Goal: Task Accomplishment & Management: Complete application form

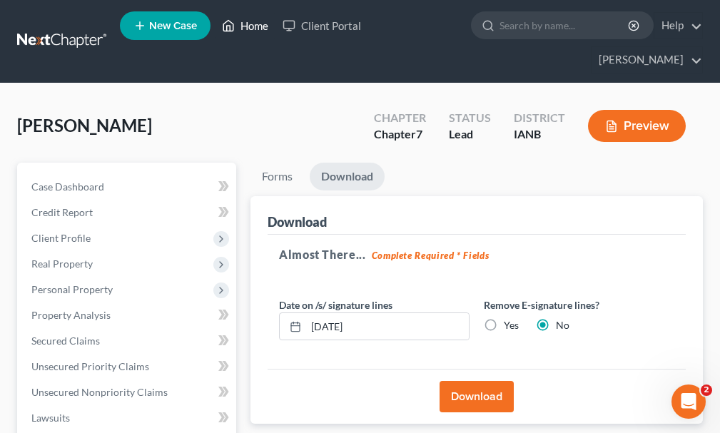
click at [248, 26] on link "Home" at bounding box center [245, 26] width 61 height 26
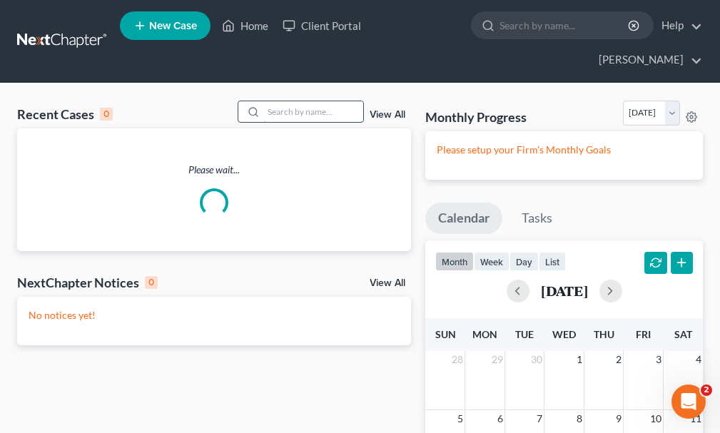
click at [299, 101] on input "search" at bounding box center [313, 111] width 100 height 21
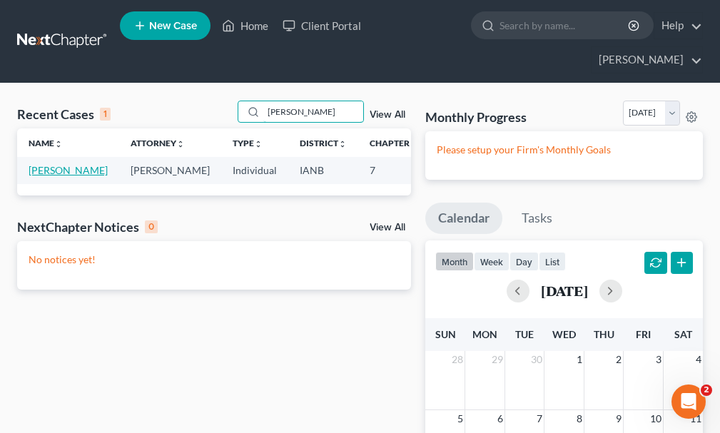
type input "[PERSON_NAME]"
click at [36, 164] on link "[PERSON_NAME]" at bounding box center [68, 170] width 79 height 12
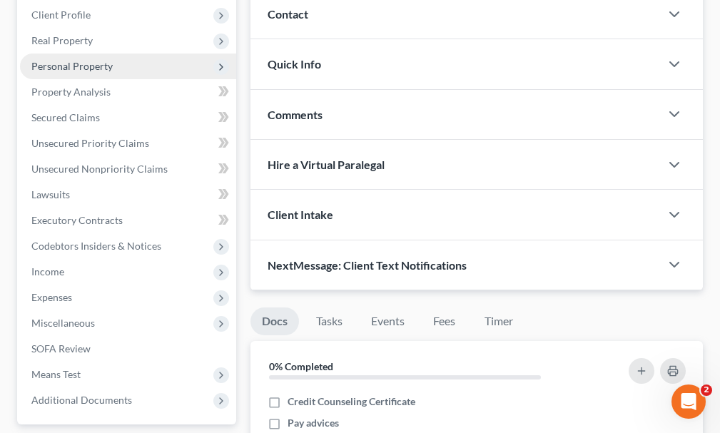
scroll to position [285, 0]
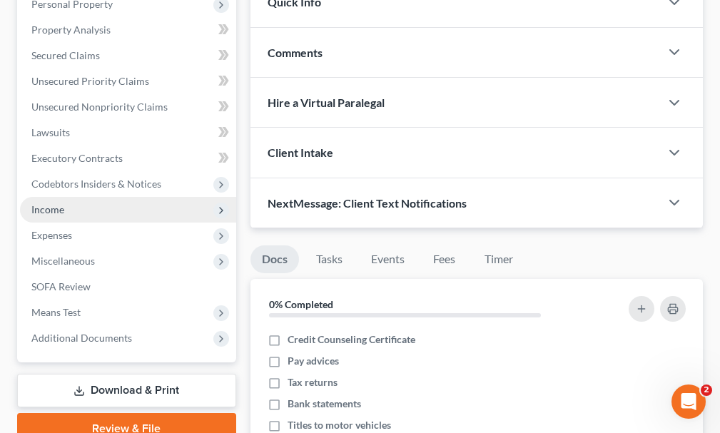
click at [53, 203] on span "Income" at bounding box center [47, 209] width 33 height 12
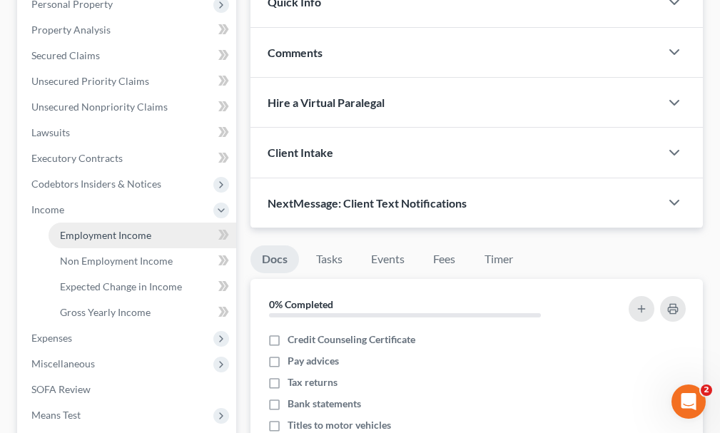
click at [102, 229] on span "Employment Income" at bounding box center [105, 235] width 91 height 12
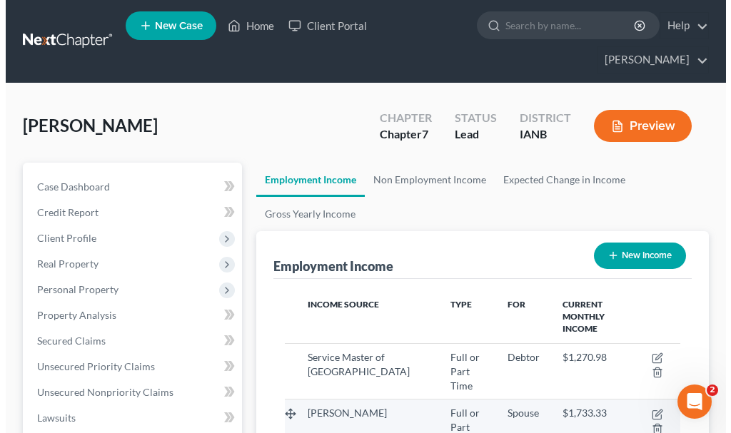
scroll to position [198, 424]
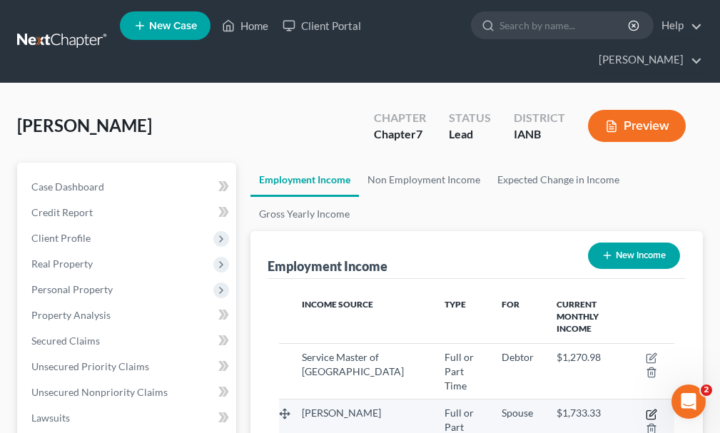
click at [652, 409] on icon "button" at bounding box center [651, 414] width 11 height 11
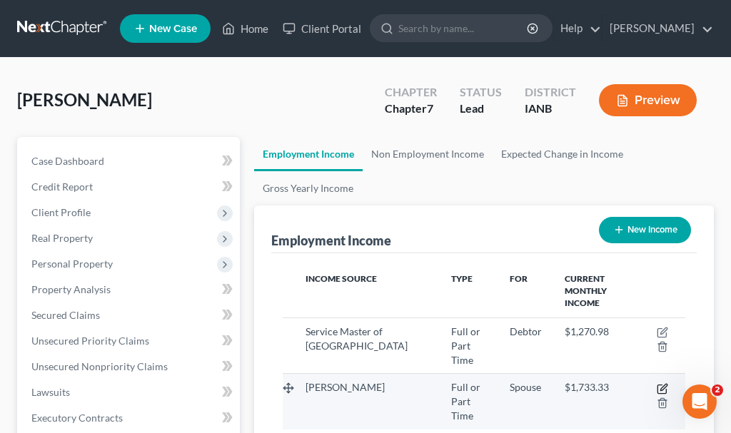
select select "0"
select select "2"
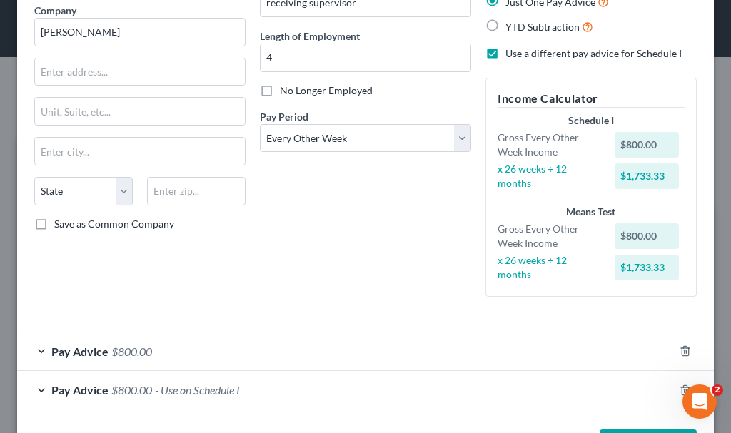
scroll to position [101, 0]
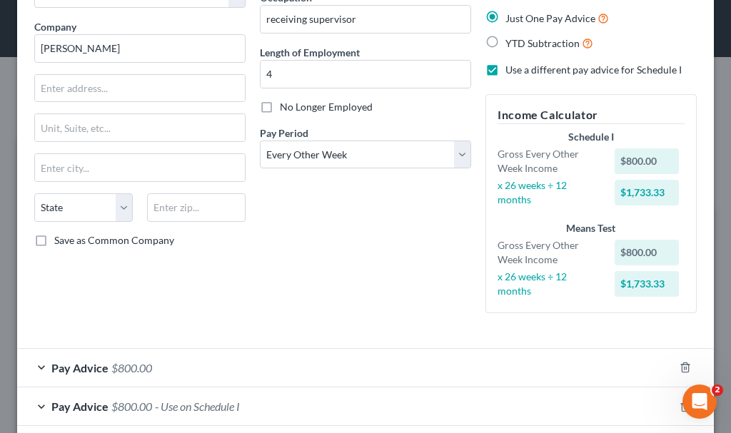
click at [146, 403] on span "$800.00" at bounding box center [131, 407] width 41 height 14
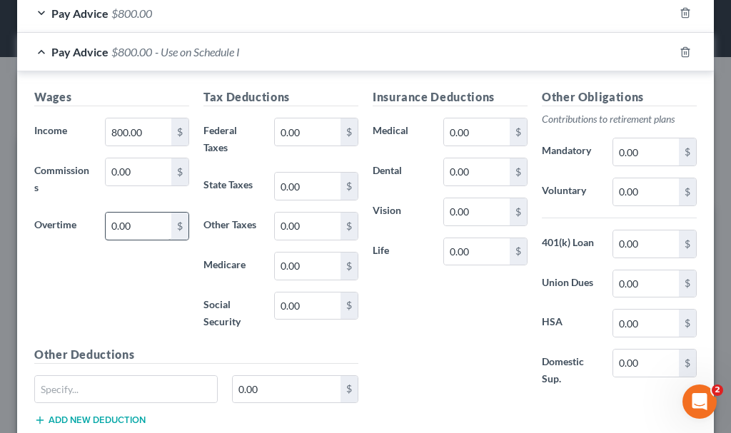
scroll to position [458, 0]
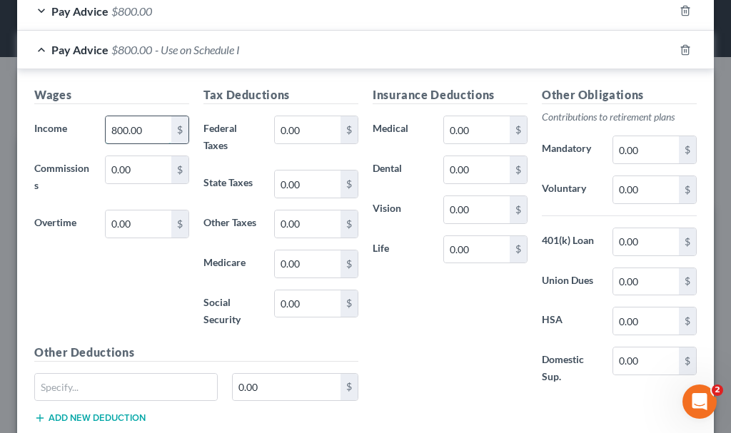
click at [146, 131] on input "800.00" at bounding box center [139, 129] width 66 height 27
type input "1,682.71"
type input "241.33"
type input "310.9"
type input "50.78"
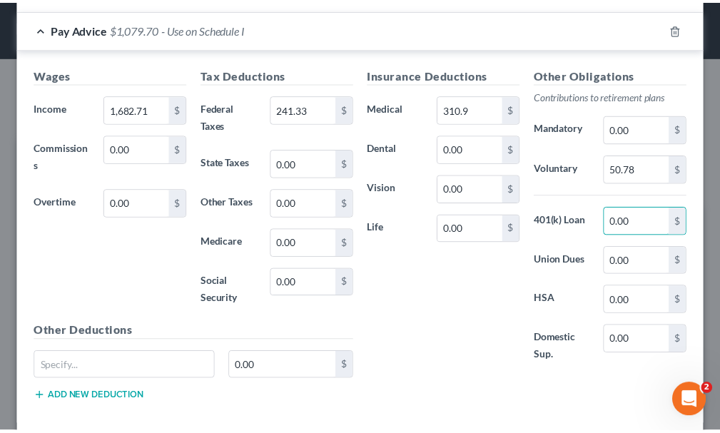
scroll to position [550, 0]
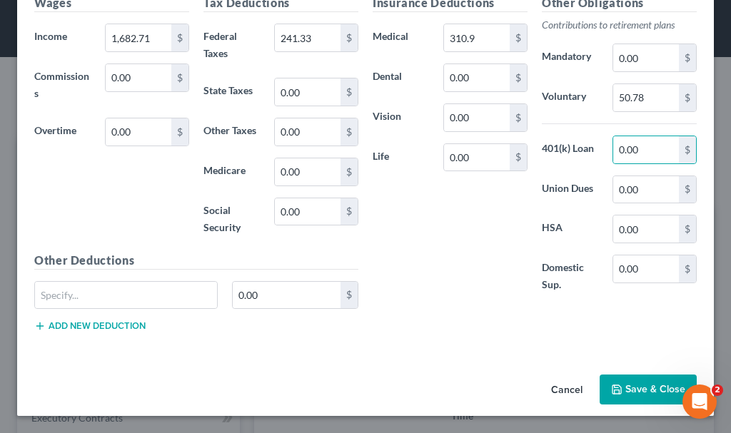
click at [645, 391] on button "Save & Close" at bounding box center [647, 390] width 97 height 30
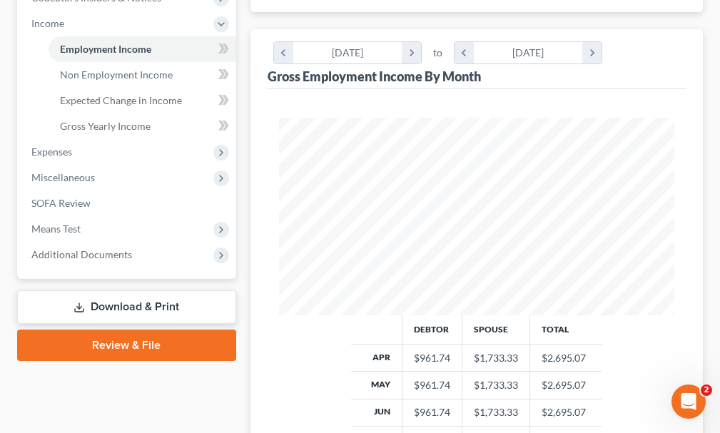
scroll to position [500, 0]
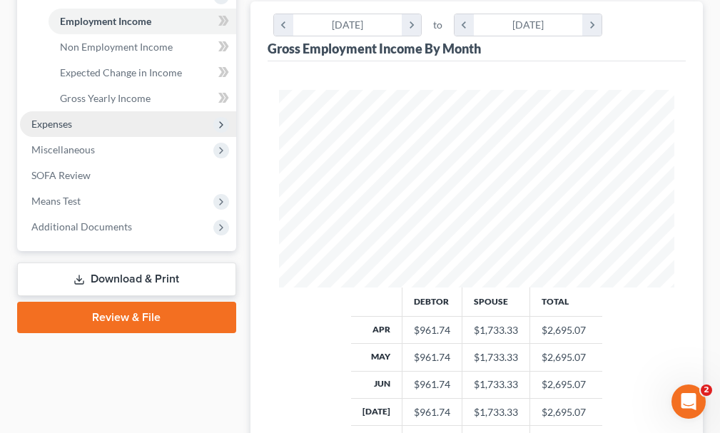
click at [43, 118] on span "Expenses" at bounding box center [51, 124] width 41 height 12
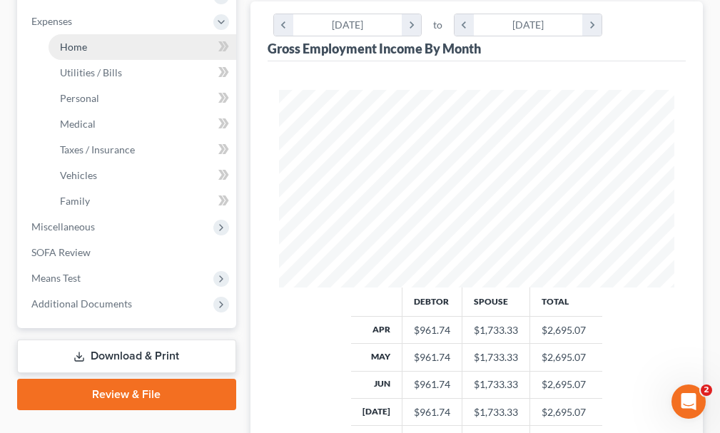
click at [72, 41] on span "Home" at bounding box center [73, 47] width 27 height 12
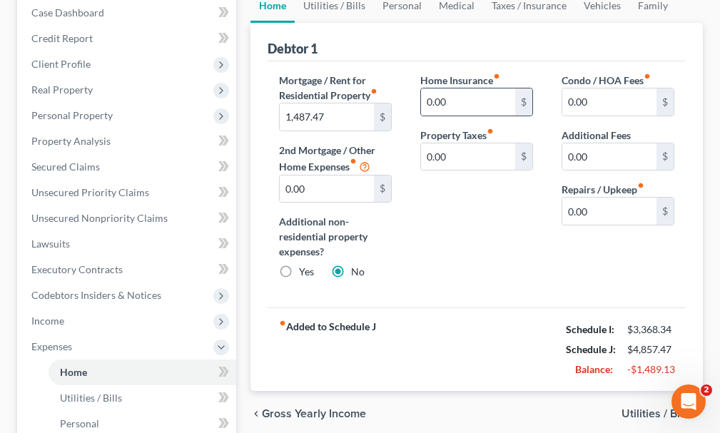
scroll to position [143, 0]
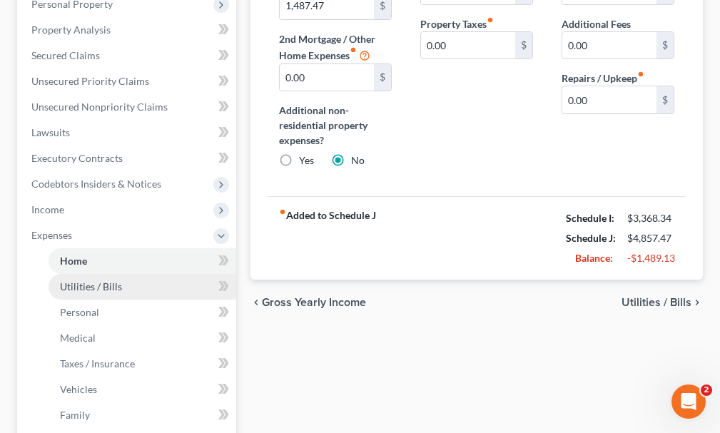
click at [94, 280] on span "Utilities / Bills" at bounding box center [91, 286] width 62 height 12
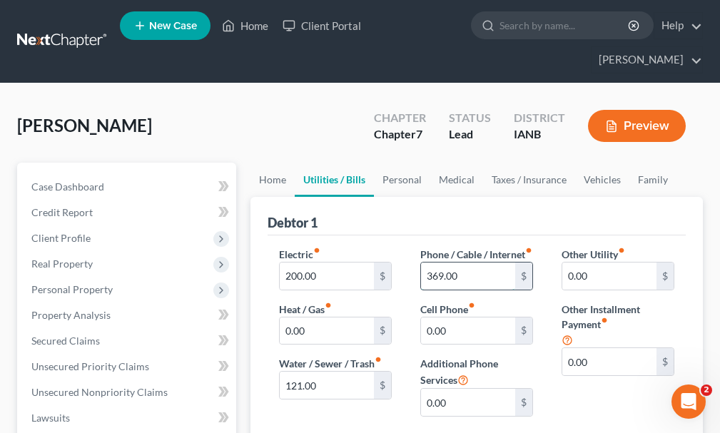
click at [474, 263] on input "369.00" at bounding box center [468, 276] width 94 height 27
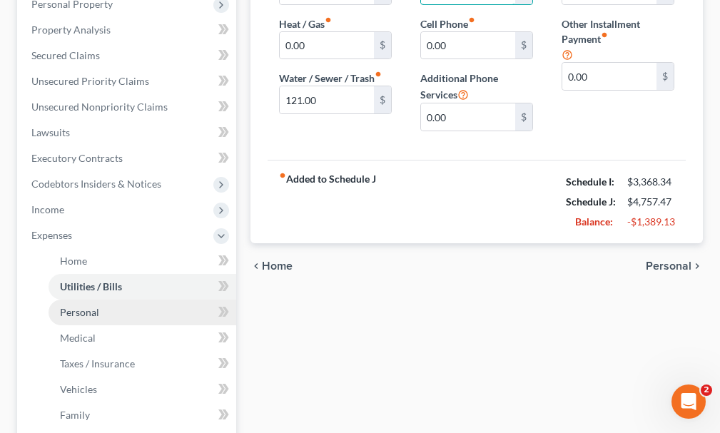
type input "269.00"
click at [81, 306] on span "Personal" at bounding box center [79, 312] width 39 height 12
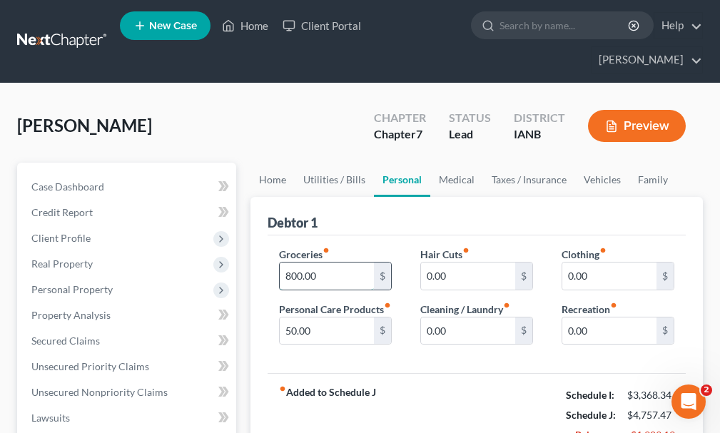
click at [330, 263] on input "800.00" at bounding box center [327, 276] width 94 height 27
type input "500.00"
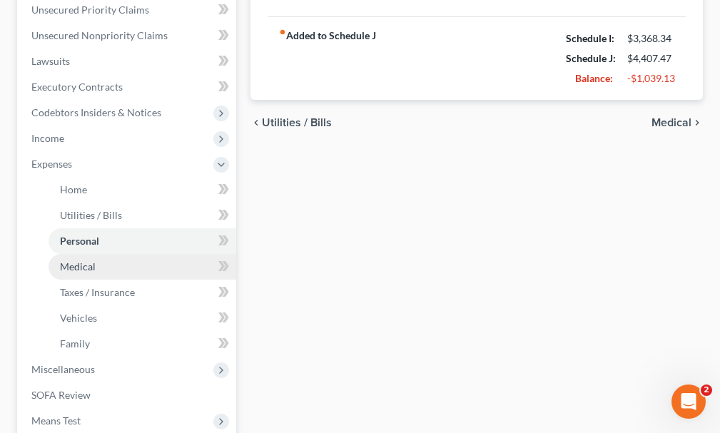
click at [71, 260] on span "Medical" at bounding box center [78, 266] width 36 height 12
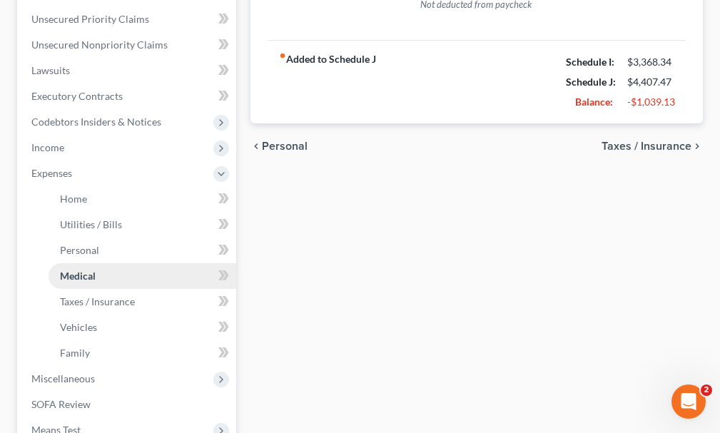
scroll to position [357, 0]
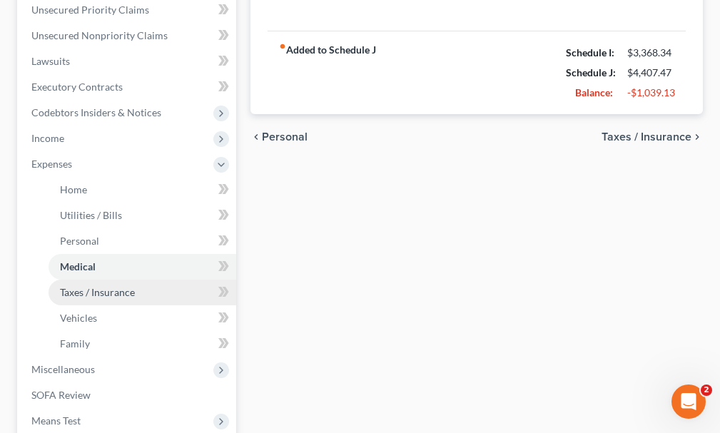
click at [76, 286] on span "Taxes / Insurance" at bounding box center [97, 292] width 75 height 12
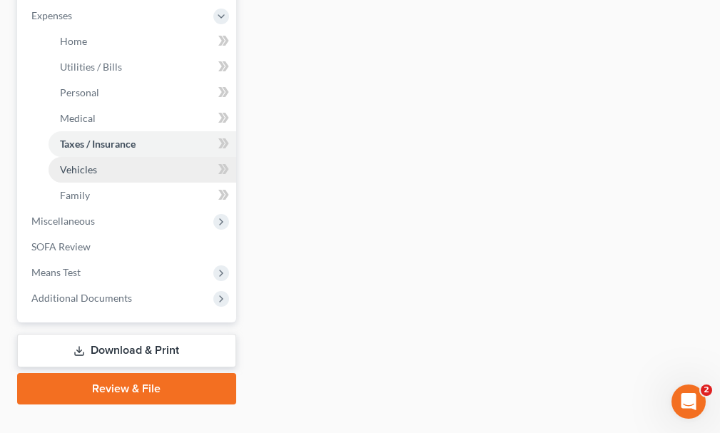
click at [70, 163] on span "Vehicles" at bounding box center [78, 169] width 37 height 12
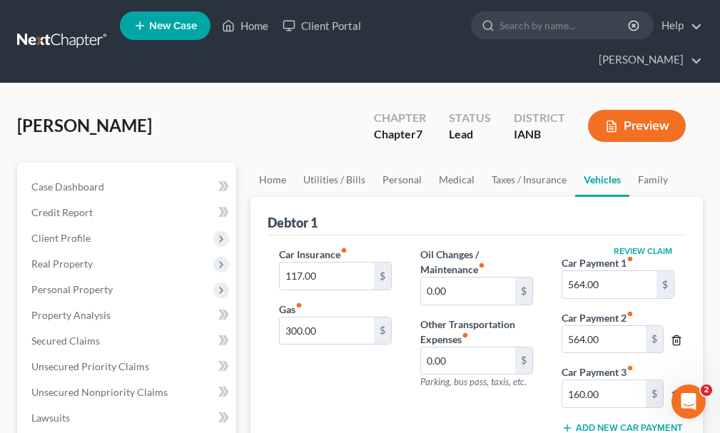
click at [676, 338] on polyline "button" at bounding box center [676, 338] width 9 height 0
type input "160.00"
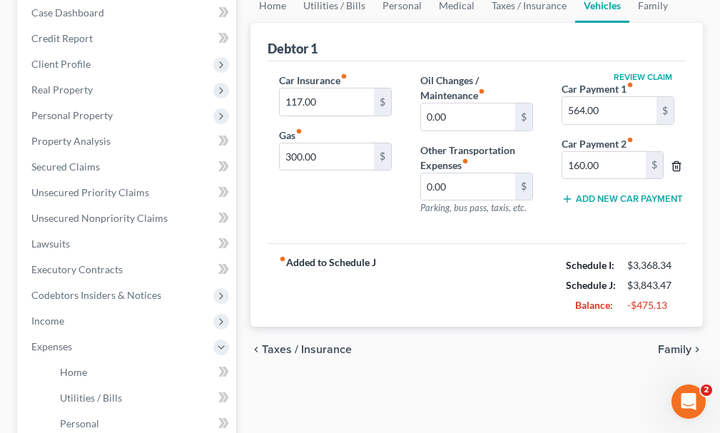
scroll to position [143, 0]
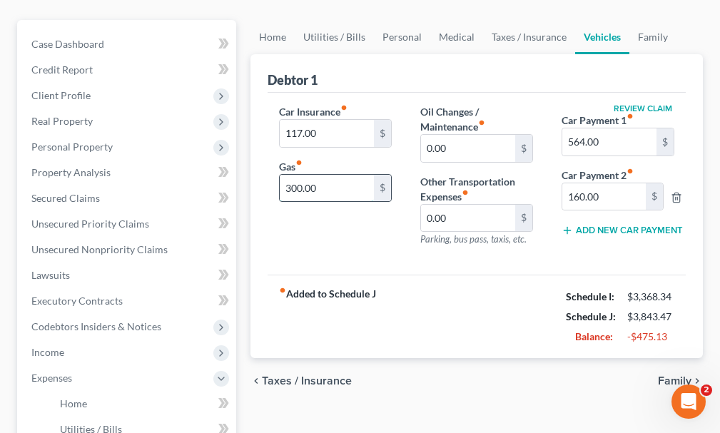
click at [335, 175] on input "300.00" at bounding box center [327, 188] width 94 height 27
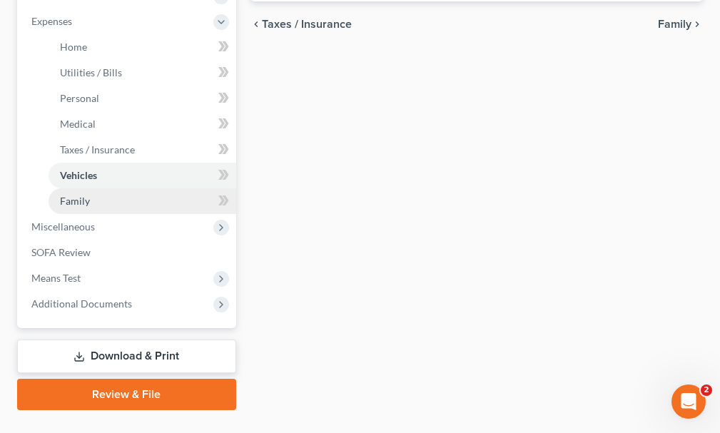
type input "200.00"
click at [65, 195] on span "Family" at bounding box center [75, 201] width 30 height 12
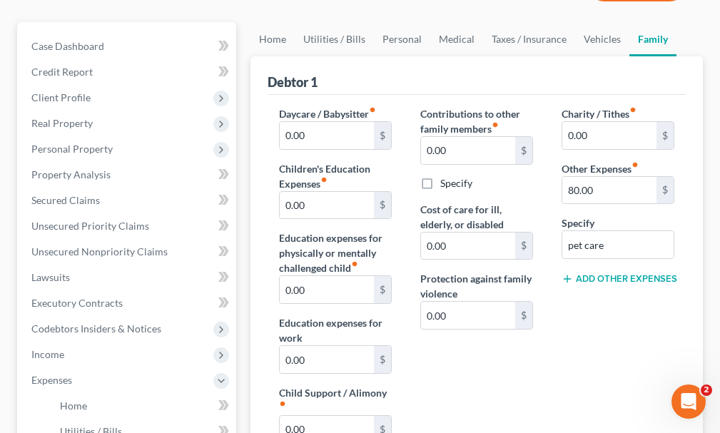
scroll to position [143, 0]
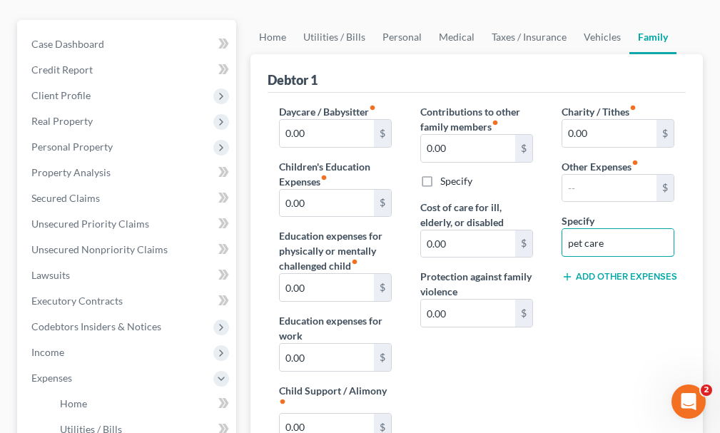
drag, startPoint x: 576, startPoint y: 222, endPoint x: 559, endPoint y: 225, distance: 17.4
click at [559, 225] on div "Charity / Tithes fiber_manual_record 0.00 $ Other Expenses fiber_manual_record …" at bounding box center [617, 285] width 141 height 363
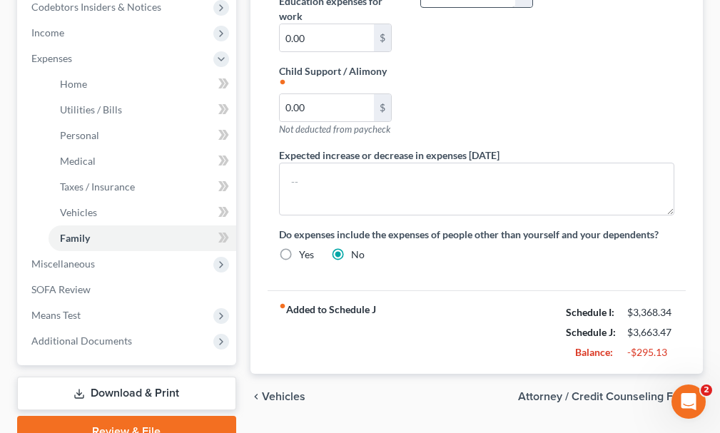
scroll to position [500, 0]
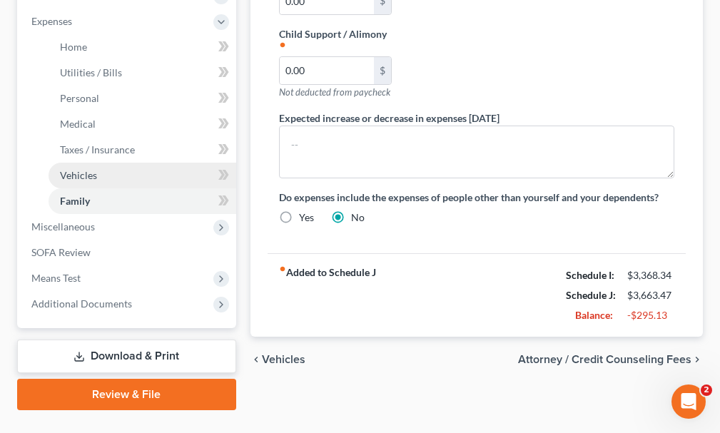
click at [78, 169] on span "Vehicles" at bounding box center [78, 175] width 37 height 12
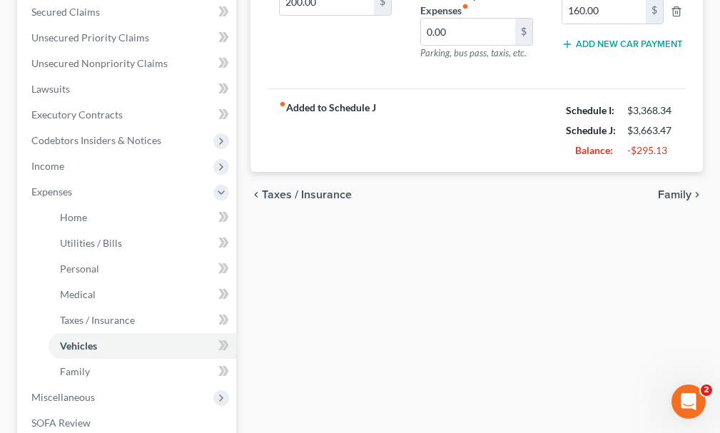
scroll to position [428, 0]
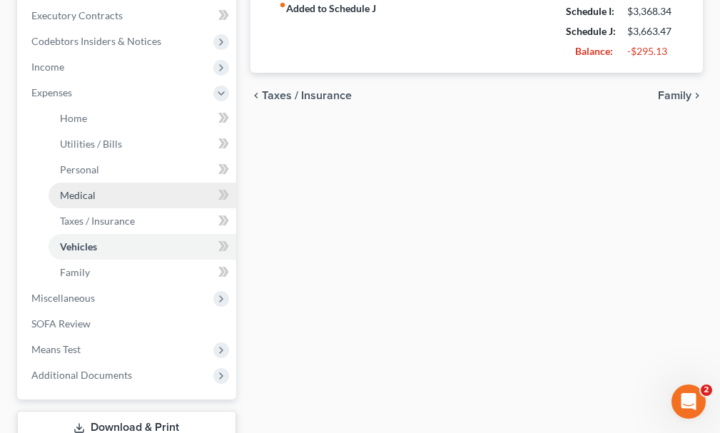
click at [71, 189] on span "Medical" at bounding box center [78, 195] width 36 height 12
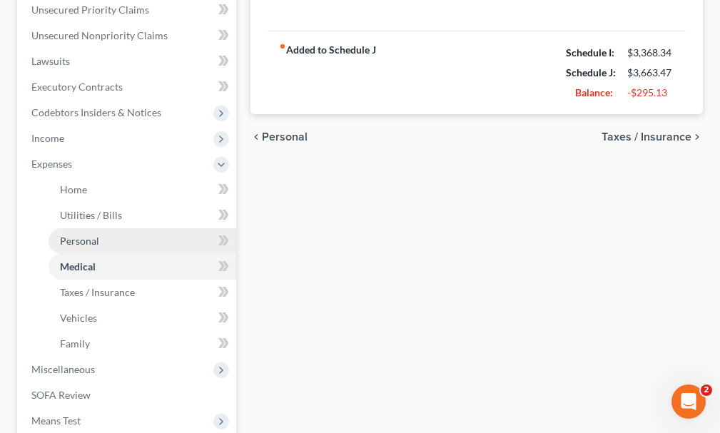
click at [70, 235] on span "Personal" at bounding box center [79, 241] width 39 height 12
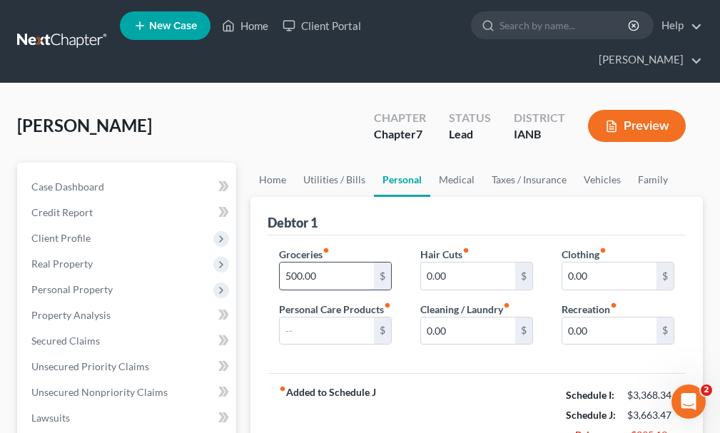
click at [335, 263] on input "500.00" at bounding box center [327, 276] width 94 height 27
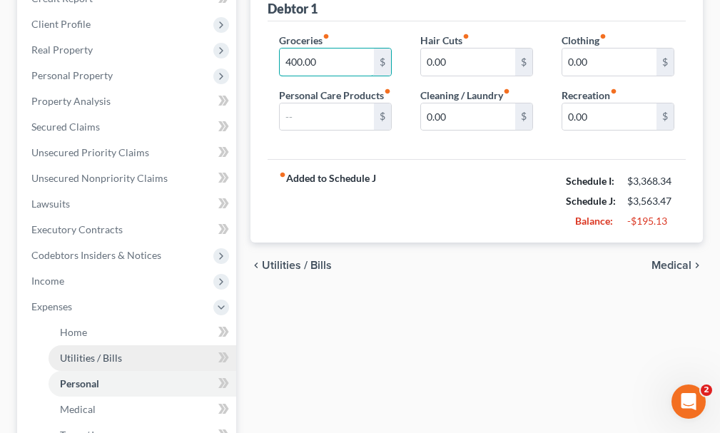
type input "400.00"
click at [101, 352] on span "Utilities / Bills" at bounding box center [91, 358] width 62 height 12
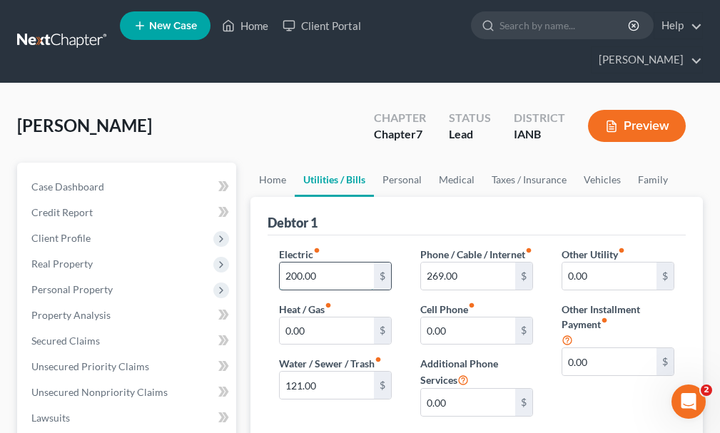
click at [343, 263] on input "200.00" at bounding box center [327, 276] width 94 height 27
type input "100.00"
click at [501, 270] on input "269.00" at bounding box center [468, 276] width 94 height 27
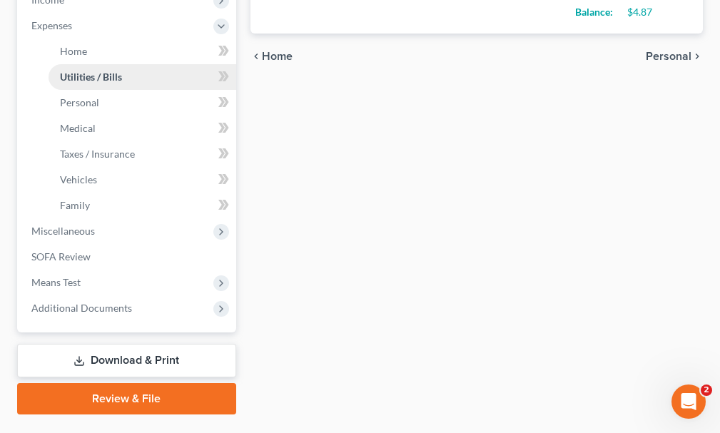
scroll to position [505, 0]
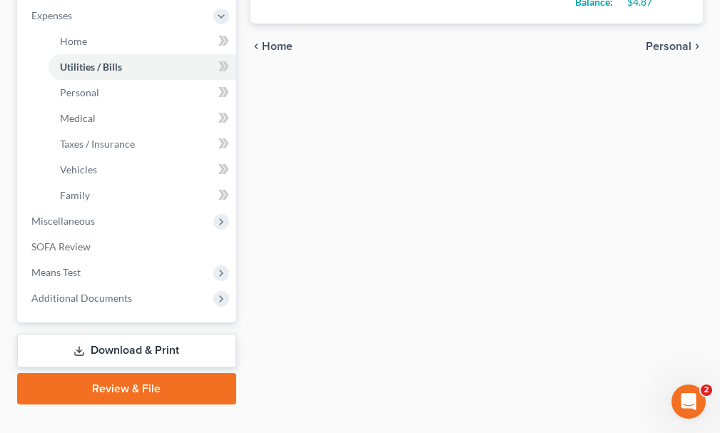
type input "169.00"
click at [137, 334] on link "Download & Print" at bounding box center [126, 351] width 219 height 34
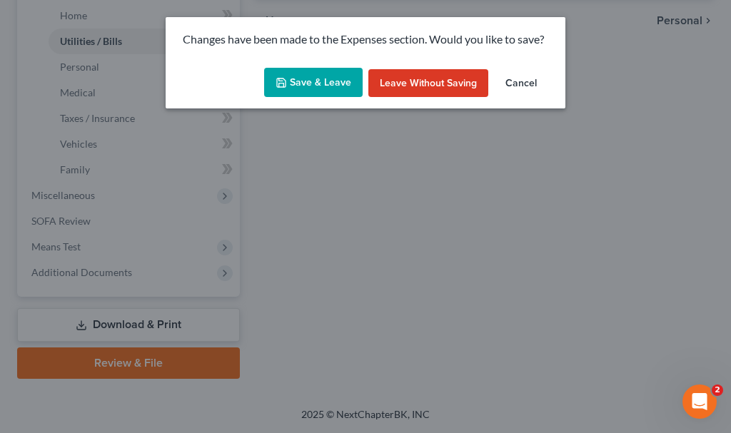
click at [312, 83] on button "Save & Leave" at bounding box center [313, 83] width 98 height 30
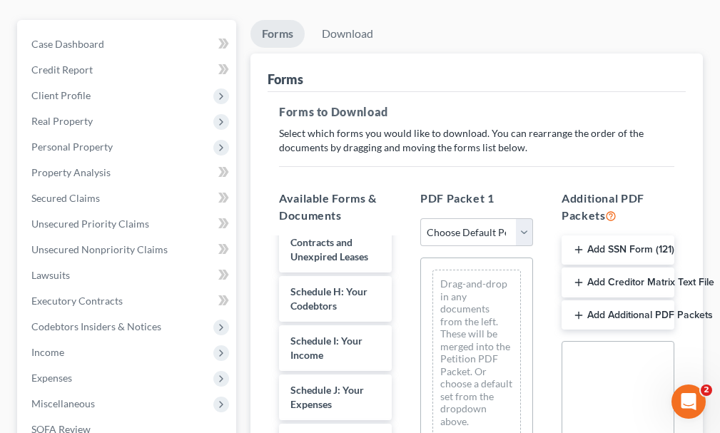
scroll to position [500, 0]
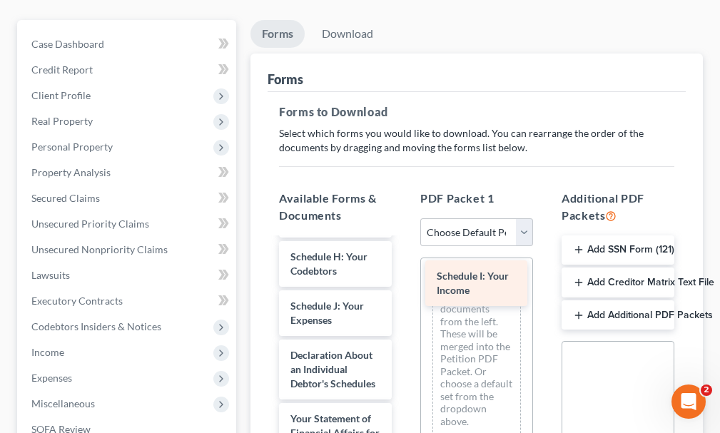
drag, startPoint x: 300, startPoint y: 285, endPoint x: 446, endPoint y: 282, distance: 145.6
click at [403, 282] on div "Schedule I: Your Income Voluntary Petition for Individuals Filing for Bankruptc…" at bounding box center [336, 314] width 136 height 1148
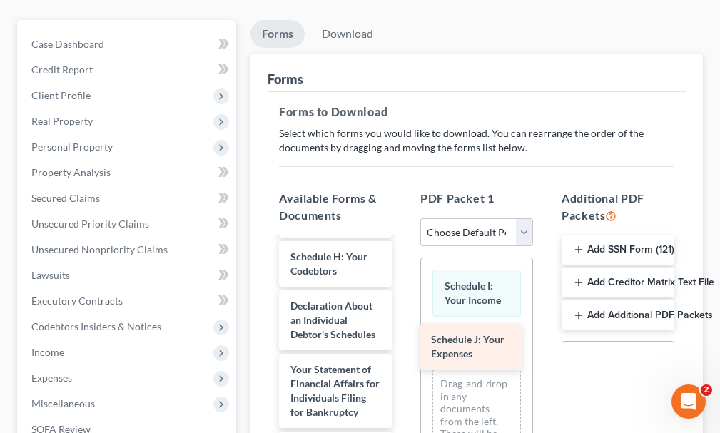
drag, startPoint x: 319, startPoint y: 283, endPoint x: 460, endPoint y: 343, distance: 152.6
click at [403, 343] on div "Schedule J: Your Expenses Voluntary Petition for Individuals Filing for Bankrup…" at bounding box center [336, 289] width 136 height 1098
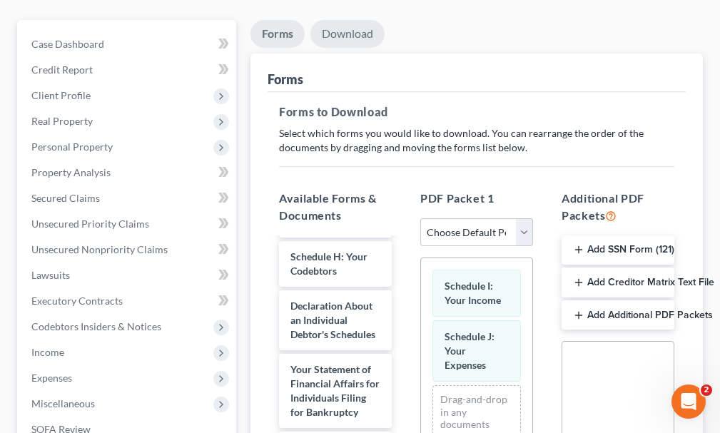
click at [337, 20] on link "Download" at bounding box center [347, 34] width 74 height 28
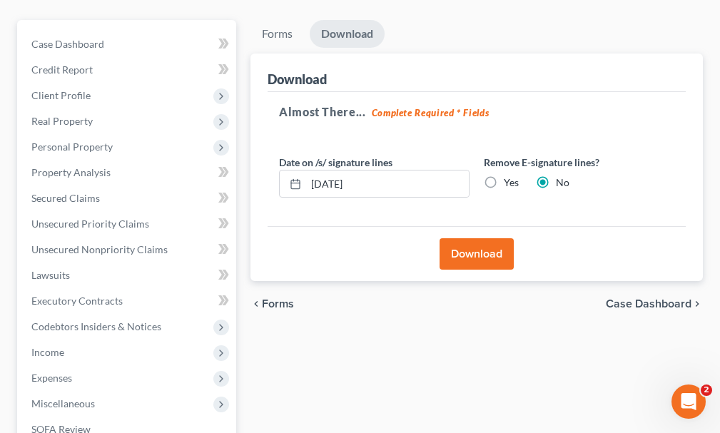
click at [465, 238] on button "Download" at bounding box center [477, 253] width 74 height 31
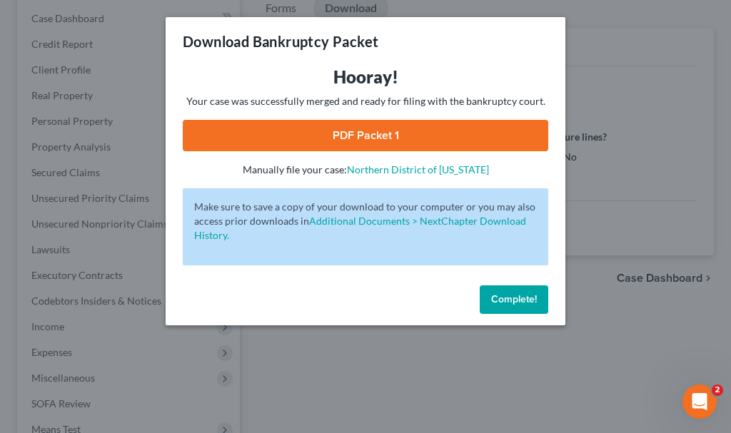
click at [308, 131] on link "PDF Packet 1" at bounding box center [365, 135] width 365 height 31
click at [515, 297] on span "Complete!" at bounding box center [514, 299] width 46 height 12
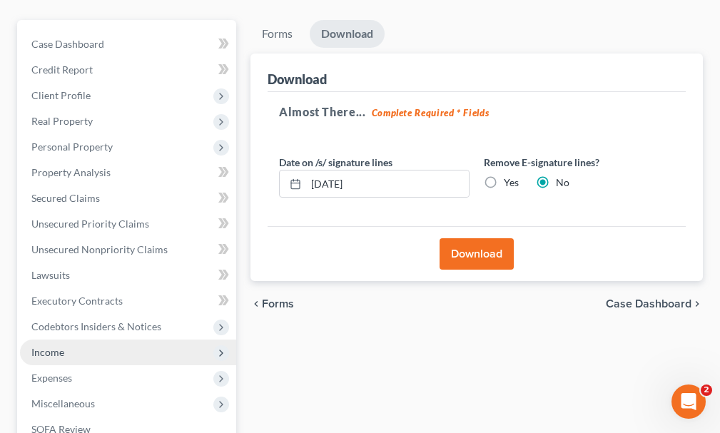
click at [43, 346] on span "Income" at bounding box center [47, 352] width 33 height 12
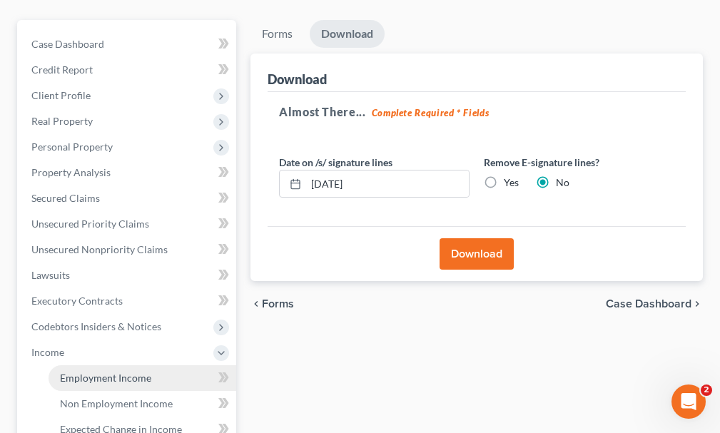
click at [106, 365] on link "Employment Income" at bounding box center [143, 378] width 188 height 26
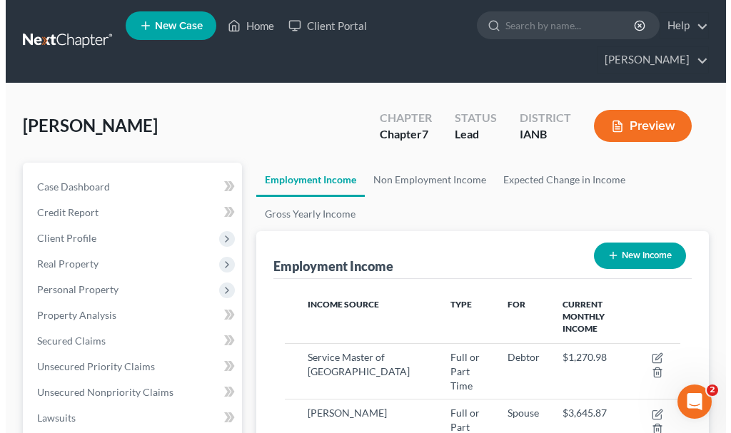
scroll to position [198, 424]
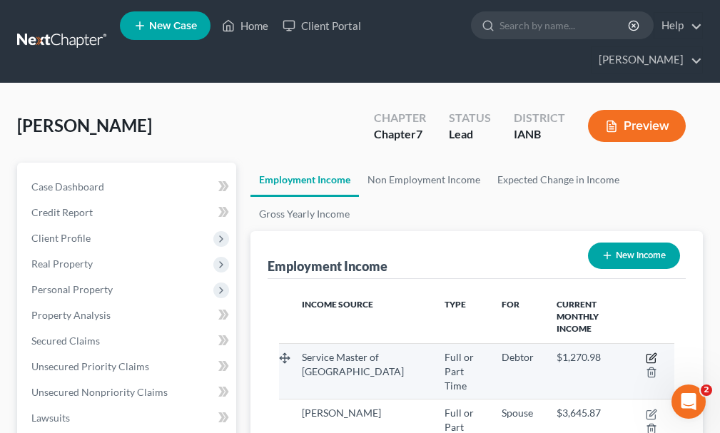
click at [652, 353] on icon "button" at bounding box center [651, 358] width 11 height 11
select select "0"
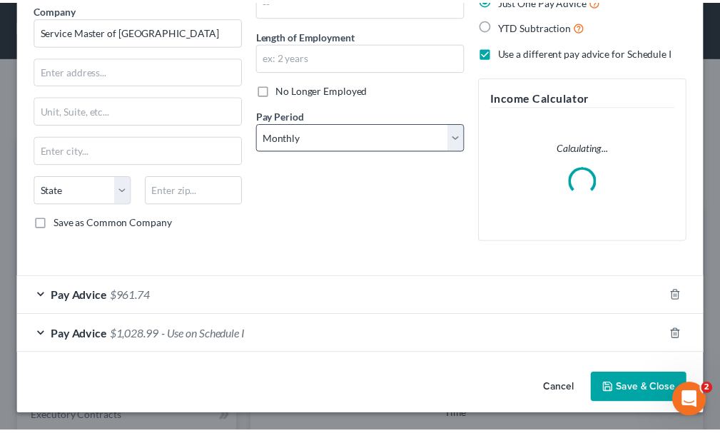
scroll to position [107, 0]
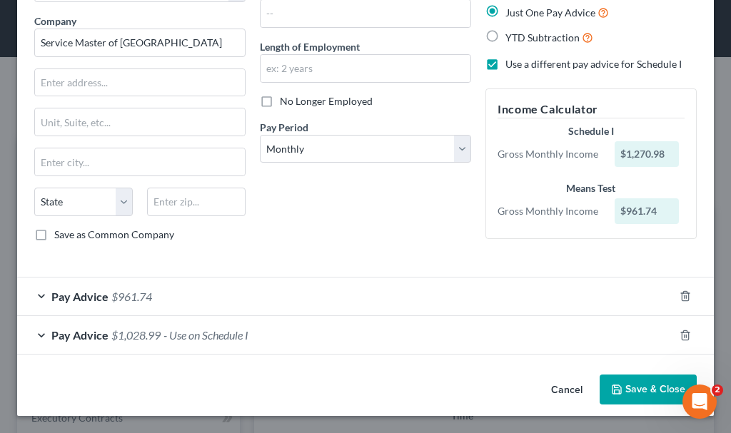
click at [618, 388] on button "Save & Close" at bounding box center [647, 390] width 97 height 30
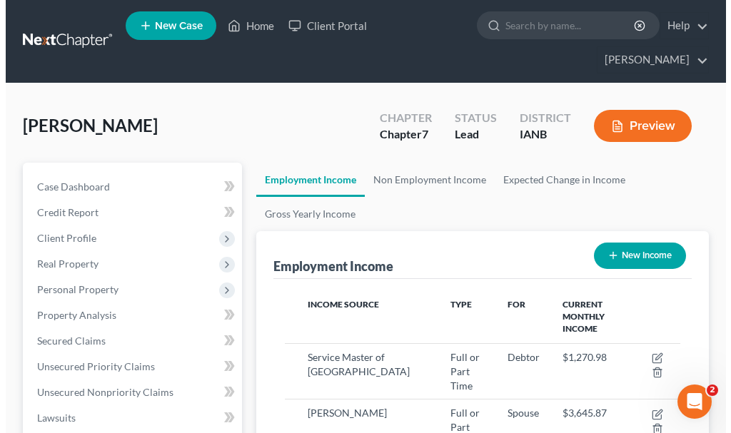
scroll to position [713437, 713210]
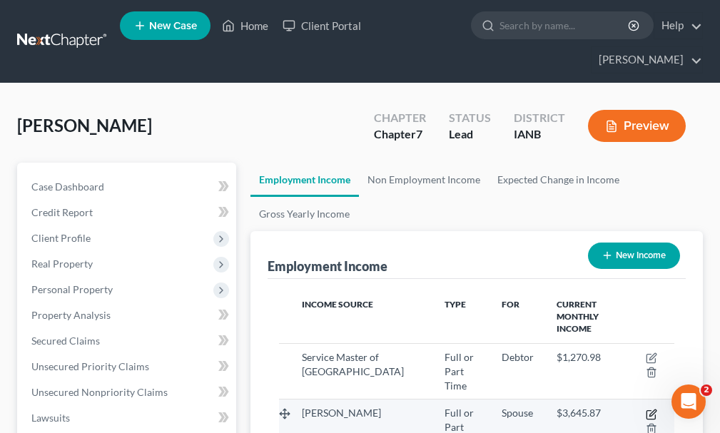
click at [648, 409] on icon "button" at bounding box center [651, 414] width 11 height 11
select select "0"
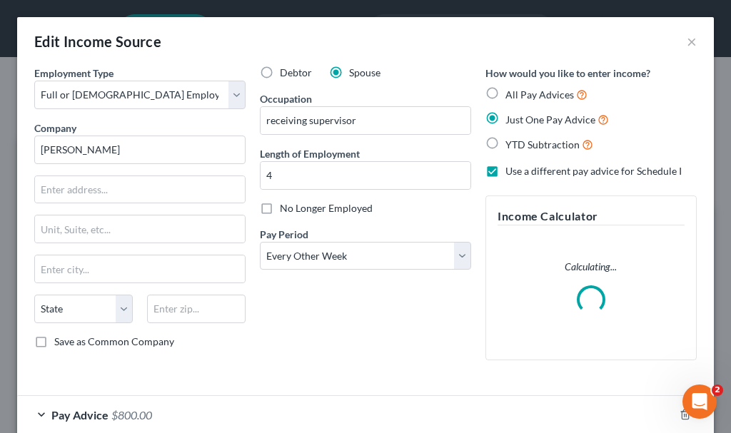
scroll to position [201, 431]
click at [327, 250] on select "Select Monthly Twice Monthly Every Other Week Weekly" at bounding box center [365, 256] width 211 height 29
select select "0"
click at [260, 242] on select "Select Monthly Twice Monthly Every Other Week Weekly" at bounding box center [365, 256] width 211 height 29
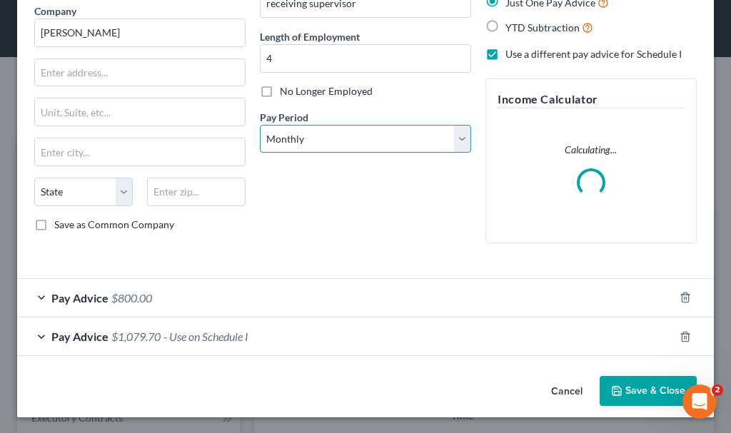
scroll to position [118, 0]
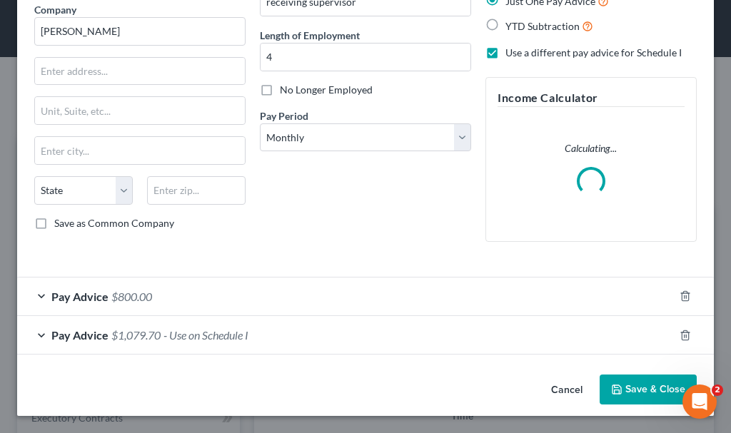
click at [123, 298] on span "$800.00" at bounding box center [131, 297] width 41 height 14
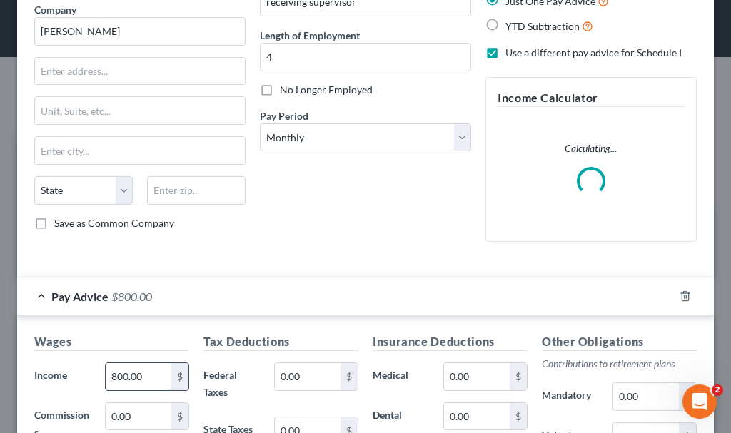
click at [147, 383] on input "800.00" at bounding box center [139, 376] width 66 height 27
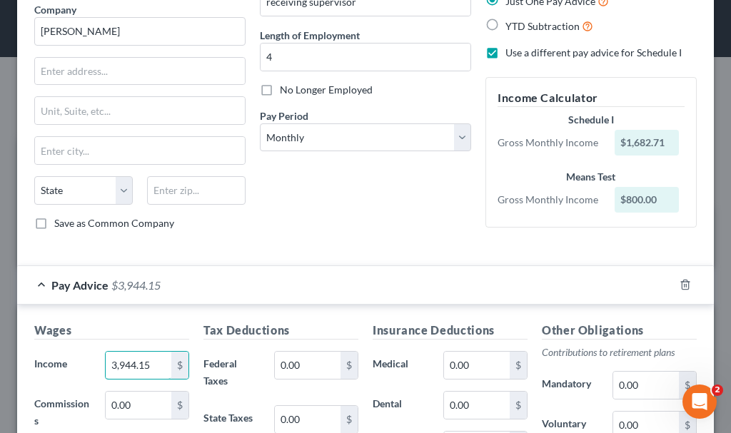
type input "3,944.15"
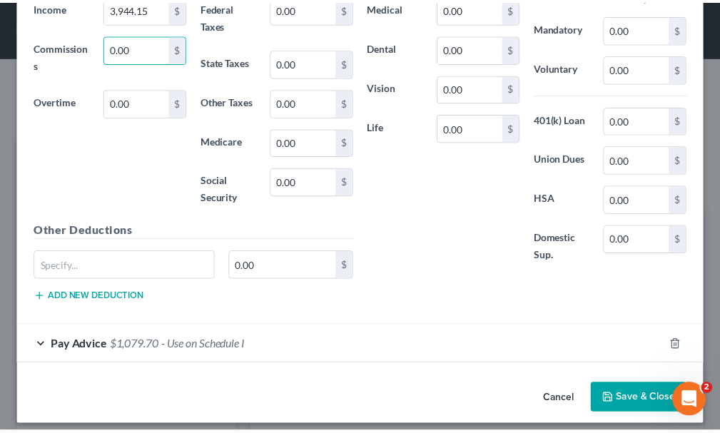
scroll to position [485, 0]
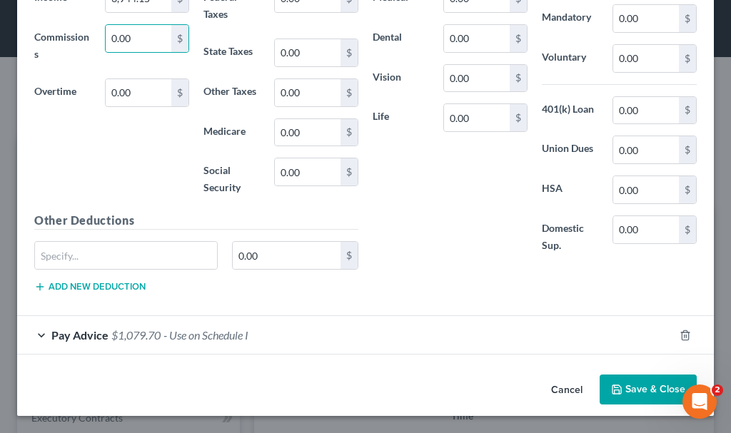
click at [633, 385] on button "Save & Close" at bounding box center [647, 390] width 97 height 30
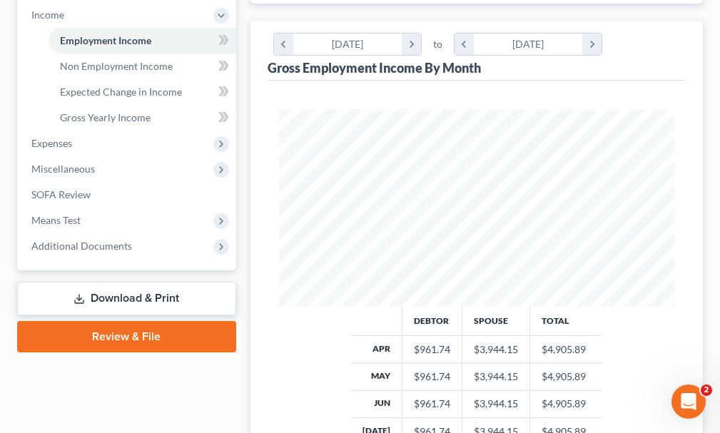
scroll to position [500, 0]
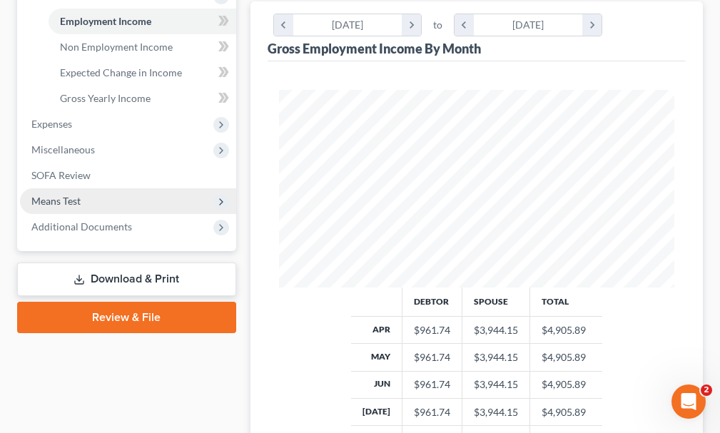
click at [58, 195] on span "Means Test" at bounding box center [55, 201] width 49 height 12
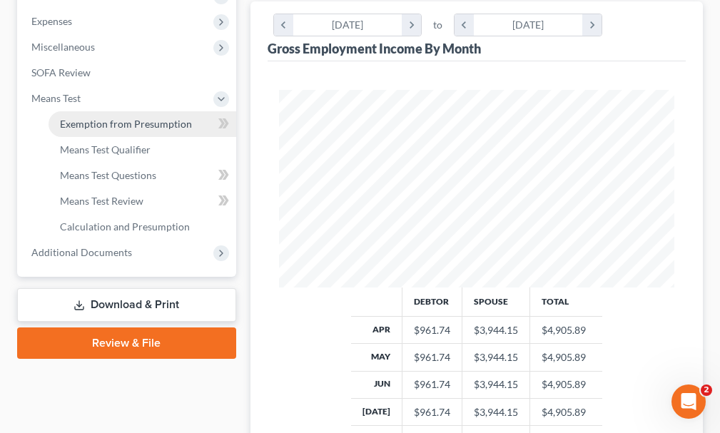
click at [107, 118] on span "Exemption from Presumption" at bounding box center [126, 124] width 132 height 12
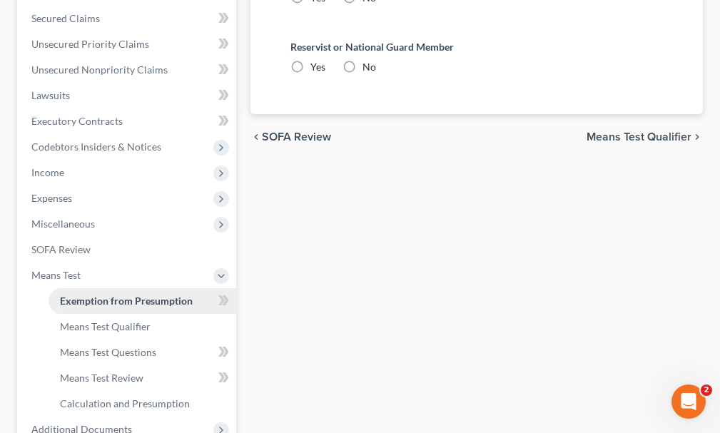
radio input "true"
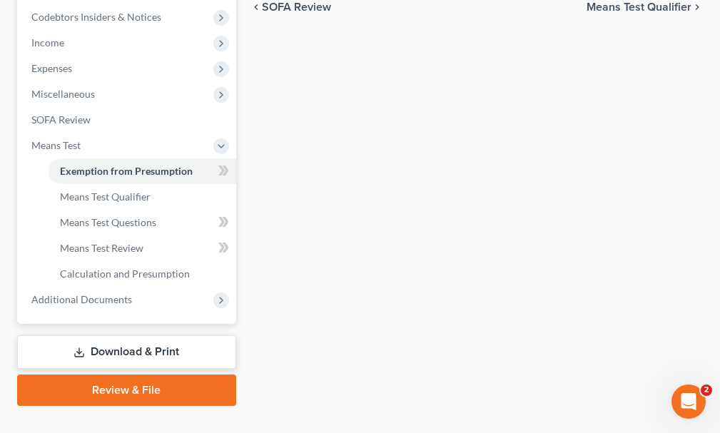
scroll to position [454, 0]
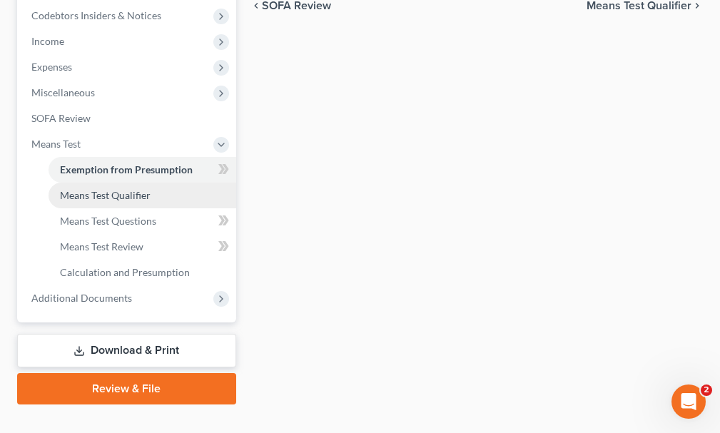
click at [81, 189] on span "Means Test Qualifier" at bounding box center [105, 195] width 91 height 12
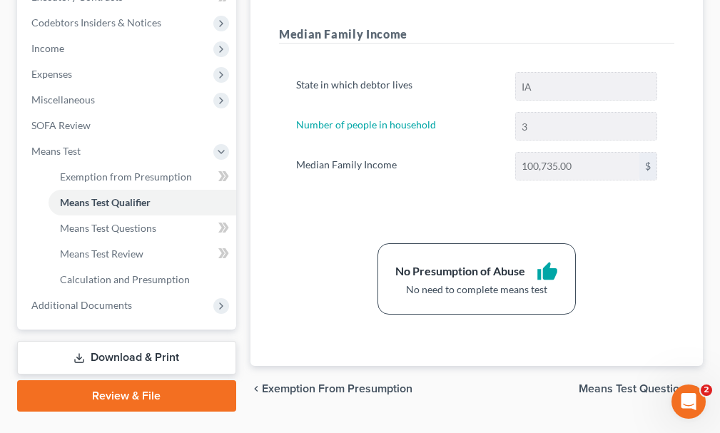
scroll to position [454, 0]
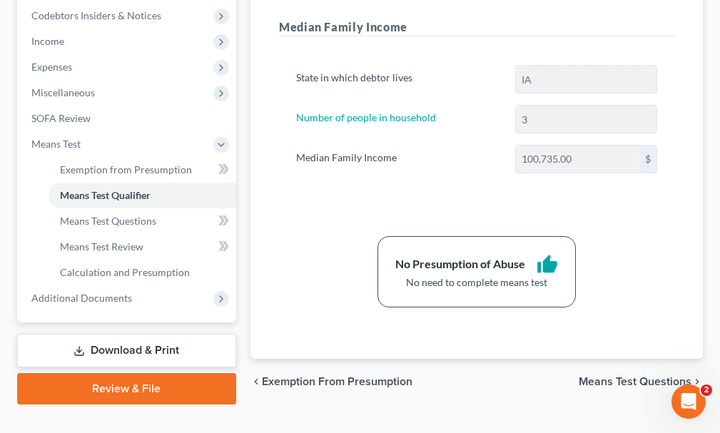
click at [111, 334] on link "Download & Print" at bounding box center [126, 351] width 219 height 34
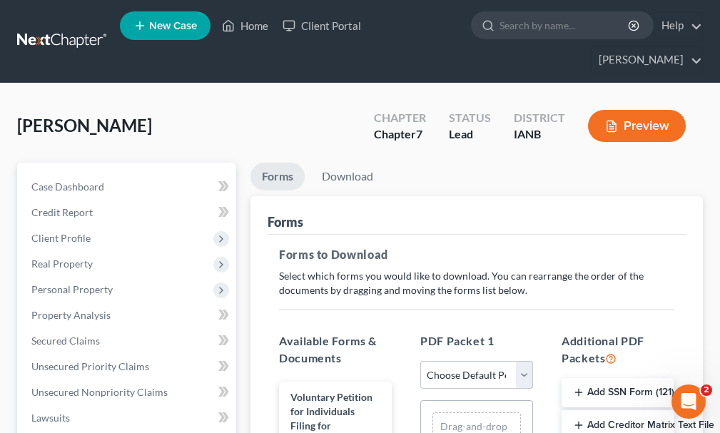
click at [455, 361] on select "Choose Default Petition PDF Packet Complete Bankruptcy Petition (all forms and …" at bounding box center [476, 375] width 113 height 29
select select "0"
click at [420, 361] on select "Choose Default Petition PDF Packet Complete Bankruptcy Petition (all forms and …" at bounding box center [476, 375] width 113 height 29
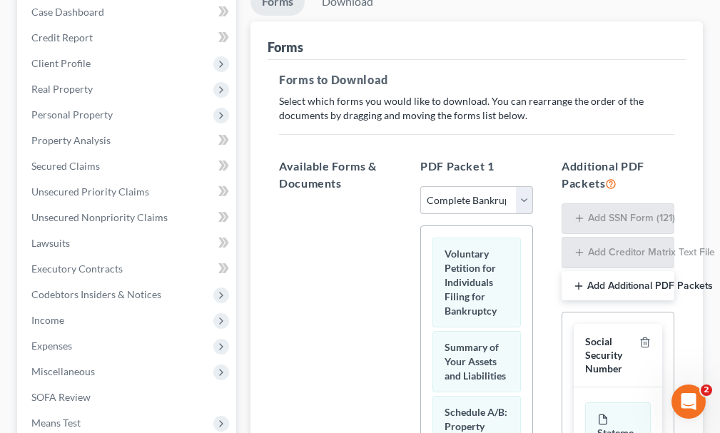
scroll to position [285, 0]
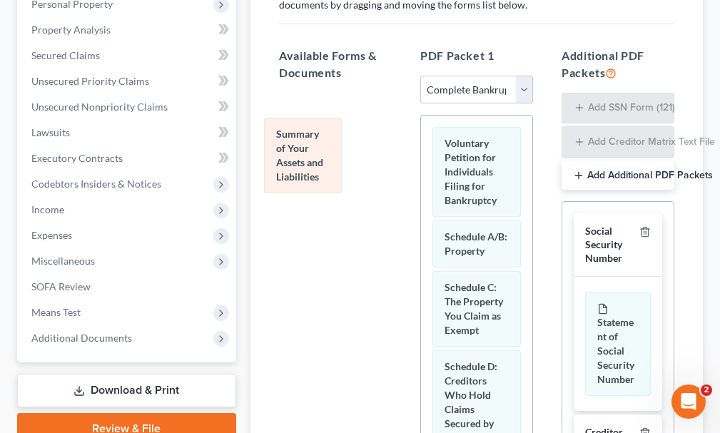
drag, startPoint x: 475, startPoint y: 225, endPoint x: 308, endPoint y: 148, distance: 184.6
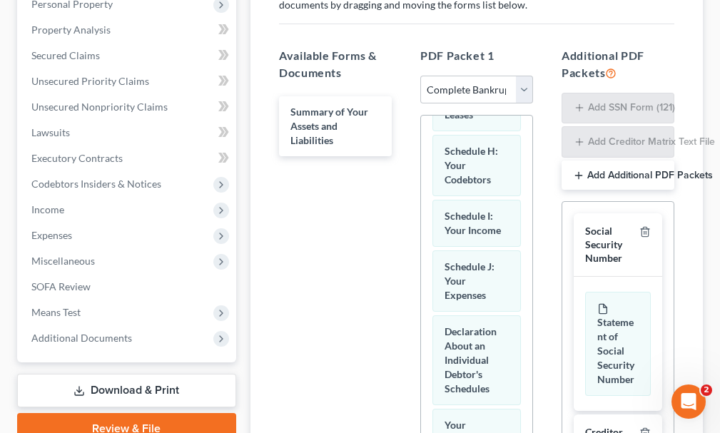
scroll to position [517, 0]
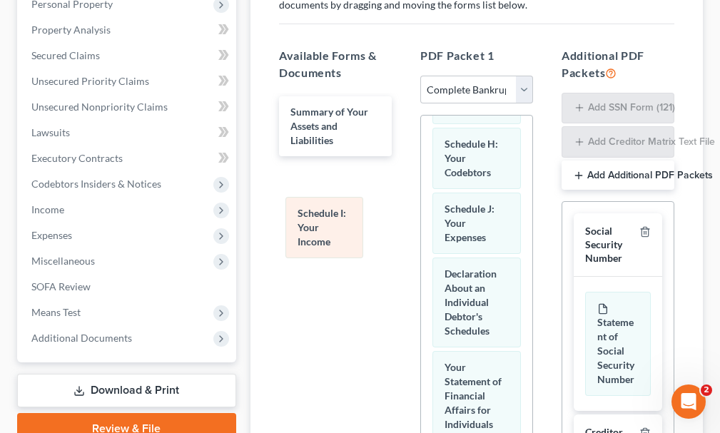
drag, startPoint x: 475, startPoint y: 250, endPoint x: 302, endPoint y: 190, distance: 183.5
click at [421, 190] on div "Schedule I: Your Income Voluntary Petition for Individuals Filing for Bankruptc…" at bounding box center [476, 383] width 111 height 1570
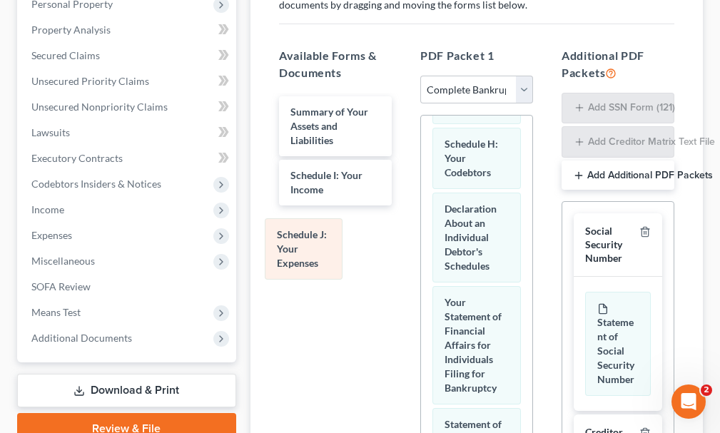
drag, startPoint x: 485, startPoint y: 253, endPoint x: 318, endPoint y: 247, distance: 167.8
click at [421, 247] on div "Schedule J: Your Expenses Voluntary Petition for Individuals Filing for Bankrup…" at bounding box center [476, 350] width 111 height 1505
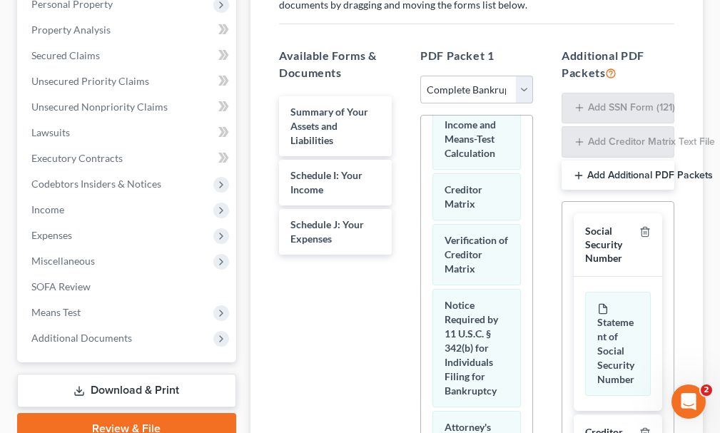
scroll to position [971, 0]
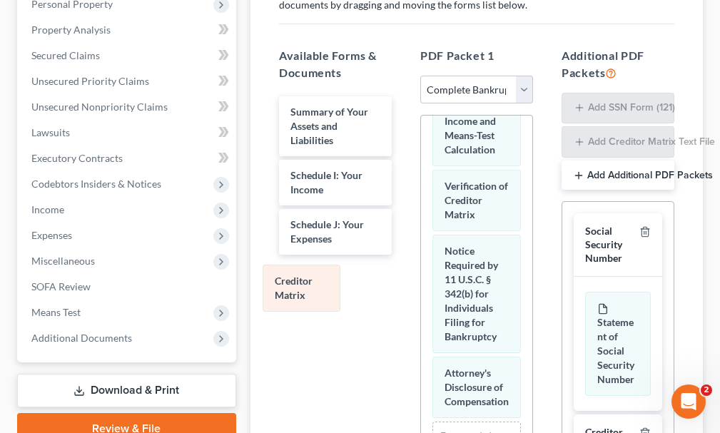
drag, startPoint x: 480, startPoint y: 264, endPoint x: 308, endPoint y: 285, distance: 173.2
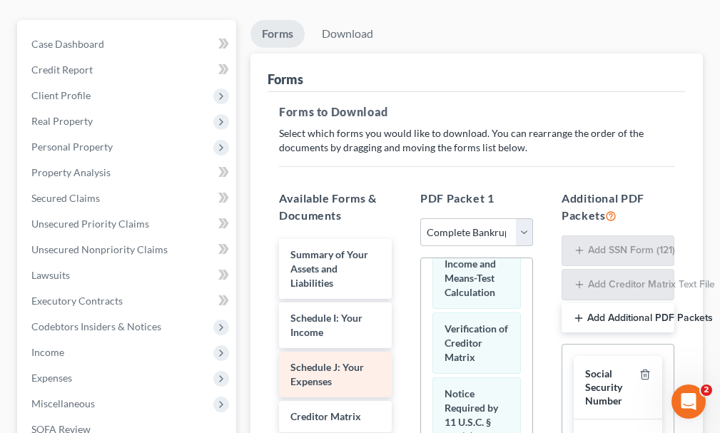
scroll to position [0, 0]
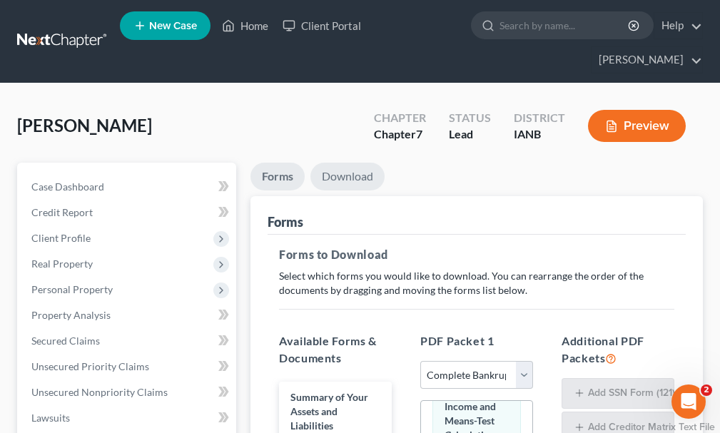
click at [340, 163] on link "Download" at bounding box center [347, 177] width 74 height 28
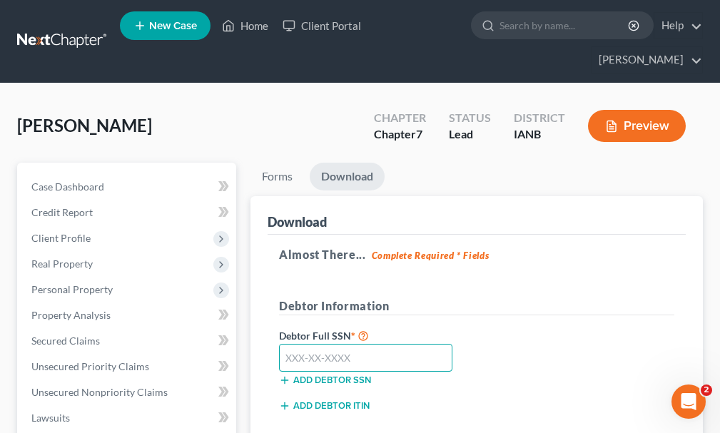
click at [354, 344] on input "text" at bounding box center [365, 358] width 173 height 29
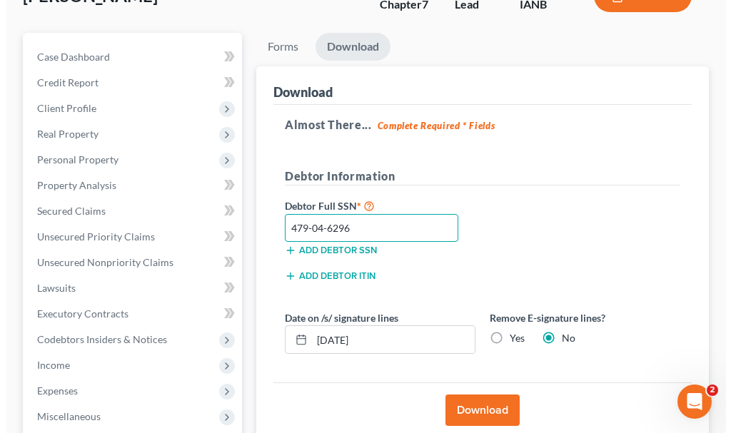
scroll to position [143, 0]
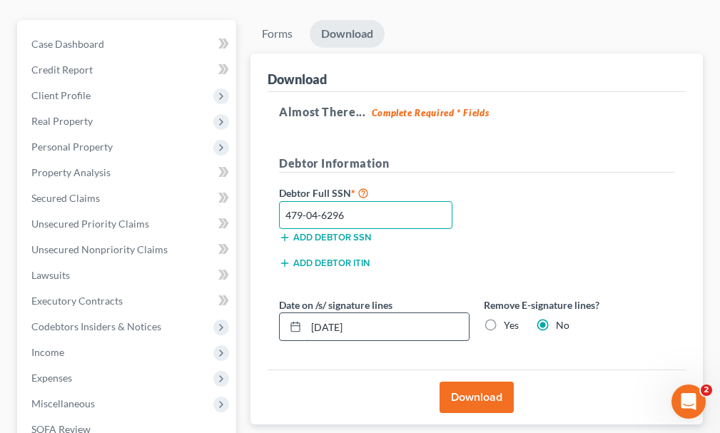
type input "479-04-6296"
drag, startPoint x: 397, startPoint y: 299, endPoint x: 300, endPoint y: 299, distance: 97.1
click at [300, 313] on div "[DATE]" at bounding box center [374, 327] width 191 height 29
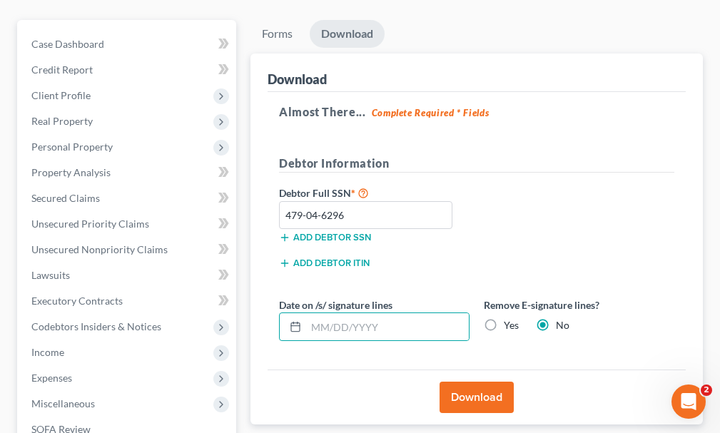
click at [504, 318] on label "Yes" at bounding box center [511, 325] width 15 height 14
click at [510, 318] on input "Yes" at bounding box center [514, 322] width 9 height 9
radio input "true"
radio input "false"
click at [470, 382] on button "Download" at bounding box center [477, 397] width 74 height 31
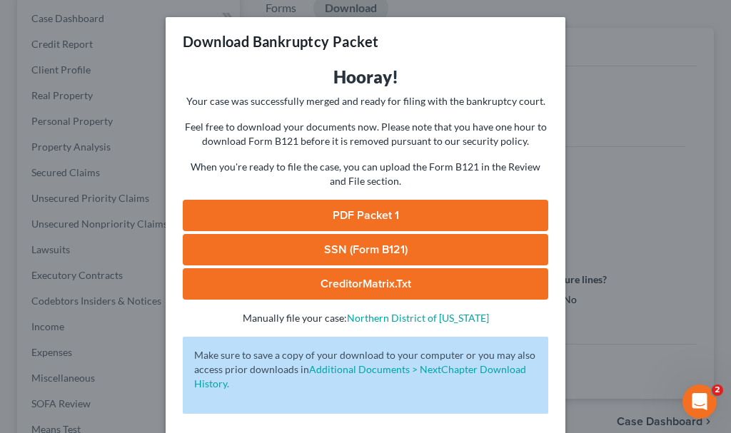
click at [289, 244] on link "SSN (Form B121)" at bounding box center [365, 249] width 365 height 31
click at [360, 219] on link "PDF Packet 1" at bounding box center [365, 215] width 365 height 31
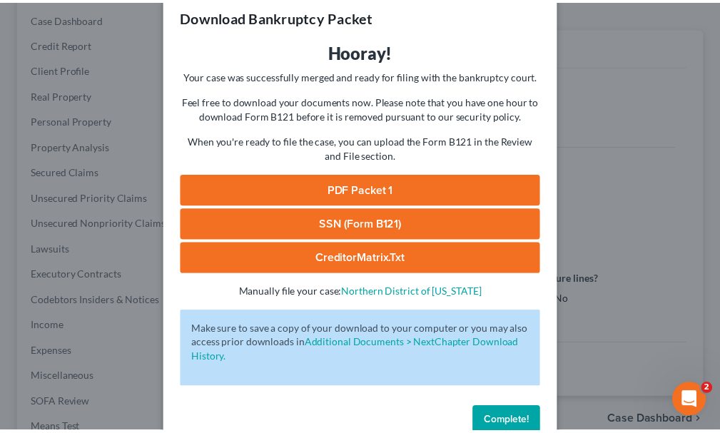
scroll to position [58, 0]
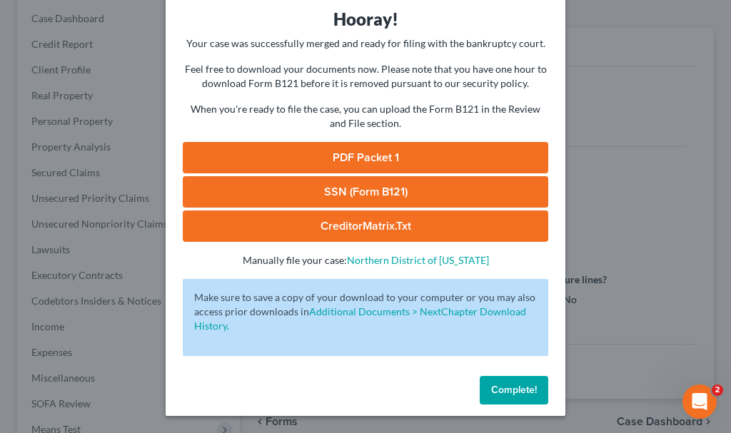
click at [500, 388] on span "Complete!" at bounding box center [514, 390] width 46 height 12
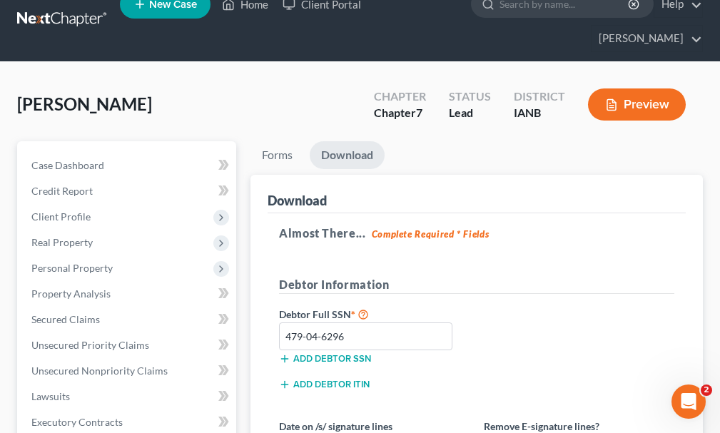
scroll to position [0, 0]
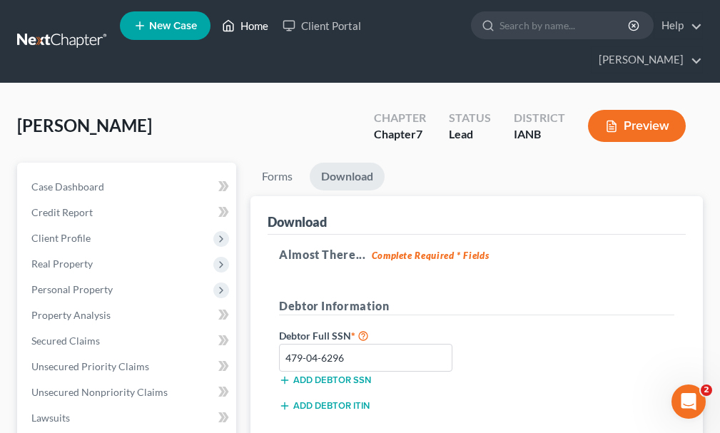
click at [258, 26] on link "Home" at bounding box center [245, 26] width 61 height 26
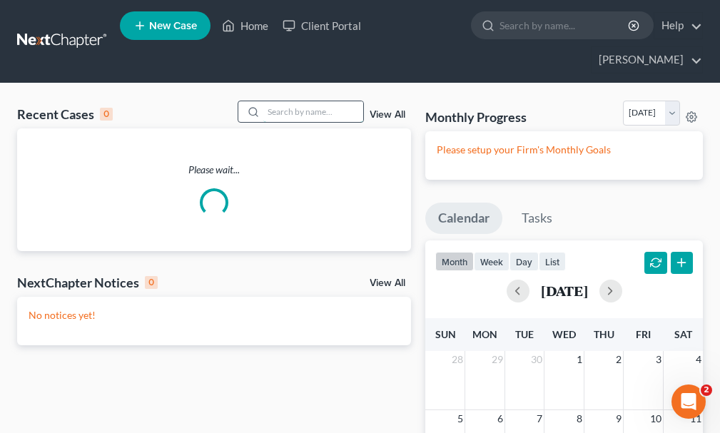
click at [296, 101] on input "search" at bounding box center [313, 111] width 100 height 21
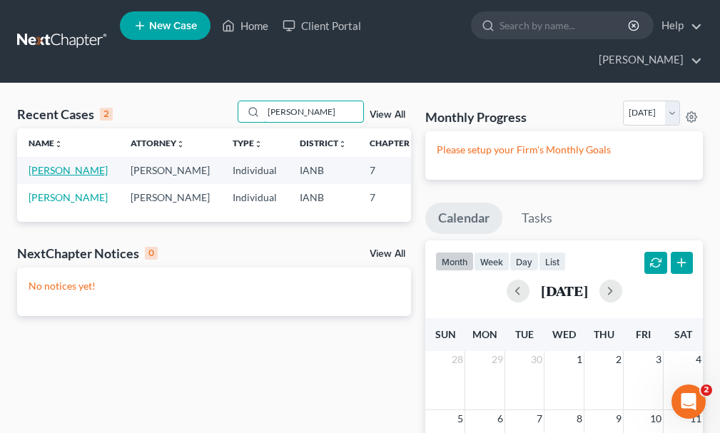
type input "[PERSON_NAME]"
click at [41, 164] on link "[PERSON_NAME]" at bounding box center [68, 170] width 79 height 12
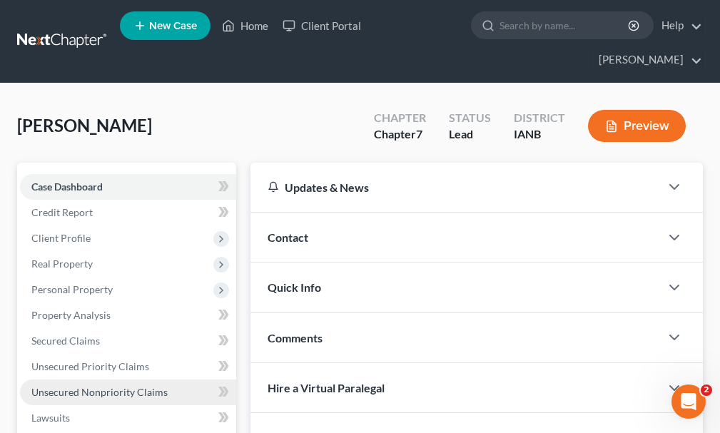
click at [59, 386] on span "Unsecured Nonpriority Claims" at bounding box center [99, 392] width 136 height 12
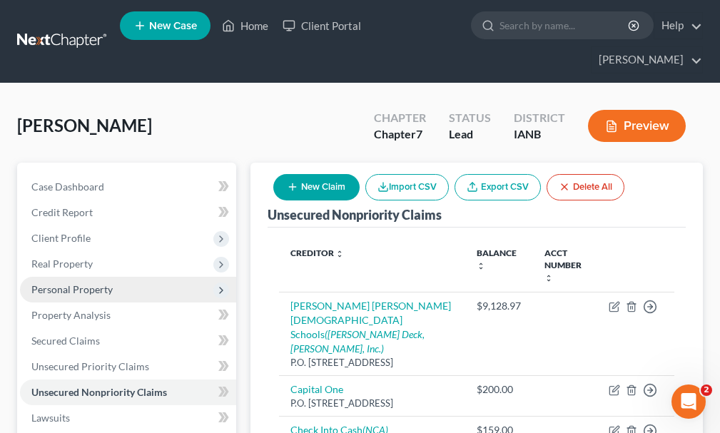
click at [74, 283] on span "Personal Property" at bounding box center [71, 289] width 81 height 12
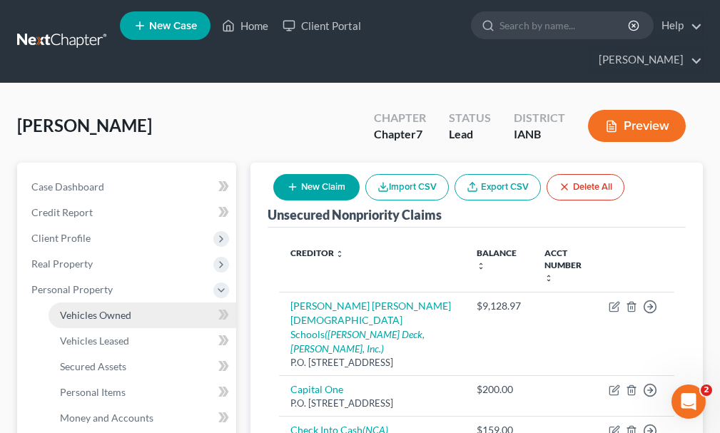
click at [74, 309] on span "Vehicles Owned" at bounding box center [95, 315] width 71 height 12
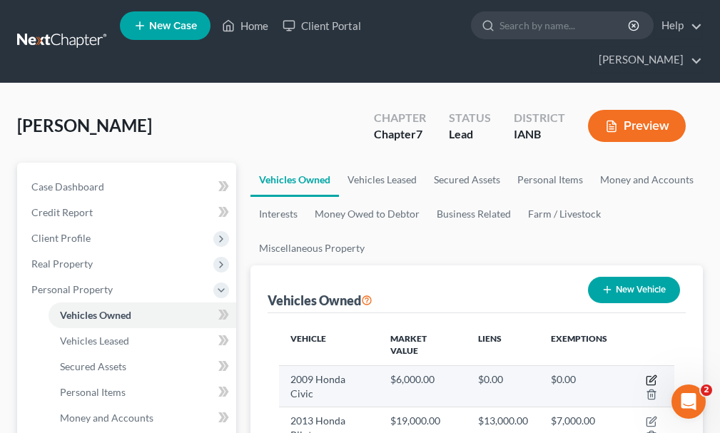
click at [653, 375] on icon "button" at bounding box center [651, 380] width 11 height 11
select select "0"
select select "17"
select select "0"
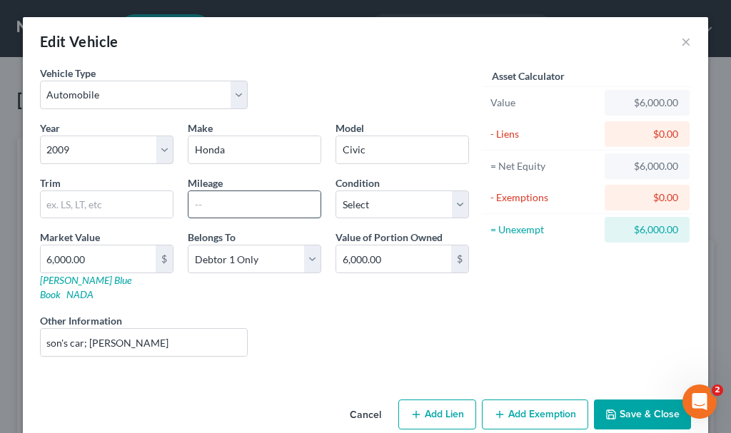
click at [223, 211] on input "text" at bounding box center [254, 204] width 132 height 27
type input "140000"
click at [128, 329] on input "son's car; [PERSON_NAME]" at bounding box center [144, 342] width 206 height 27
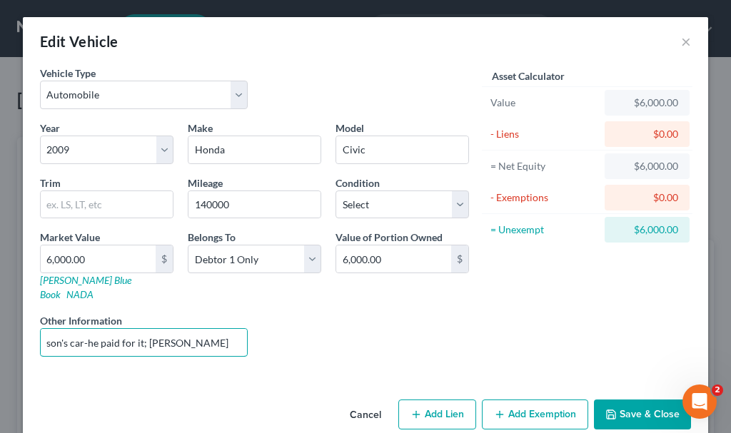
type input "son's car-he paid for it; [PERSON_NAME]"
click at [636, 400] on button "Save & Close" at bounding box center [642, 415] width 97 height 30
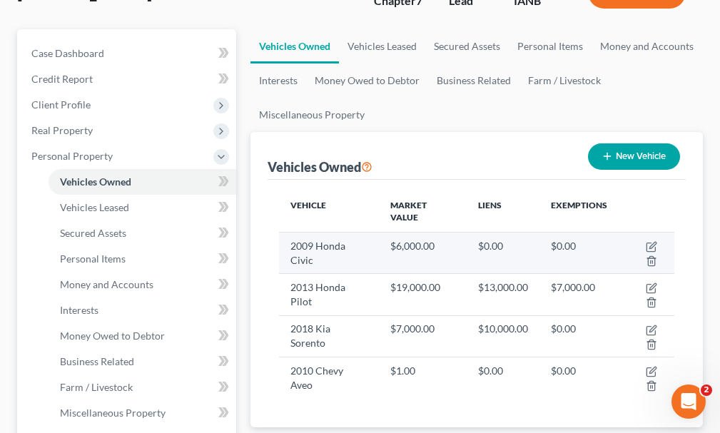
scroll to position [143, 0]
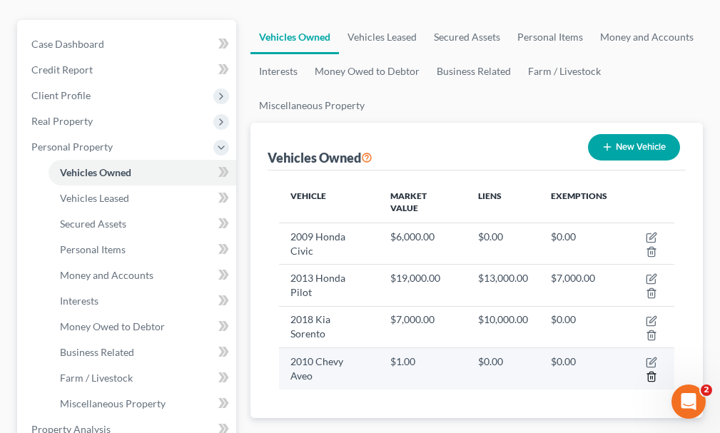
click at [650, 371] on icon "button" at bounding box center [651, 376] width 11 height 11
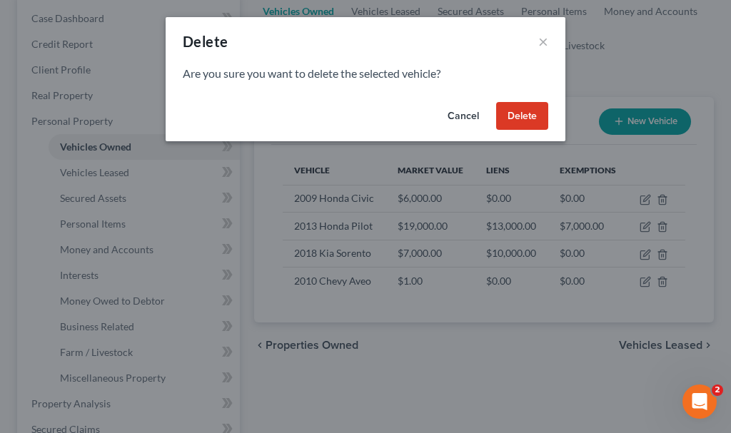
click at [514, 111] on button "Delete" at bounding box center [522, 116] width 52 height 29
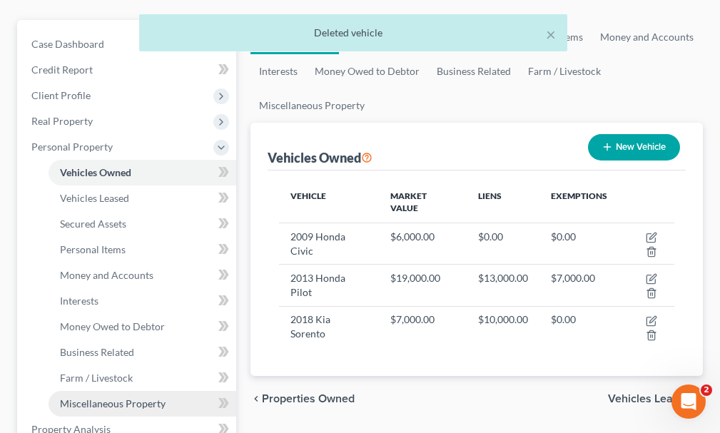
click at [131, 397] on span "Miscellaneous Property" at bounding box center [113, 403] width 106 height 12
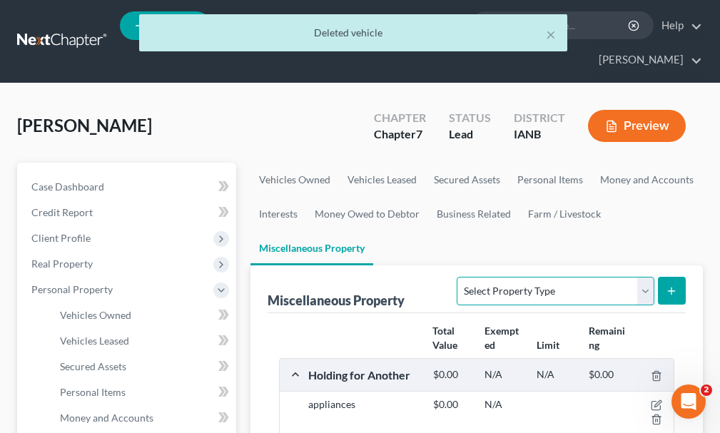
click at [485, 277] on select "Select Property Type Assigned for Creditor Benefit [DATE] Holding for Another N…" at bounding box center [555, 291] width 197 height 29
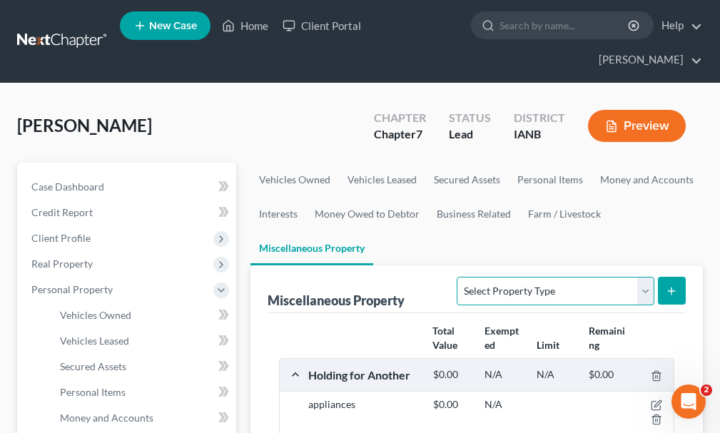
select select "transferred"
click at [457, 277] on select "Select Property Type Assigned for Creditor Benefit [DATE] Holding for Another N…" at bounding box center [555, 291] width 197 height 29
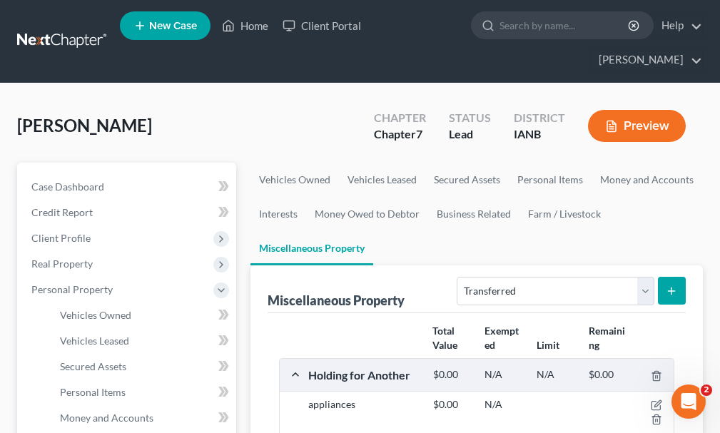
click at [667, 285] on icon "submit" at bounding box center [671, 290] width 11 height 11
select select "Ordinary ([DATE])"
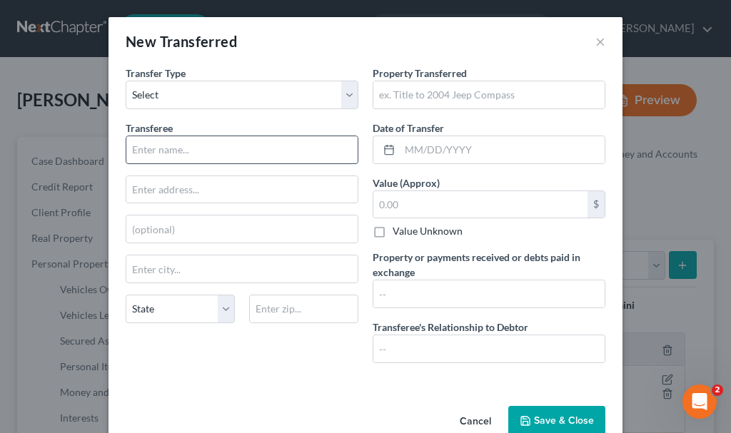
click at [192, 152] on input "text" at bounding box center [241, 149] width 231 height 27
type input "stranger"
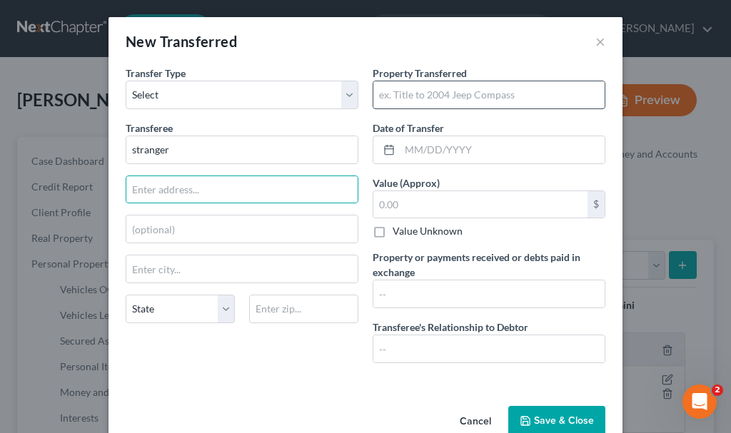
click at [405, 96] on input "text" at bounding box center [488, 94] width 231 height 27
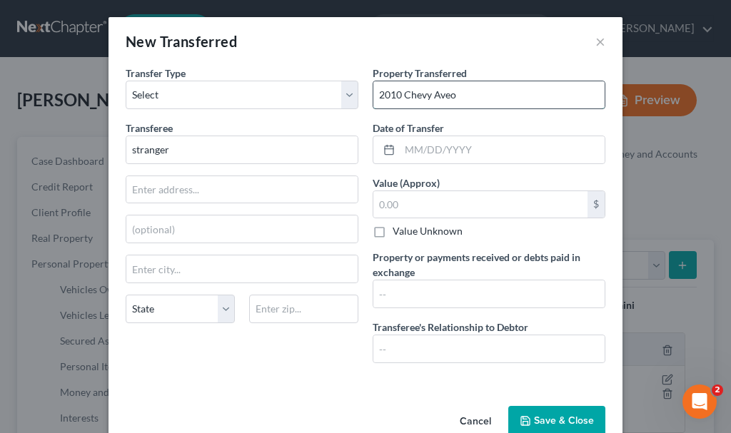
type input "2010 Chevy Aveo"
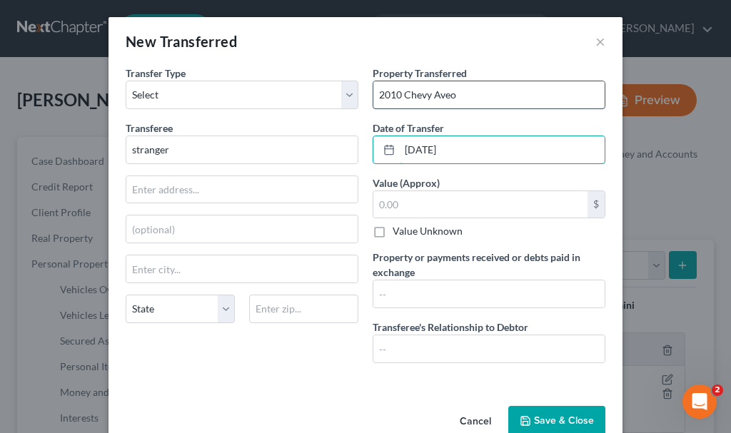
type input "[DATE]"
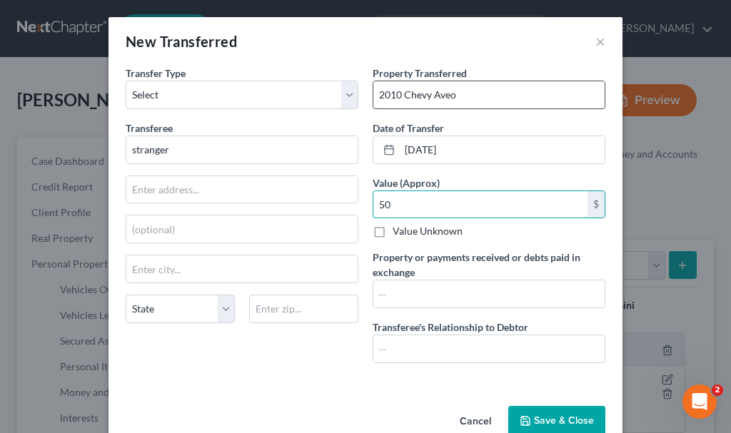
type input "50"
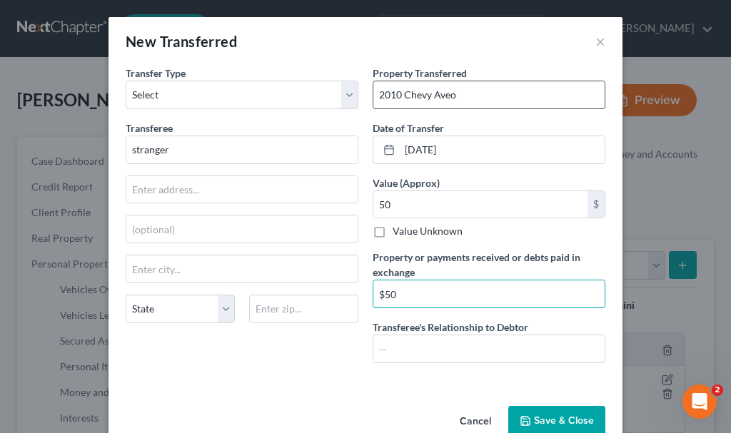
type input "$50"
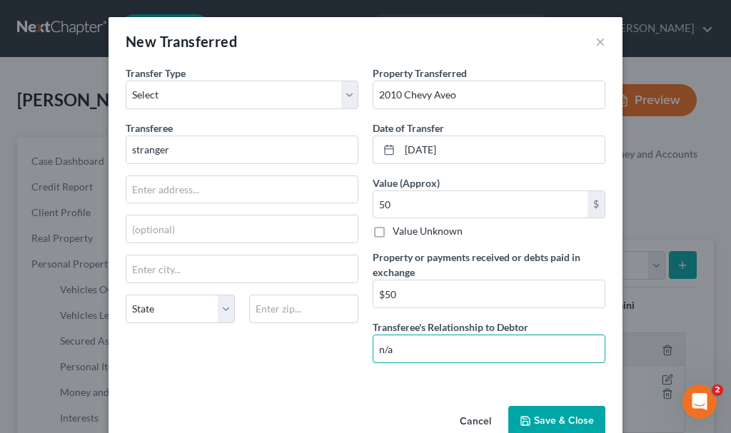
type input "n/a"
click at [546, 415] on button "Save & Close" at bounding box center [556, 421] width 97 height 30
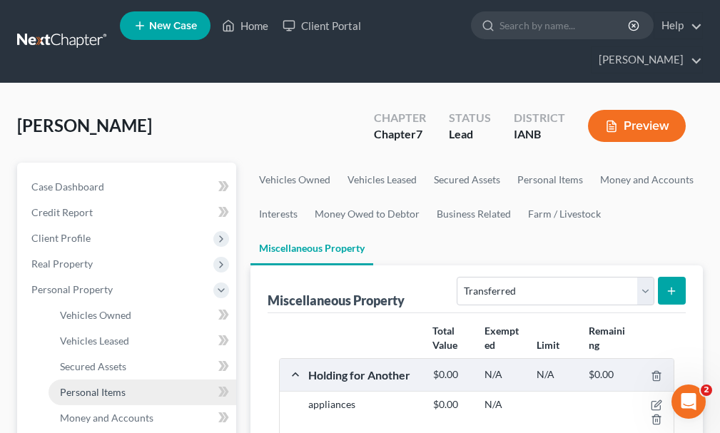
click at [103, 386] on span "Personal Items" at bounding box center [93, 392] width 66 height 12
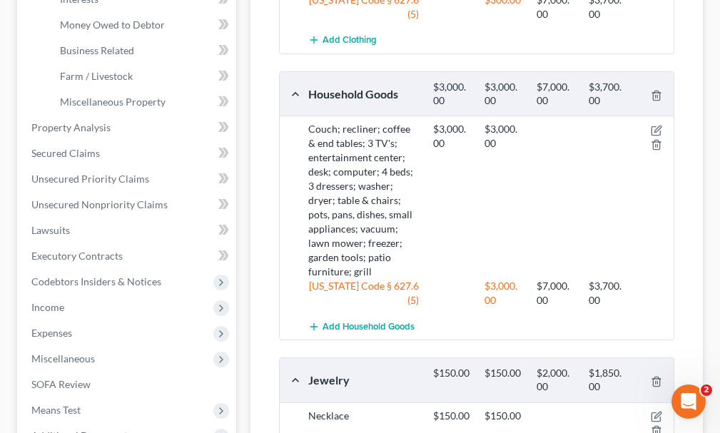
scroll to position [571, 0]
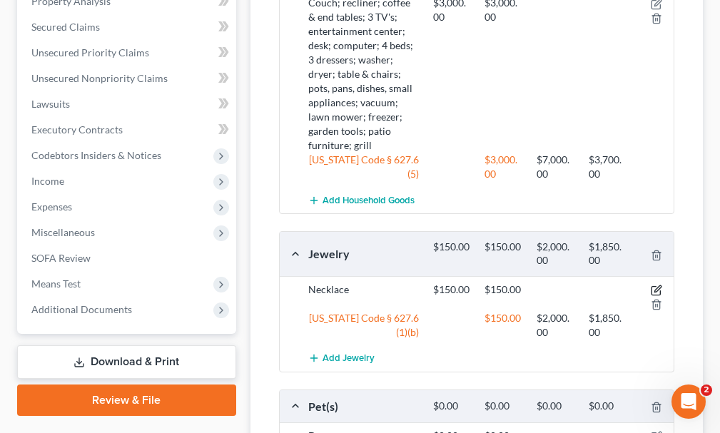
click at [657, 285] on icon "button" at bounding box center [656, 290] width 11 height 11
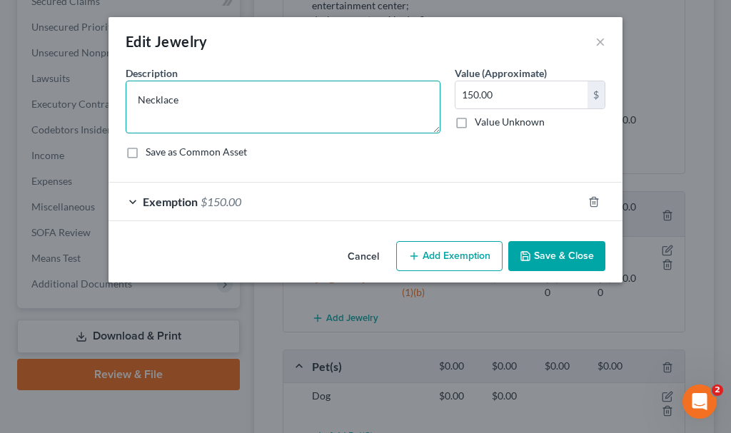
click at [221, 96] on textarea "Necklace" at bounding box center [283, 107] width 315 height 53
type textarea "Necklace; costume earrings"
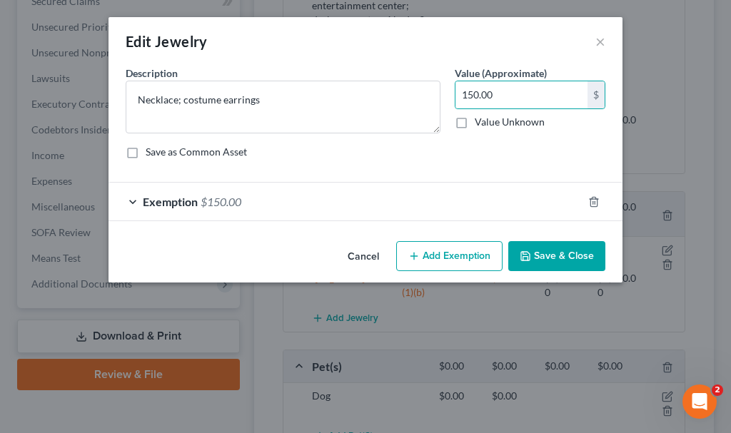
click at [551, 252] on button "Save & Close" at bounding box center [556, 256] width 97 height 30
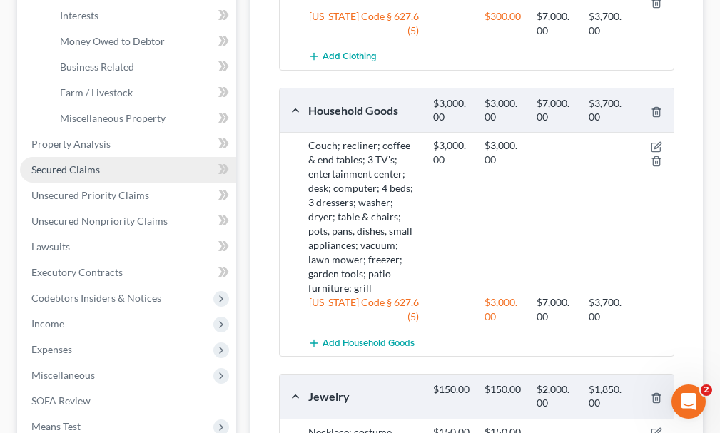
click at [44, 163] on span "Secured Claims" at bounding box center [65, 169] width 69 height 12
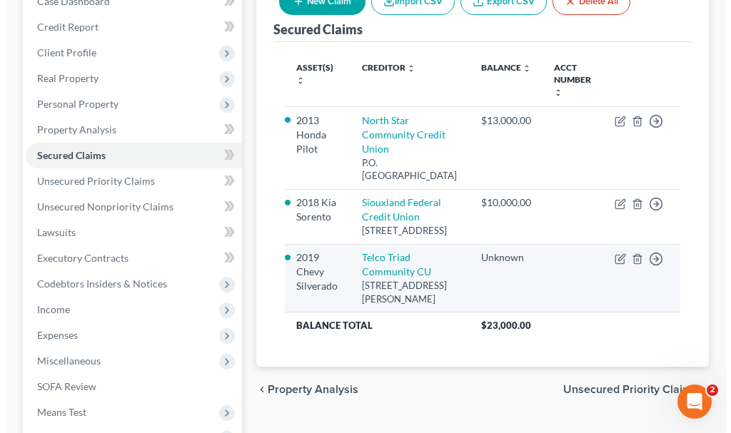
scroll to position [214, 0]
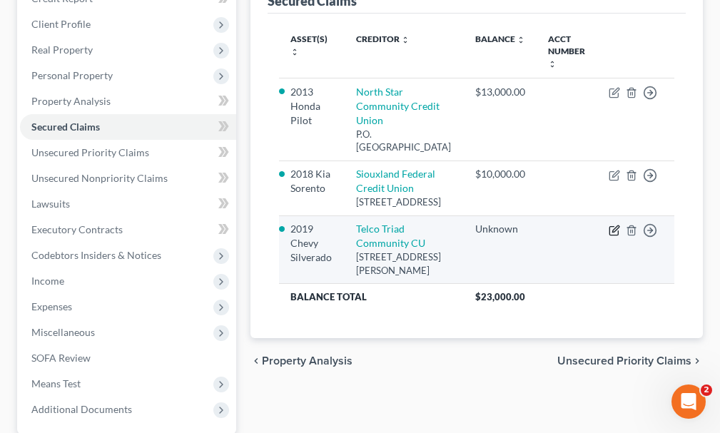
click at [614, 232] on icon "button" at bounding box center [615, 229] width 6 height 6
select select "16"
select select "0"
select select "3"
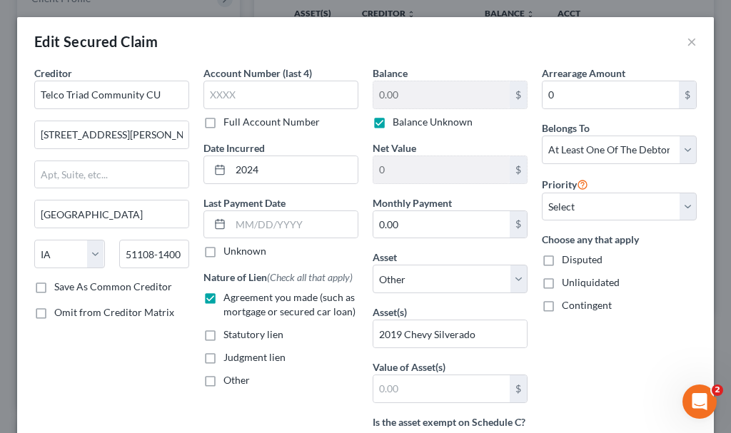
click at [392, 125] on label "Balance Unknown" at bounding box center [432, 122] width 80 height 14
click at [398, 124] on input "Balance Unknown" at bounding box center [402, 119] width 9 height 9
checkbox input "false"
click at [415, 98] on input "0.00" at bounding box center [441, 94] width 136 height 27
type input "20,000"
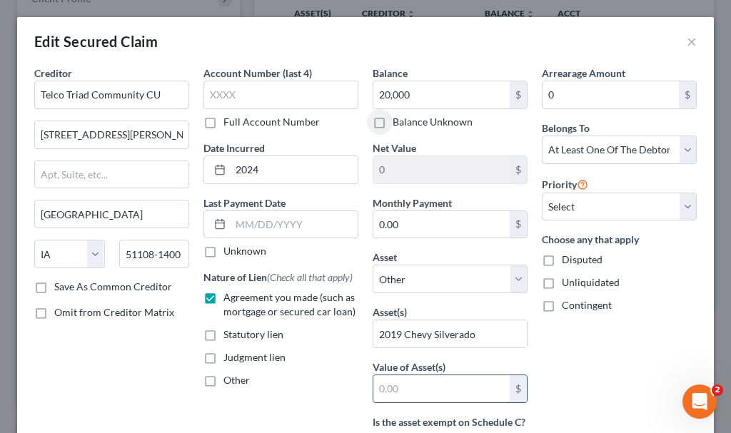
click at [388, 383] on input "text" at bounding box center [441, 388] width 136 height 27
type input "25,000"
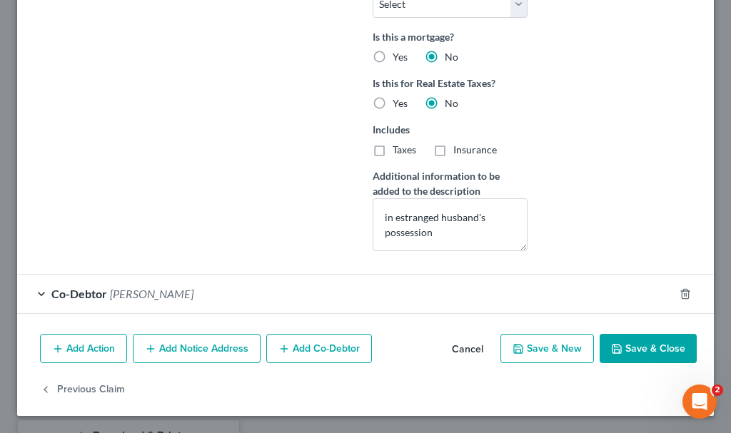
scroll to position [501, 0]
click at [631, 344] on button "Save & Close" at bounding box center [647, 349] width 97 height 30
select select
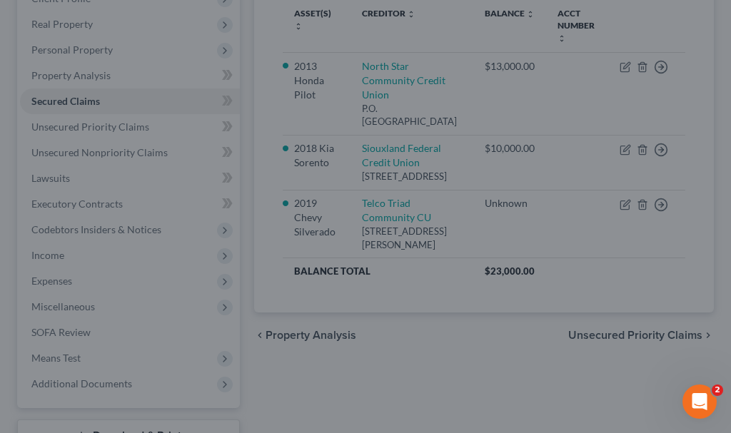
type input "20,000.00"
type input "25,000"
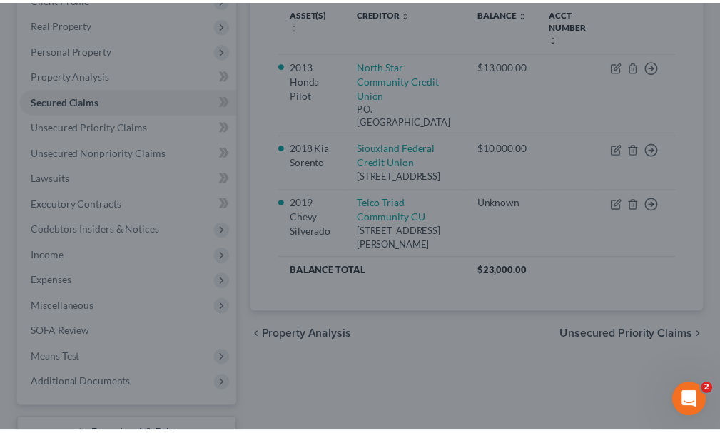
scroll to position [330, 0]
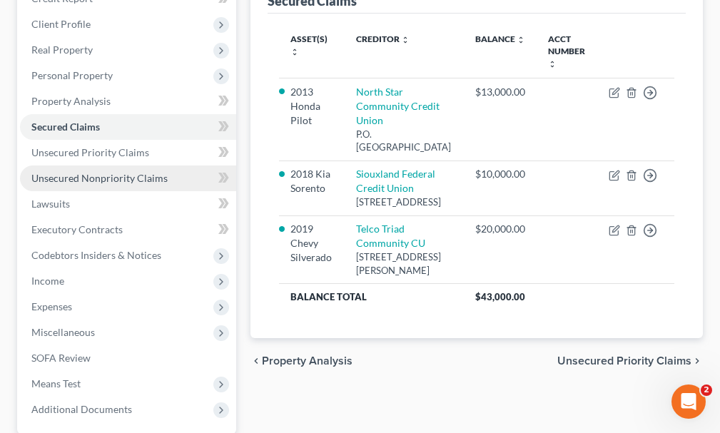
click at [72, 172] on span "Unsecured Nonpriority Claims" at bounding box center [99, 178] width 136 height 12
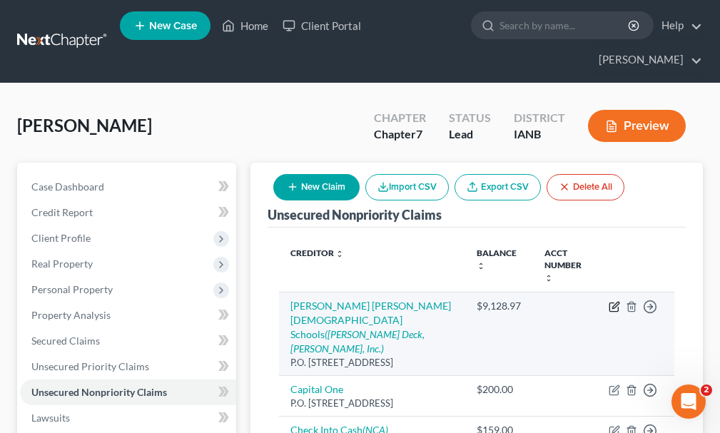
click at [613, 302] on icon "button" at bounding box center [615, 305] width 6 height 6
select select "16"
select select "0"
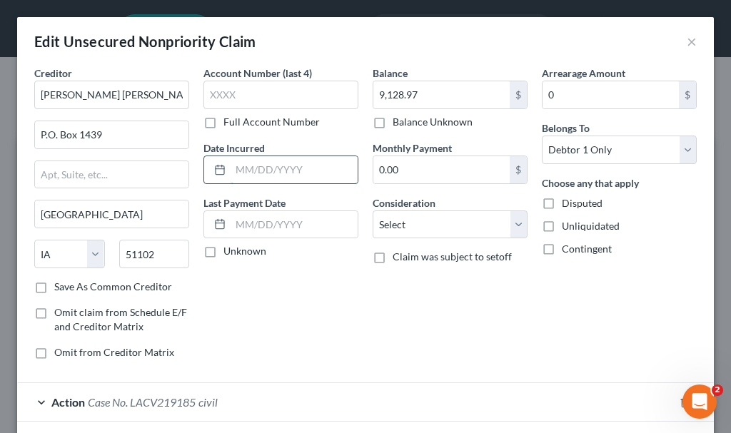
click at [273, 168] on input "text" at bounding box center [294, 169] width 127 height 27
type input "2021-22"
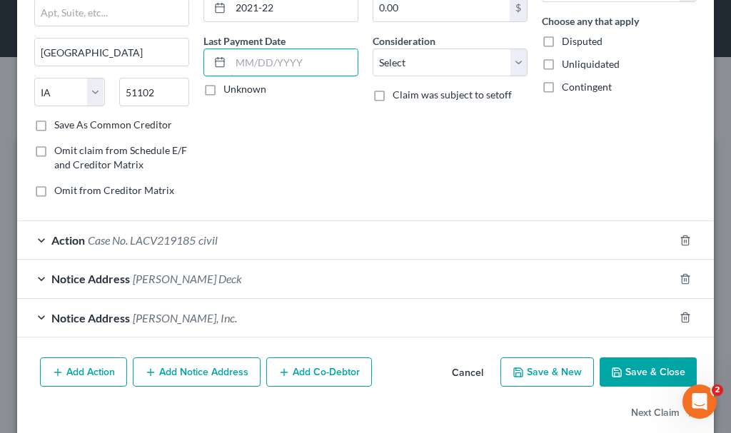
scroll to position [186, 0]
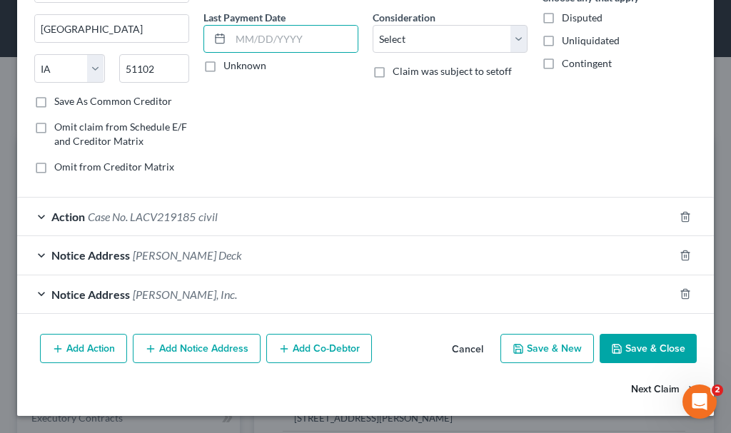
click at [633, 389] on button "Next Claim" at bounding box center [664, 390] width 66 height 30
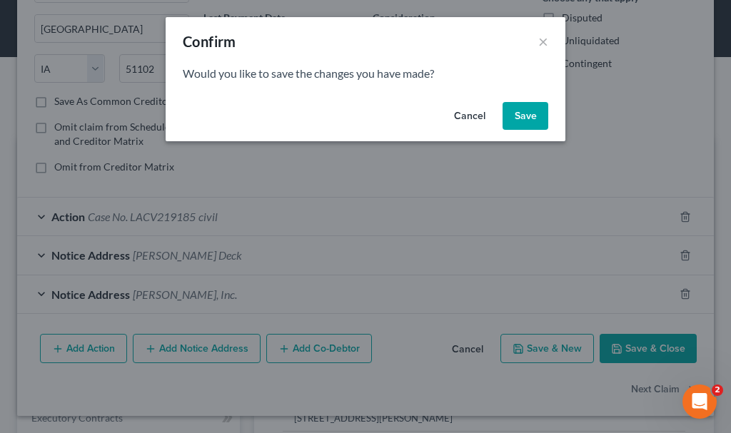
click at [528, 114] on button "Save" at bounding box center [525, 116] width 46 height 29
select select "46"
select select "2"
select select "0"
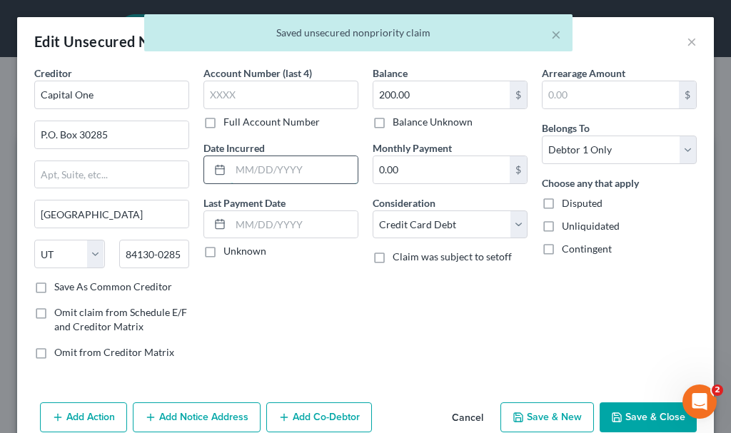
click at [269, 171] on input "text" at bounding box center [294, 169] width 127 height 27
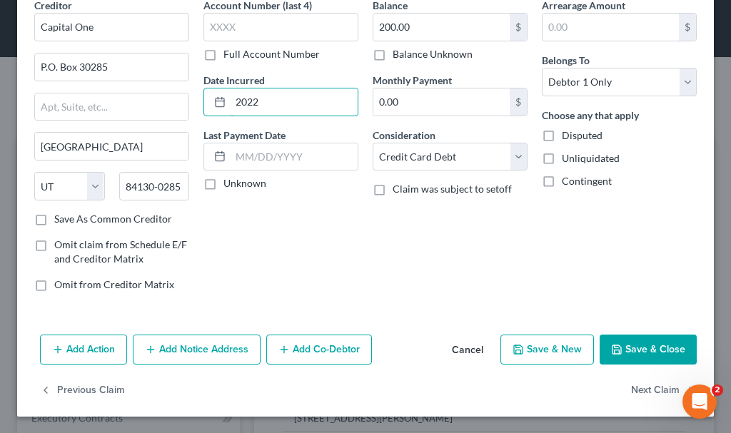
scroll to position [69, 0]
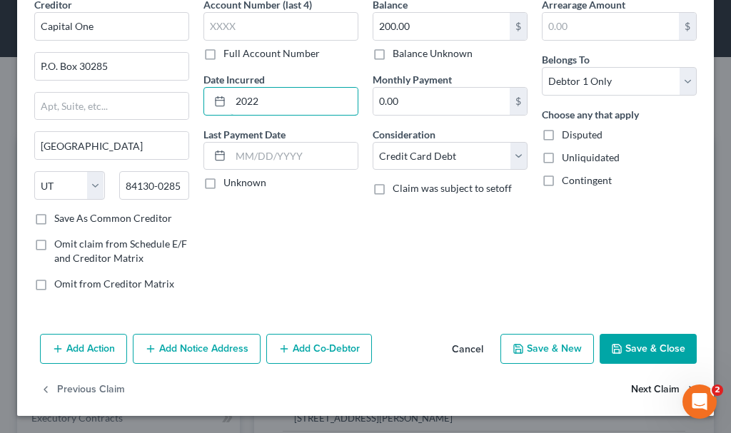
type input "2022"
click at [642, 395] on button "Next Claim" at bounding box center [664, 390] width 66 height 30
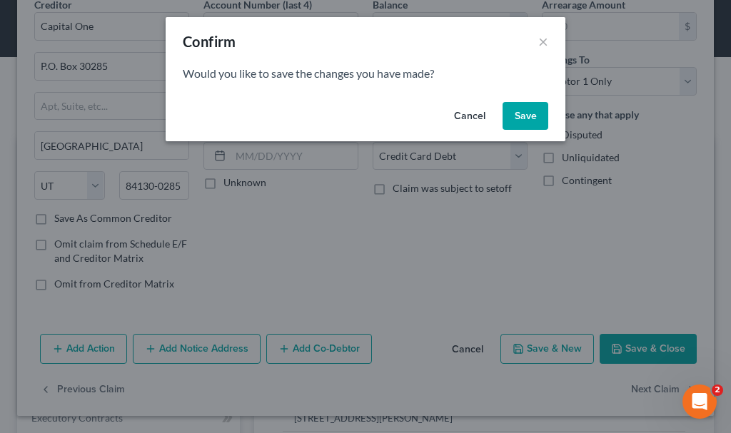
click at [520, 114] on button "Save" at bounding box center [525, 116] width 46 height 29
select select "16"
select select "10"
select select "0"
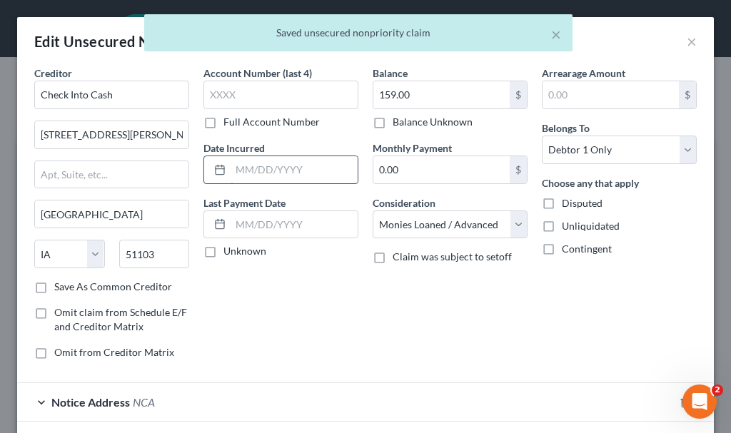
click at [290, 169] on input "text" at bounding box center [294, 169] width 127 height 27
type input "2022"
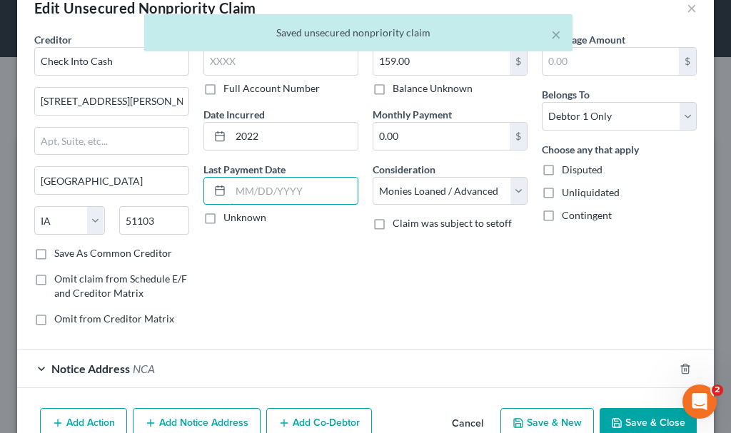
scroll to position [108, 0]
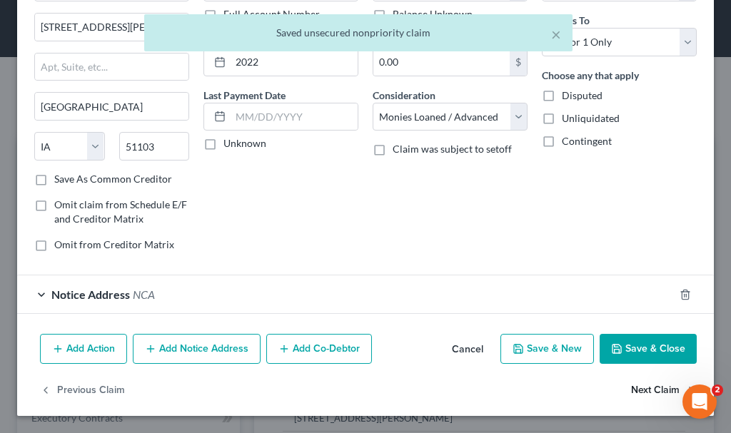
click at [632, 387] on button "Next Claim" at bounding box center [664, 390] width 66 height 30
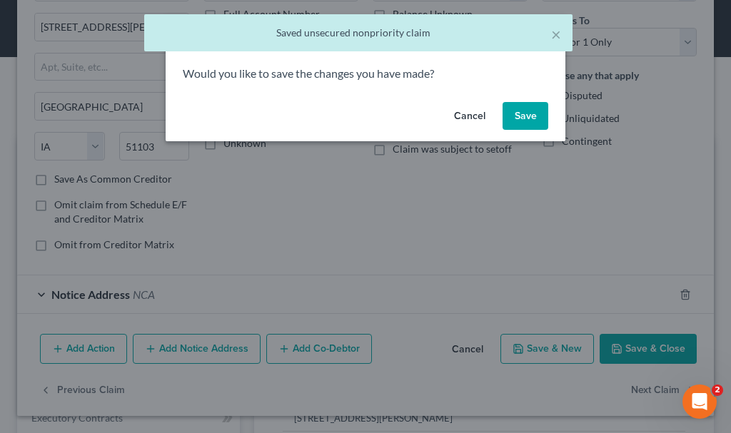
drag, startPoint x: 514, startPoint y: 113, endPoint x: 275, endPoint y: 171, distance: 245.3
click at [514, 113] on button "Save" at bounding box center [525, 116] width 46 height 29
select select "26"
select select "2"
select select "0"
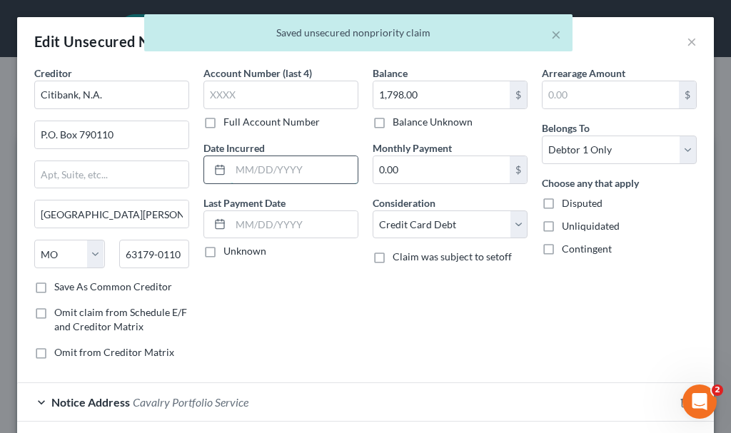
click at [270, 168] on input "text" at bounding box center [294, 169] width 127 height 27
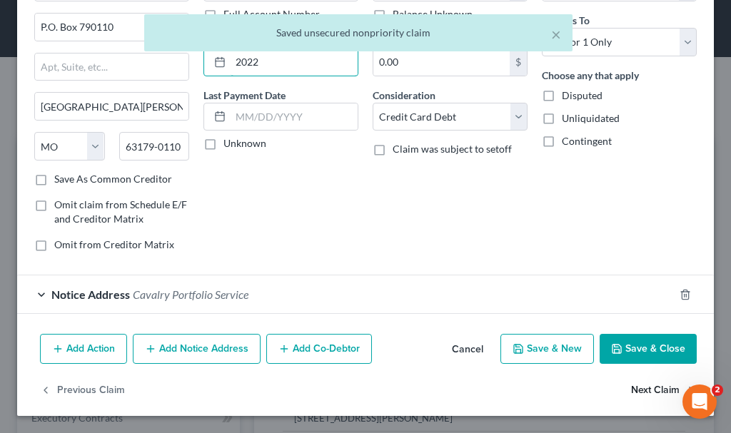
type input "2022"
click at [632, 388] on button "Next Claim" at bounding box center [664, 390] width 66 height 30
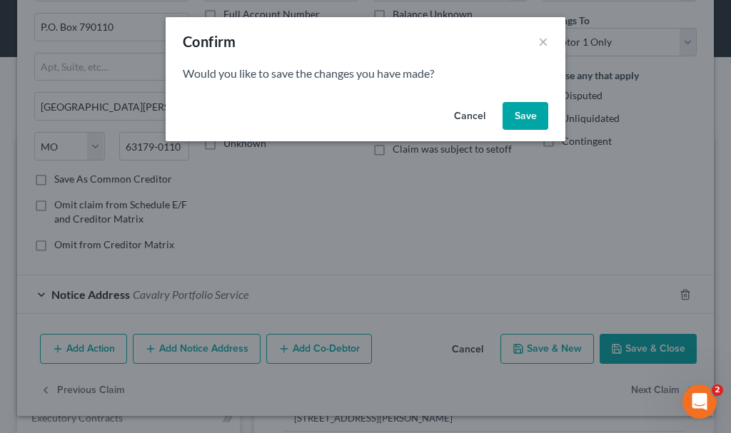
click at [525, 106] on button "Save" at bounding box center [525, 116] width 46 height 29
select select "36"
select select "2"
select select "0"
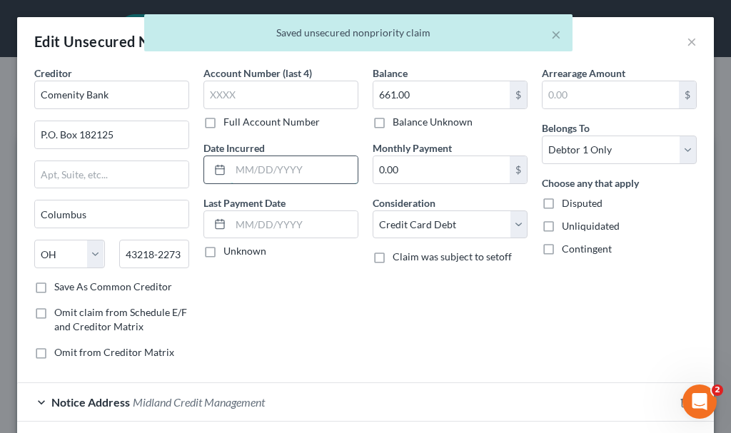
click at [283, 171] on input "text" at bounding box center [294, 169] width 127 height 27
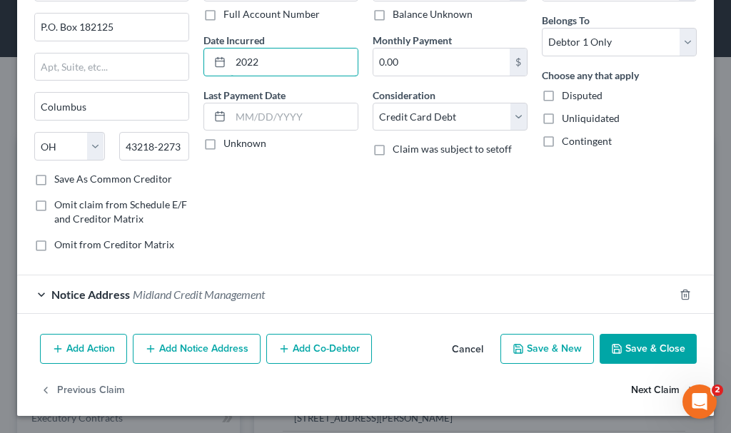
type input "2022"
click at [631, 386] on button "Next Claim" at bounding box center [664, 390] width 66 height 30
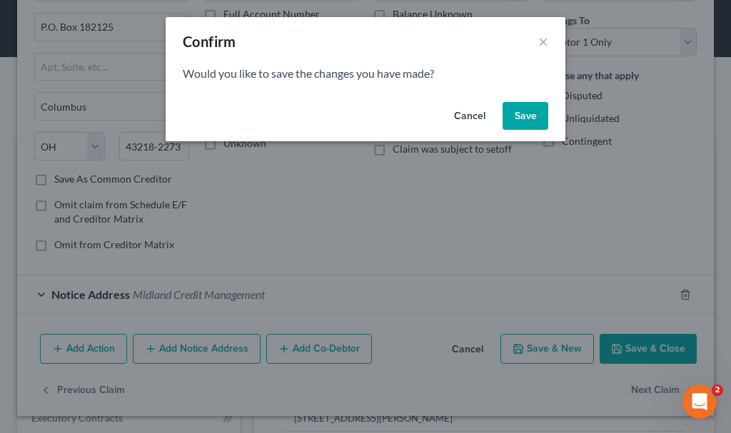
click at [520, 114] on button "Save" at bounding box center [525, 116] width 46 height 29
select select "38"
select select "2"
select select "0"
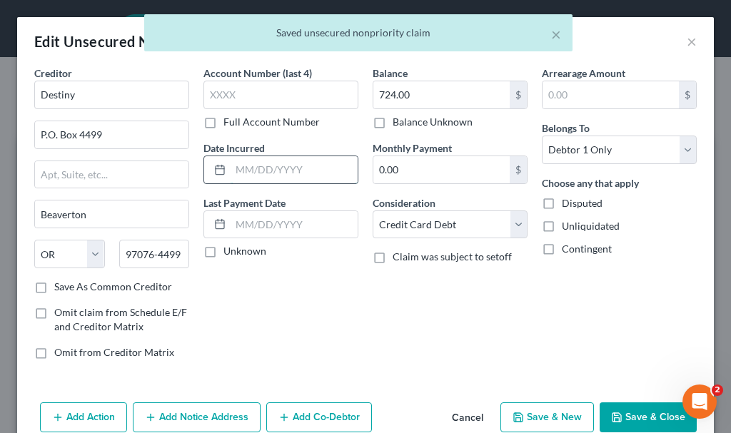
click at [263, 176] on input "text" at bounding box center [294, 169] width 127 height 27
type input "2022"
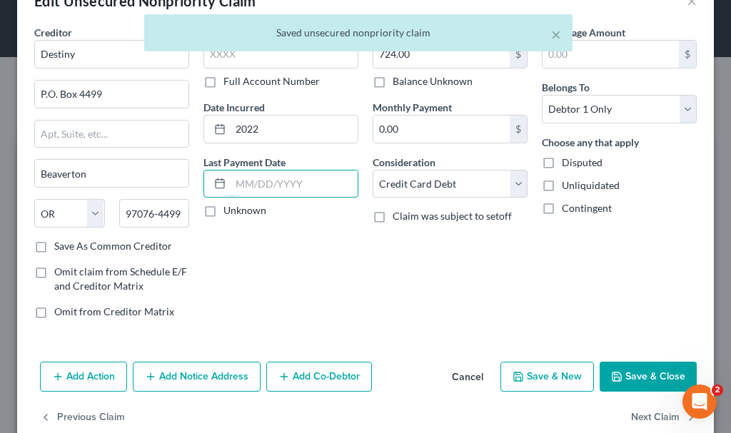
scroll to position [69, 0]
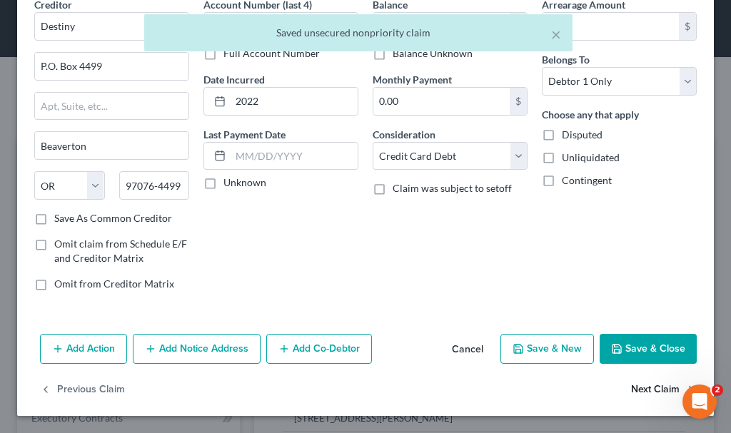
click at [632, 393] on button "Next Claim" at bounding box center [664, 390] width 66 height 30
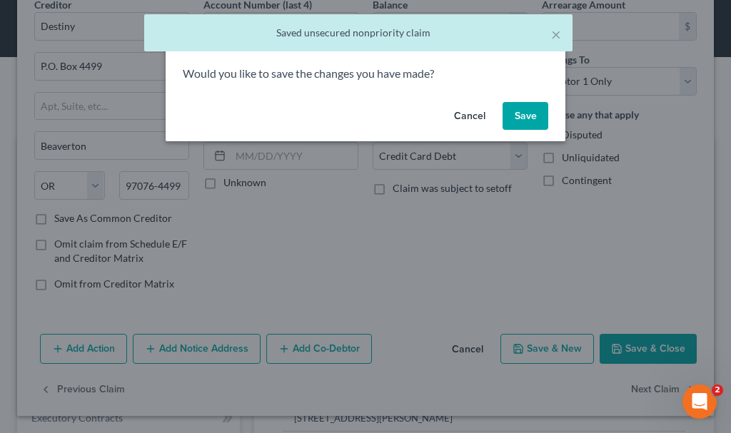
click at [521, 109] on button "Save" at bounding box center [525, 116] width 46 height 29
select select "43"
select select "2"
select select "0"
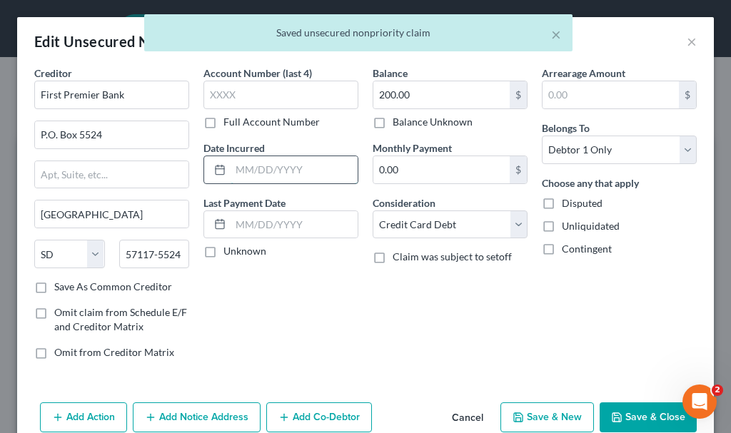
click at [279, 161] on input "text" at bounding box center [294, 169] width 127 height 27
type input "2022"
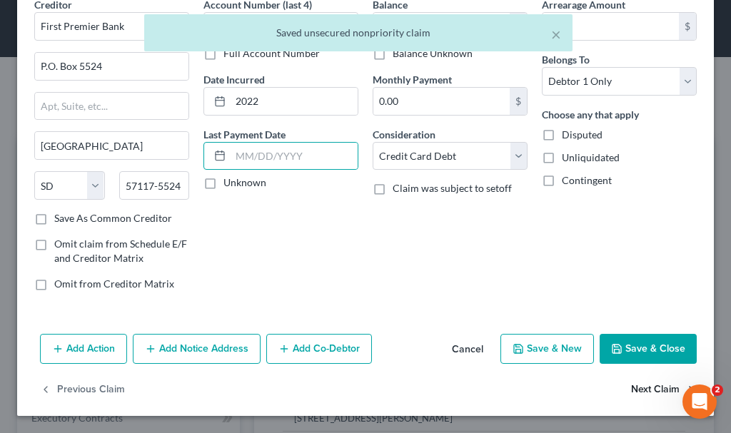
click at [637, 391] on button "Next Claim" at bounding box center [664, 390] width 66 height 30
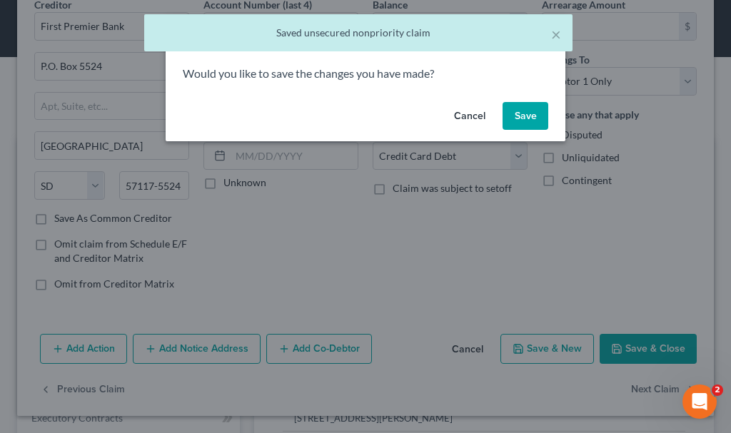
click at [525, 114] on button "Save" at bounding box center [525, 116] width 46 height 29
select select "26"
select select "2"
select select "0"
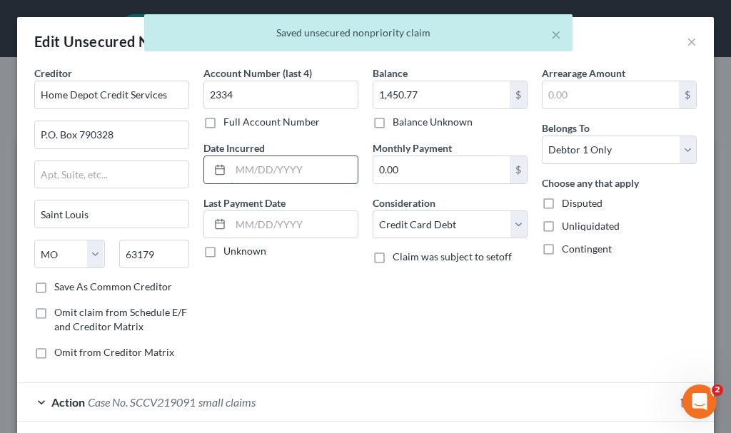
click at [273, 170] on input "text" at bounding box center [294, 169] width 127 height 27
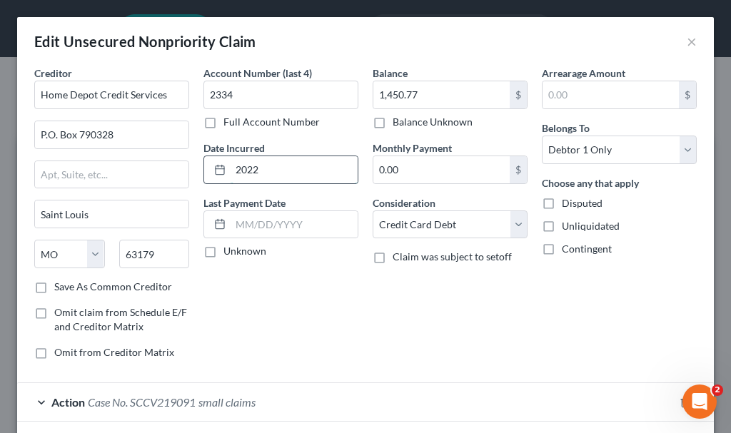
type input "2022"
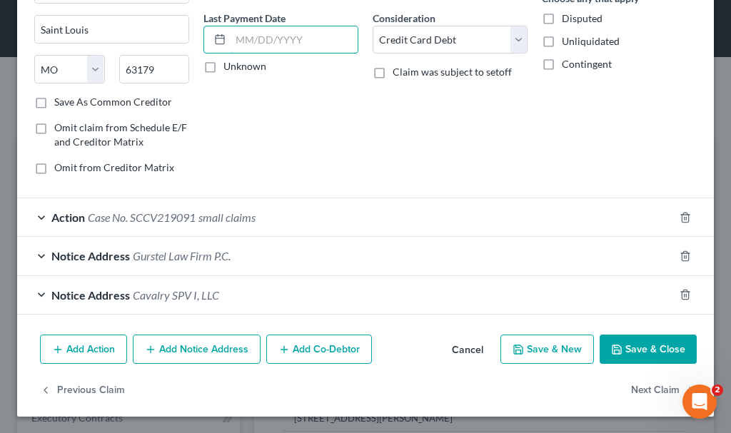
scroll to position [186, 0]
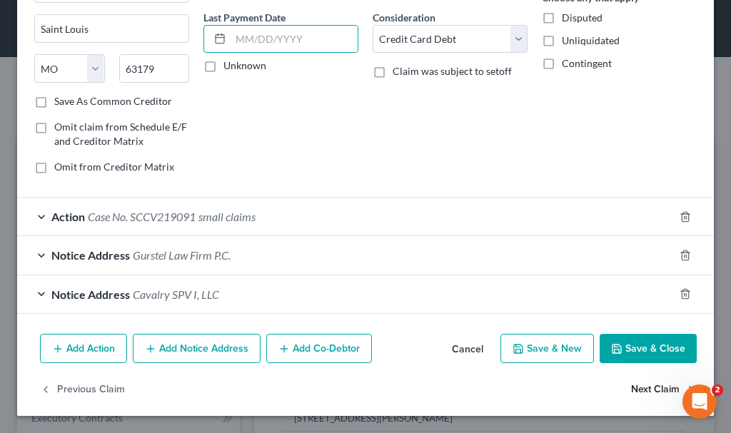
click at [631, 392] on button "Next Claim" at bounding box center [664, 390] width 66 height 30
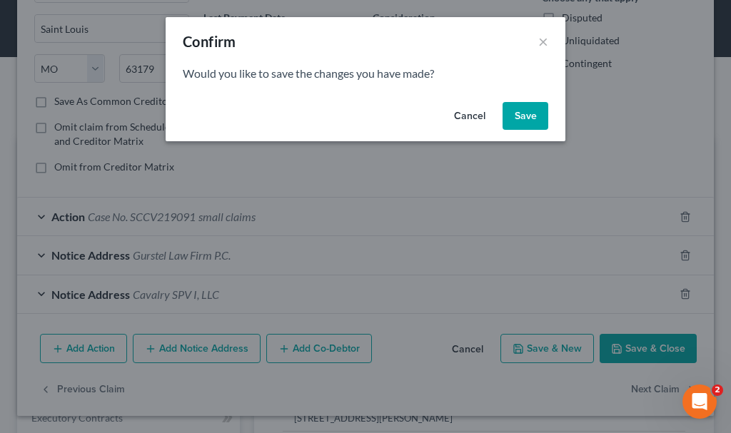
click at [525, 119] on button "Save" at bounding box center [525, 116] width 46 height 29
select select "0"
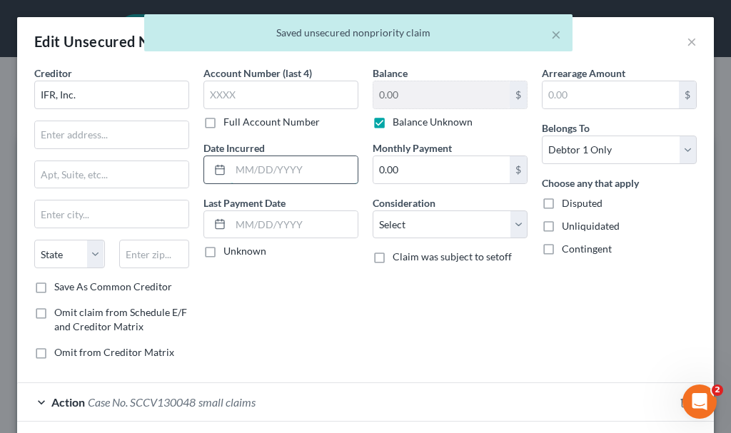
click at [287, 163] on input "text" at bounding box center [294, 169] width 127 height 27
type input "2022"
click at [69, 133] on input "text" at bounding box center [111, 134] width 153 height 27
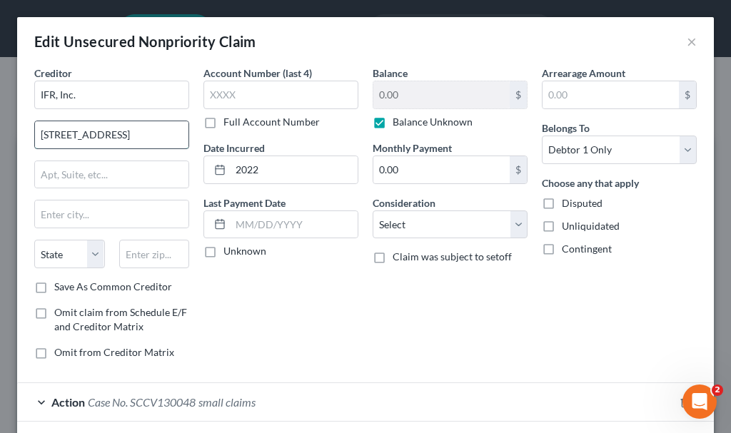
type input "[STREET_ADDRESS]"
type input "49454"
type input "[GEOGRAPHIC_DATA]"
select select "23"
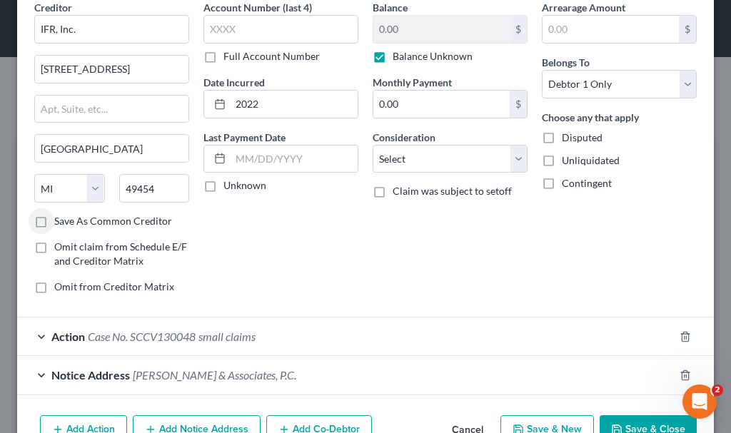
scroll to position [147, 0]
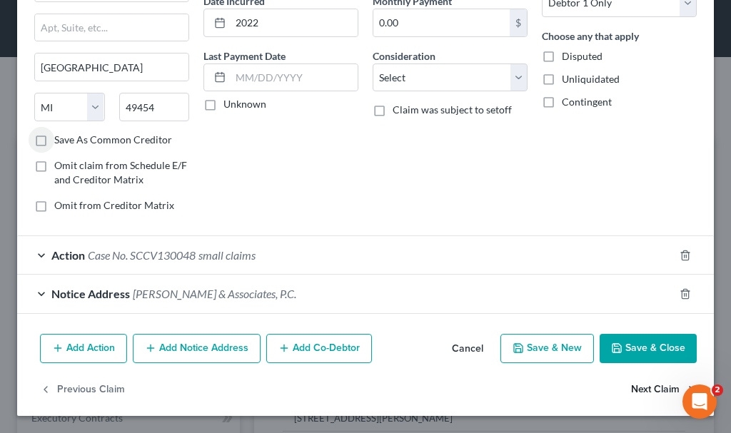
click at [638, 389] on button "Next Claim" at bounding box center [664, 390] width 66 height 30
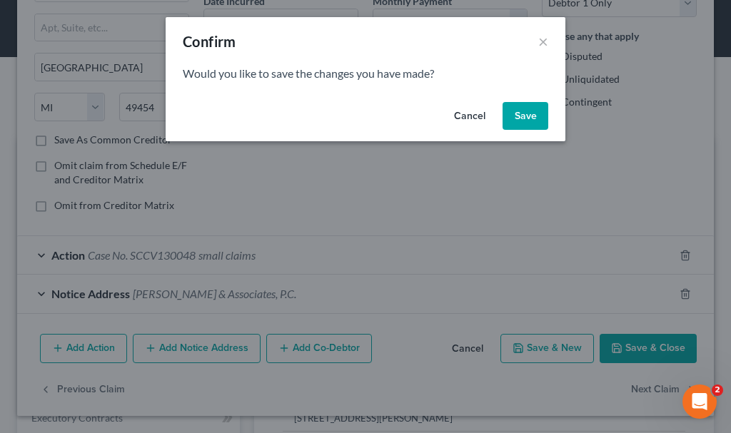
click at [525, 115] on button "Save" at bounding box center [525, 116] width 46 height 29
select select "38"
select select "2"
select select "0"
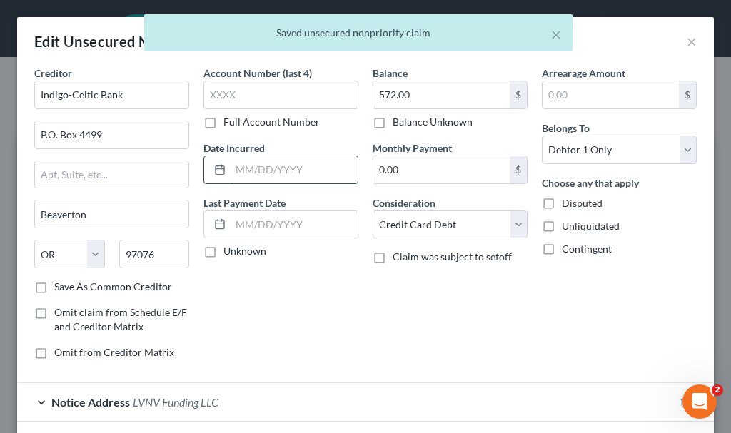
click at [290, 164] on input "text" at bounding box center [294, 169] width 127 height 27
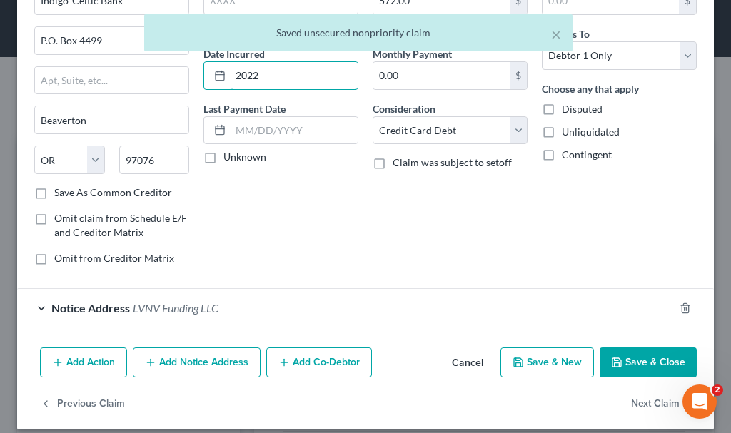
scroll to position [108, 0]
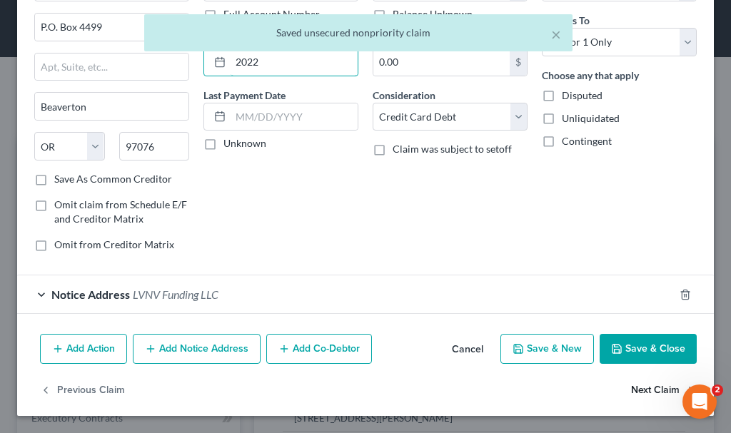
type input "2022"
click at [632, 388] on button "Next Claim" at bounding box center [664, 390] width 66 height 30
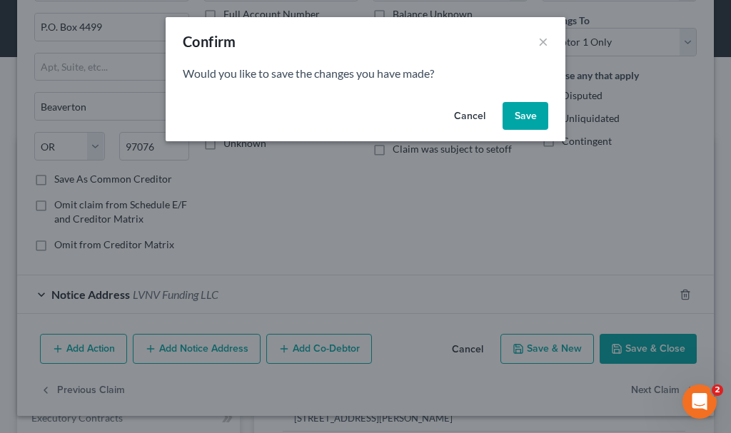
click at [522, 106] on button "Save" at bounding box center [525, 116] width 46 height 29
select select "52"
select select "2"
select select "0"
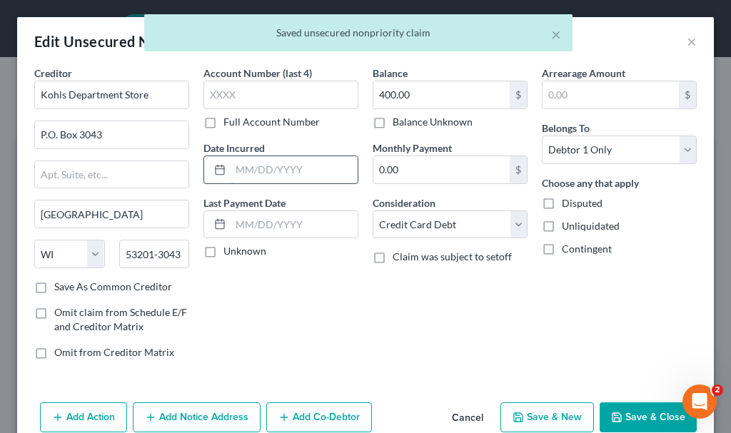
click at [267, 172] on input "text" at bounding box center [294, 169] width 127 height 27
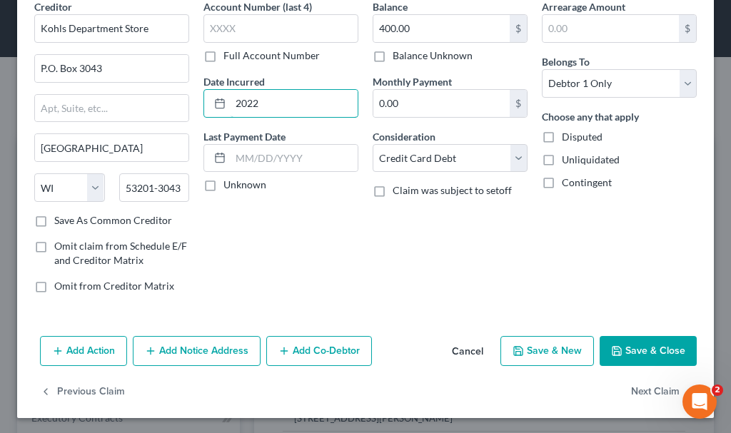
scroll to position [69, 0]
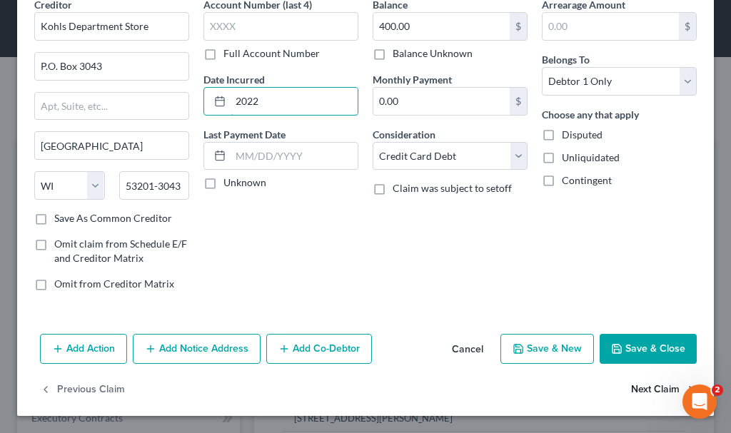
type input "2022"
click at [634, 387] on button "Next Claim" at bounding box center [664, 390] width 66 height 30
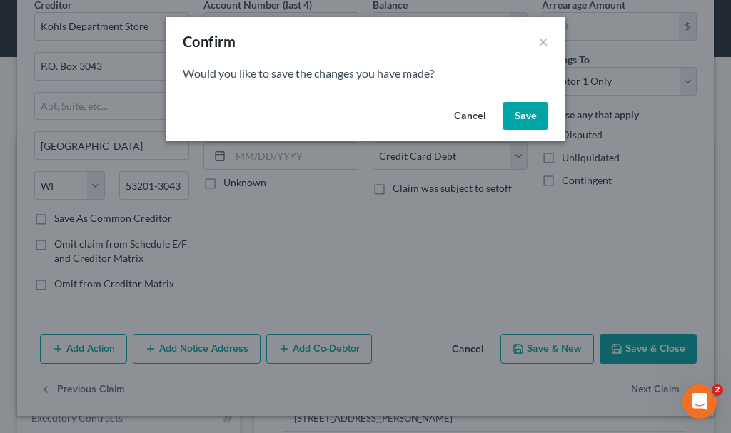
click at [533, 111] on button "Save" at bounding box center [525, 116] width 46 height 29
select select "0"
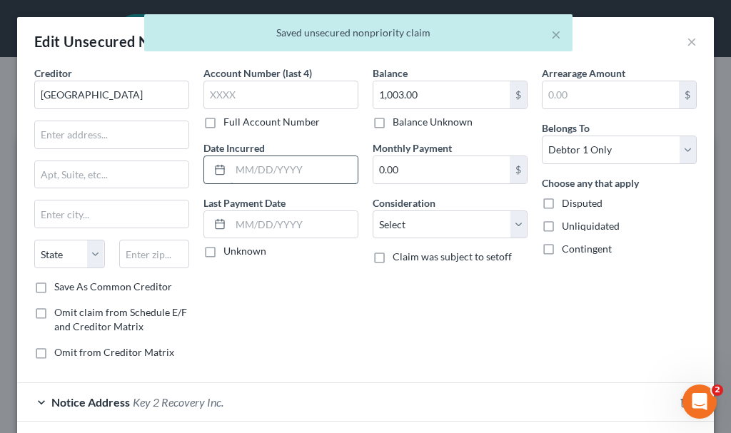
click at [294, 173] on input "text" at bounding box center [294, 169] width 127 height 27
type input "2023"
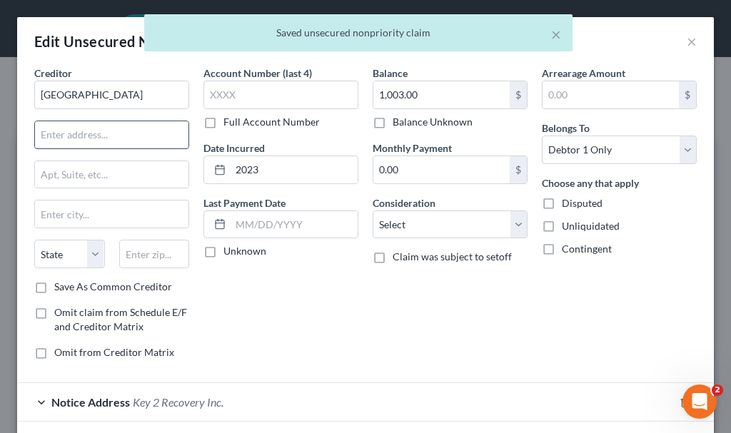
click at [85, 129] on input "text" at bounding box center [111, 134] width 153 height 27
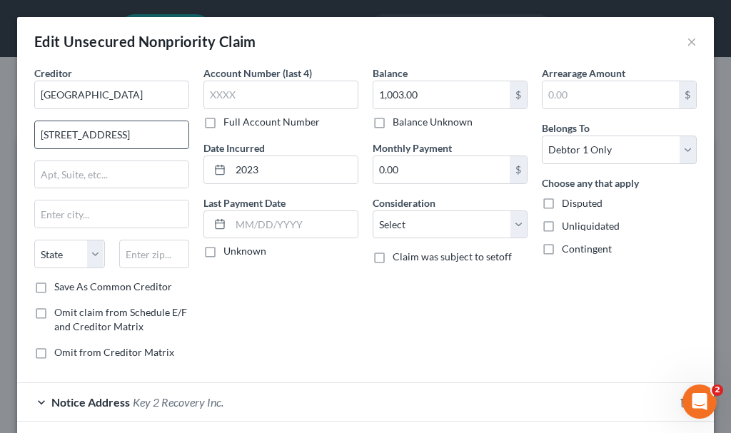
type input "[STREET_ADDRESS]"
type input "68776"
type input "[GEOGRAPHIC_DATA]"
select select "30"
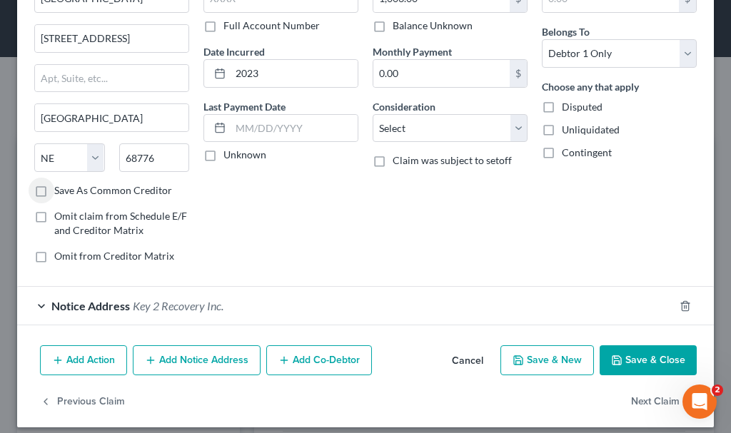
scroll to position [108, 0]
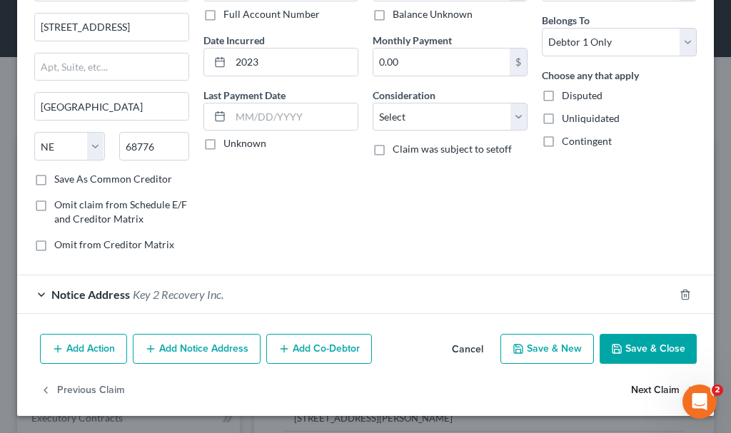
click at [631, 392] on button "Next Claim" at bounding box center [664, 390] width 66 height 30
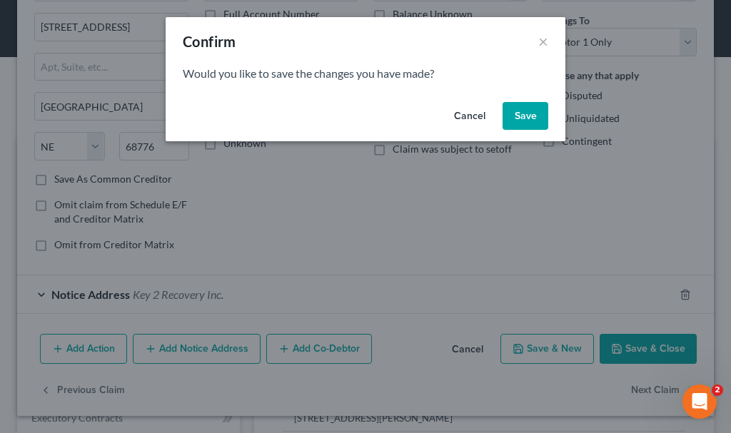
click at [535, 111] on button "Save" at bounding box center [525, 116] width 46 height 29
select select "9"
select select "0"
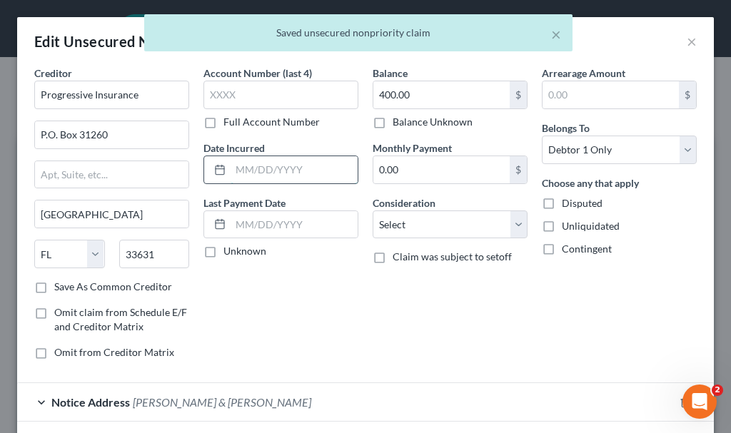
click at [290, 173] on input "text" at bounding box center [294, 169] width 127 height 27
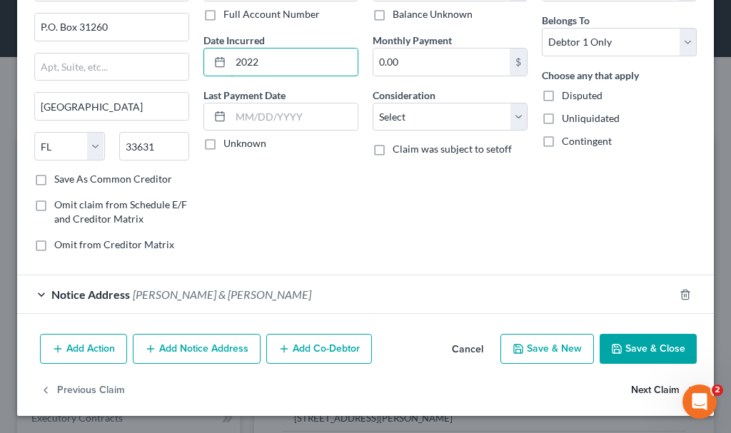
type input "2022"
click at [631, 388] on button "Next Claim" at bounding box center [664, 390] width 66 height 30
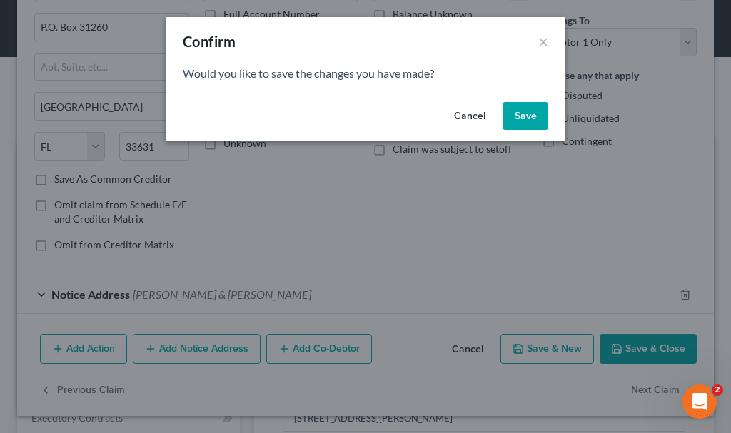
click at [522, 108] on button "Save" at bounding box center [525, 116] width 46 height 29
select select "30"
select select "0"
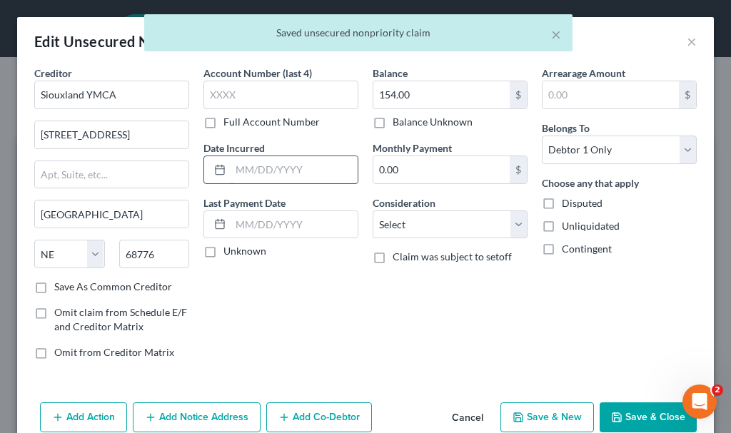
click at [288, 164] on input "text" at bounding box center [294, 169] width 127 height 27
click at [629, 414] on button "Save & Close" at bounding box center [647, 417] width 97 height 30
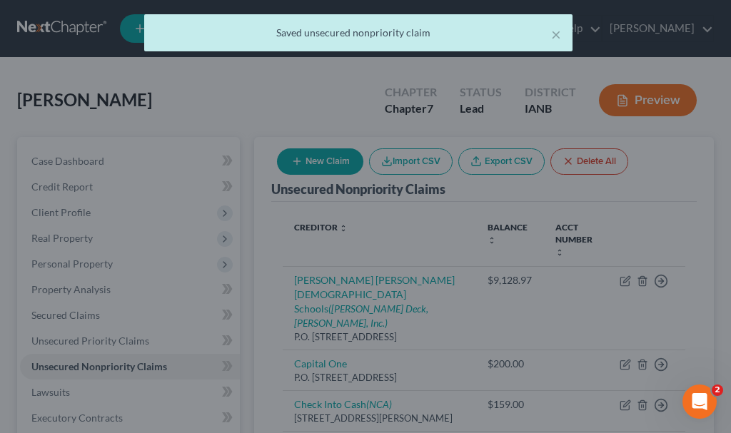
type input "0"
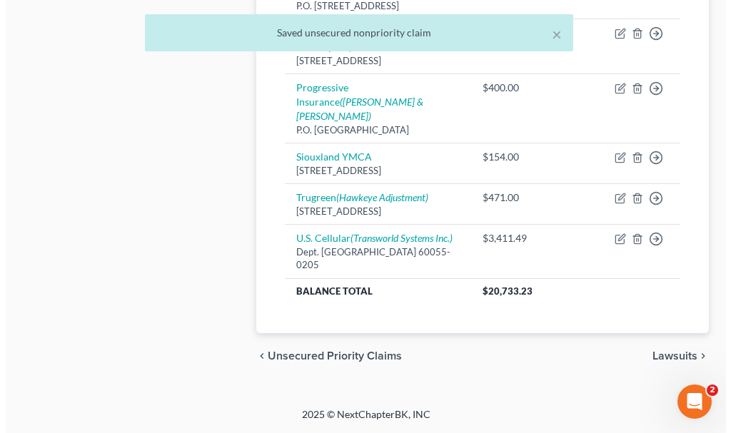
scroll to position [856, 0]
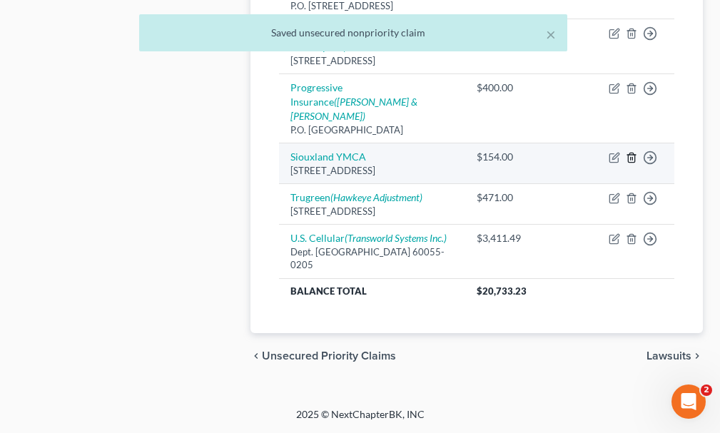
click at [632, 163] on icon "button" at bounding box center [631, 157] width 11 height 11
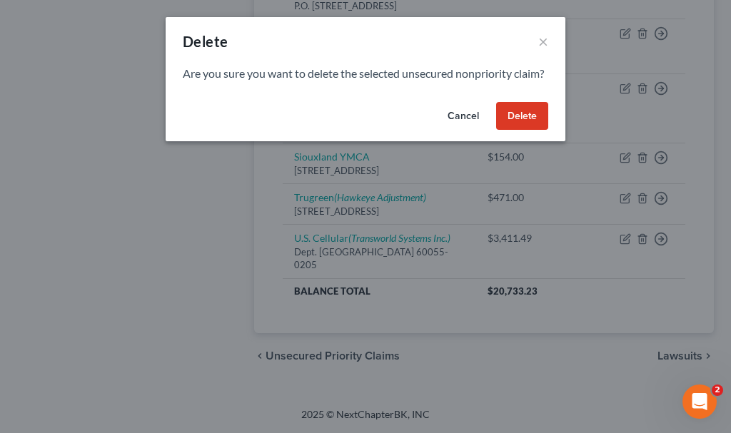
click at [515, 128] on button "Delete" at bounding box center [522, 116] width 52 height 29
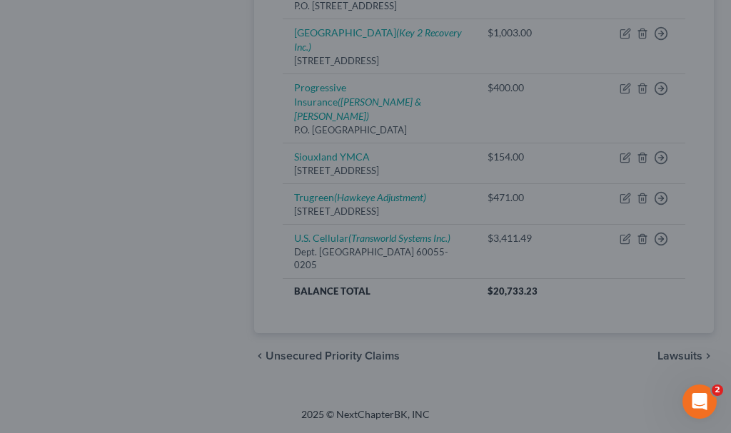
scroll to position [846, 0]
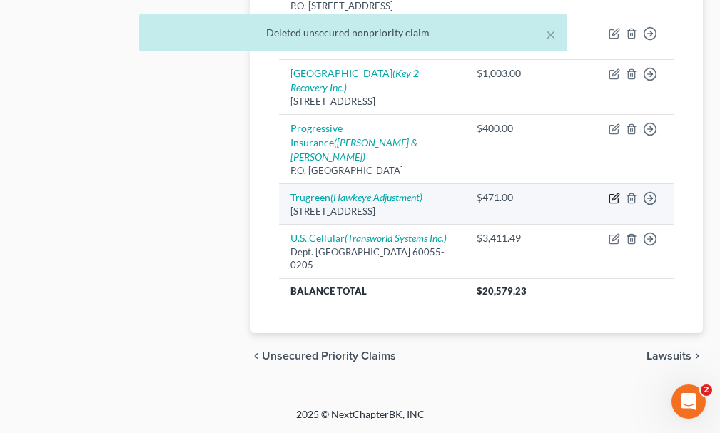
click at [614, 201] on icon "button" at bounding box center [615, 197] width 6 height 6
select select "16"
select select "0"
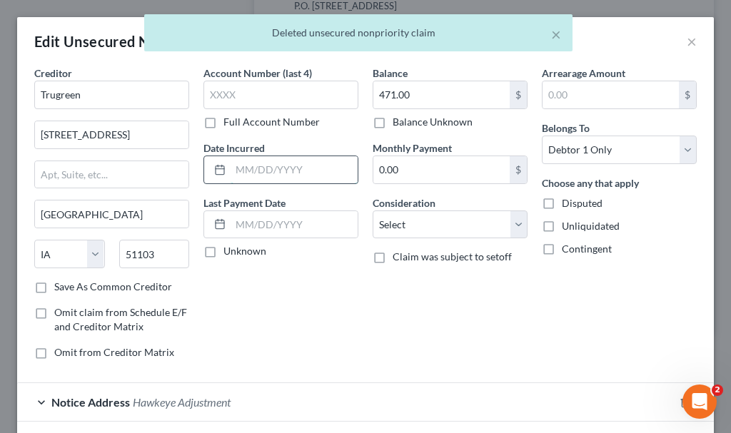
click at [271, 172] on input "text" at bounding box center [294, 169] width 127 height 27
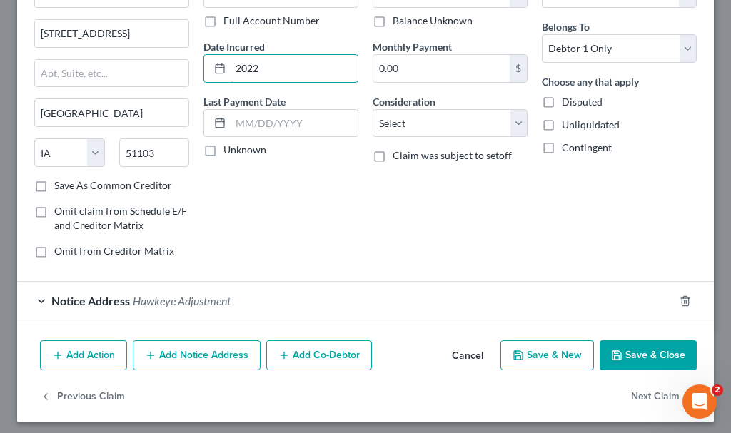
scroll to position [108, 0]
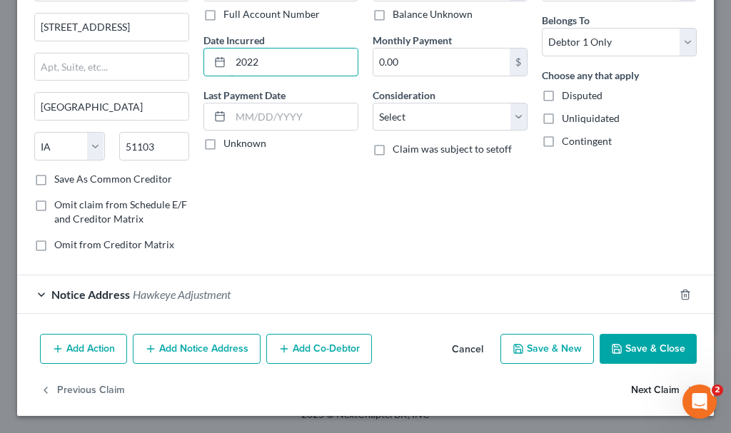
type input "2022"
click at [636, 392] on button "Next Claim" at bounding box center [664, 390] width 66 height 30
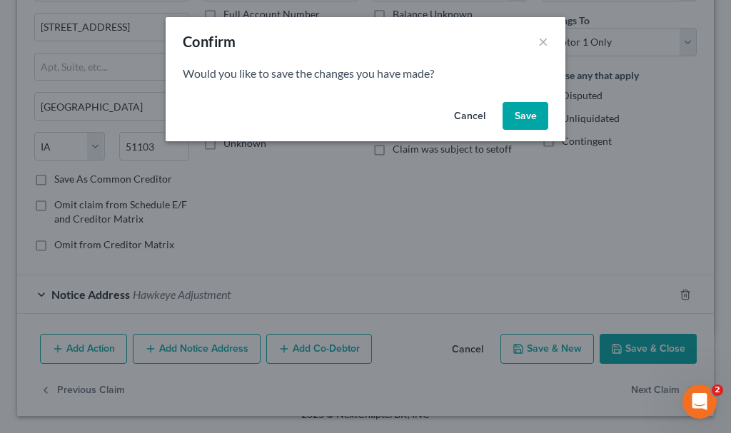
drag, startPoint x: 522, startPoint y: 112, endPoint x: 491, endPoint y: 121, distance: 32.1
click at [521, 111] on button "Save" at bounding box center [525, 116] width 46 height 29
select select "14"
select select "19"
select select "0"
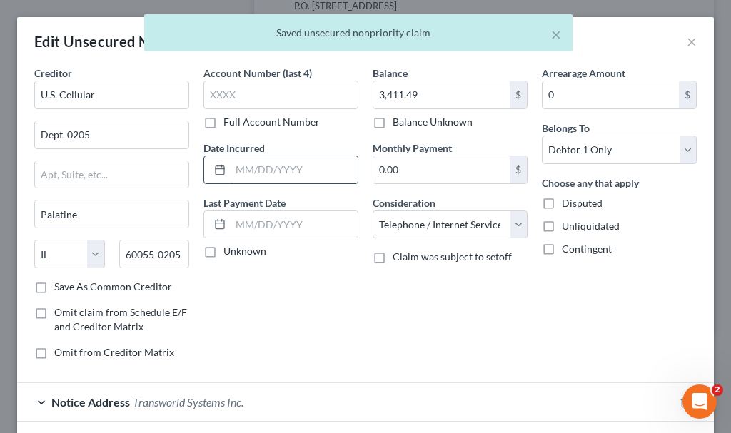
click at [270, 167] on input "text" at bounding box center [294, 169] width 127 height 27
type input "2022"
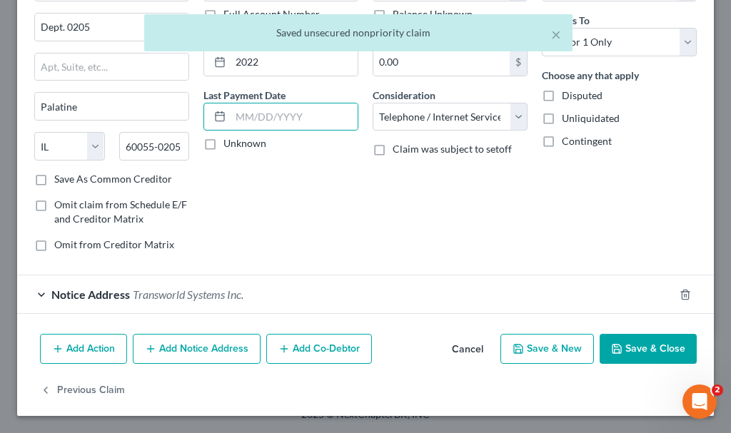
click at [618, 345] on button "Save & Close" at bounding box center [647, 349] width 97 height 30
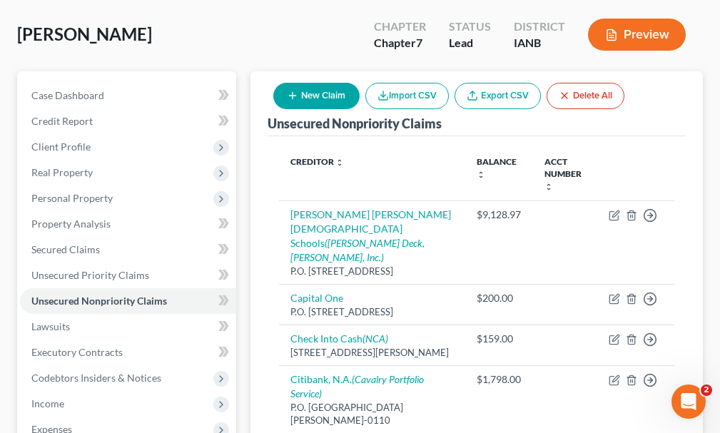
scroll to position [61, 0]
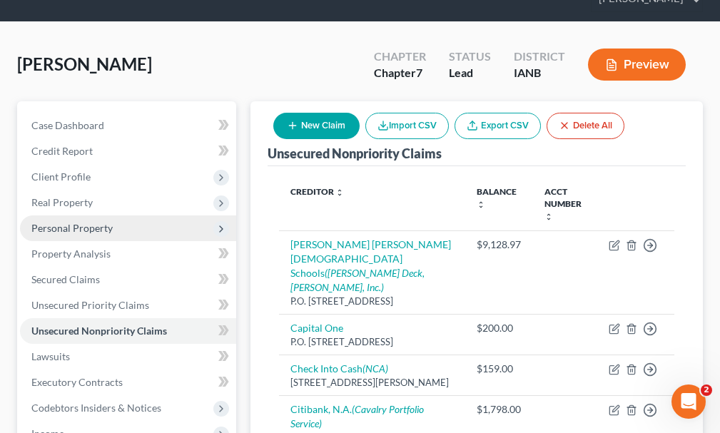
click at [64, 222] on span "Personal Property" at bounding box center [71, 228] width 81 height 12
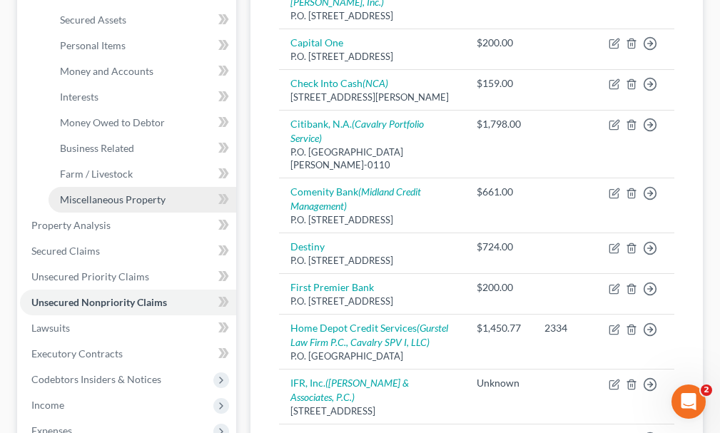
click at [89, 193] on span "Miscellaneous Property" at bounding box center [113, 199] width 106 height 12
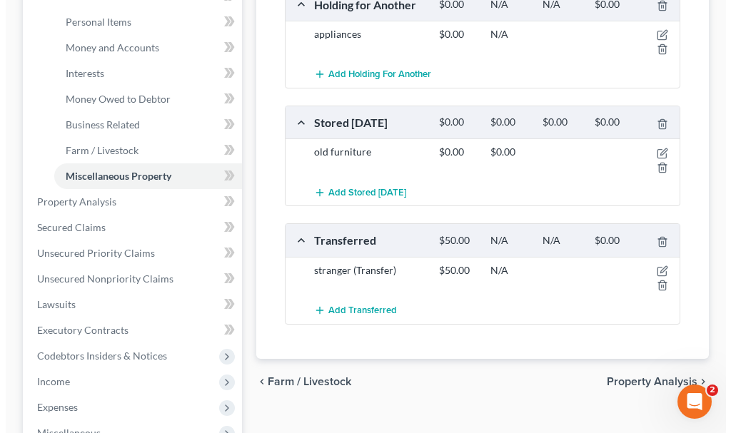
scroll to position [357, 0]
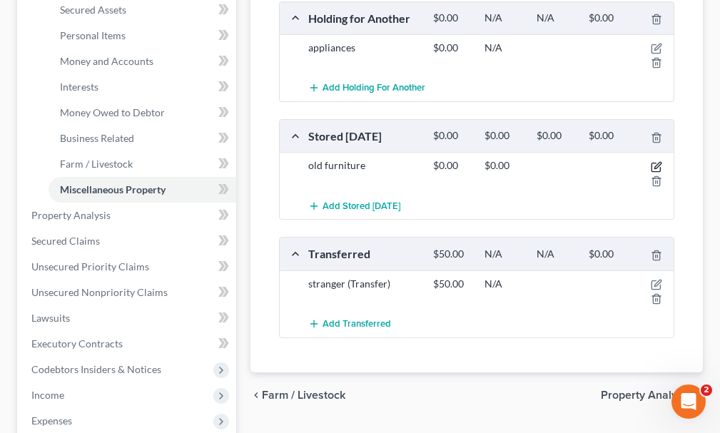
click at [654, 161] on icon "button" at bounding box center [656, 166] width 11 height 11
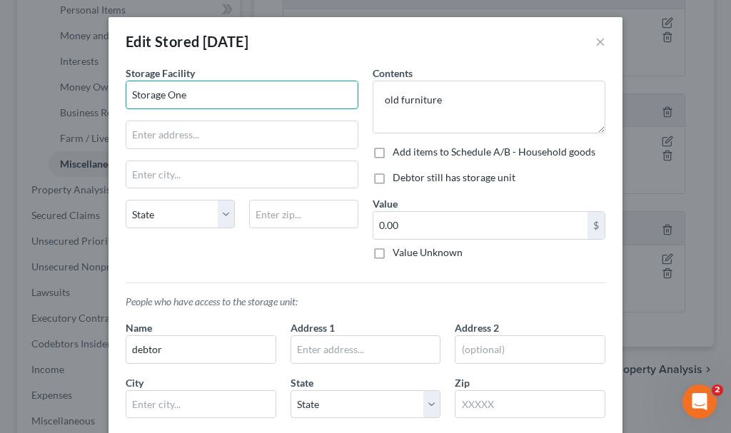
drag, startPoint x: 207, startPoint y: 92, endPoint x: 100, endPoint y: 108, distance: 108.2
click at [100, 108] on div "Edit Stored [DATE] × An exemption set must first be selected from the Filing In…" at bounding box center [365, 216] width 731 height 433
type input "Olympic"
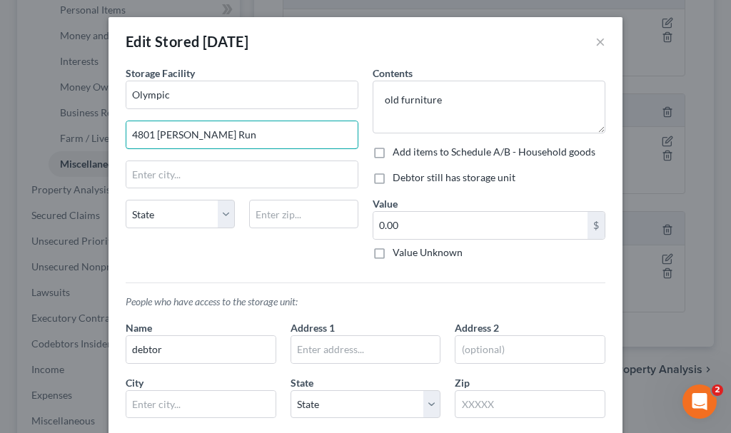
type input "4801 [PERSON_NAME] Run"
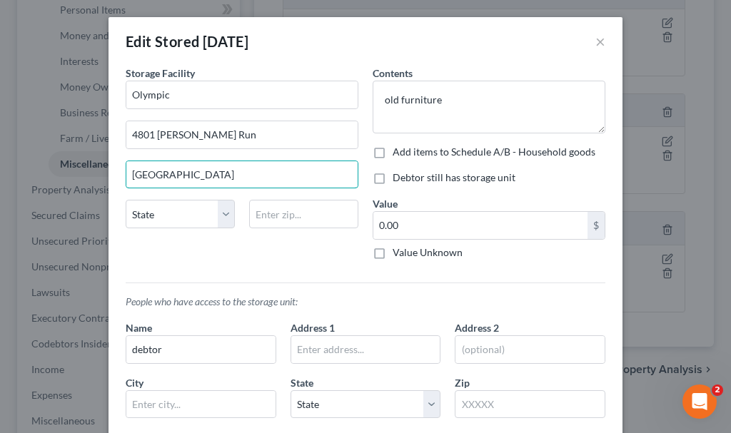
type input "[GEOGRAPHIC_DATA]"
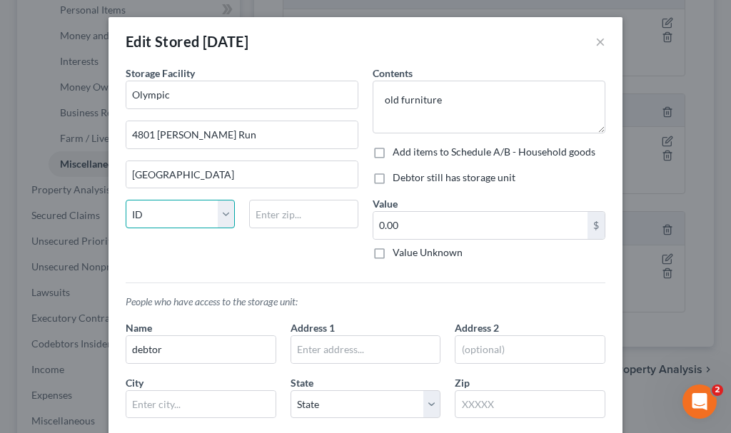
select select "16"
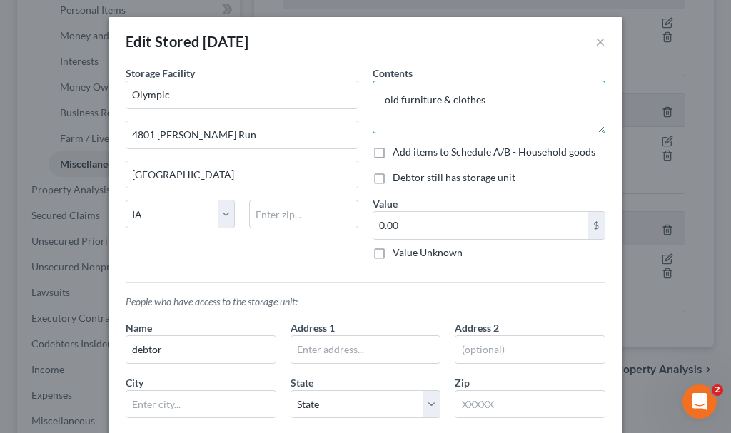
type textarea "old furniture & clothes"
click at [392, 179] on label "Debtor still has storage unit" at bounding box center [453, 178] width 123 height 14
click at [398, 179] on input "Debtor still has storage unit" at bounding box center [402, 175] width 9 height 9
checkbox input "true"
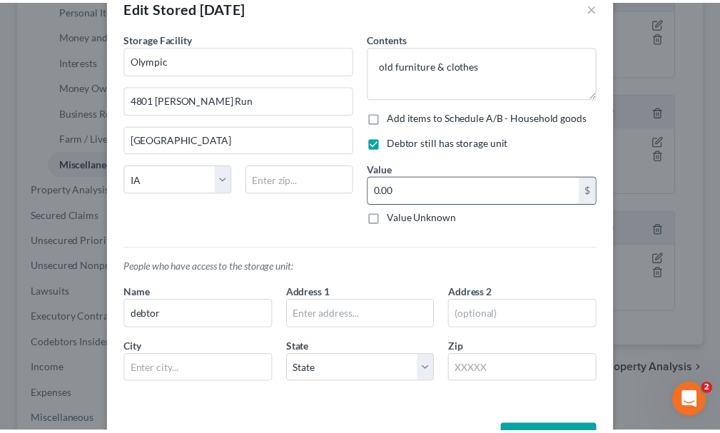
scroll to position [86, 0]
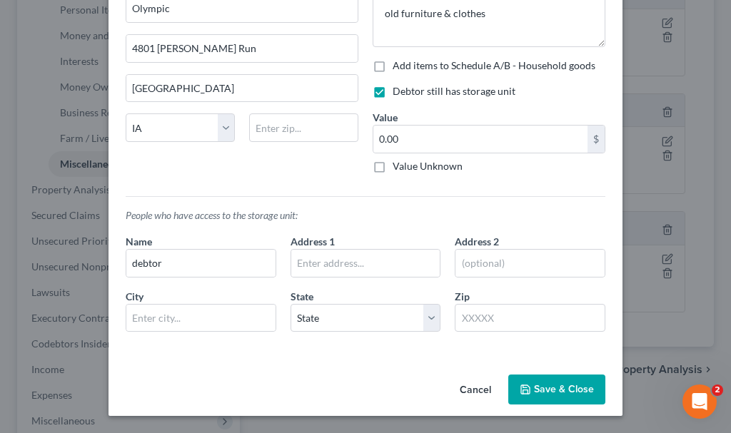
click at [521, 390] on icon "button" at bounding box center [525, 389] width 11 height 11
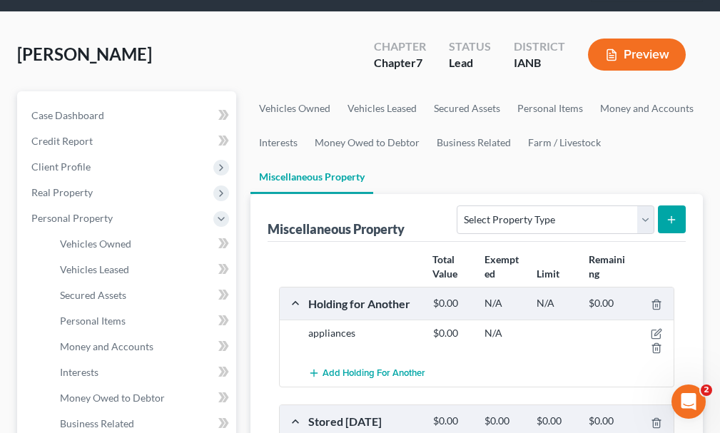
scroll to position [0, 0]
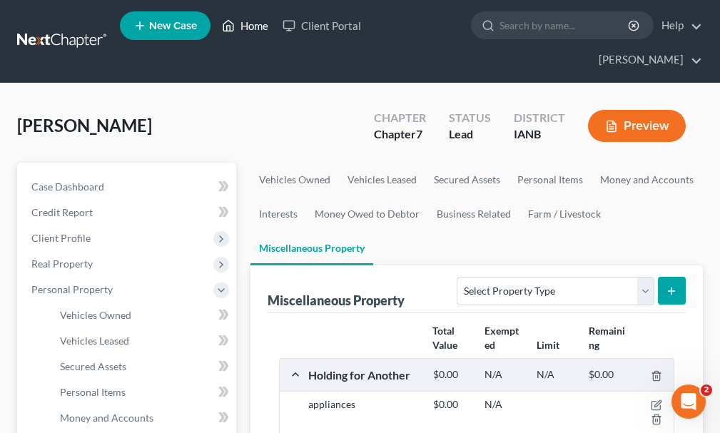
click at [250, 25] on link "Home" at bounding box center [245, 26] width 61 height 26
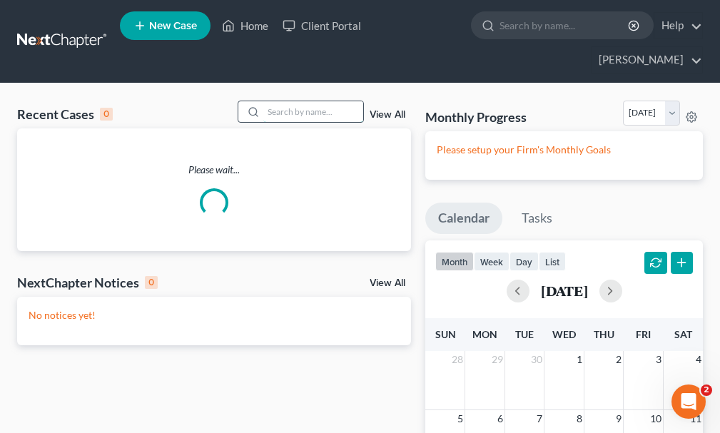
click at [293, 101] on input "search" at bounding box center [313, 111] width 100 height 21
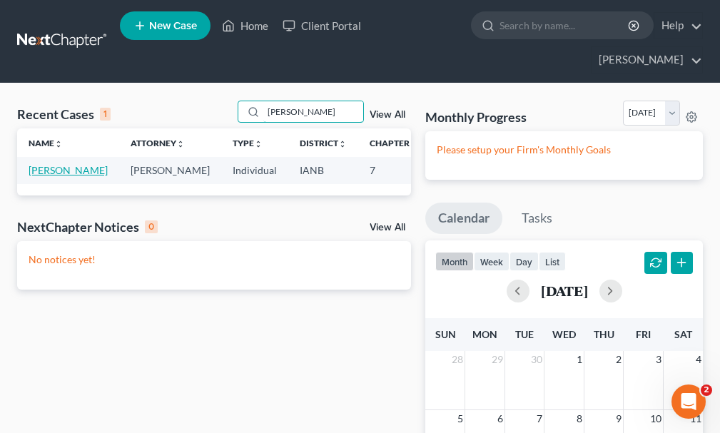
type input "[PERSON_NAME]"
click at [41, 164] on link "[PERSON_NAME]" at bounding box center [68, 170] width 79 height 12
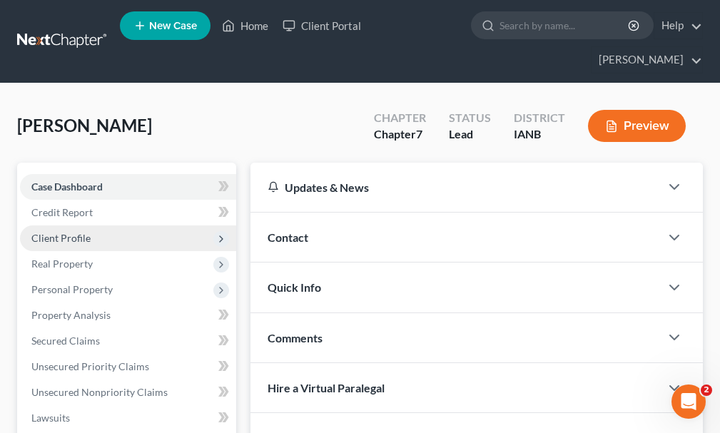
click at [54, 232] on span "Client Profile" at bounding box center [60, 238] width 59 height 12
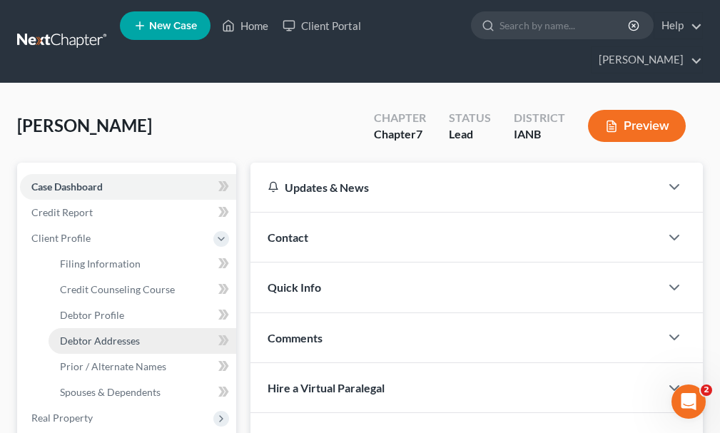
click at [87, 335] on span "Debtor Addresses" at bounding box center [100, 341] width 80 height 12
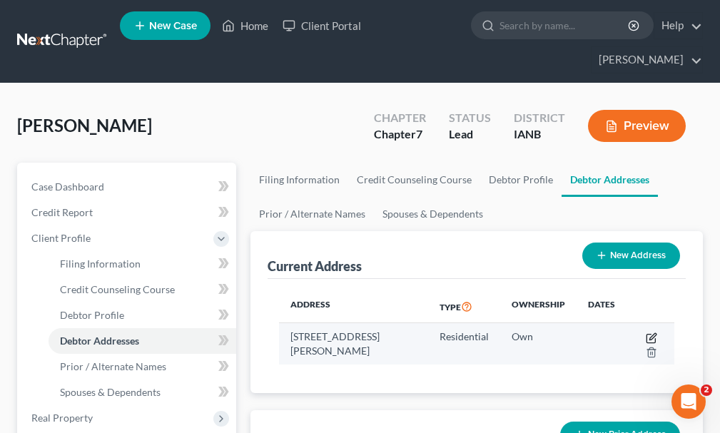
click at [650, 333] on icon "button" at bounding box center [652, 336] width 6 height 6
select select "16"
select select "0"
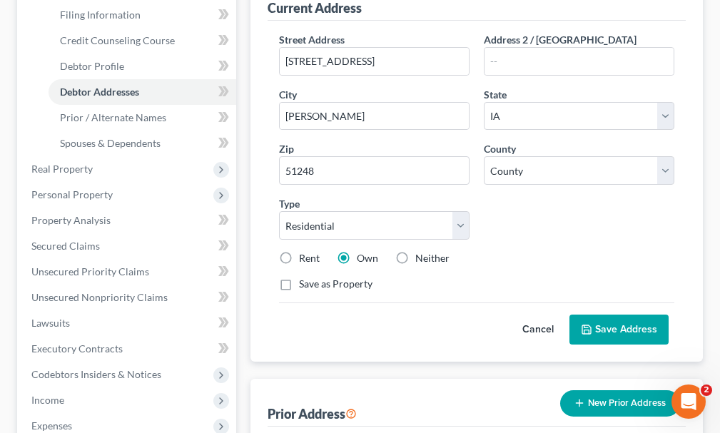
scroll to position [286, 0]
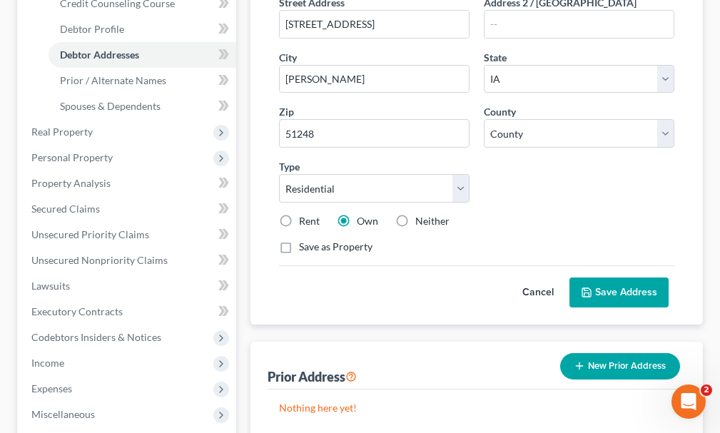
click at [299, 214] on label "Rent" at bounding box center [309, 221] width 21 height 14
click at [305, 214] on input "Rent" at bounding box center [309, 218] width 9 height 9
radio input "true"
click at [607, 278] on button "Save Address" at bounding box center [618, 293] width 99 height 30
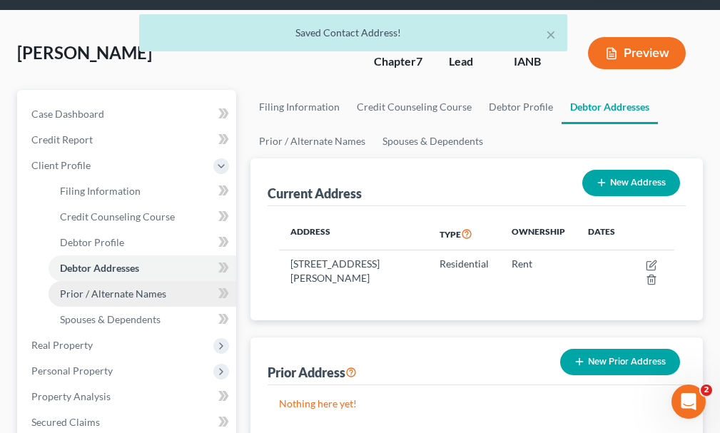
scroll to position [72, 0]
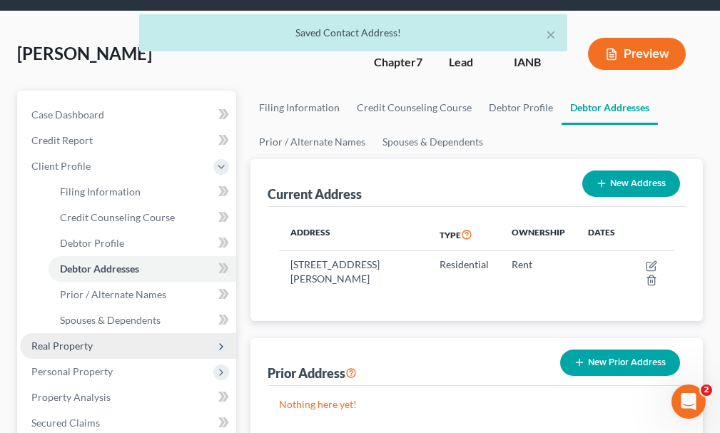
click at [59, 340] on span "Real Property" at bounding box center [61, 346] width 61 height 12
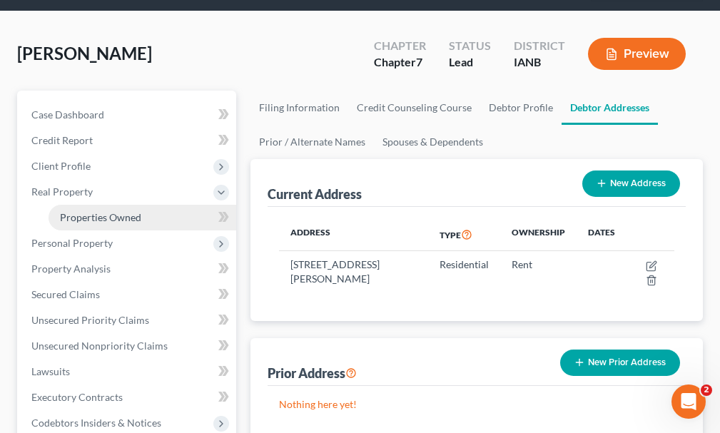
click at [96, 211] on span "Properties Owned" at bounding box center [100, 217] width 81 height 12
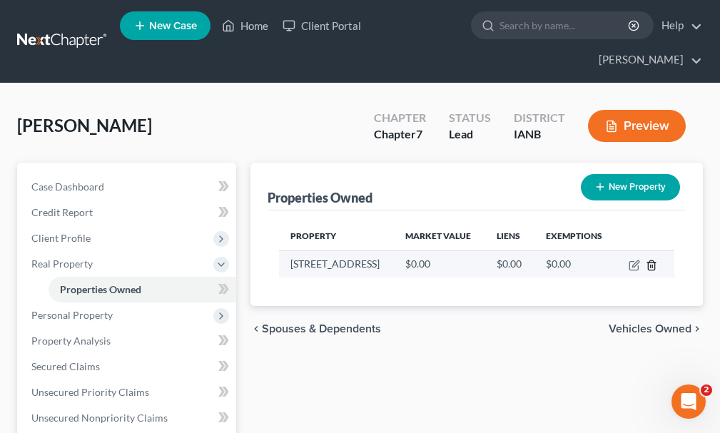
click at [651, 260] on icon "button" at bounding box center [651, 265] width 11 height 11
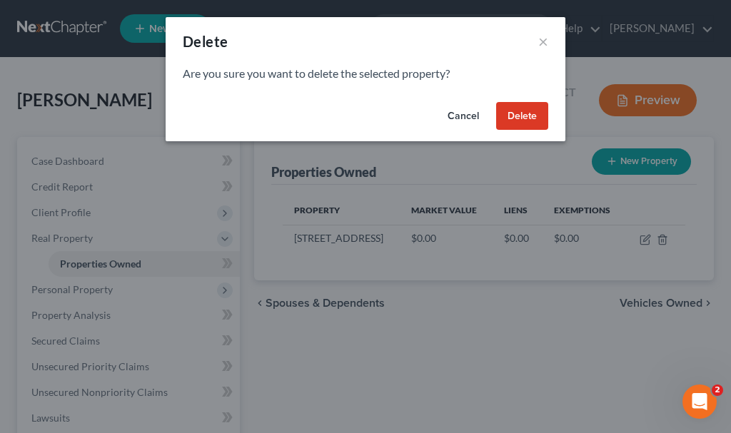
click at [527, 113] on button "Delete" at bounding box center [522, 116] width 52 height 29
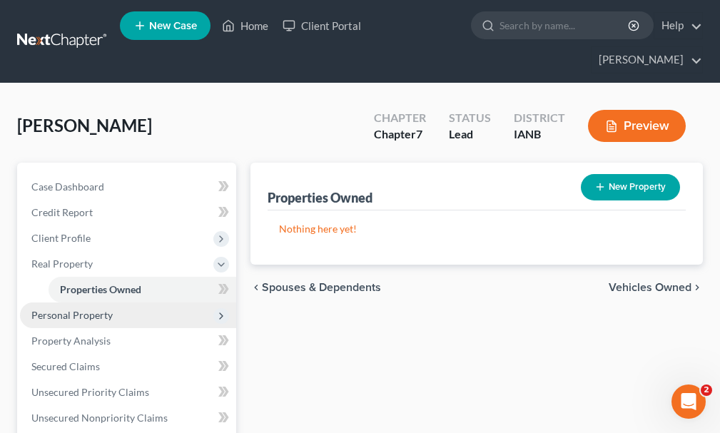
click at [58, 303] on span "Personal Property" at bounding box center [128, 316] width 216 height 26
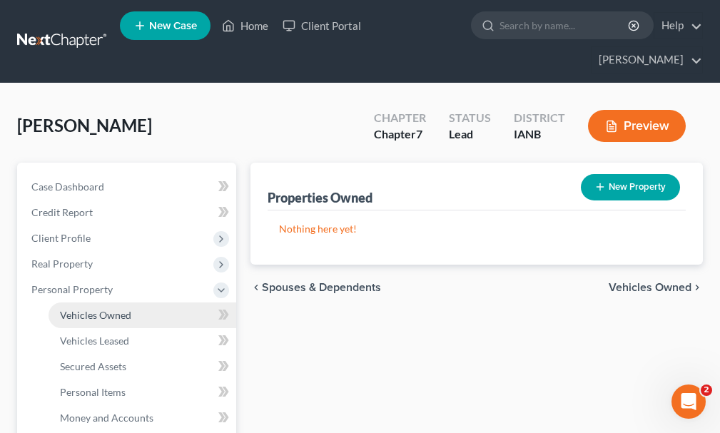
click at [88, 309] on span "Vehicles Owned" at bounding box center [95, 315] width 71 height 12
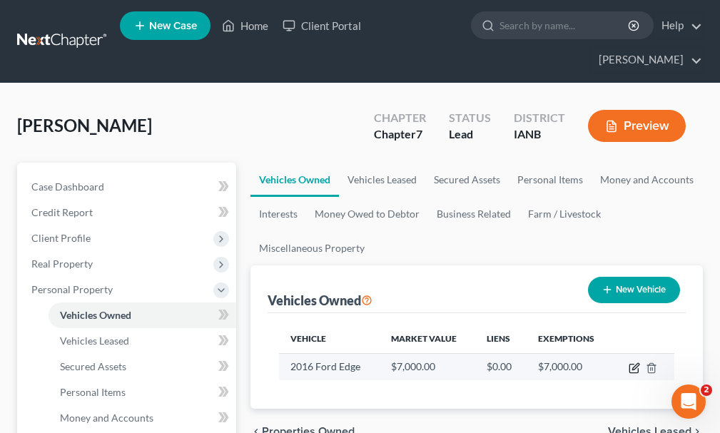
click at [632, 363] on icon "button" at bounding box center [634, 368] width 11 height 11
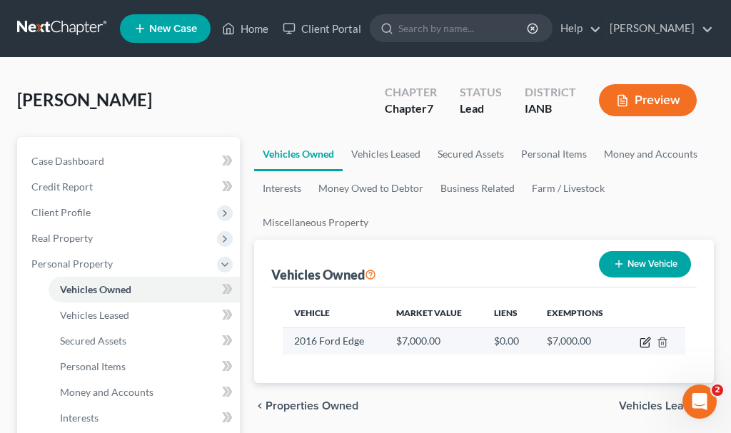
select select "0"
select select "10"
select select "0"
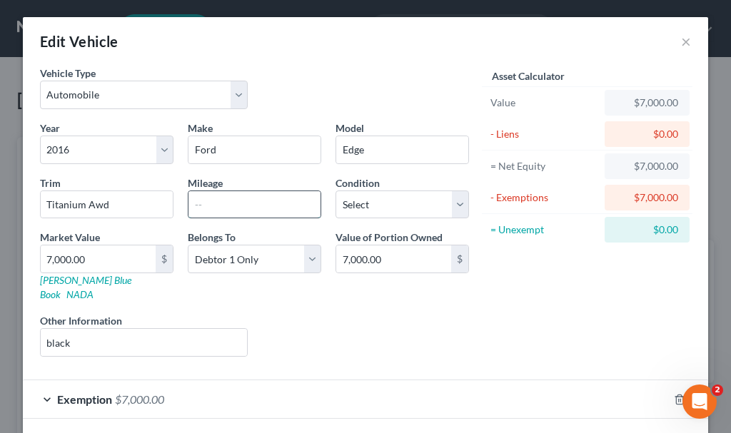
click at [245, 200] on input "text" at bounding box center [254, 204] width 132 height 27
type input "73441"
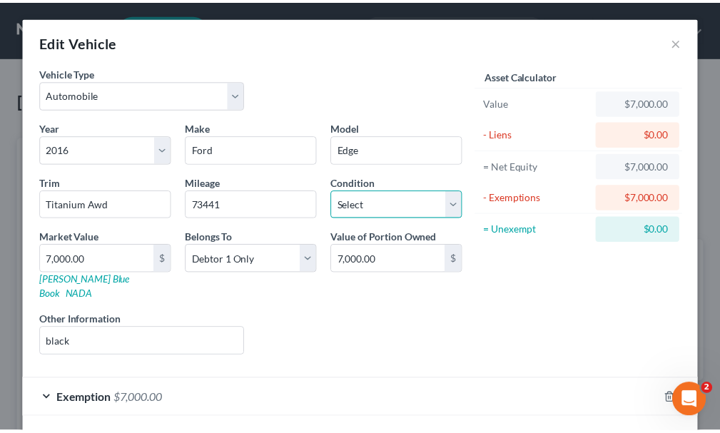
scroll to position [50, 0]
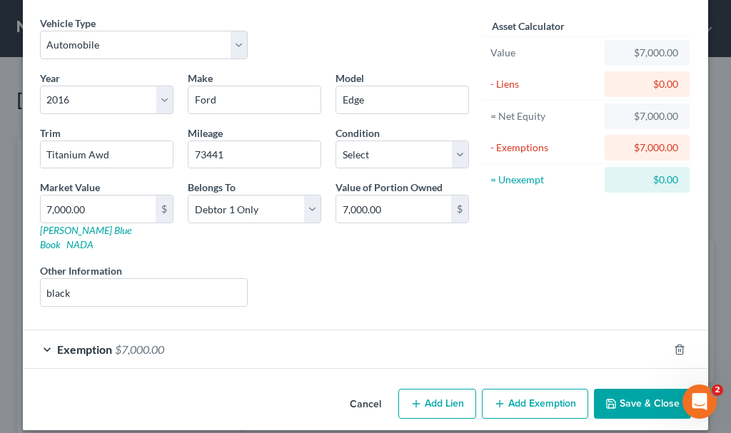
click at [609, 398] on icon "button" at bounding box center [610, 403] width 11 height 11
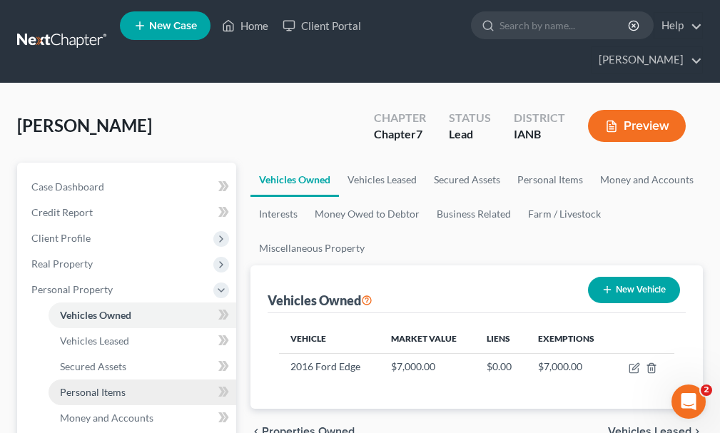
click at [81, 386] on span "Personal Items" at bounding box center [93, 392] width 66 height 12
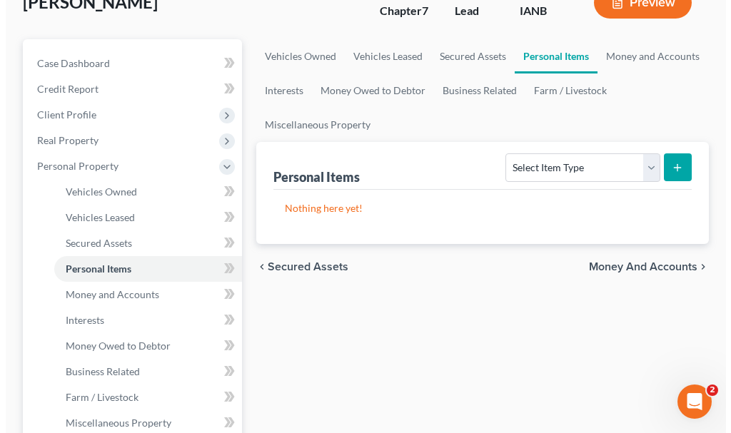
scroll to position [143, 0]
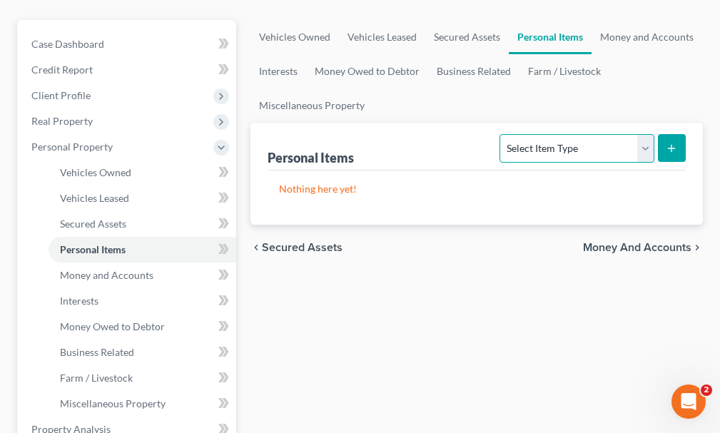
click at [528, 134] on select "Select Item Type Clothing Collectibles Of Value Electronics Firearms Household …" at bounding box center [577, 148] width 154 height 29
select select "household_goods"
click at [502, 134] on select "Select Item Type Clothing Collectibles Of Value Electronics Firearms Household …" at bounding box center [577, 148] width 154 height 29
click at [672, 134] on button "submit" at bounding box center [672, 148] width 28 height 28
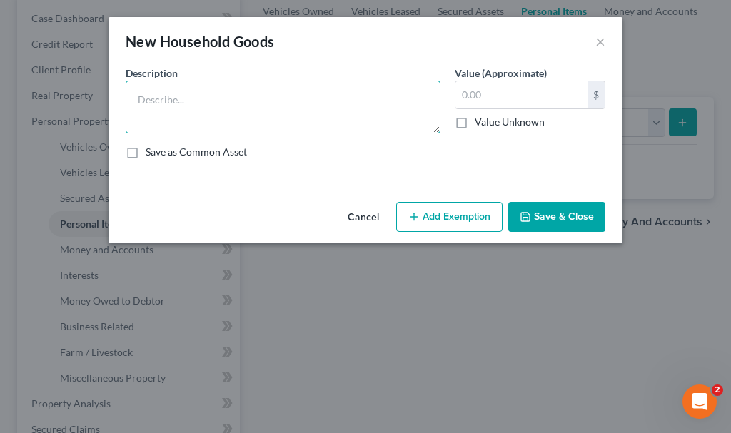
click at [229, 107] on textarea at bounding box center [283, 107] width 315 height 53
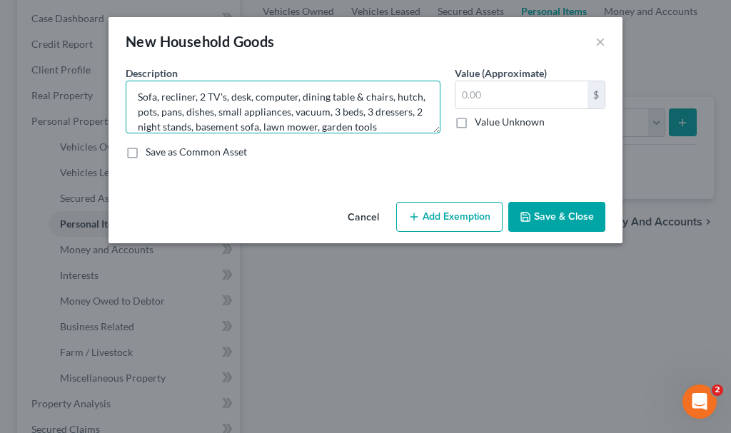
scroll to position [18, 0]
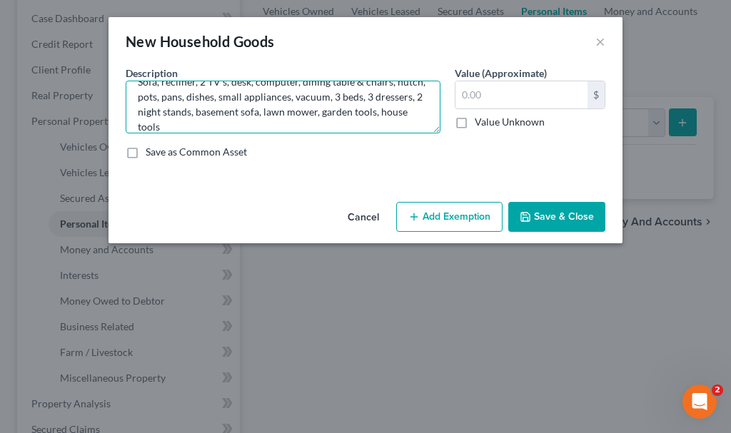
type textarea "Sofa, recliner, 2 TV's, desk, computer, dining table & chairs, hutch, pots, pan…"
type input "4,000"
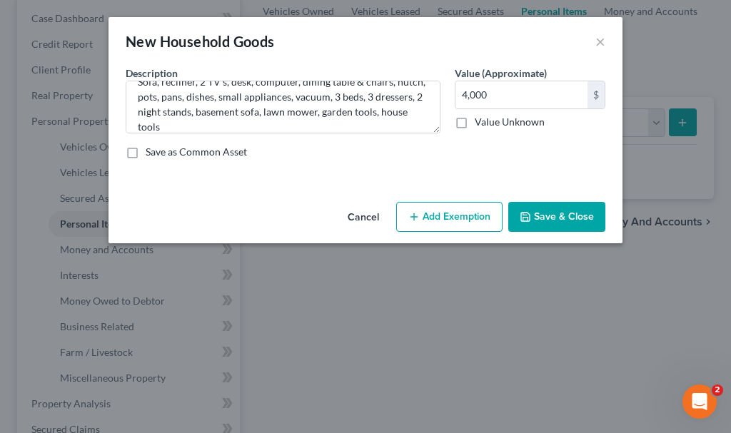
click at [432, 218] on button "Add Exemption" at bounding box center [449, 217] width 106 height 30
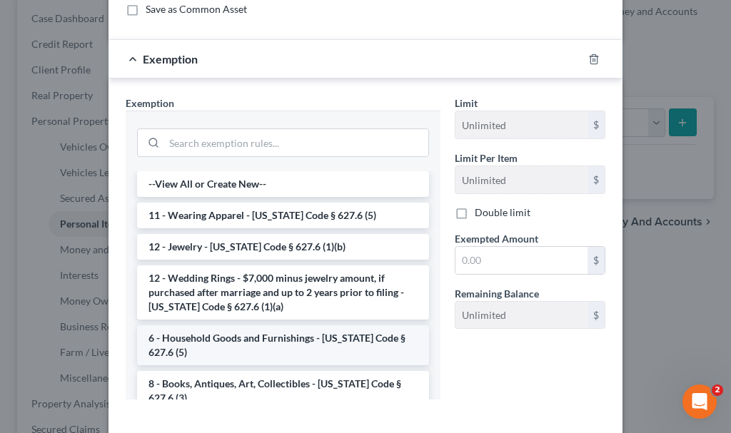
click at [253, 339] on li "6 - Household Goods and Furnishings - [US_STATE] Code § 627.6 (5)" at bounding box center [283, 345] width 292 height 40
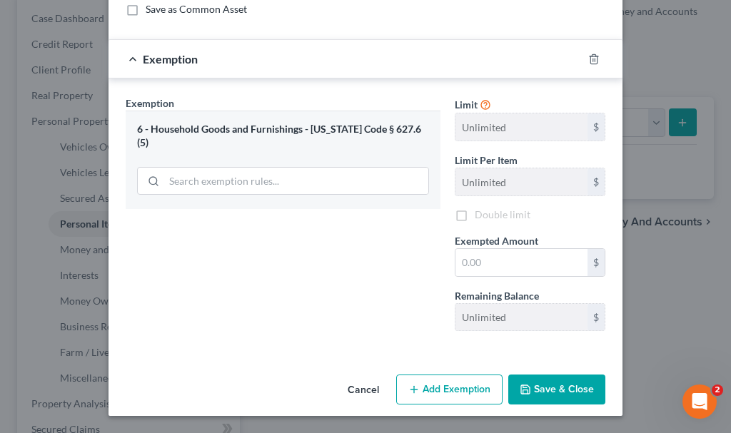
scroll to position [143, 0]
click at [480, 263] on input "text" at bounding box center [521, 262] width 132 height 27
type input "4,000"
click at [527, 390] on icon "button" at bounding box center [525, 389] width 11 height 11
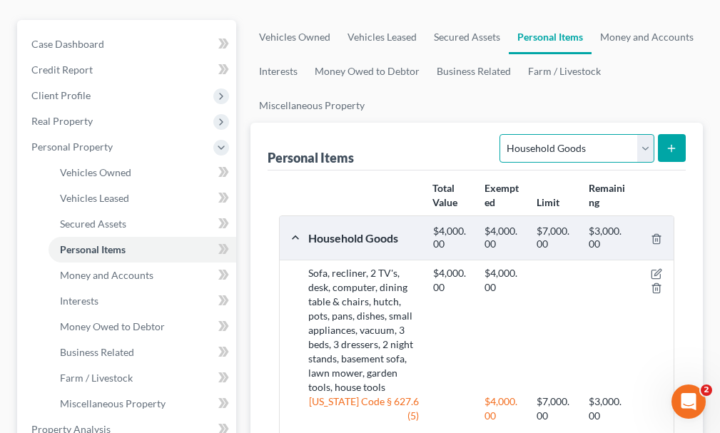
click at [533, 134] on select "Select Item Type Clothing Collectibles Of Value Electronics Firearms Household …" at bounding box center [577, 148] width 154 height 29
select select "sports_and_hobby_equipment"
click at [502, 134] on select "Select Item Type Clothing Collectibles Of Value Electronics Firearms Household …" at bounding box center [577, 148] width 154 height 29
click at [672, 134] on button "submit" at bounding box center [672, 148] width 28 height 28
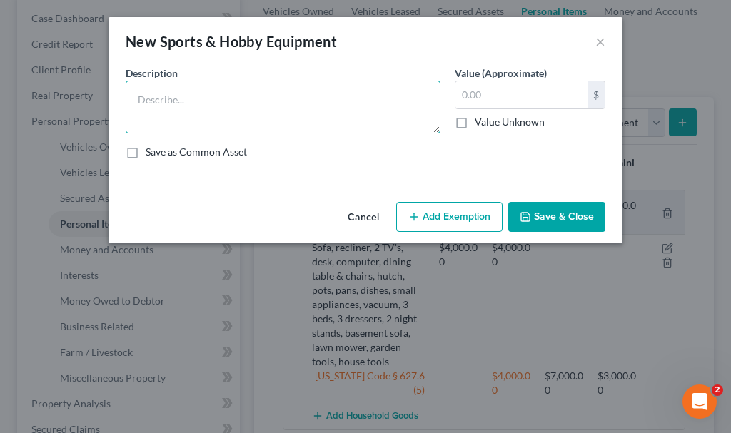
click at [253, 98] on textarea at bounding box center [283, 107] width 315 height 53
type textarea "old golf clubs"
type input "75"
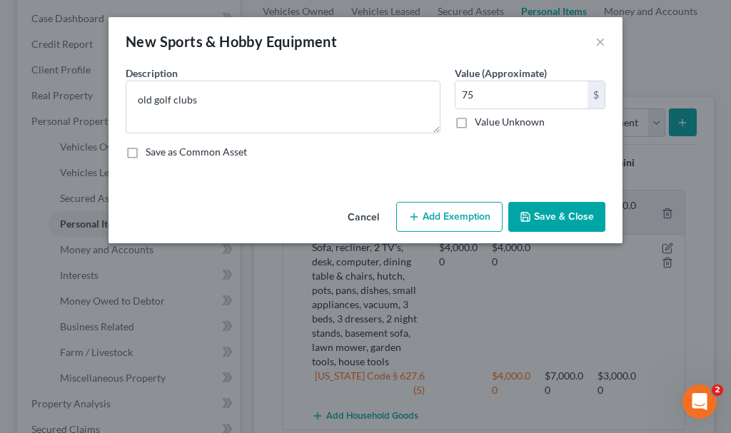
click at [437, 218] on button "Add Exemption" at bounding box center [449, 217] width 106 height 30
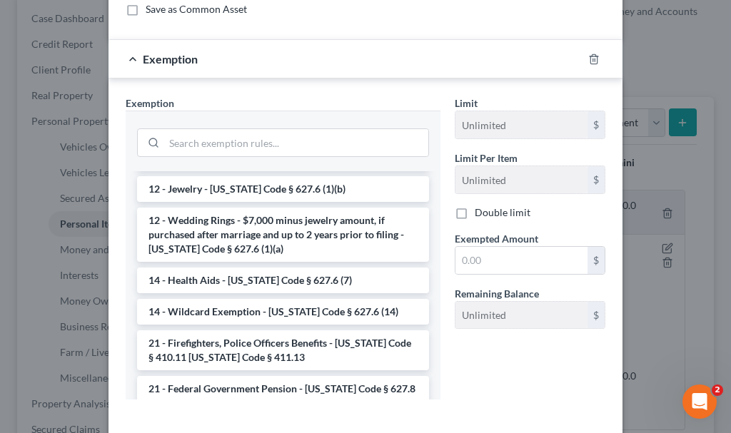
scroll to position [214, 0]
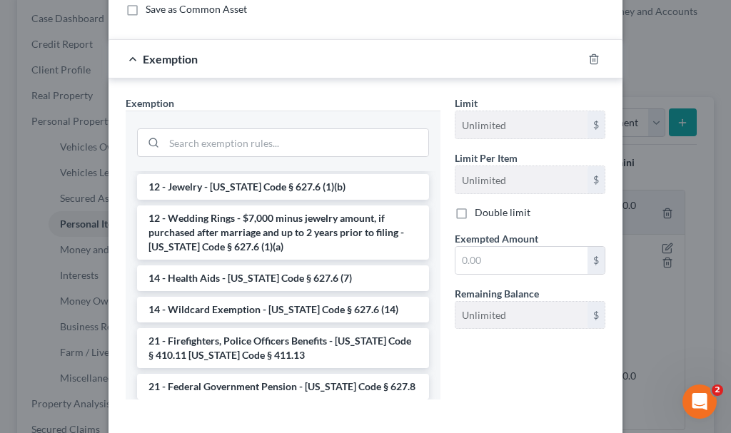
drag, startPoint x: 199, startPoint y: 310, endPoint x: 386, endPoint y: 300, distance: 187.2
click at [202, 310] on li "14 - Wildcard Exemption - [US_STATE] Code § 627.6 (14)" at bounding box center [283, 310] width 292 height 26
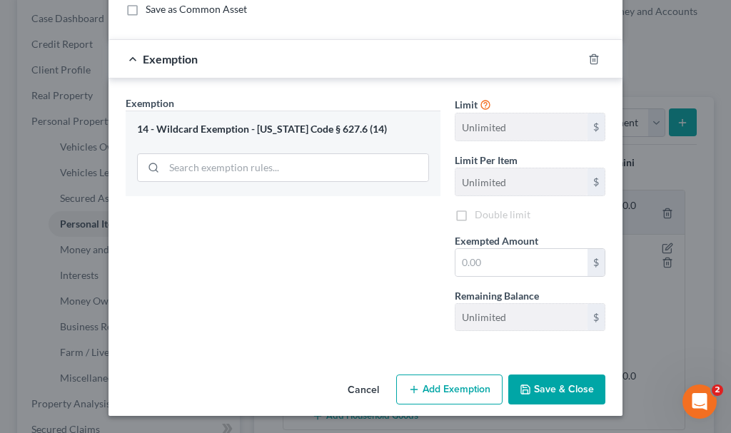
scroll to position [143, 0]
click at [466, 268] on input "text" at bounding box center [521, 262] width 132 height 27
type input "75"
click at [537, 389] on button "Save & Close" at bounding box center [556, 390] width 97 height 30
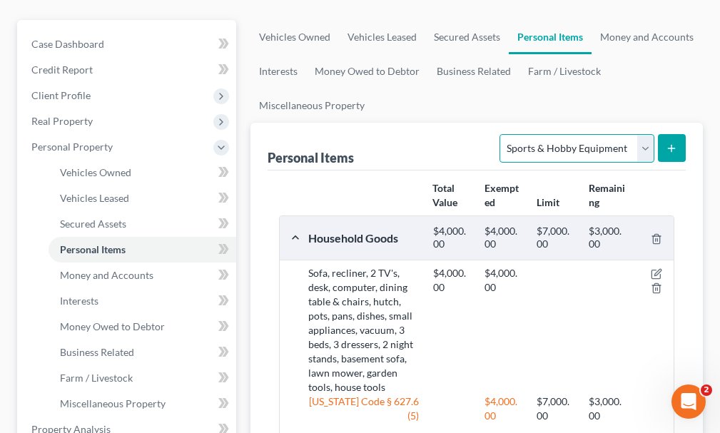
click at [542, 134] on select "Select Item Type Clothing Collectibles Of Value Electronics Firearms Household …" at bounding box center [577, 148] width 154 height 29
select select "firearms"
click at [502, 134] on select "Select Item Type Clothing Collectibles Of Value Electronics Firearms Household …" at bounding box center [577, 148] width 154 height 29
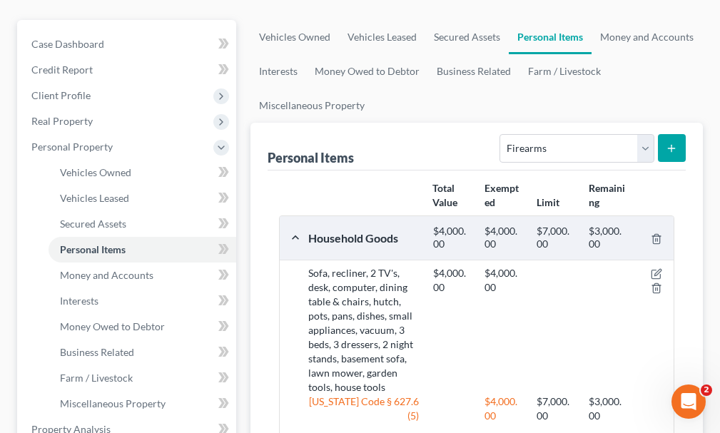
click at [670, 143] on icon "submit" at bounding box center [671, 148] width 11 height 11
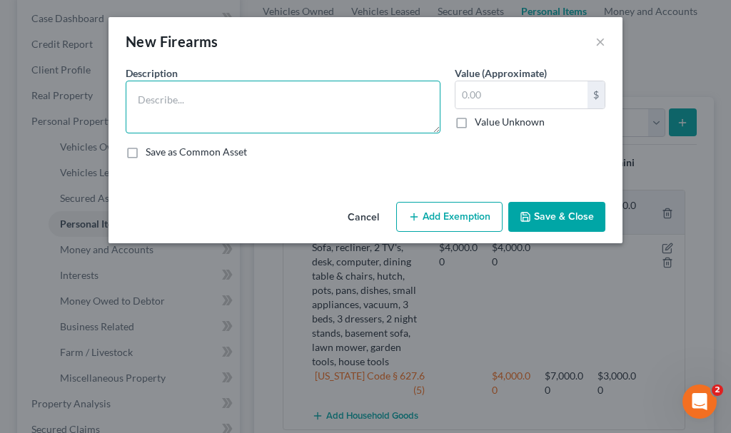
click at [278, 111] on textarea at bounding box center [283, 107] width 315 height 53
type textarea "Glock 9 mm pistol"
type input "200"
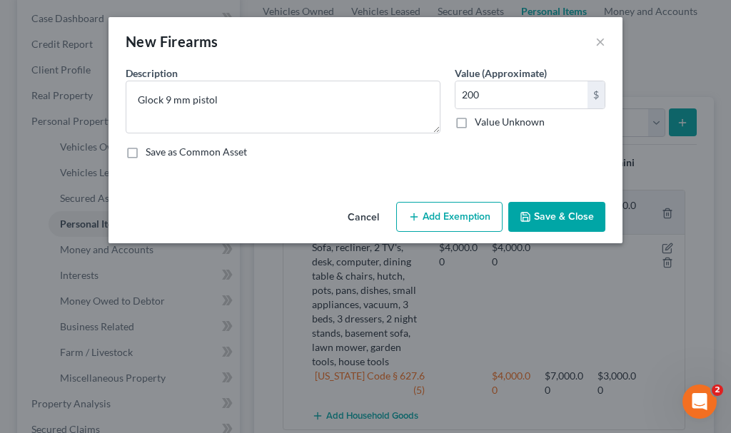
click at [439, 216] on button "Add Exemption" at bounding box center [449, 217] width 106 height 30
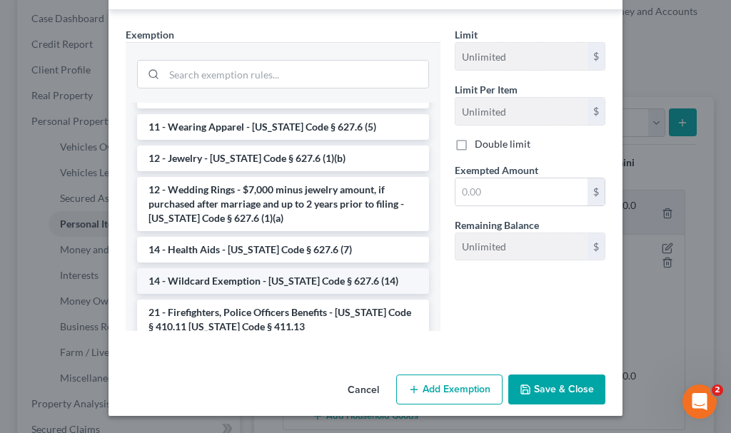
click at [249, 279] on li "14 - Wildcard Exemption - [US_STATE] Code § 627.6 (14)" at bounding box center [283, 281] width 292 height 26
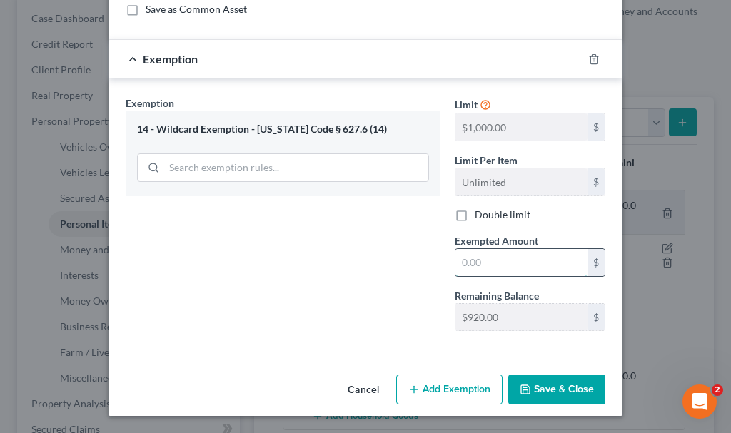
click at [470, 259] on input "text" at bounding box center [521, 262] width 132 height 27
type input "200"
click at [540, 393] on button "Save & Close" at bounding box center [556, 390] width 97 height 30
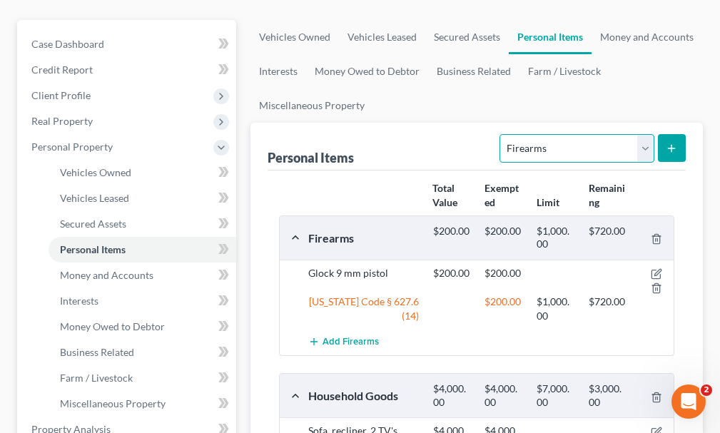
click at [559, 134] on select "Select Item Type Clothing Collectibles Of Value Electronics Firearms Household …" at bounding box center [577, 148] width 154 height 29
select select "clothing"
click at [502, 134] on select "Select Item Type Clothing Collectibles Of Value Electronics Firearms Household …" at bounding box center [577, 148] width 154 height 29
click at [667, 143] on icon "submit" at bounding box center [671, 148] width 11 height 11
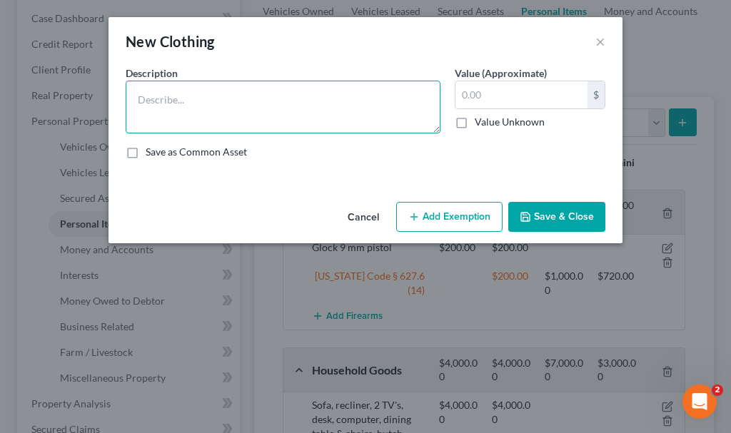
click at [216, 115] on textarea at bounding box center [283, 107] width 315 height 53
type textarea "Clothing"
type input "300"
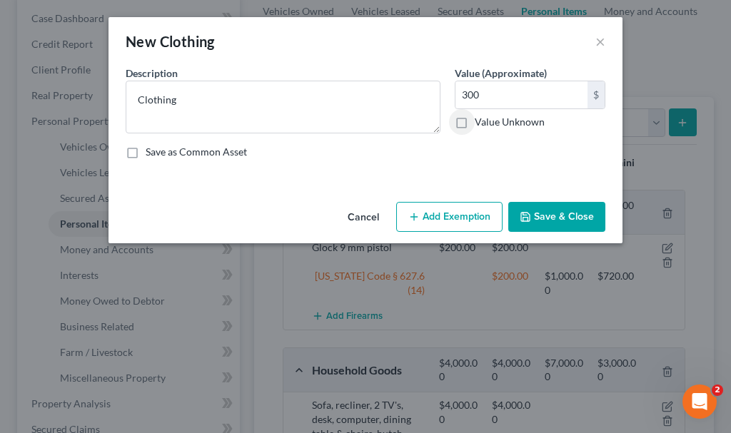
click at [457, 217] on button "Add Exemption" at bounding box center [449, 217] width 106 height 30
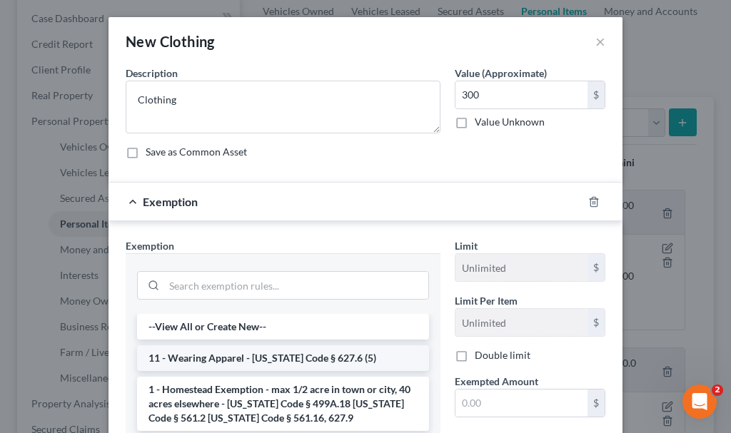
drag, startPoint x: 217, startPoint y: 361, endPoint x: 334, endPoint y: 375, distance: 117.9
click at [217, 360] on li "11 - Wearing Apparel - [US_STATE] Code § 627.6 (5)" at bounding box center [283, 358] width 292 height 26
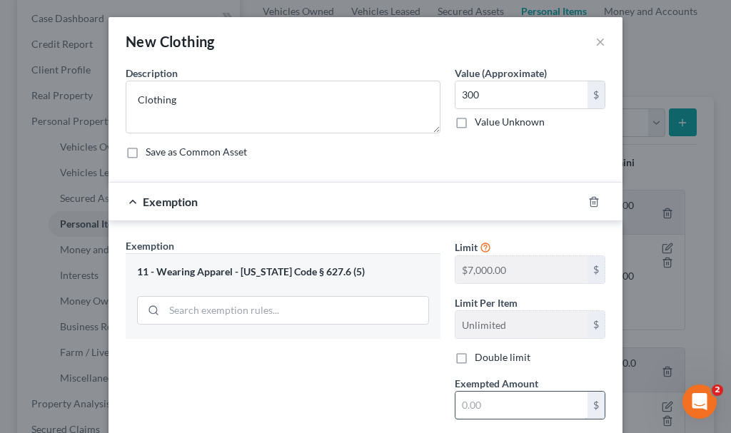
click at [470, 405] on input "text" at bounding box center [521, 405] width 132 height 27
type input "300"
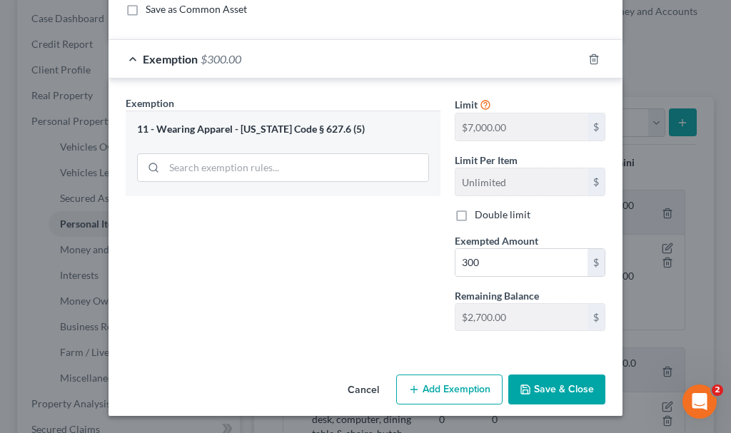
click at [537, 394] on button "Save & Close" at bounding box center [556, 390] width 97 height 30
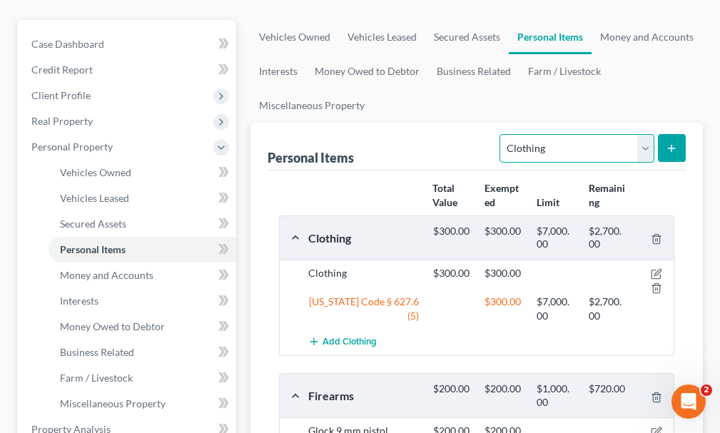
click at [540, 134] on select "Select Item Type Clothing Collectibles Of Value Electronics Firearms Household …" at bounding box center [577, 148] width 154 height 29
click at [502, 134] on select "Select Item Type Clothing Collectibles Of Value Electronics Firearms Household …" at bounding box center [577, 148] width 154 height 29
click at [531, 134] on select "Select Item Type Clothing Collectibles Of Value Electronics Firearms Household …" at bounding box center [577, 148] width 154 height 29
select select "jewelry"
click at [502, 134] on select "Select Item Type Clothing Collectibles Of Value Electronics Firearms Household …" at bounding box center [577, 148] width 154 height 29
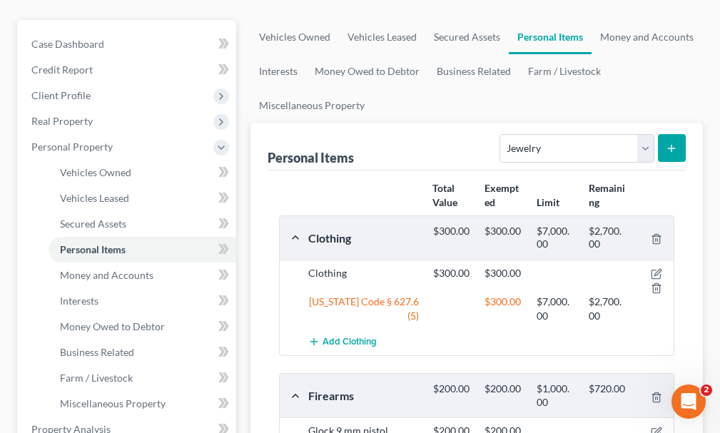
click at [672, 134] on button "submit" at bounding box center [672, 148] width 28 height 28
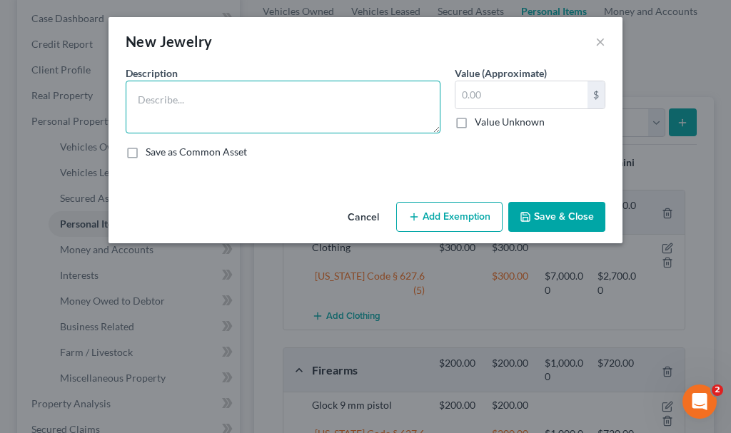
click at [235, 99] on textarea at bounding box center [283, 107] width 315 height 53
type textarea "Watch $25, wedding band $50"
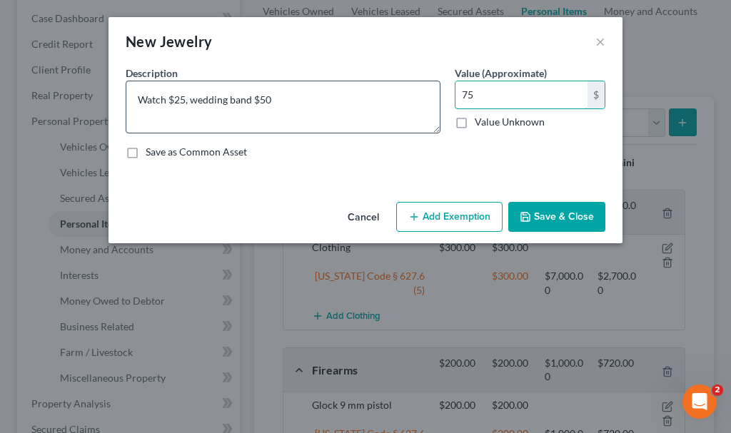
type input "75"
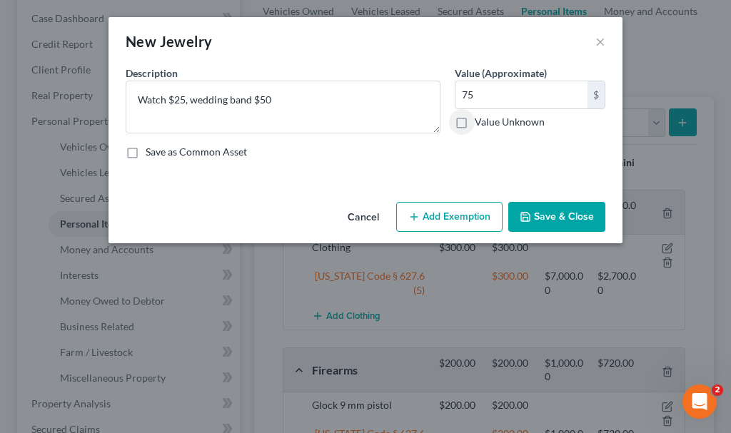
click at [447, 213] on button "Add Exemption" at bounding box center [449, 217] width 106 height 30
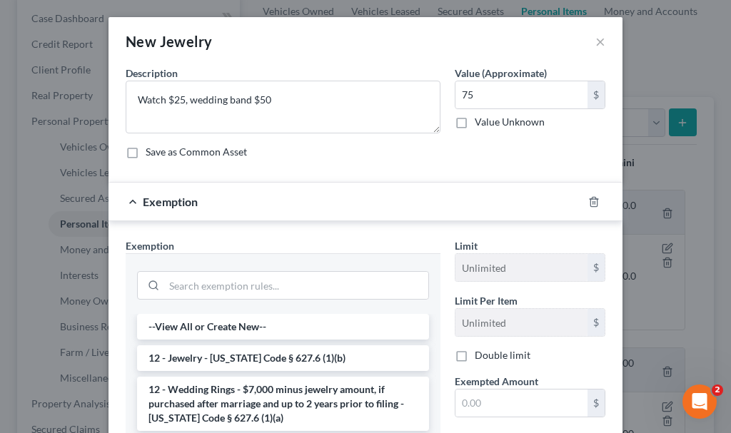
drag, startPoint x: 250, startPoint y: 355, endPoint x: 405, endPoint y: 383, distance: 156.8
click at [250, 354] on li "12 - Jewelry - [US_STATE] Code § 627.6 (1)(b)" at bounding box center [283, 358] width 292 height 26
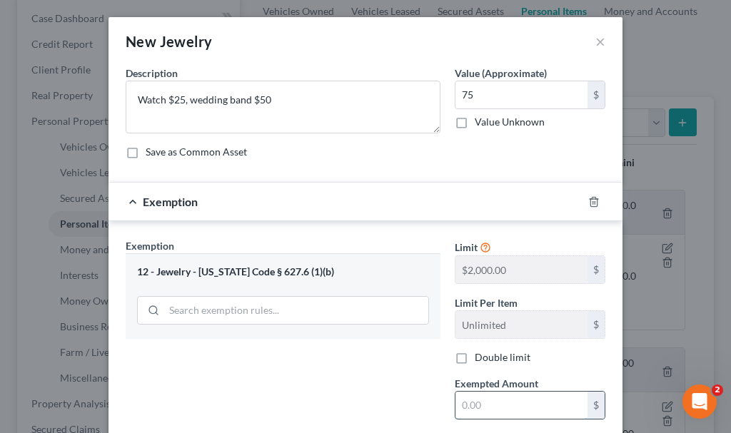
click at [480, 407] on input "text" at bounding box center [521, 405] width 132 height 27
type input "75"
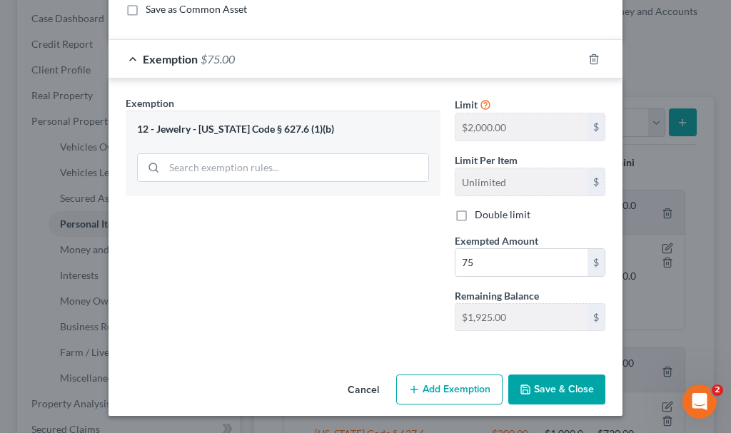
click at [544, 383] on button "Save & Close" at bounding box center [556, 390] width 97 height 30
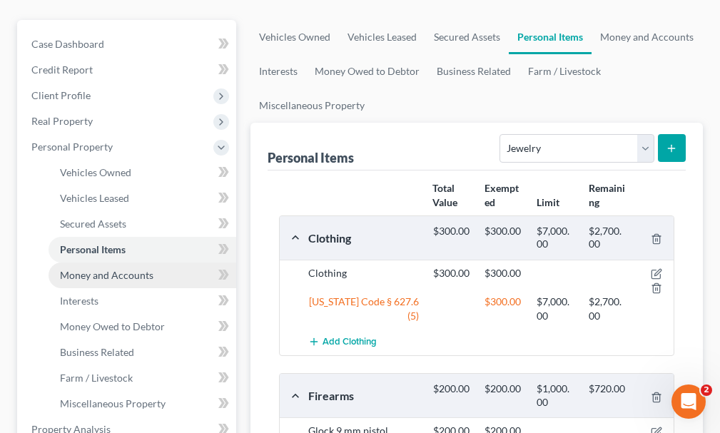
click at [79, 263] on link "Money and Accounts" at bounding box center [143, 276] width 188 height 26
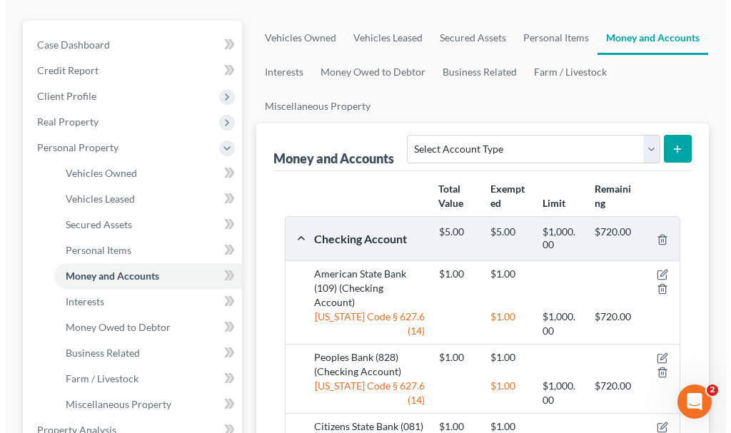
scroll to position [143, 0]
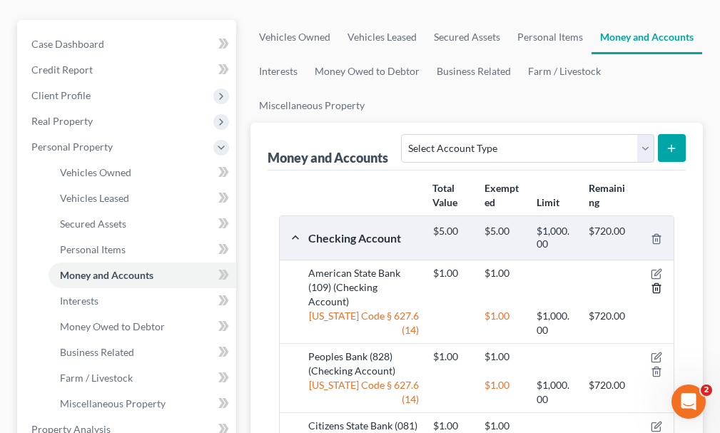
click at [657, 283] on icon "button" at bounding box center [656, 288] width 11 height 11
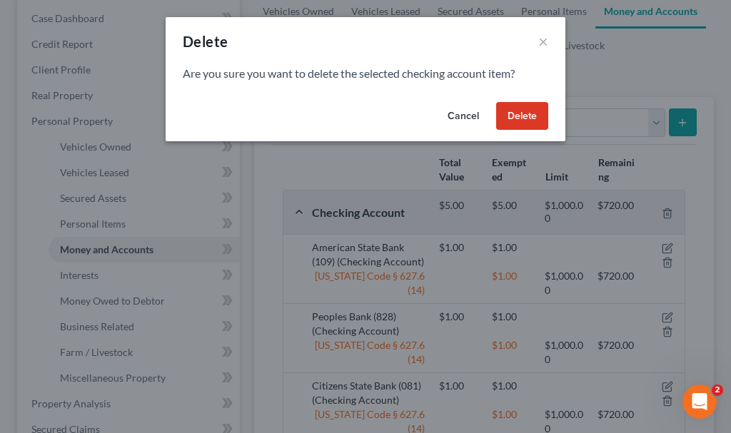
click at [522, 114] on button "Delete" at bounding box center [522, 116] width 52 height 29
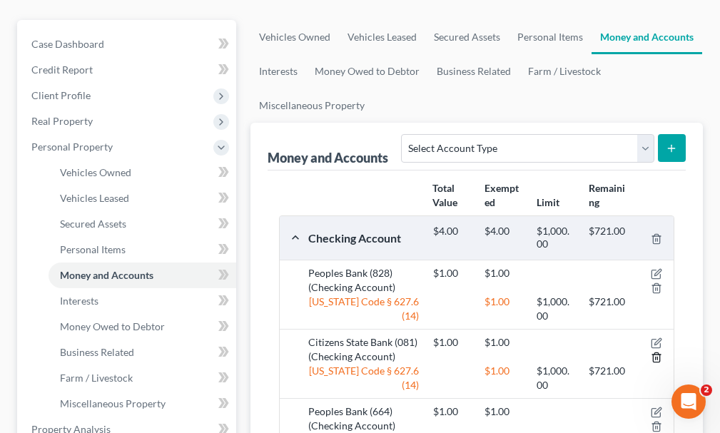
click at [654, 352] on icon "button" at bounding box center [656, 357] width 11 height 11
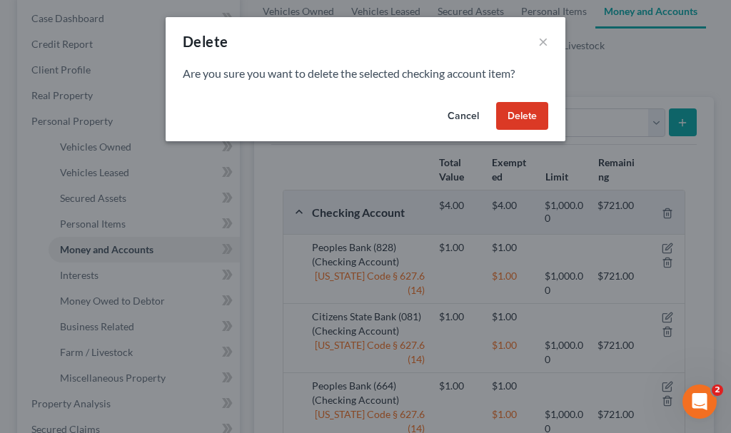
click at [528, 114] on button "Delete" at bounding box center [522, 116] width 52 height 29
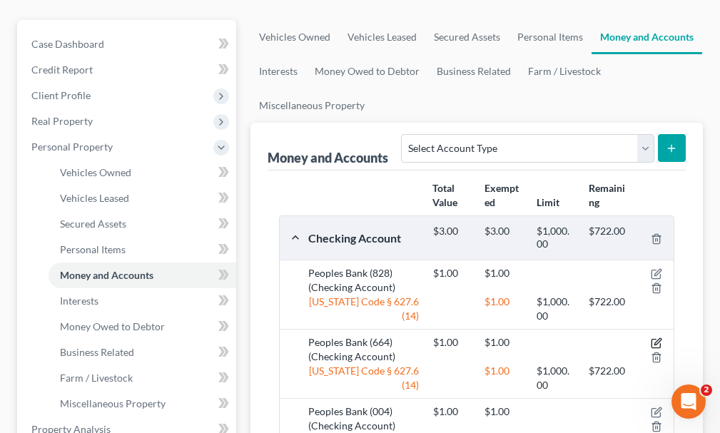
click at [657, 338] on icon "button" at bounding box center [656, 343] width 11 height 11
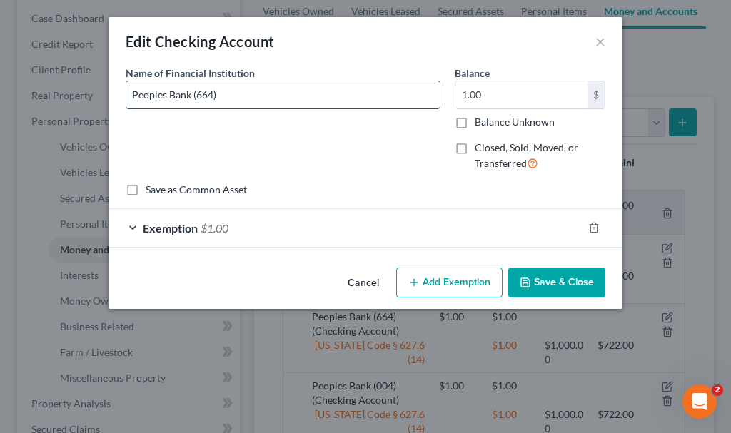
click at [243, 98] on input "Peoples Bank (664)" at bounding box center [282, 94] width 313 height 27
type input "Peoples Bank (664) (social security)"
type input "3,600"
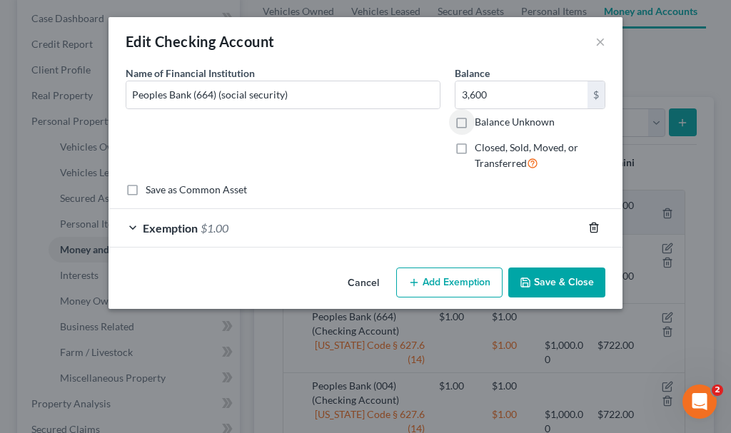
click at [594, 226] on icon "button" at bounding box center [593, 227] width 11 height 11
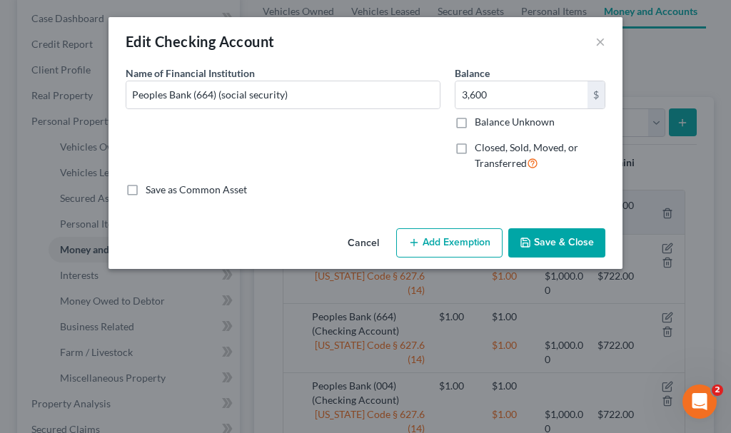
click at [445, 242] on button "Add Exemption" at bounding box center [449, 243] width 106 height 30
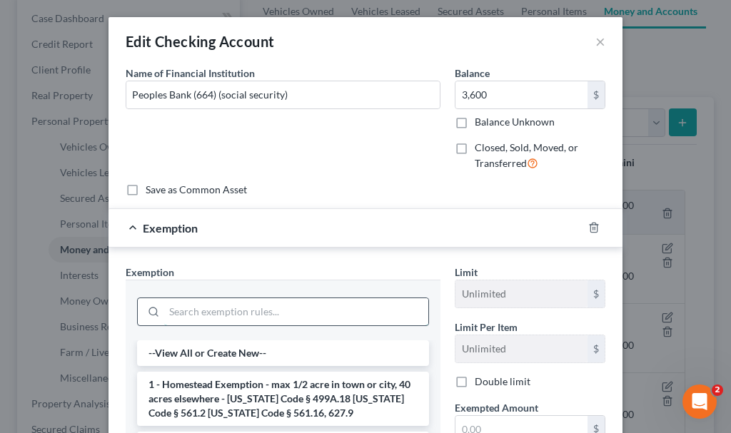
click at [194, 312] on input "search" at bounding box center [296, 311] width 264 height 27
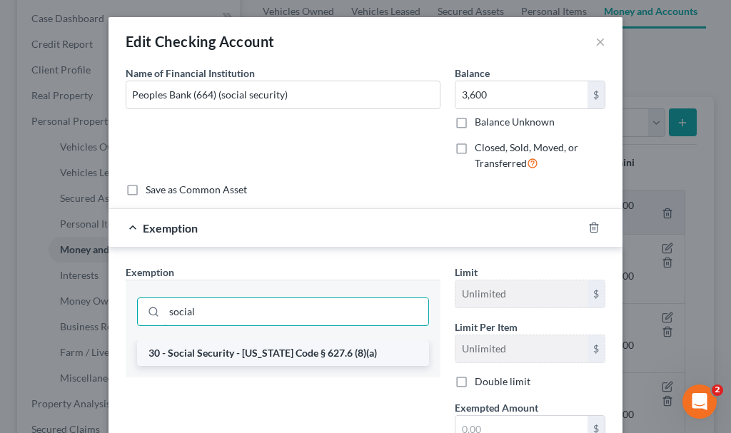
type input "social"
click at [226, 353] on li "30 - Social Security - [US_STATE] Code § 627.6 (8)(a)" at bounding box center [283, 353] width 292 height 26
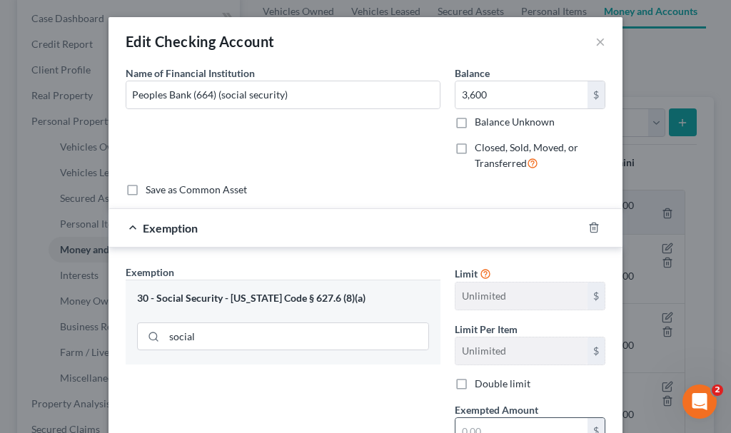
click at [481, 427] on input "text" at bounding box center [521, 431] width 132 height 27
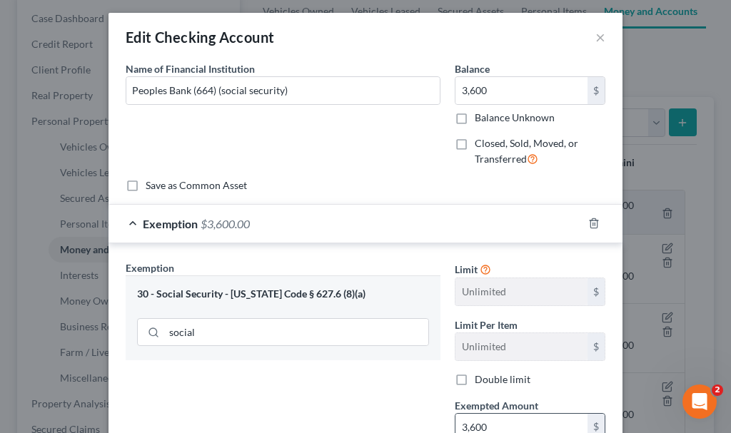
type input "3,600"
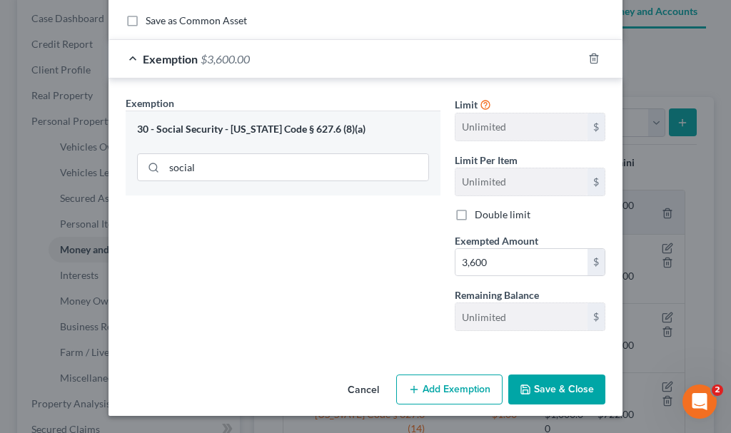
click at [559, 388] on button "Save & Close" at bounding box center [556, 390] width 97 height 30
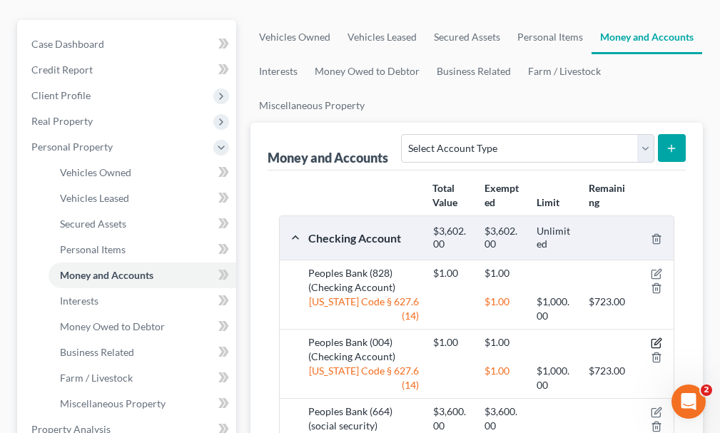
click at [654, 338] on icon "button" at bounding box center [656, 343] width 11 height 11
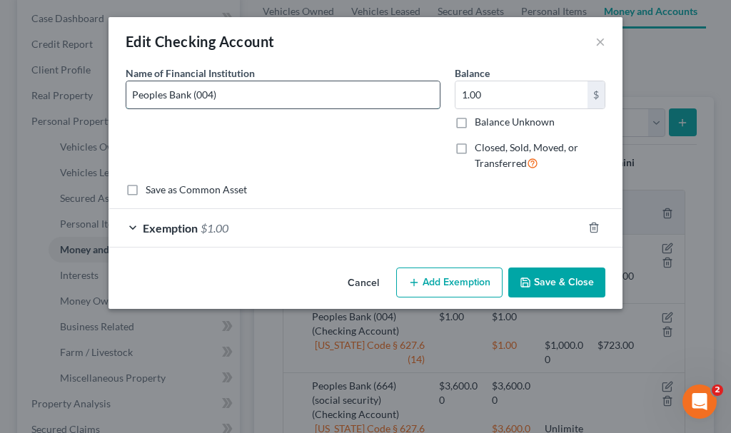
click at [247, 92] on input "Peoples Bank (004)" at bounding box center [282, 94] width 313 height 27
type input "238"
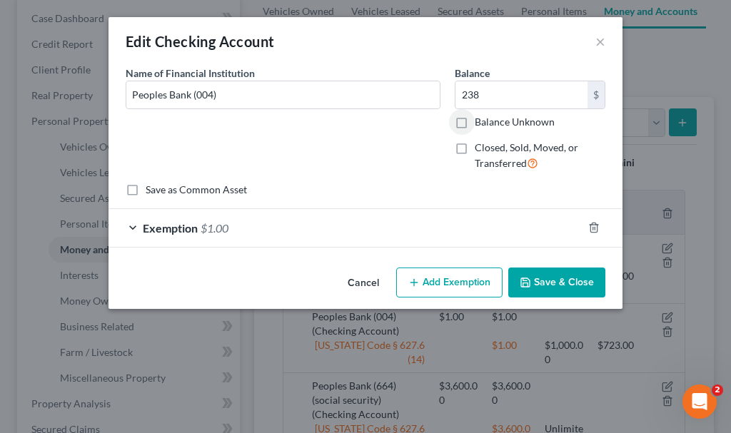
click at [216, 228] on span "$1.00" at bounding box center [215, 228] width 28 height 14
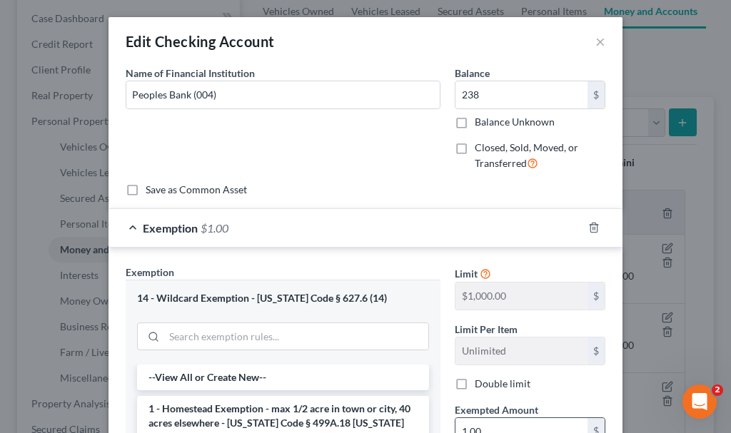
click at [511, 422] on input "1.00" at bounding box center [521, 431] width 132 height 27
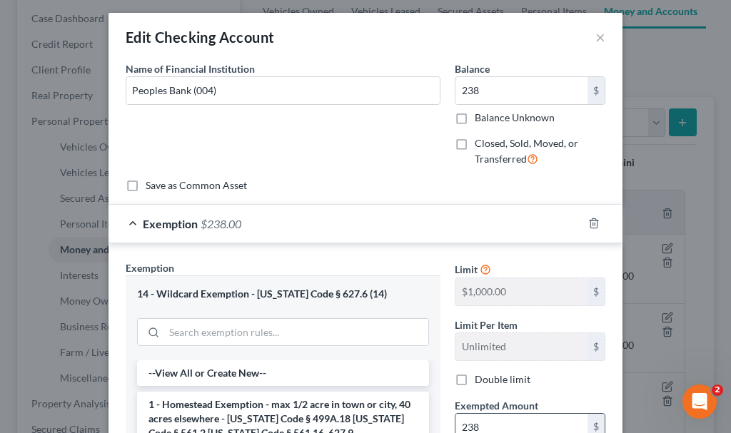
type input "238"
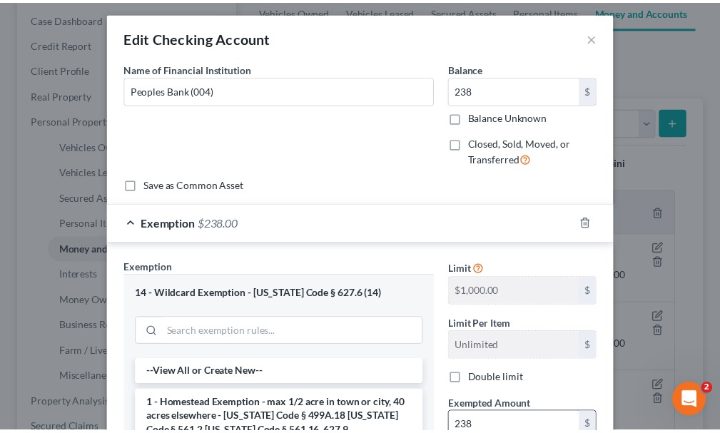
scroll to position [262, 0]
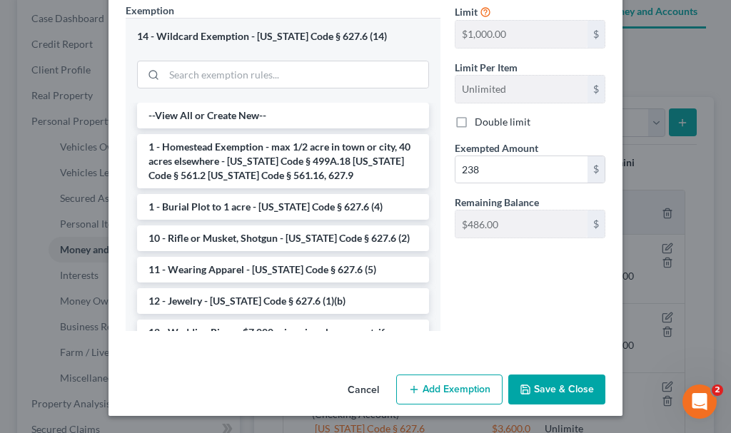
click at [543, 387] on button "Save & Close" at bounding box center [556, 390] width 97 height 30
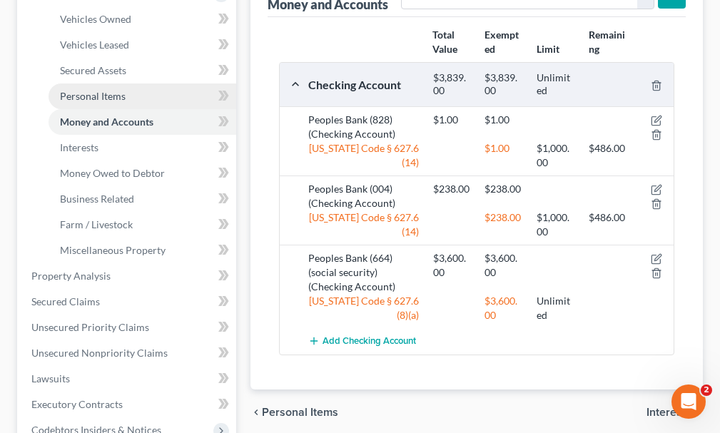
scroll to position [226, 0]
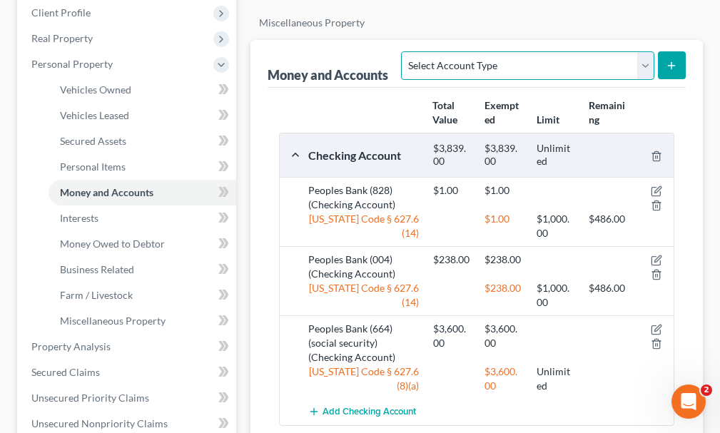
click at [433, 51] on select "Select Account Type Brokerage Cash on Hand Certificates of Deposit Checking Acc…" at bounding box center [527, 65] width 253 height 29
select select "checking"
click at [405, 51] on select "Select Account Type Brokerage Cash on Hand Certificates of Deposit Checking Acc…" at bounding box center [527, 65] width 253 height 29
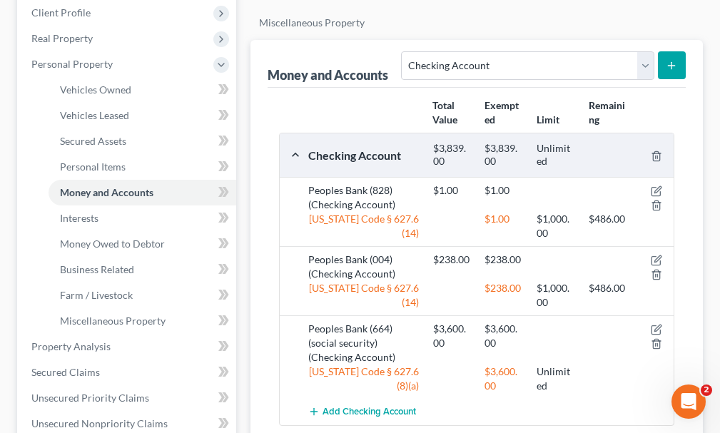
click at [669, 60] on icon "submit" at bounding box center [671, 65] width 11 height 11
click at [670, 51] on button "submit" at bounding box center [672, 65] width 28 height 28
click at [93, 161] on span "Personal Items" at bounding box center [93, 167] width 66 height 12
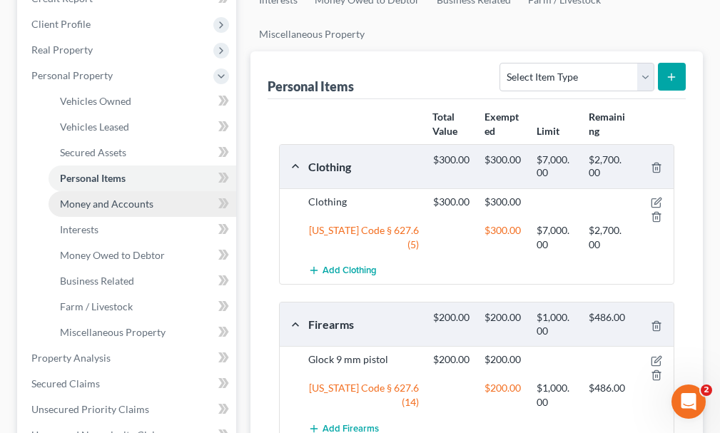
click at [91, 198] on span "Money and Accounts" at bounding box center [106, 204] width 93 height 12
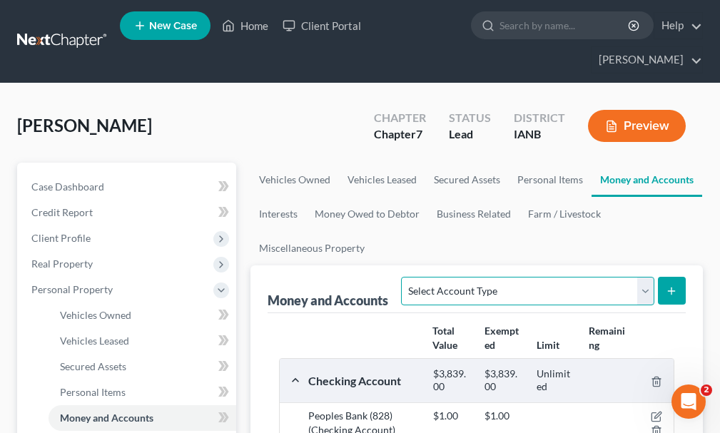
click at [465, 277] on select "Select Account Type Brokerage Cash on Hand Certificates of Deposit Checking Acc…" at bounding box center [527, 291] width 253 height 29
select select "checking"
click at [405, 277] on select "Select Account Type Brokerage Cash on Hand Certificates of Deposit Checking Acc…" at bounding box center [527, 291] width 253 height 29
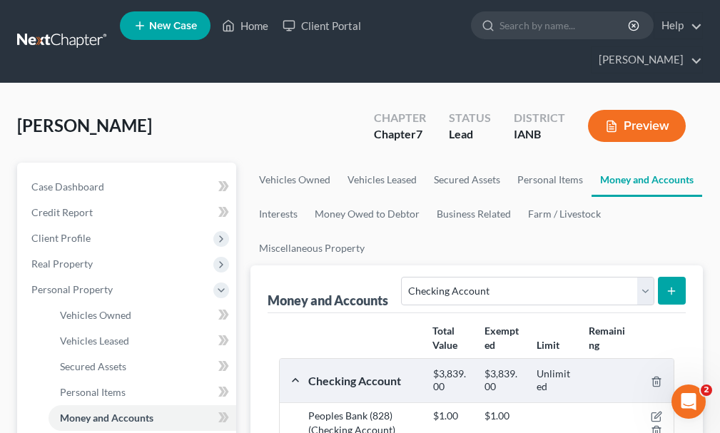
click at [672, 288] on line "submit" at bounding box center [672, 291] width 0 height 6
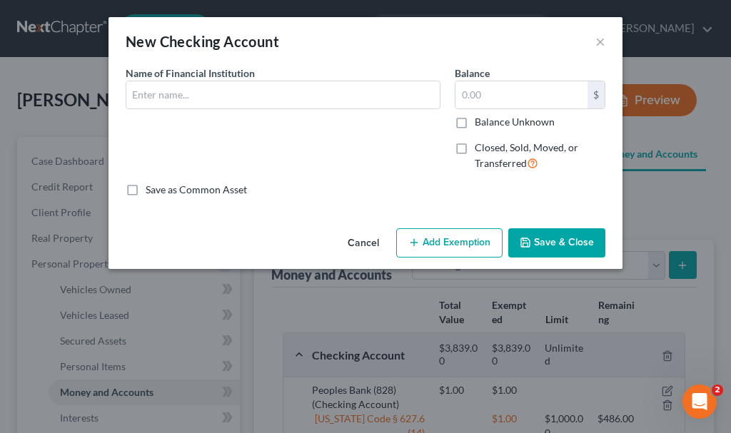
drag, startPoint x: 462, startPoint y: 148, endPoint x: 171, endPoint y: 74, distance: 299.6
click at [475, 147] on label "Closed, Sold, Moved, or Transferred" at bounding box center [540, 156] width 131 height 31
click at [480, 147] on input "Closed, Sold, Moved, or Transferred" at bounding box center [484, 145] width 9 height 9
checkbox input "true"
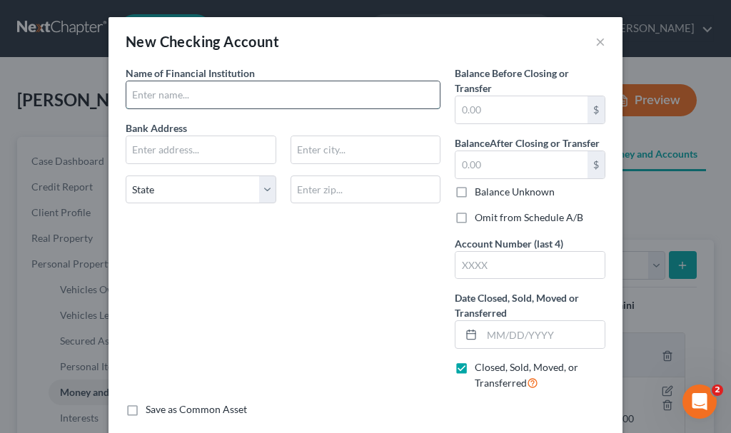
click at [165, 91] on input "text" at bounding box center [282, 94] width 313 height 27
type input "American State Bank (109)"
type input "0"
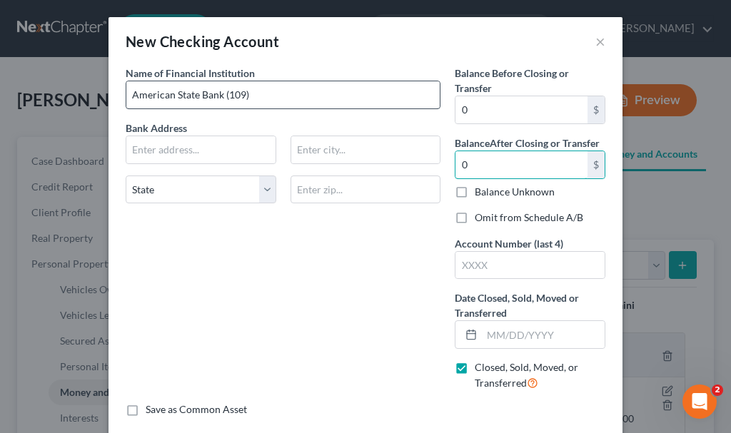
type input "0"
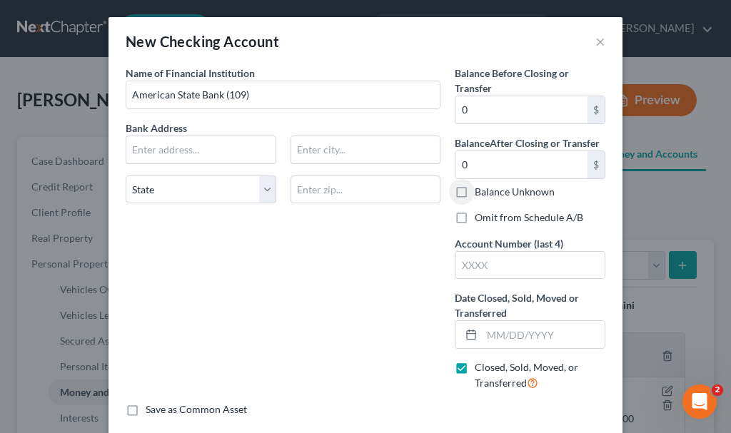
click at [475, 213] on label "Omit from Schedule A/B" at bounding box center [529, 218] width 108 height 14
click at [480, 213] on input "Omit from Schedule A/B" at bounding box center [484, 215] width 9 height 9
checkbox input "true"
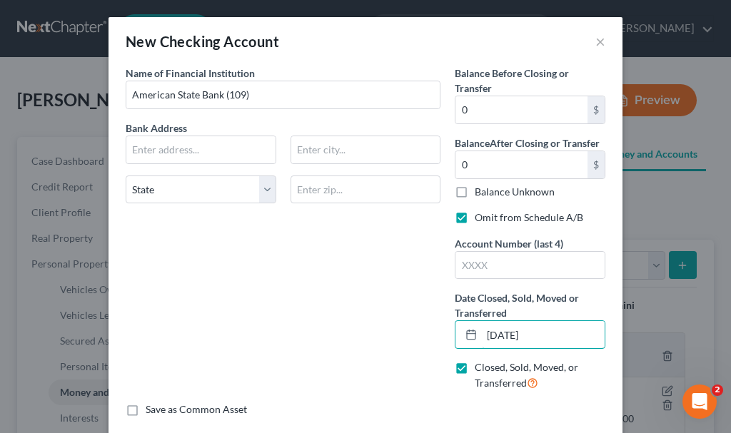
type input "[DATE]"
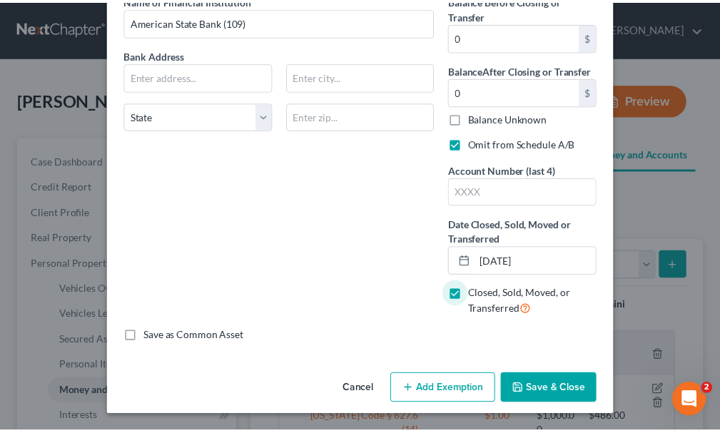
scroll to position [74, 0]
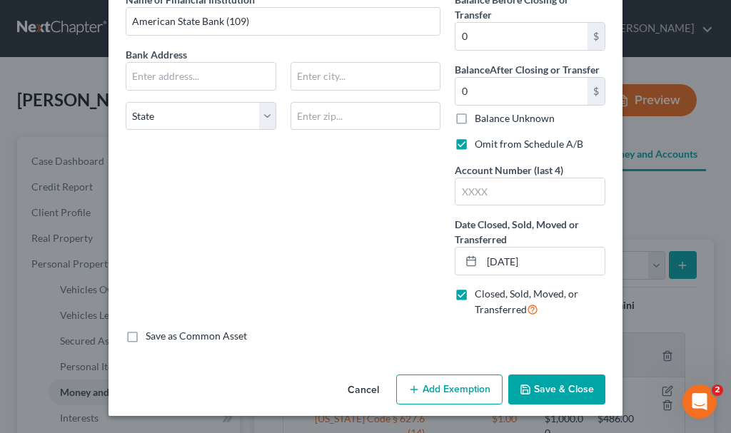
click at [530, 385] on button "Save & Close" at bounding box center [556, 390] width 97 height 30
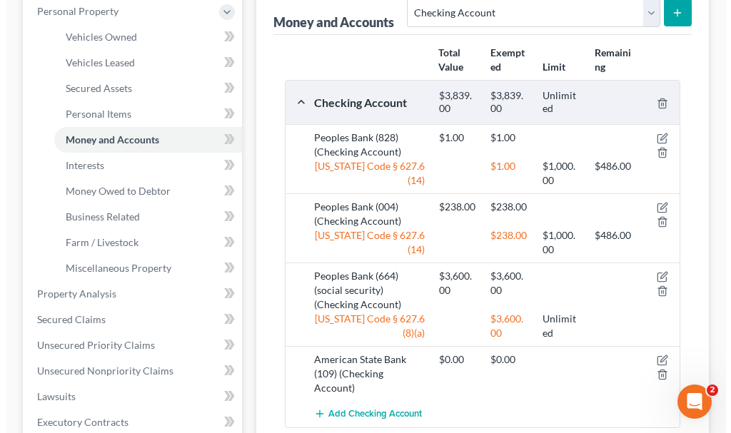
scroll to position [285, 0]
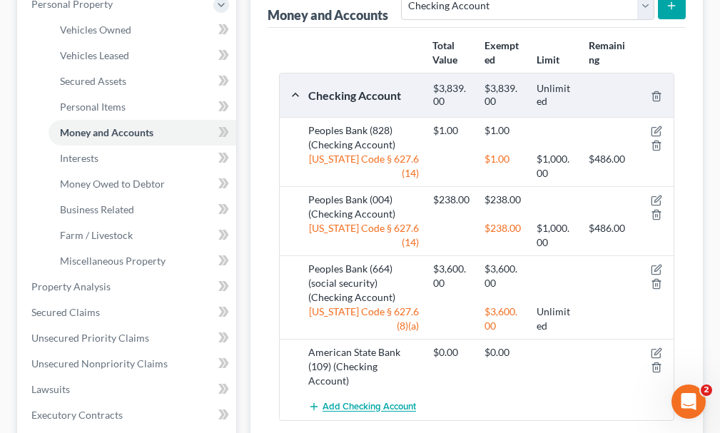
click at [366, 402] on span "Add Checking Account" at bounding box center [369, 407] width 93 height 11
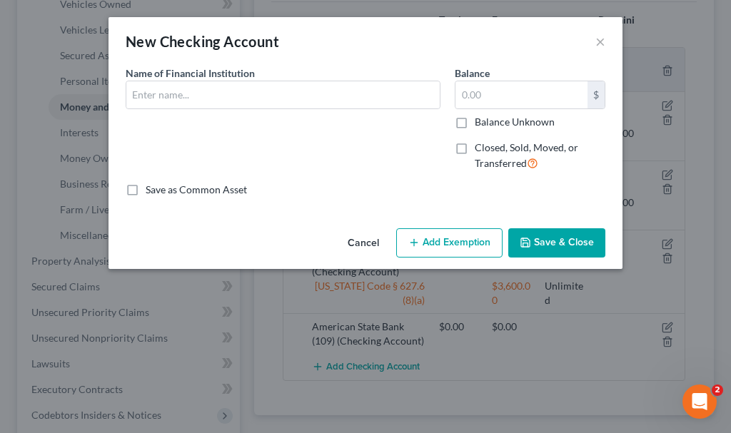
click at [475, 148] on label "Closed, Sold, Moved, or Transferred" at bounding box center [540, 156] width 131 height 31
click at [480, 148] on input "Closed, Sold, Moved, or Transferred" at bounding box center [484, 145] width 9 height 9
checkbox input "true"
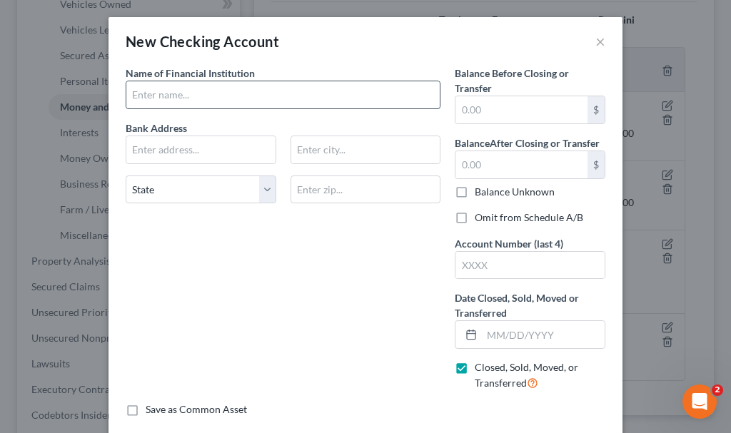
click at [160, 87] on input "text" at bounding box center [282, 94] width 313 height 27
type input "Citizens State Bank (081)"
type input "0"
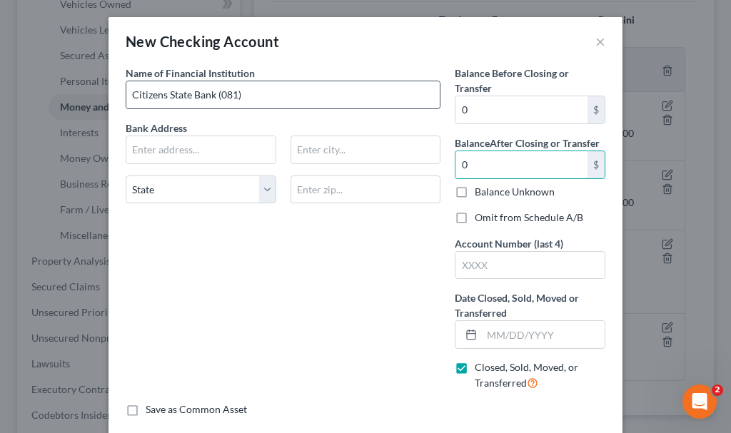
type input "0"
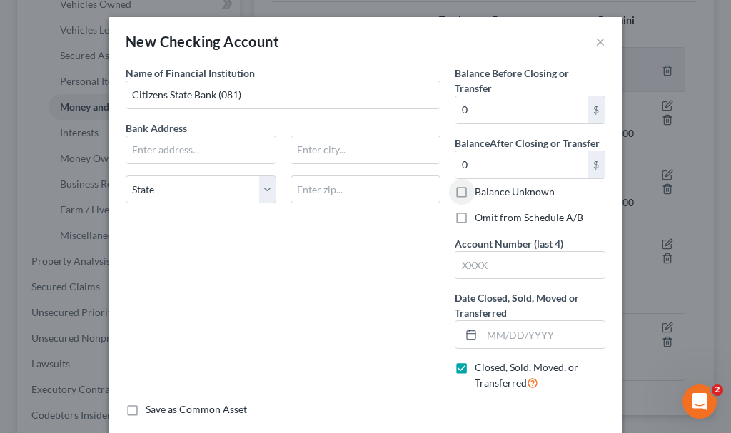
click at [475, 218] on label "Omit from Schedule A/B" at bounding box center [529, 218] width 108 height 14
click at [480, 218] on input "Omit from Schedule A/B" at bounding box center [484, 215] width 9 height 9
checkbox input "true"
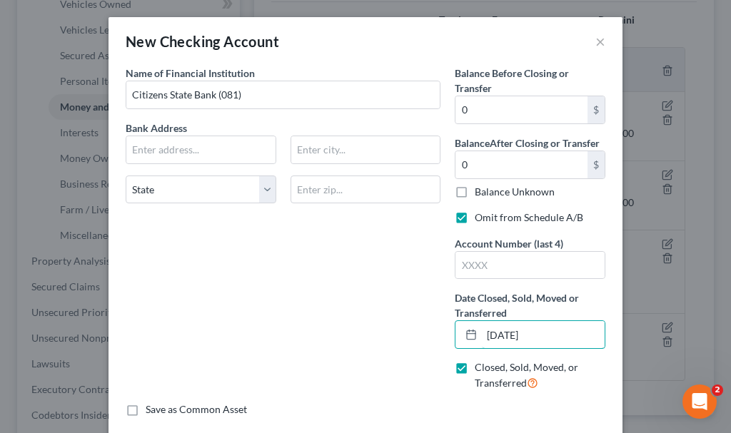
type input "[DATE]"
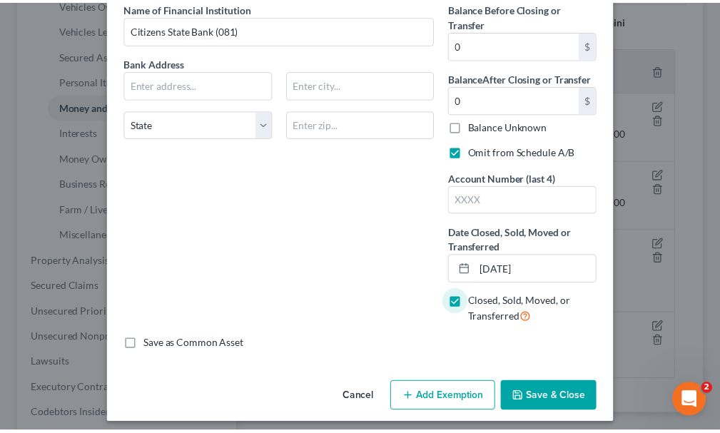
scroll to position [74, 0]
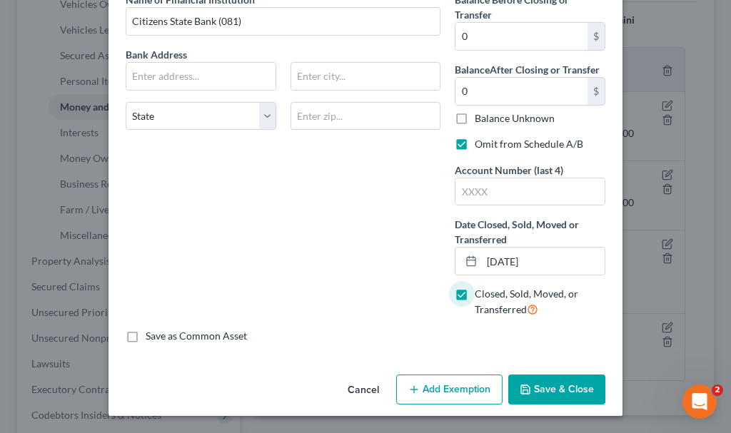
click at [552, 385] on button "Save & Close" at bounding box center [556, 390] width 97 height 30
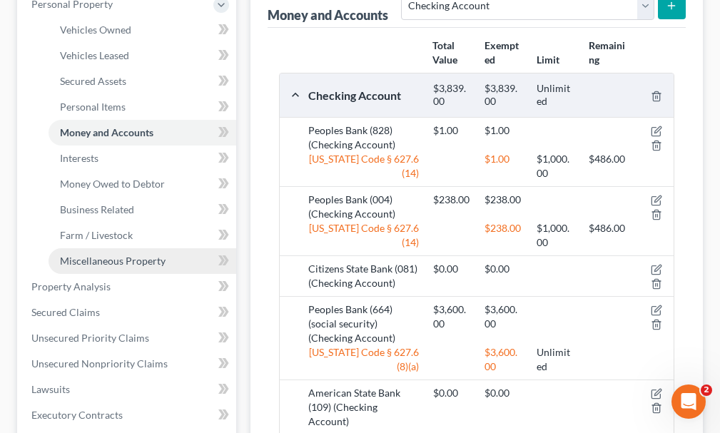
click at [97, 255] on span "Miscellaneous Property" at bounding box center [113, 261] width 106 height 12
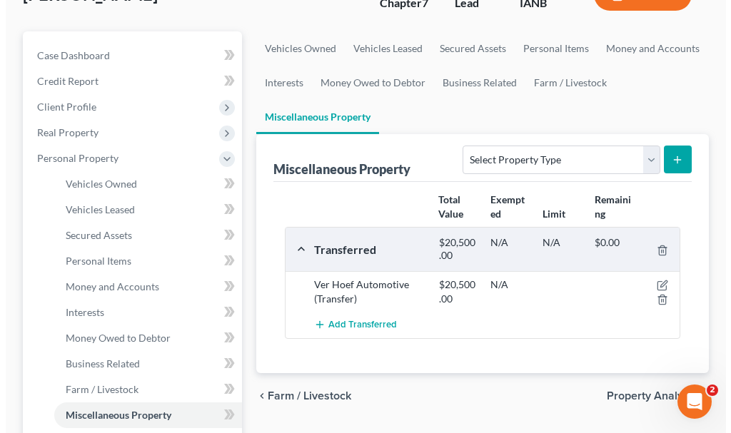
scroll to position [143, 0]
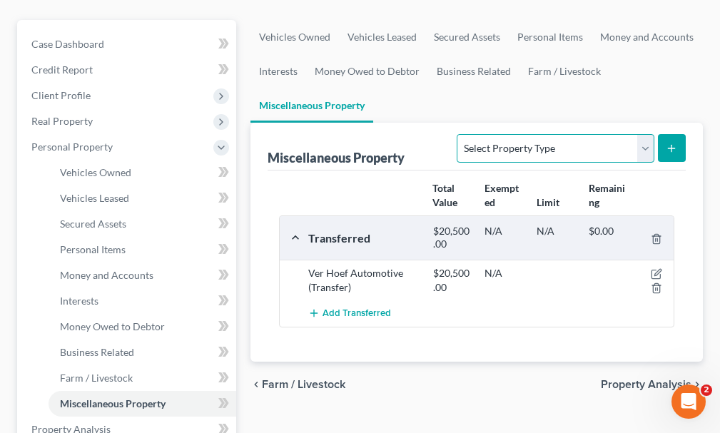
click at [470, 134] on select "Select Property Type Assigned for Creditor Benefit [DATE] Holding for Another N…" at bounding box center [555, 148] width 197 height 29
select select "not_yet_listed"
click at [457, 134] on select "Select Property Type Assigned for Creditor Benefit [DATE] Holding for Another N…" at bounding box center [555, 148] width 197 height 29
click at [669, 134] on button "submit" at bounding box center [672, 148] width 28 height 28
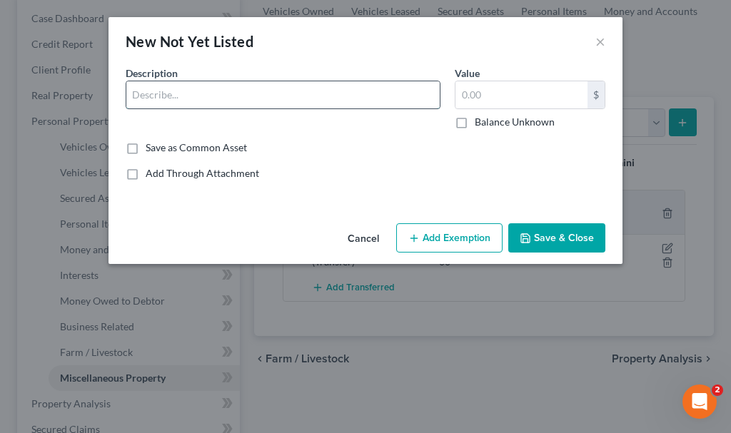
click at [203, 100] on input "text" at bounding box center [282, 94] width 313 height 27
type input "Prepaid funeral"
type input "14,000"
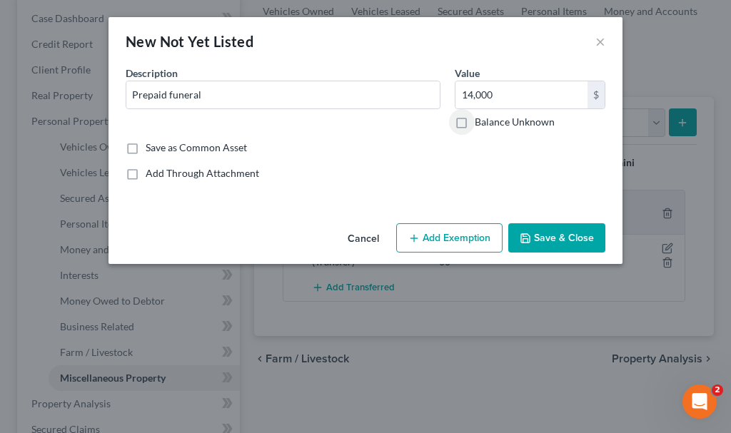
click at [443, 233] on button "Add Exemption" at bounding box center [449, 238] width 106 height 30
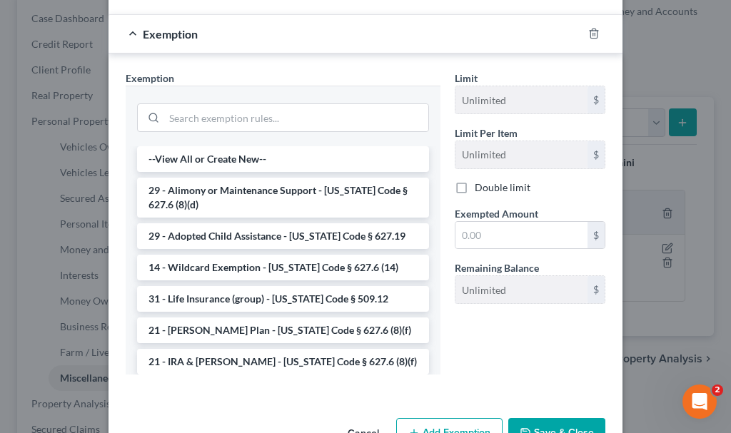
scroll to position [214, 0]
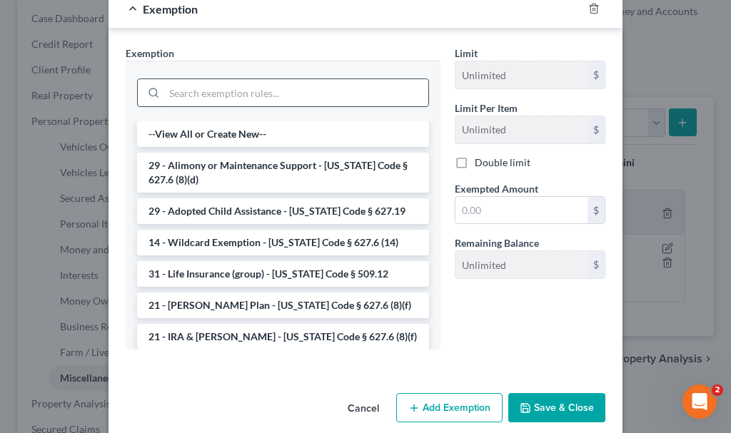
click at [190, 93] on input "search" at bounding box center [296, 92] width 264 height 27
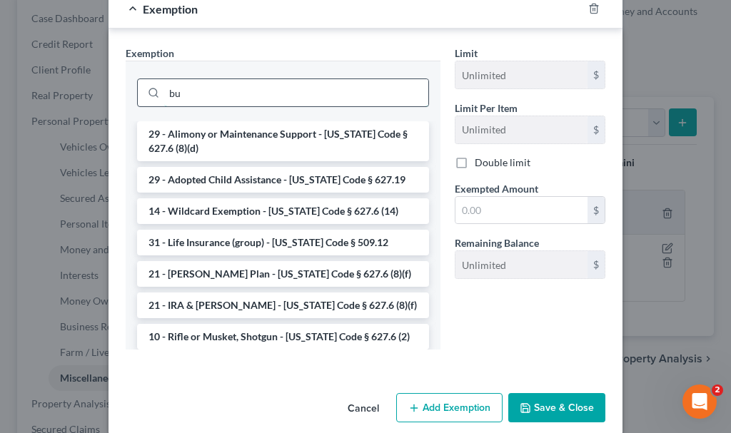
type input "b"
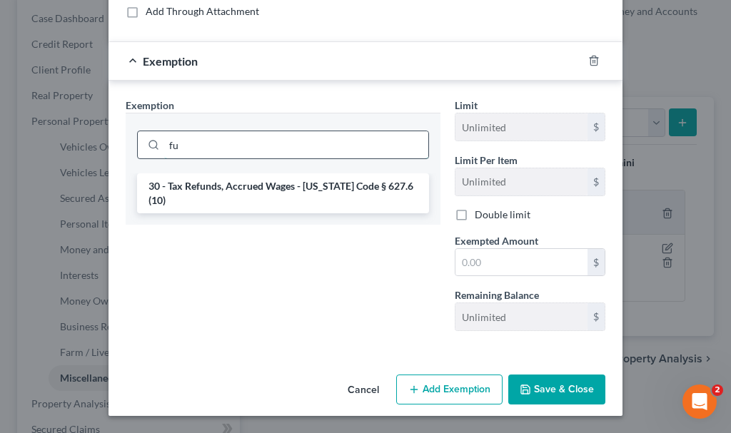
type input "f"
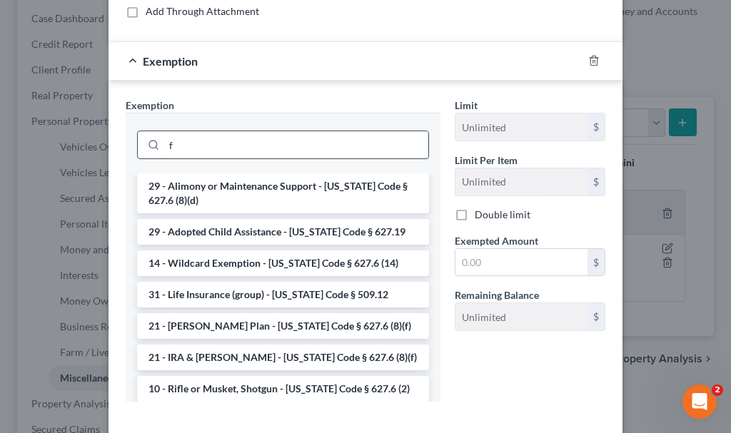
scroll to position [214, 0]
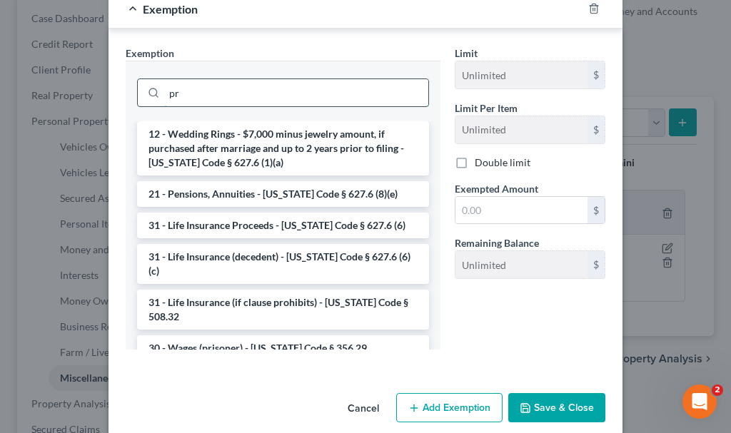
type input "p"
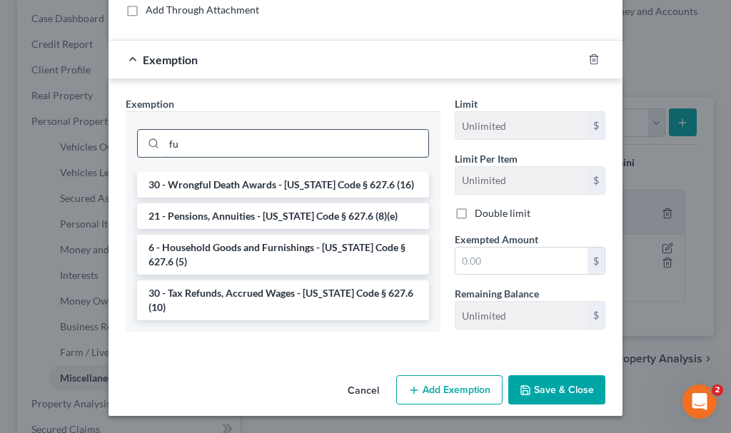
scroll to position [162, 0]
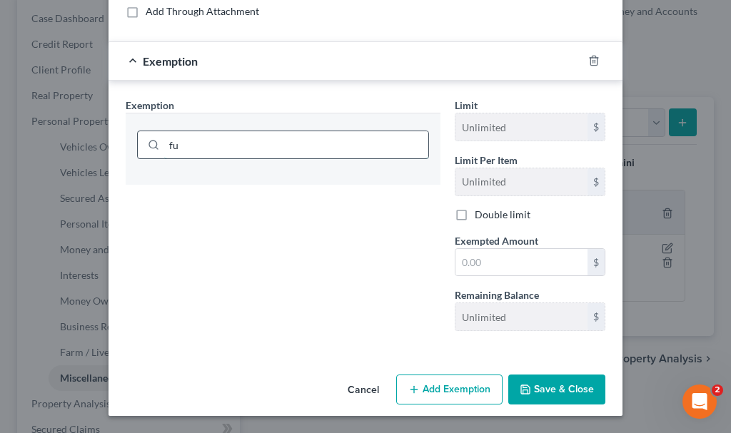
type input "f"
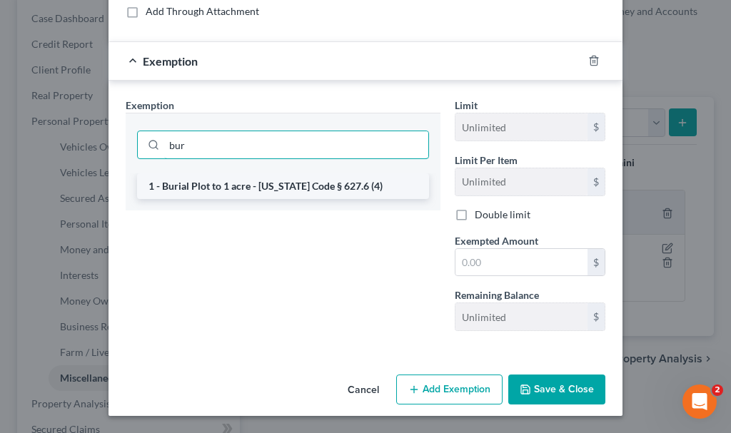
type input "bur"
click at [193, 186] on li "1 - Burial Plot to 1 acre - [US_STATE] Code § 627.6 (4)" at bounding box center [283, 186] width 292 height 26
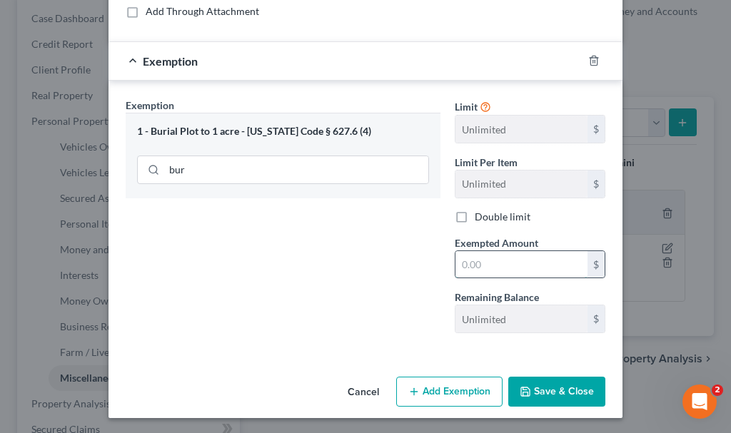
click at [481, 259] on input "text" at bounding box center [521, 264] width 132 height 27
type input "14,000"
click at [537, 390] on button "Save & Close" at bounding box center [556, 392] width 97 height 30
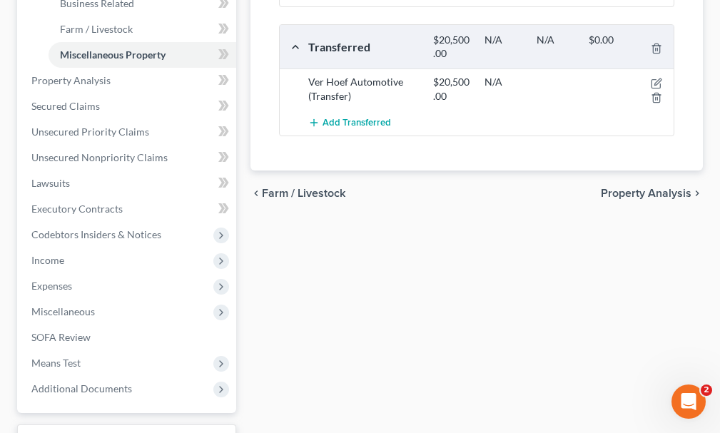
scroll to position [500, 0]
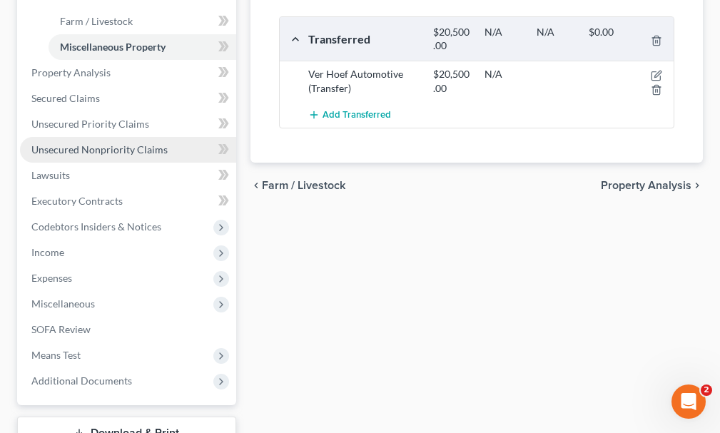
click at [74, 143] on span "Unsecured Nonpriority Claims" at bounding box center [99, 149] width 136 height 12
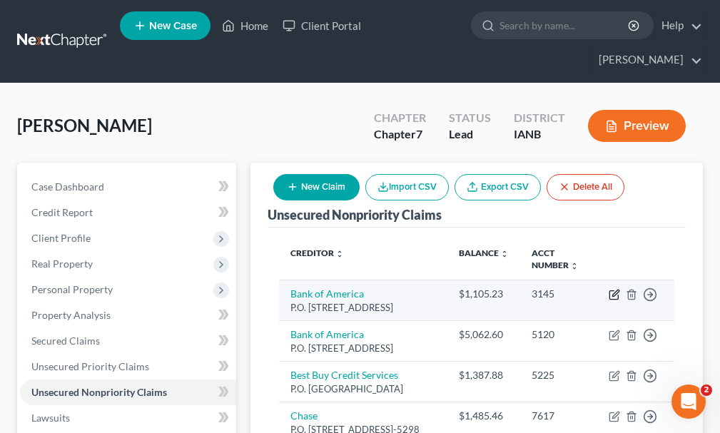
click at [612, 289] on icon "button" at bounding box center [614, 294] width 11 height 11
select select "45"
select select "2"
select select "0"
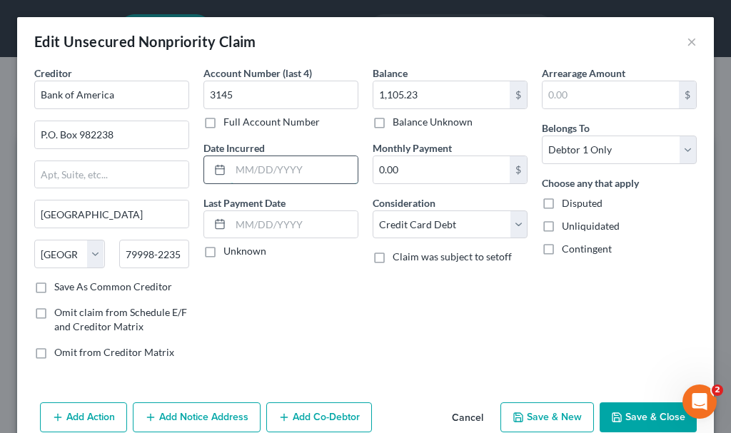
click at [280, 168] on input "text" at bounding box center [294, 169] width 127 height 27
type input "2020-23"
click at [528, 420] on button "Save & New" at bounding box center [546, 417] width 93 height 30
select select "0"
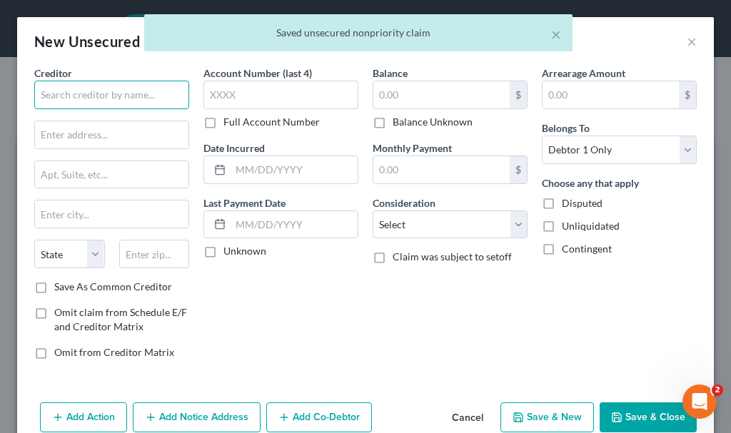
click at [96, 98] on input "text" at bounding box center [111, 95] width 155 height 29
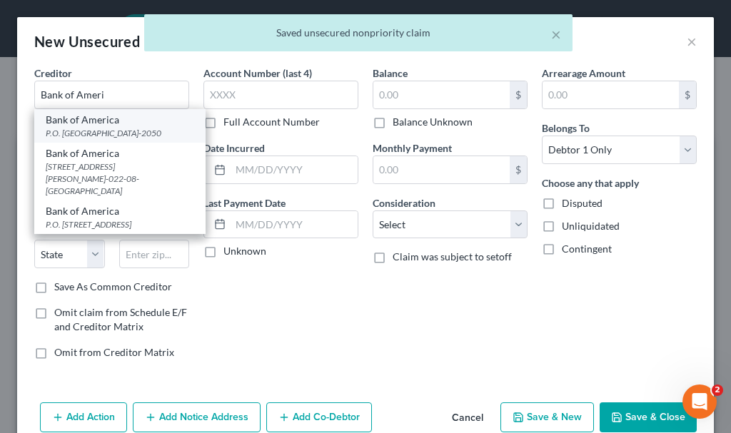
click at [93, 129] on div "P.O. [GEOGRAPHIC_DATA]-2050" at bounding box center [120, 133] width 148 height 12
type input "Bank of America"
type input "P.O. Box 672050"
type input "[GEOGRAPHIC_DATA]"
select select "45"
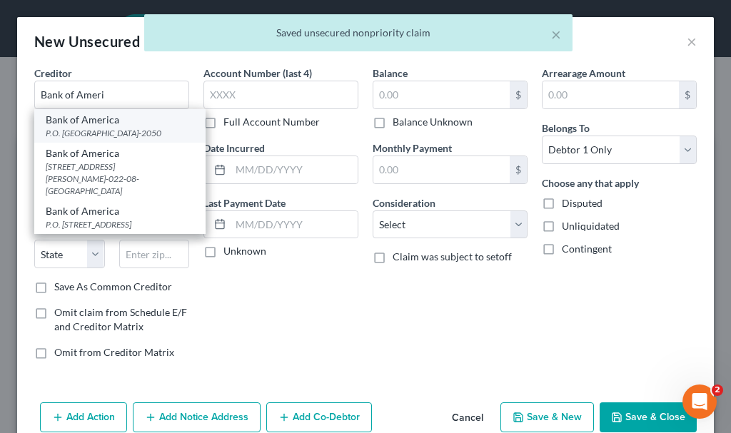
type input "75267-2050"
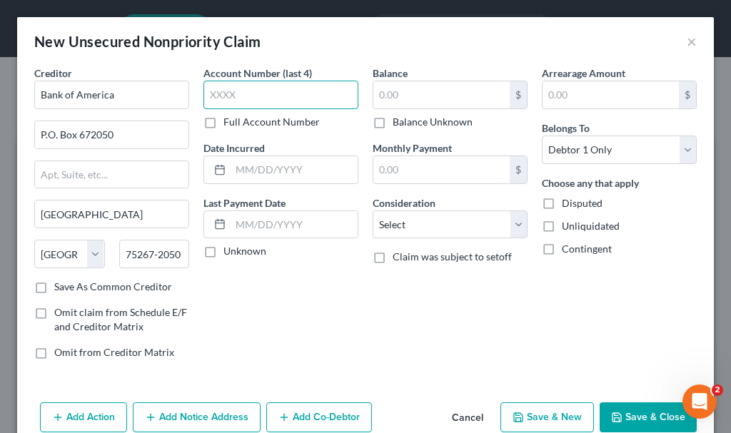
click at [237, 96] on input "text" at bounding box center [280, 95] width 155 height 29
type input "1132"
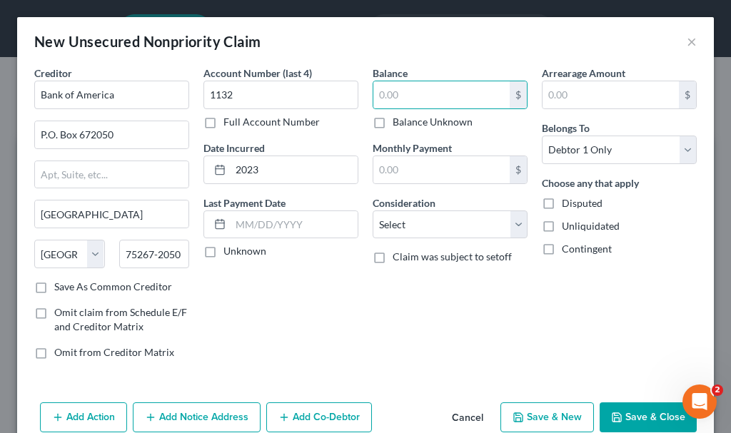
click at [392, 121] on label "Balance Unknown" at bounding box center [432, 122] width 80 height 14
click at [398, 121] on input "Balance Unknown" at bounding box center [402, 119] width 9 height 9
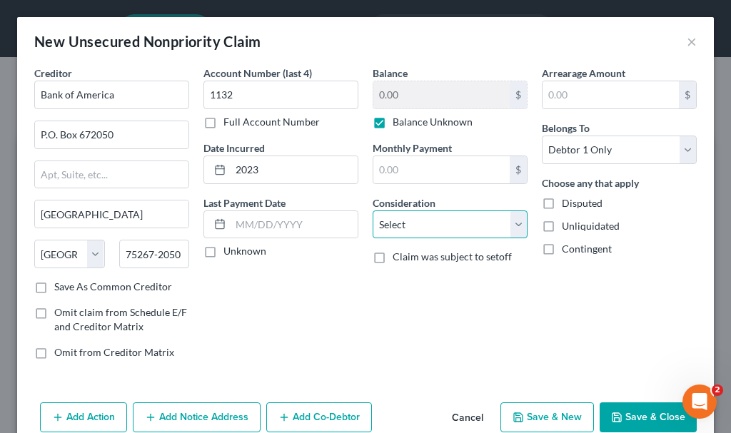
click at [390, 228] on select "Select Cable / Satellite Services Collection Agency Credit Card Debt Debt Couns…" at bounding box center [450, 225] width 155 height 29
click at [373, 211] on select "Select Cable / Satellite Services Collection Agency Credit Card Debt Debt Couns…" at bounding box center [450, 225] width 155 height 29
click at [627, 413] on button "Save & Close" at bounding box center [647, 417] width 97 height 30
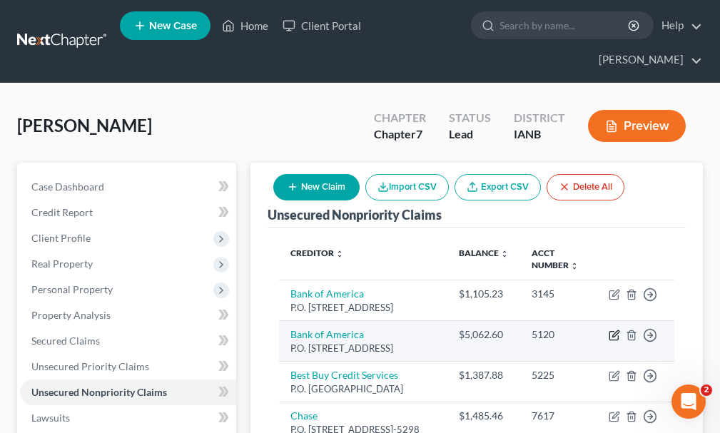
click at [613, 330] on icon "button" at bounding box center [614, 335] width 11 height 11
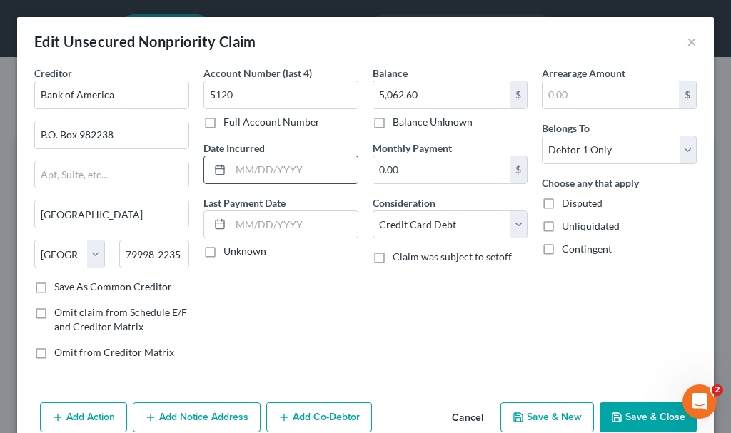
click at [265, 173] on input "text" at bounding box center [294, 169] width 127 height 27
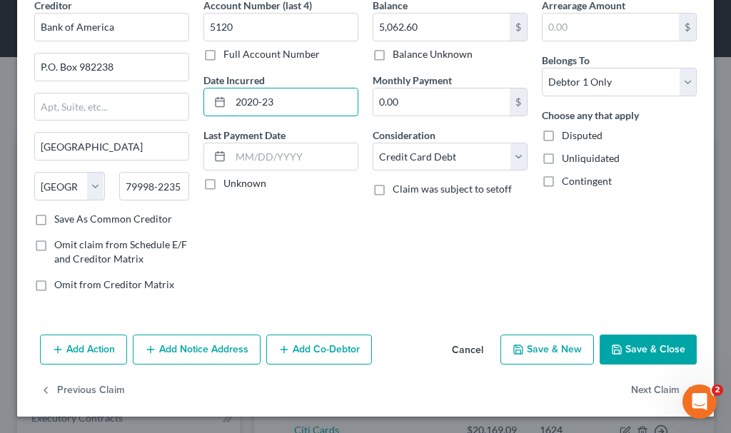
scroll to position [69, 0]
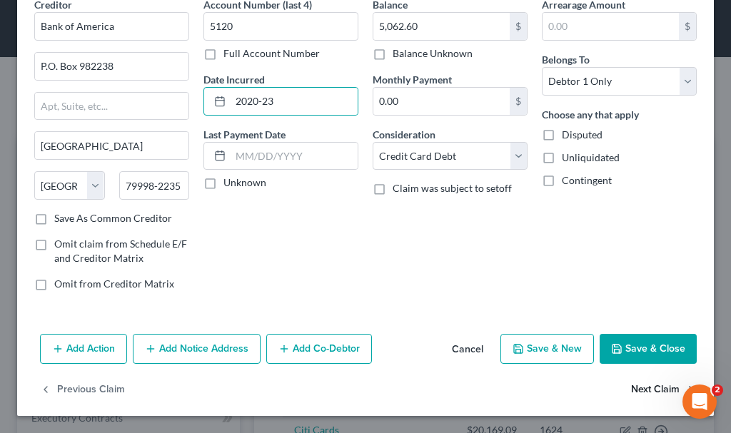
click at [631, 389] on button "Next Claim" at bounding box center [664, 390] width 66 height 30
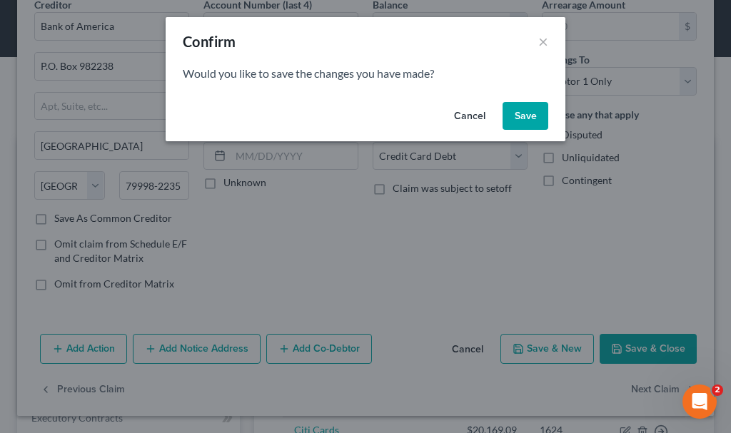
click at [521, 116] on button "Save" at bounding box center [525, 116] width 46 height 29
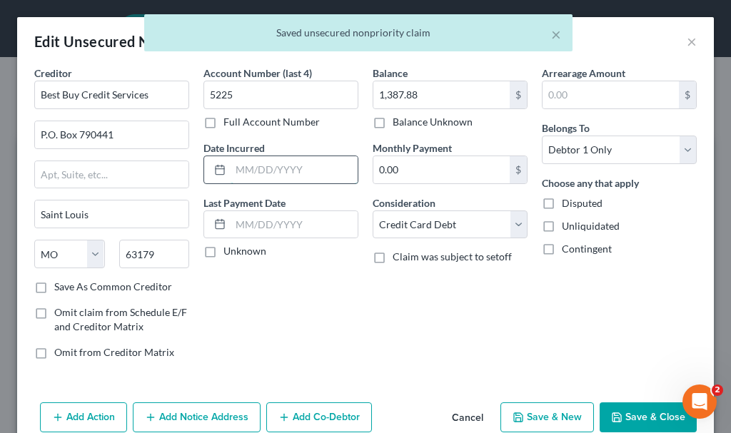
click at [281, 168] on input "text" at bounding box center [294, 169] width 127 height 27
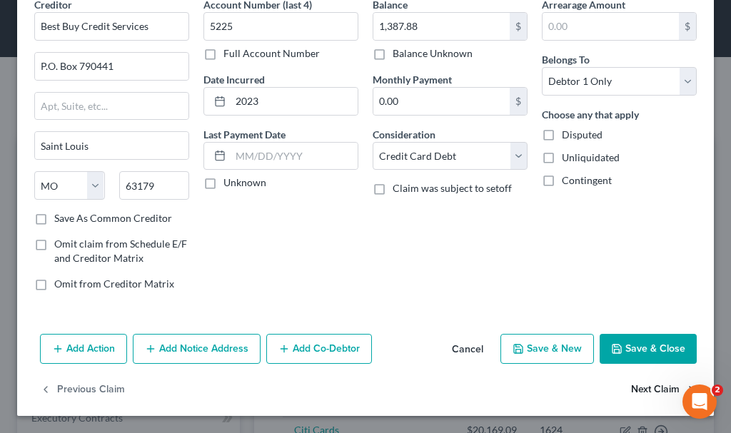
click at [637, 388] on button "Next Claim" at bounding box center [664, 390] width 66 height 30
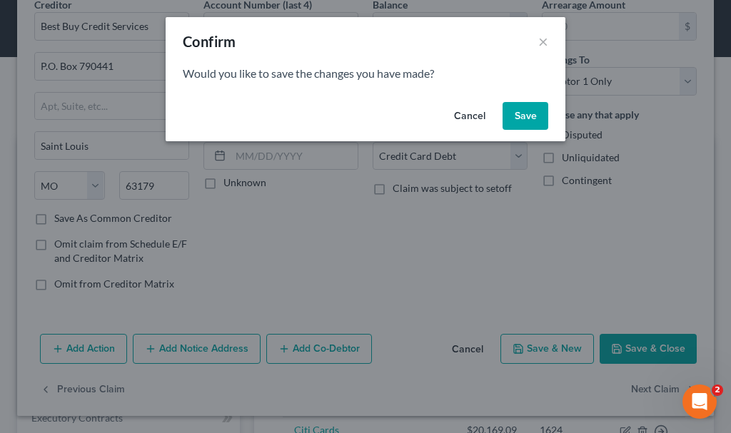
click at [527, 115] on button "Save" at bounding box center [525, 116] width 46 height 29
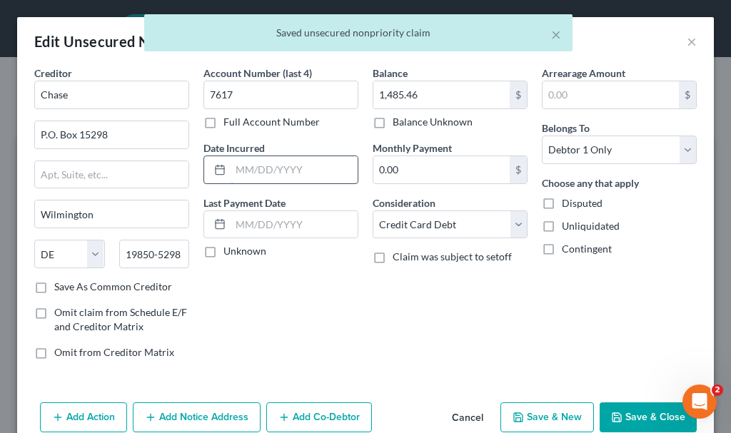
click at [280, 173] on input "text" at bounding box center [294, 169] width 127 height 27
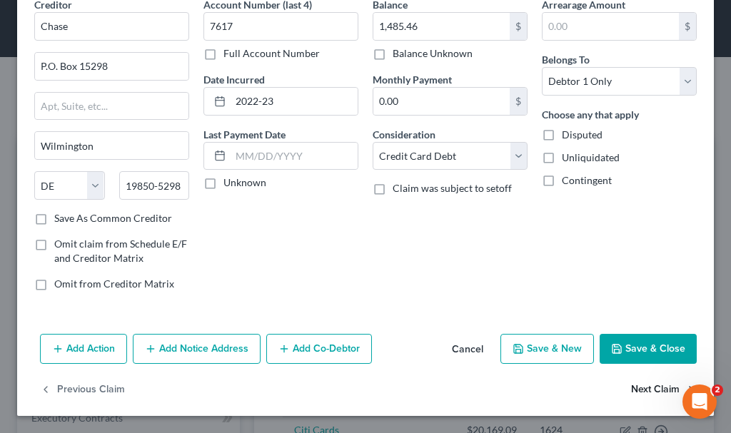
click at [636, 387] on button "Next Claim" at bounding box center [664, 390] width 66 height 30
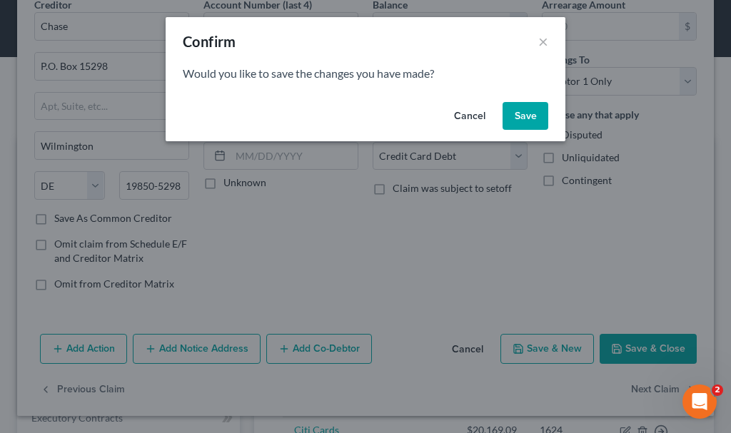
click at [530, 118] on button "Save" at bounding box center [525, 116] width 46 height 29
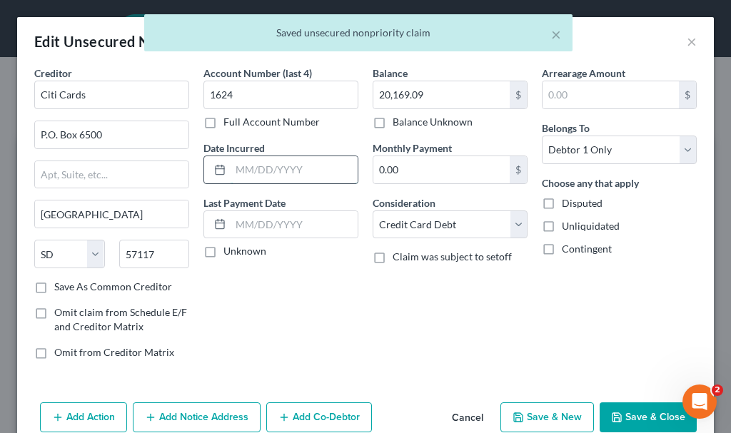
click at [290, 166] on input "text" at bounding box center [294, 169] width 127 height 27
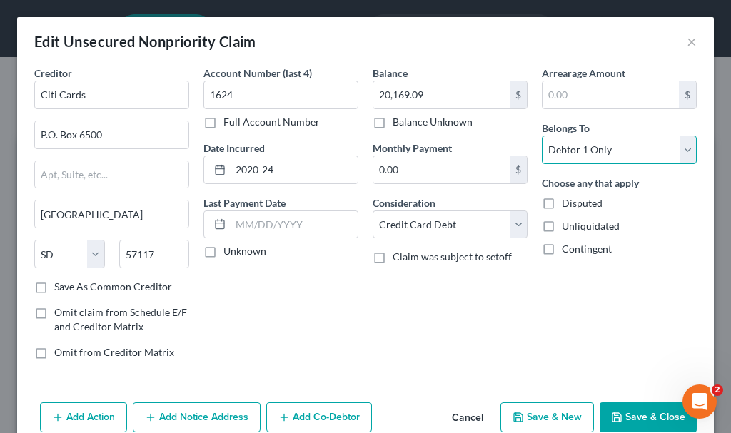
click at [575, 148] on select "Select Debtor 1 Only Debtor 2 Only Debtor 1 And Debtor 2 Only At Least One Of T…" at bounding box center [619, 150] width 155 height 29
click at [542, 136] on select "Select Debtor 1 Only Debtor 2 Only Debtor 1 And Debtor 2 Only At Least One Of T…" at bounding box center [619, 150] width 155 height 29
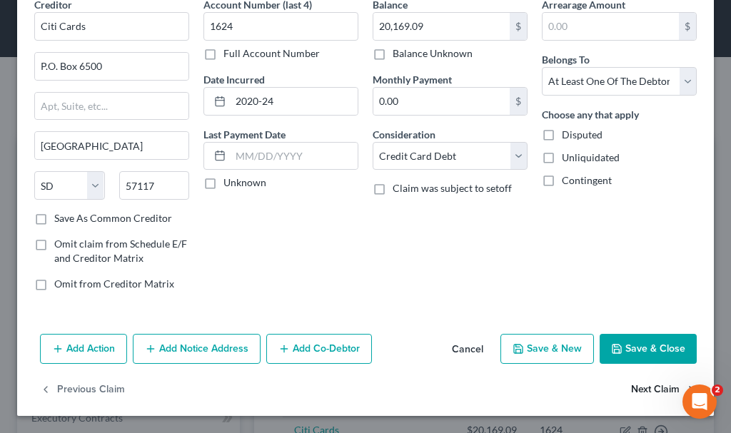
click at [632, 388] on button "Next Claim" at bounding box center [664, 390] width 66 height 30
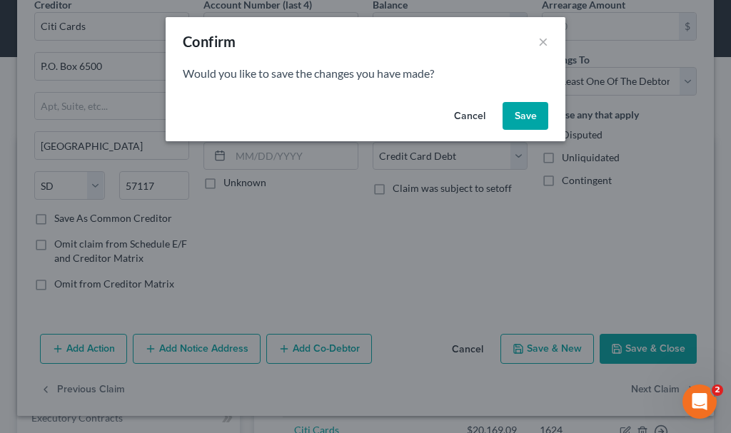
click at [523, 113] on button "Save" at bounding box center [525, 116] width 46 height 29
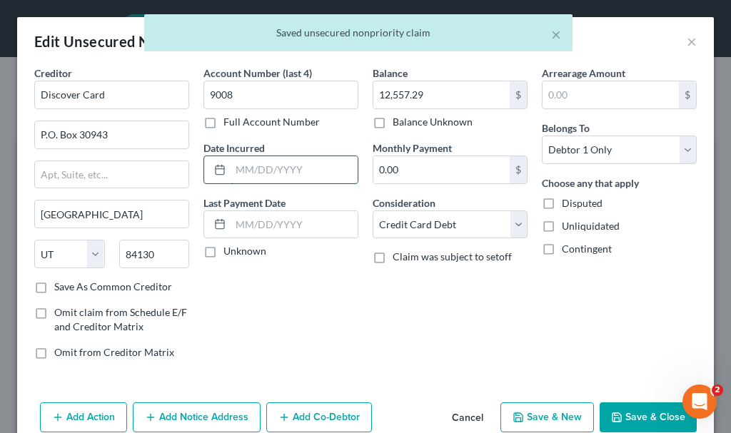
click at [255, 175] on input "text" at bounding box center [294, 169] width 127 height 27
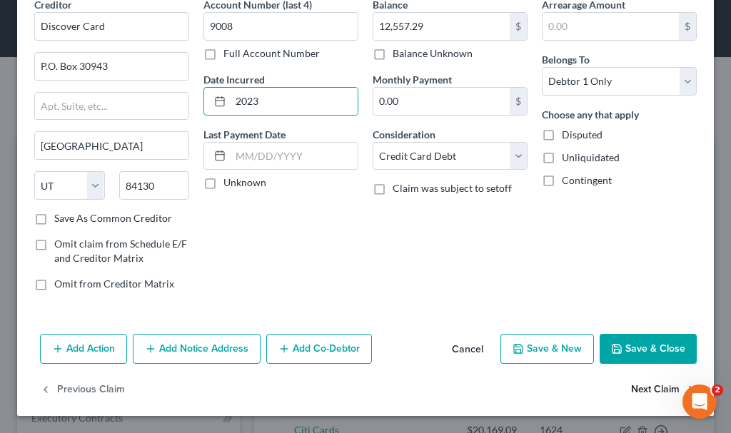
click at [644, 390] on button "Next Claim" at bounding box center [664, 390] width 66 height 30
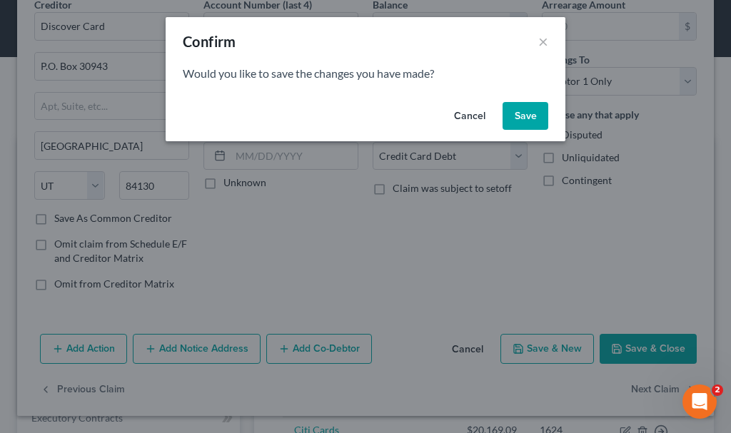
click at [531, 116] on button "Save" at bounding box center [525, 116] width 46 height 29
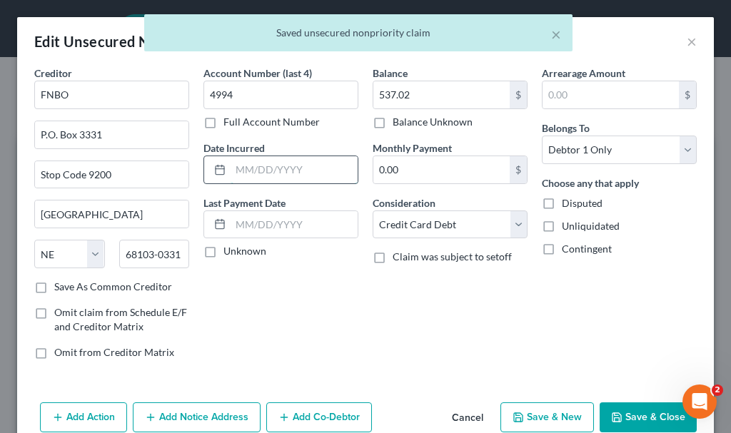
click at [270, 170] on input "text" at bounding box center [294, 169] width 127 height 27
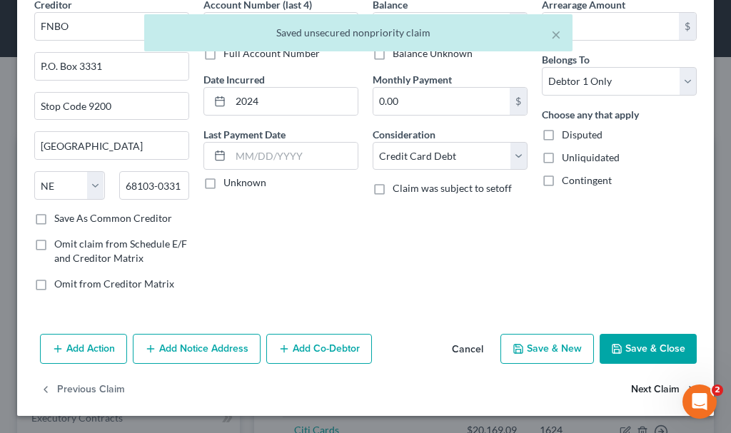
click at [641, 388] on button "Next Claim" at bounding box center [664, 390] width 66 height 30
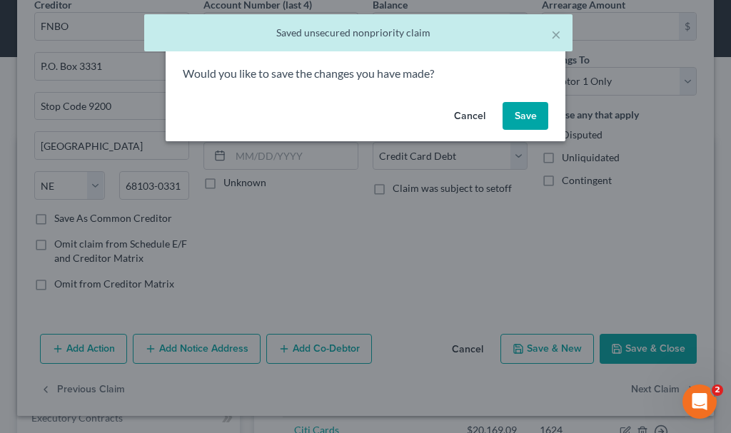
click at [526, 115] on button "Save" at bounding box center [525, 116] width 46 height 29
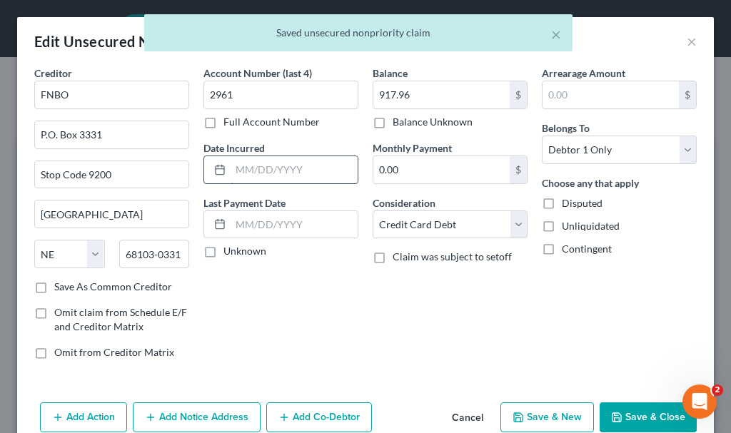
click at [271, 168] on input "text" at bounding box center [294, 169] width 127 height 27
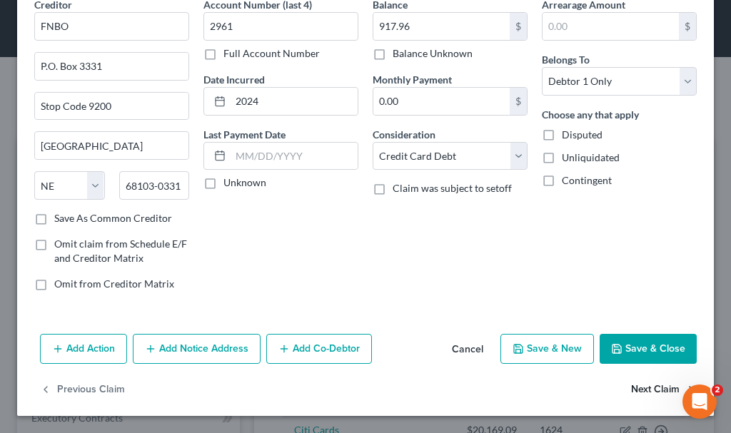
click at [635, 385] on button "Next Claim" at bounding box center [664, 390] width 66 height 30
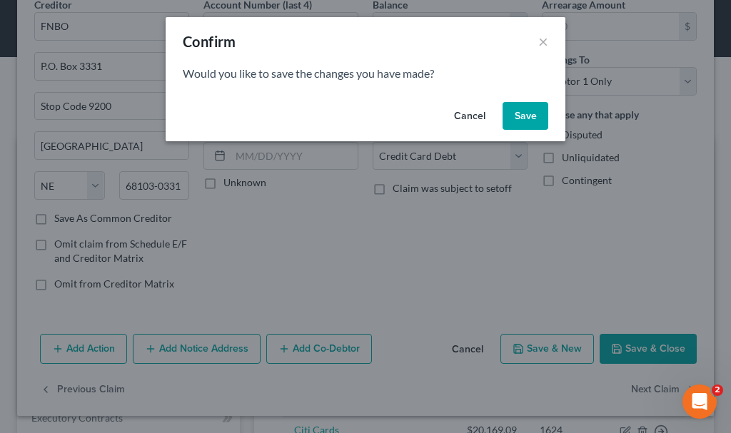
click at [522, 113] on button "Save" at bounding box center [525, 116] width 46 height 29
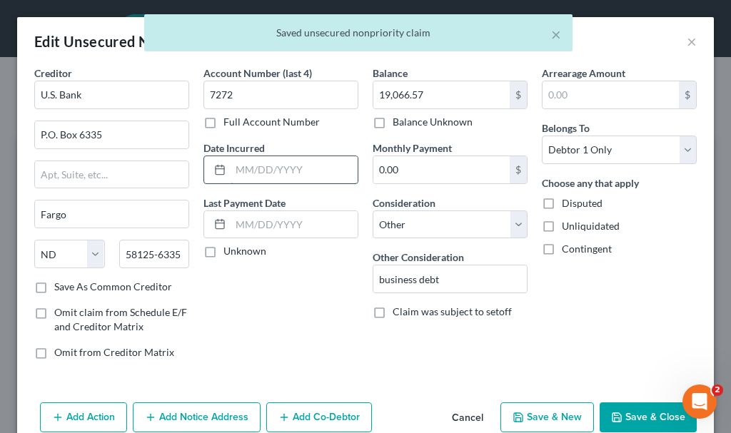
click at [284, 172] on input "text" at bounding box center [294, 169] width 127 height 27
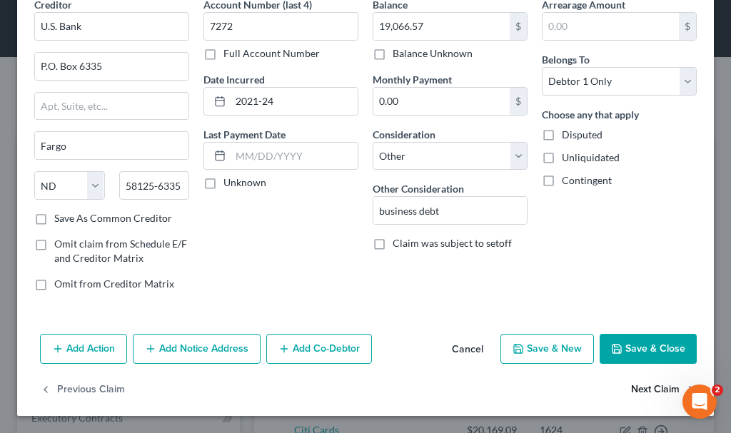
click at [631, 389] on button "Next Claim" at bounding box center [664, 390] width 66 height 30
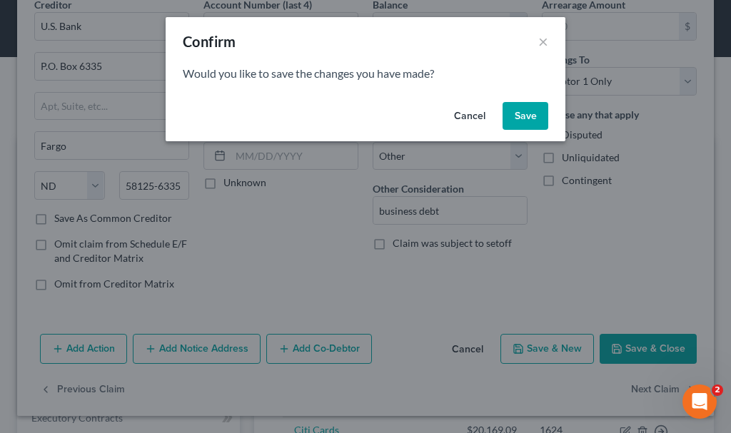
click at [507, 115] on button "Save" at bounding box center [525, 116] width 46 height 29
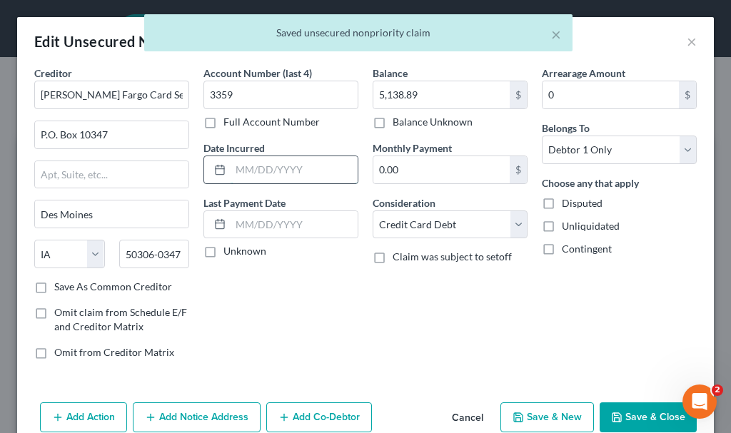
click at [257, 173] on input "text" at bounding box center [294, 169] width 127 height 27
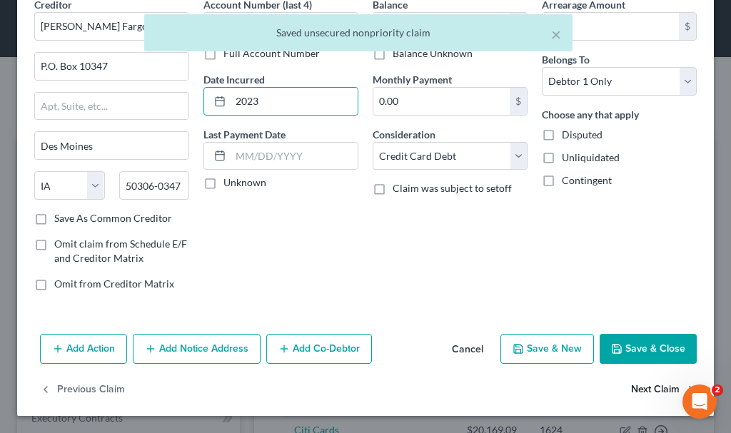
click at [631, 388] on button "Next Claim" at bounding box center [664, 390] width 66 height 30
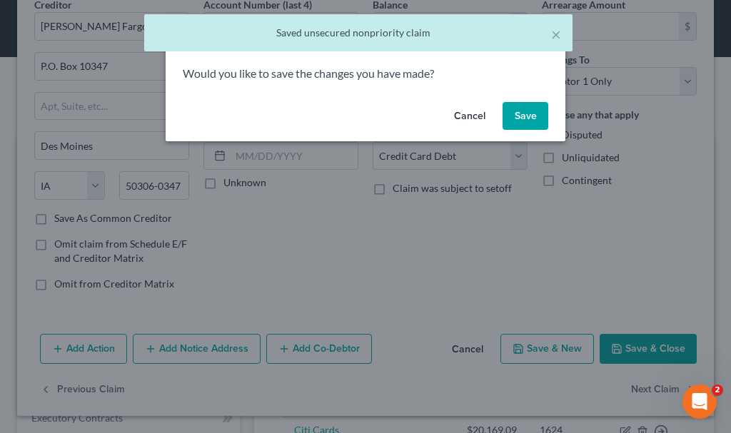
click at [527, 114] on button "Save" at bounding box center [525, 116] width 46 height 29
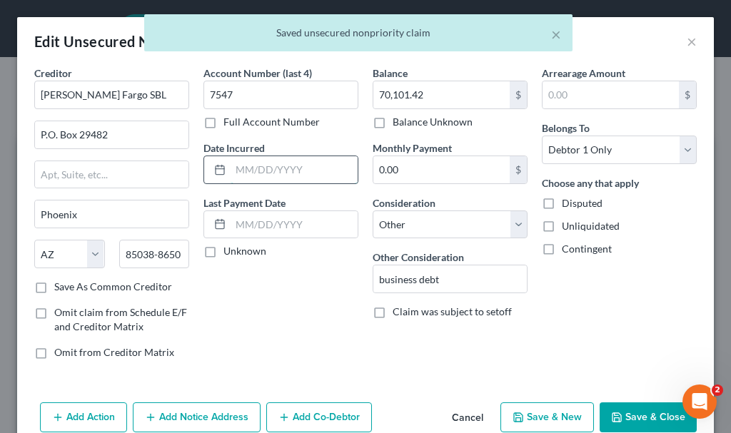
click at [280, 168] on input "text" at bounding box center [294, 169] width 127 height 27
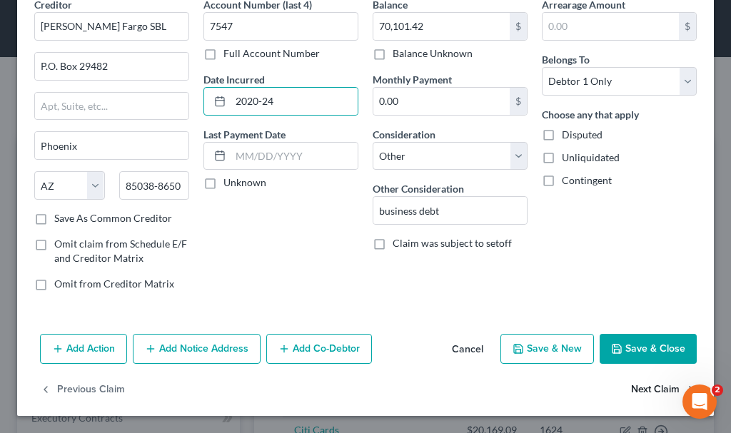
click at [631, 385] on button "Next Claim" at bounding box center [664, 390] width 66 height 30
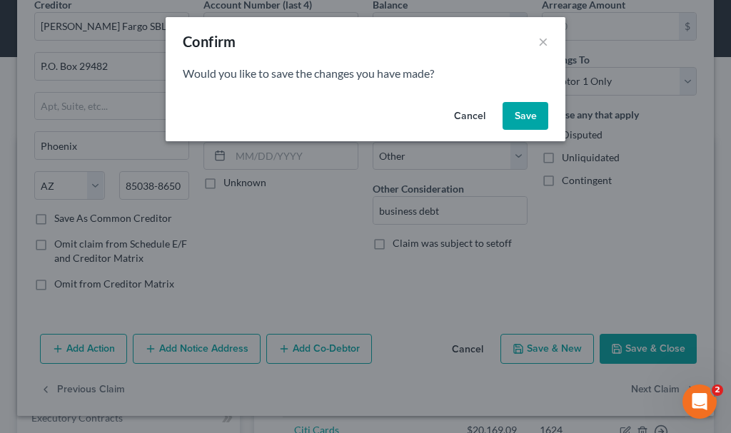
click at [530, 113] on button "Save" at bounding box center [525, 116] width 46 height 29
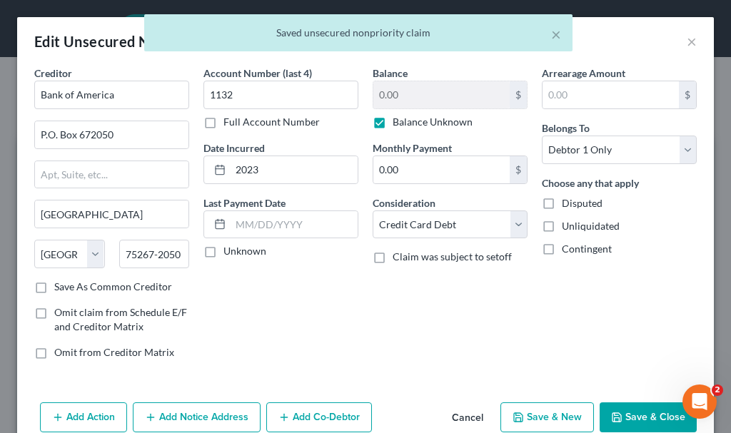
click at [617, 418] on button "Save & Close" at bounding box center [647, 417] width 97 height 30
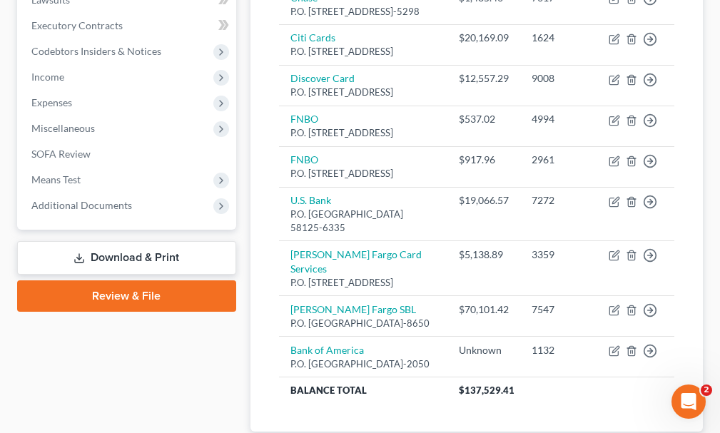
scroll to position [428, 0]
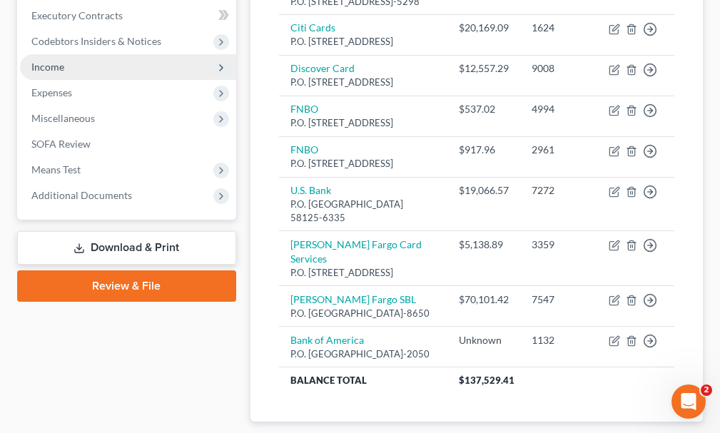
click at [46, 61] on span "Income" at bounding box center [47, 67] width 33 height 12
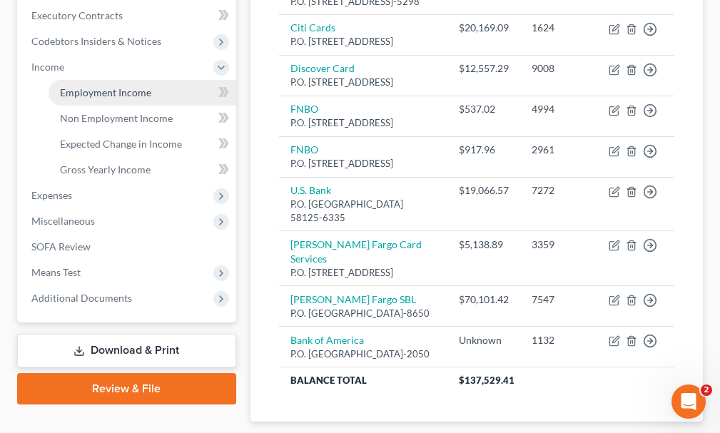
click at [88, 86] on span "Employment Income" at bounding box center [105, 92] width 91 height 12
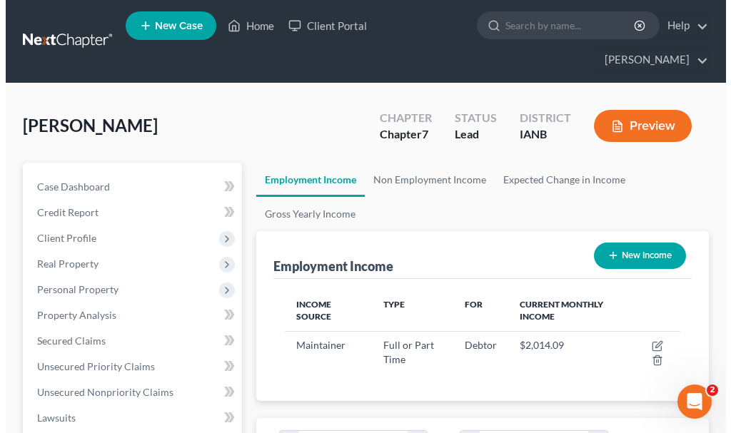
scroll to position [198, 424]
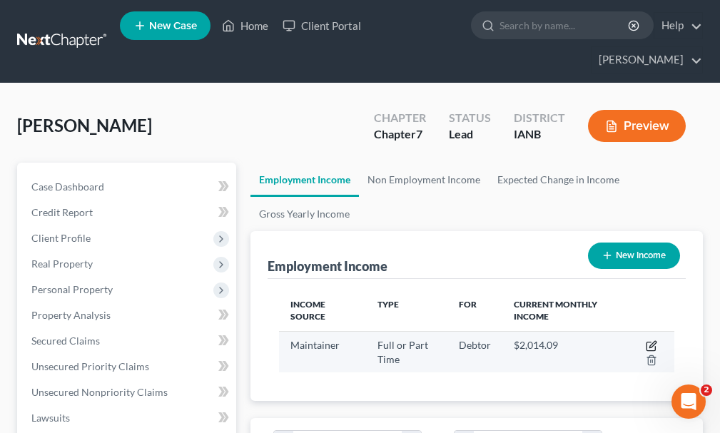
click at [649, 340] on icon "button" at bounding box center [651, 345] width 11 height 11
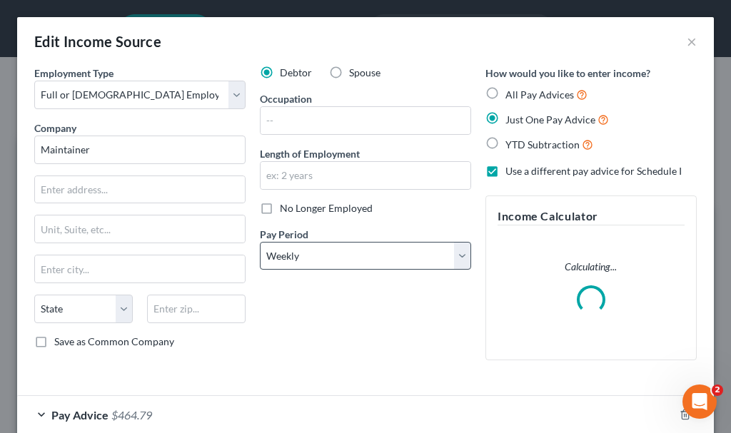
scroll to position [201, 431]
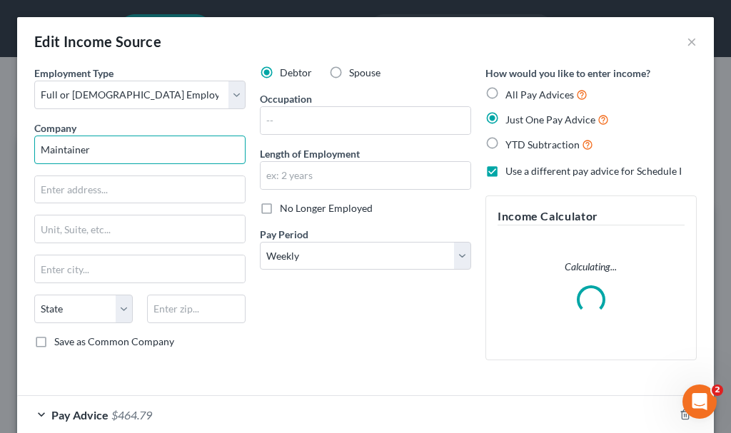
click at [111, 149] on input "Maintainer" at bounding box center [139, 150] width 211 height 29
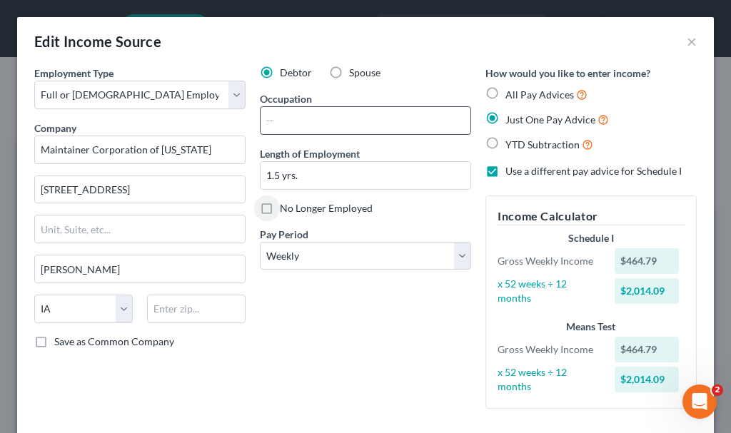
click at [288, 114] on input "text" at bounding box center [365, 120] width 210 height 27
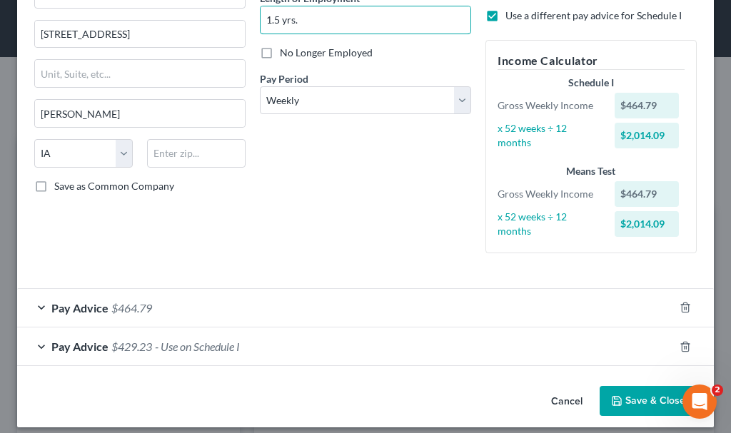
scroll to position [167, 0]
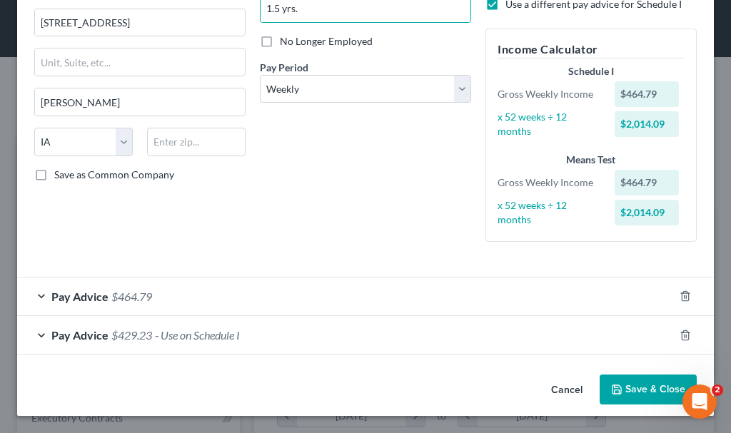
click at [190, 334] on span "- Use on Schedule I" at bounding box center [197, 335] width 85 height 14
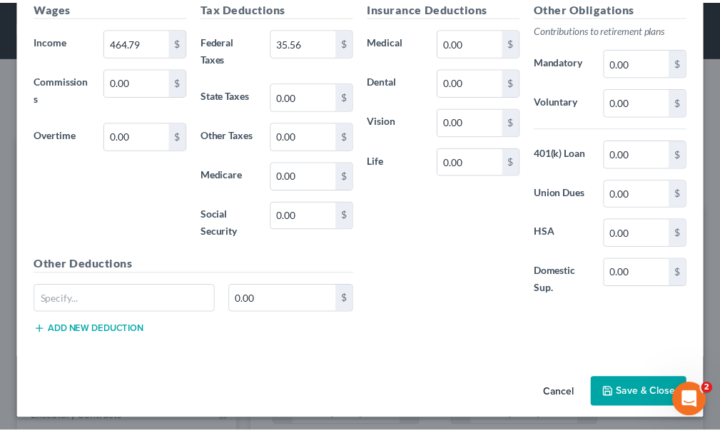
scroll to position [545, 0]
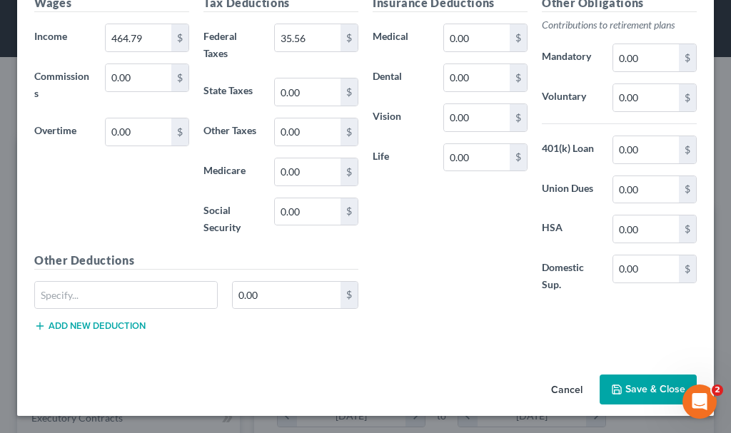
click at [634, 390] on button "Save & Close" at bounding box center [647, 390] width 97 height 30
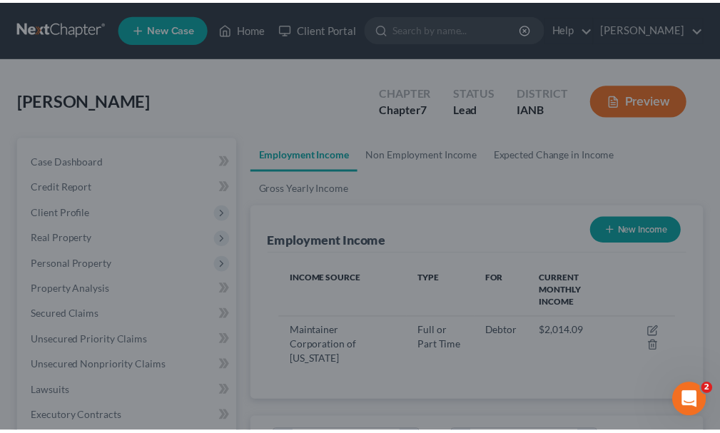
scroll to position [713437, 713210]
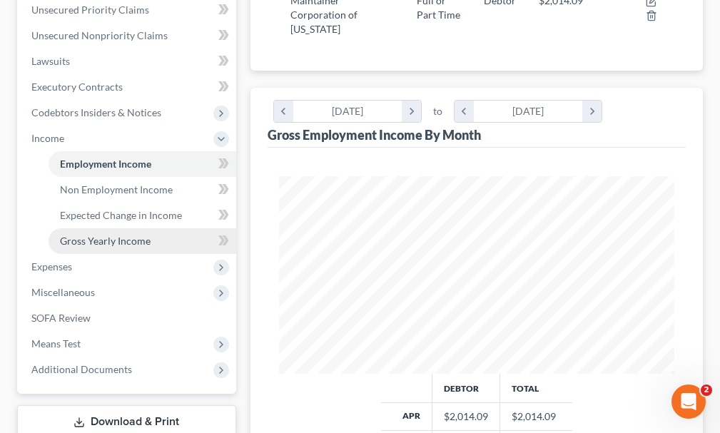
click at [93, 235] on span "Gross Yearly Income" at bounding box center [105, 241] width 91 height 12
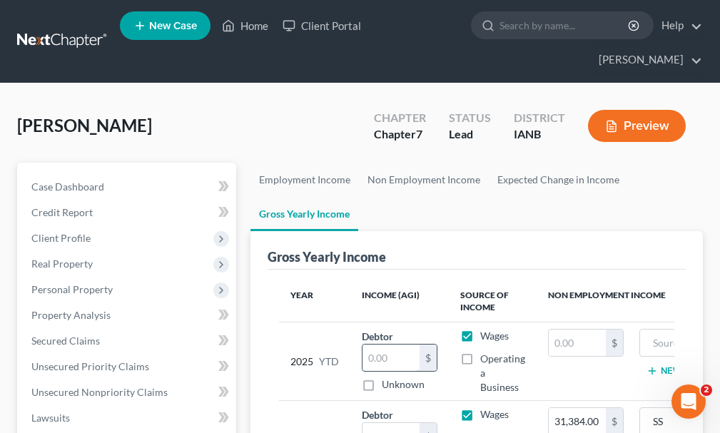
click at [399, 345] on input "text" at bounding box center [391, 358] width 57 height 27
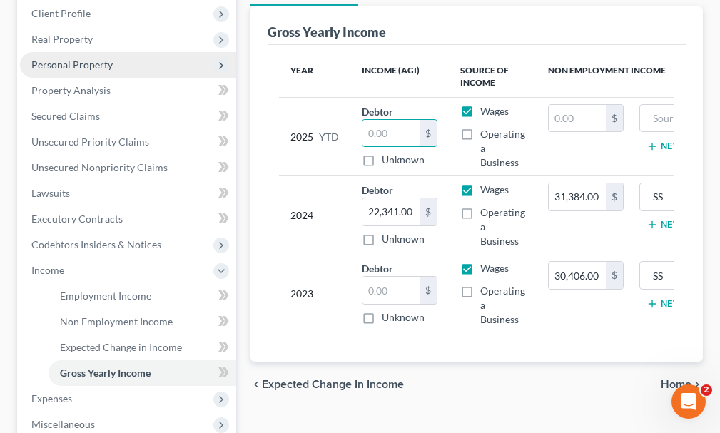
scroll to position [285, 0]
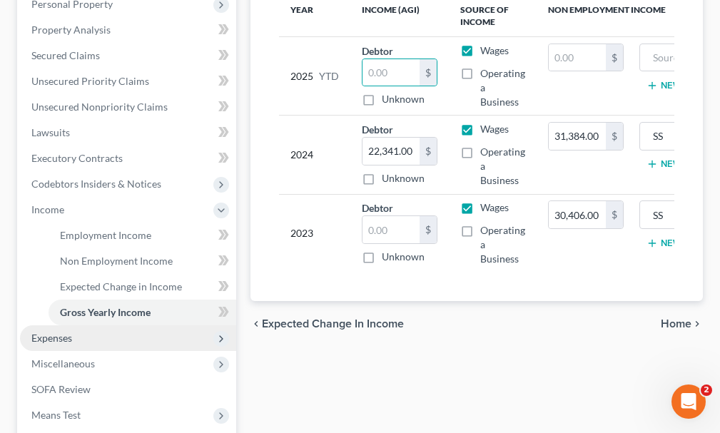
click at [51, 332] on span "Expenses" at bounding box center [51, 338] width 41 height 12
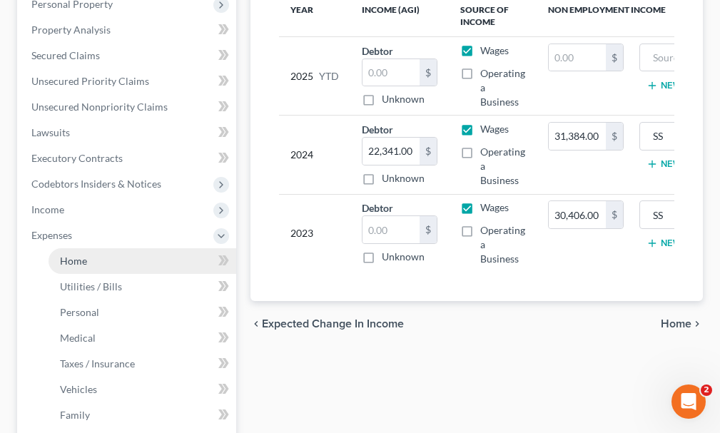
click at [74, 255] on span "Home" at bounding box center [73, 261] width 27 height 12
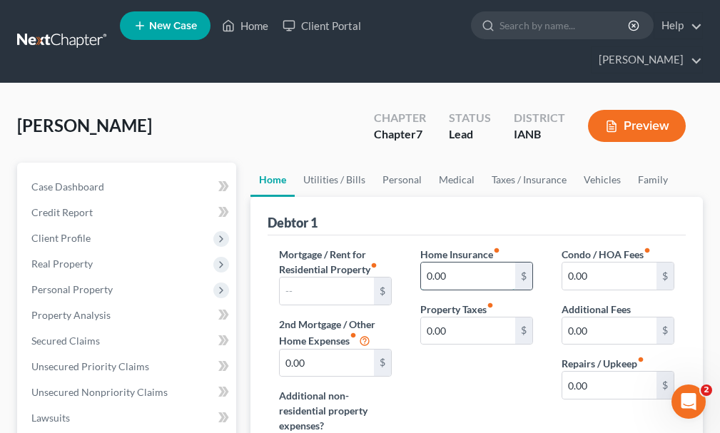
click at [474, 263] on input "0.00" at bounding box center [468, 276] width 94 height 27
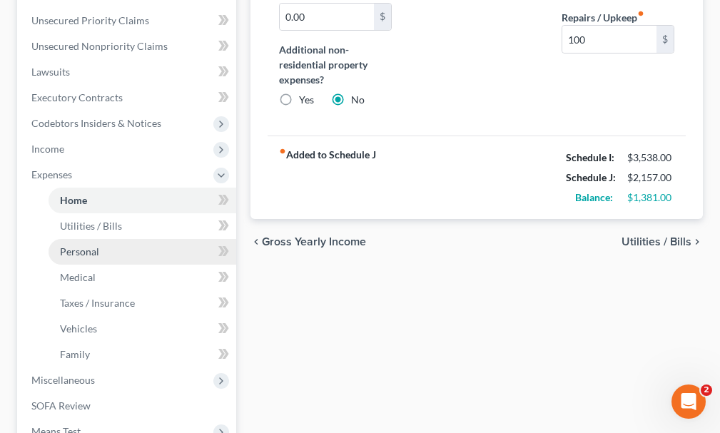
click at [69, 245] on span "Personal" at bounding box center [79, 251] width 39 height 12
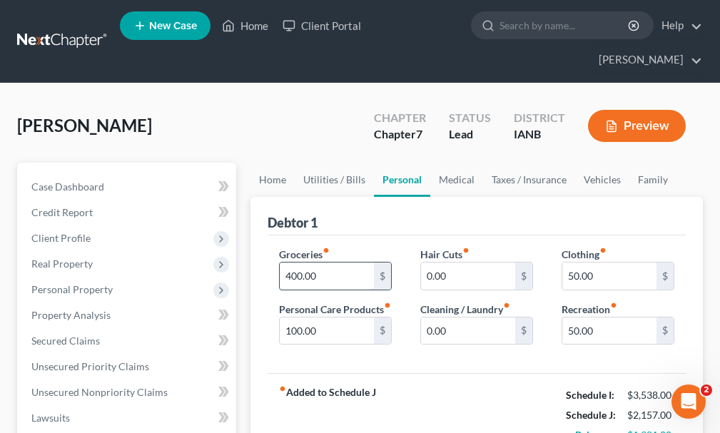
click at [325, 263] on input "400.00" at bounding box center [327, 276] width 94 height 27
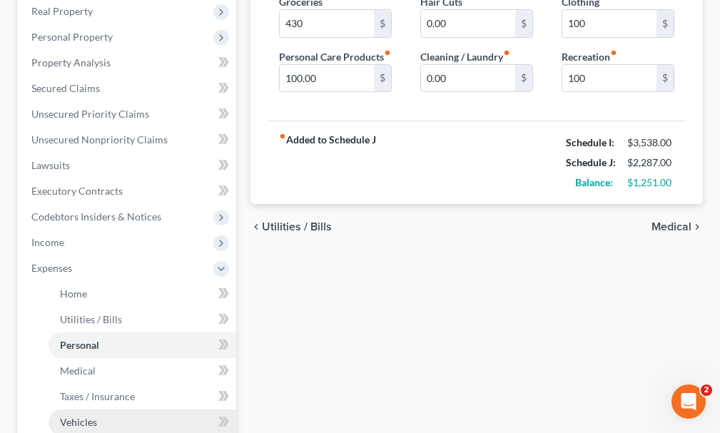
click at [74, 416] on span "Vehicles" at bounding box center [78, 422] width 37 height 12
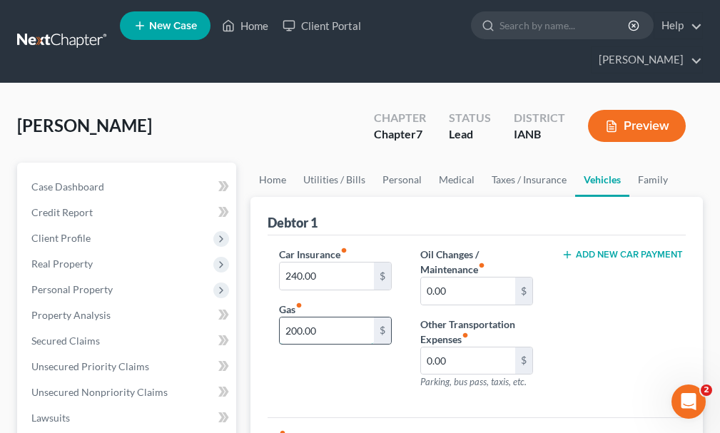
click at [335, 318] on input "200.00" at bounding box center [327, 331] width 94 height 27
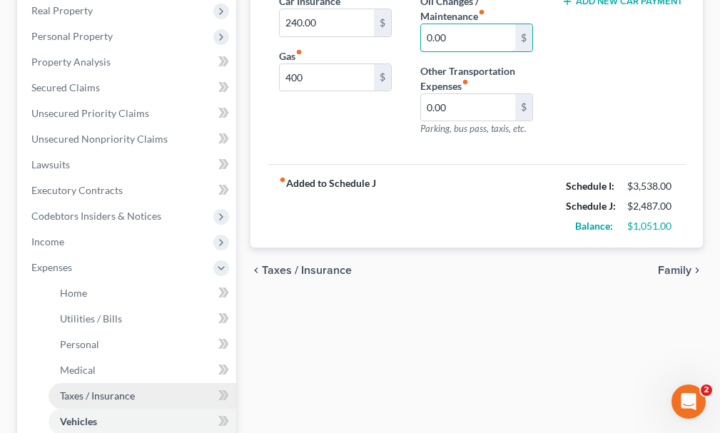
scroll to position [285, 0]
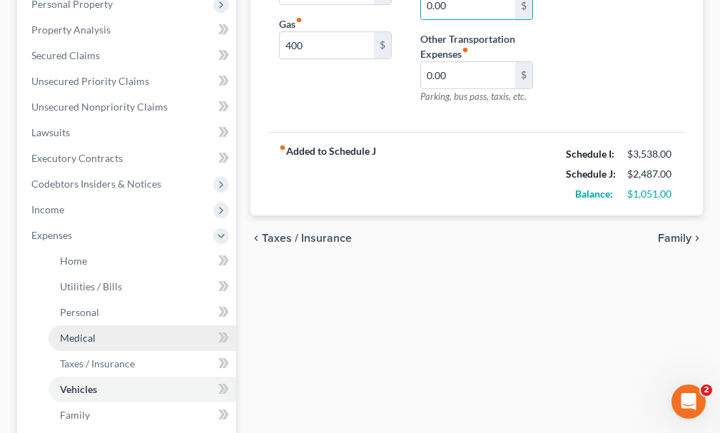
click at [71, 332] on span "Medical" at bounding box center [78, 338] width 36 height 12
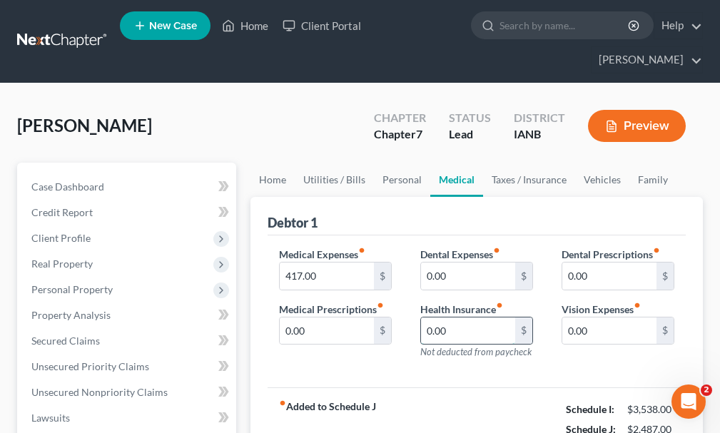
click at [462, 318] on input "0.00" at bounding box center [468, 331] width 94 height 27
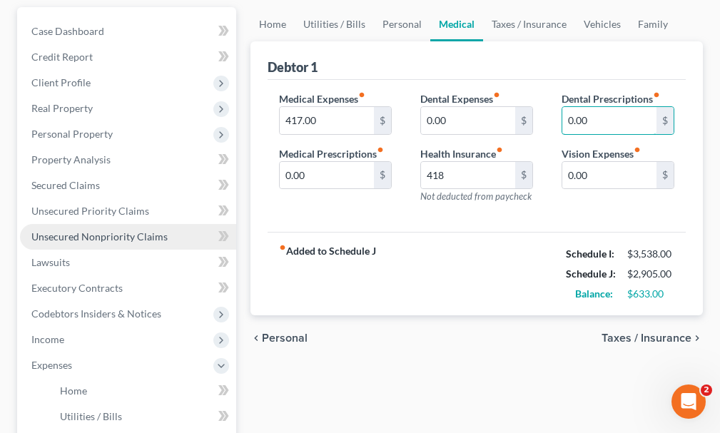
scroll to position [214, 0]
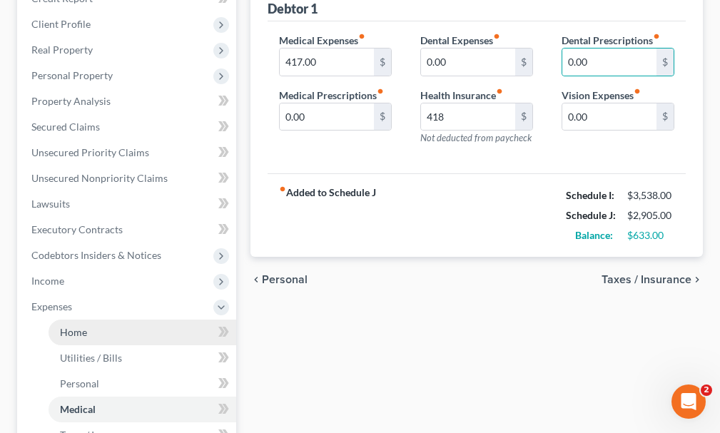
click at [69, 326] on span "Home" at bounding box center [73, 332] width 27 height 12
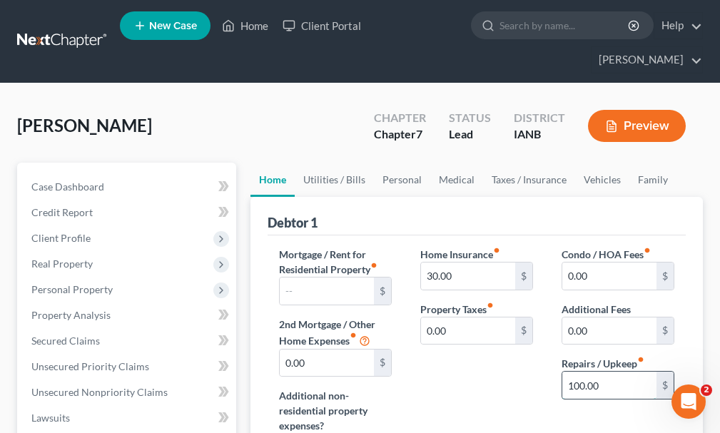
click at [603, 372] on input "100.00" at bounding box center [609, 385] width 94 height 27
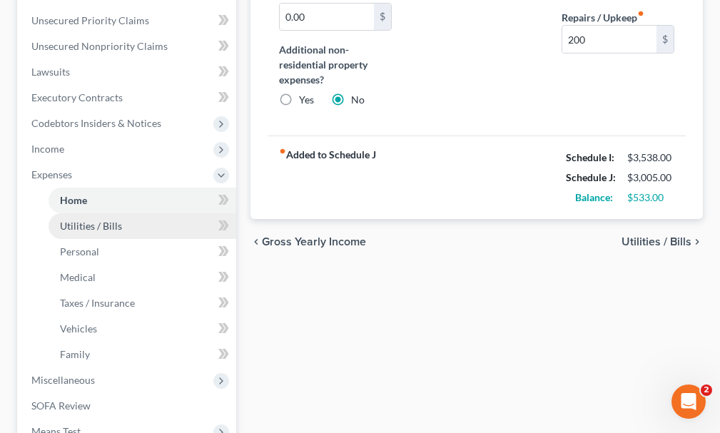
click at [86, 220] on span "Utilities / Bills" at bounding box center [91, 226] width 62 height 12
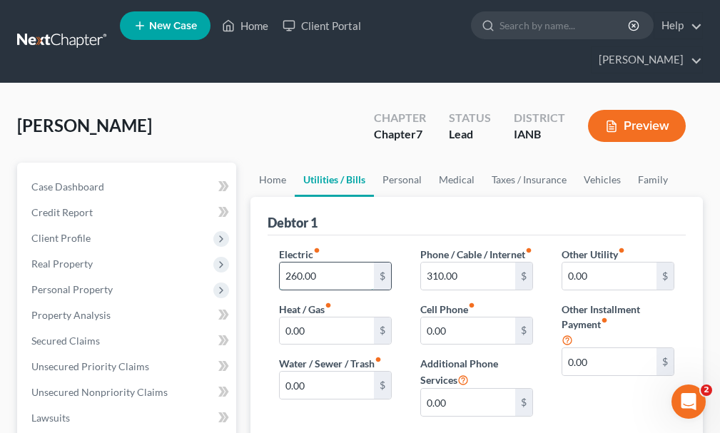
click at [335, 263] on input "260.00" at bounding box center [327, 276] width 94 height 27
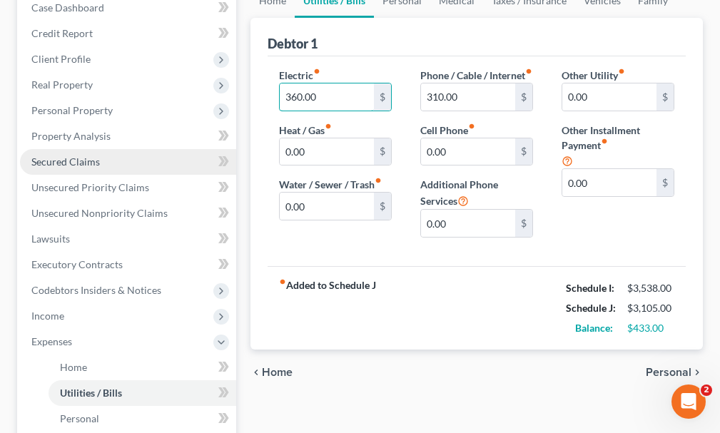
scroll to position [214, 0]
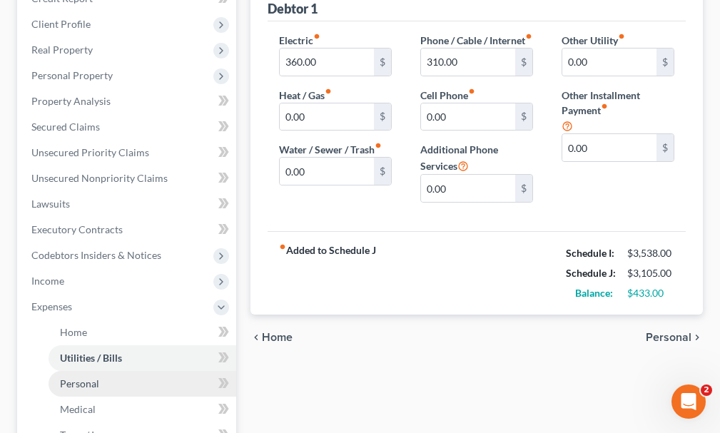
click at [69, 378] on span "Personal" at bounding box center [79, 384] width 39 height 12
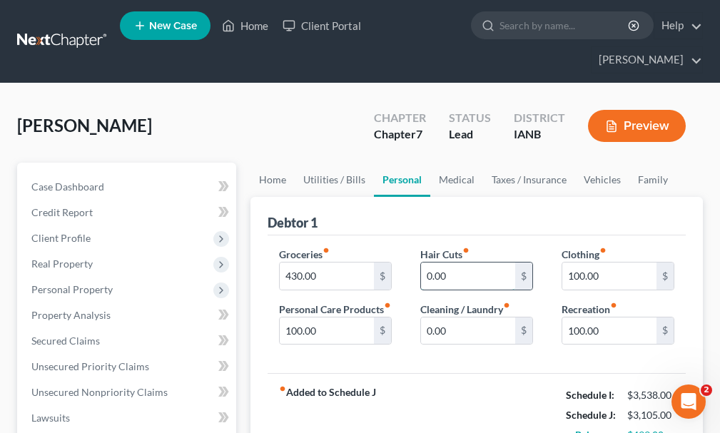
click at [464, 263] on input "0.00" at bounding box center [468, 276] width 94 height 27
click at [331, 263] on input "430.00" at bounding box center [327, 276] width 94 height 27
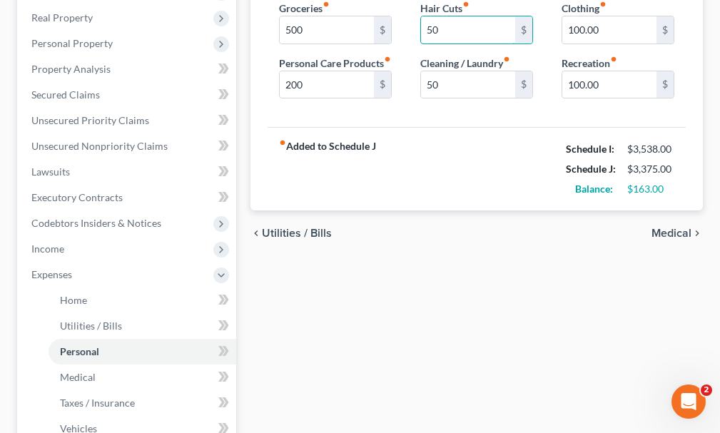
scroll to position [428, 0]
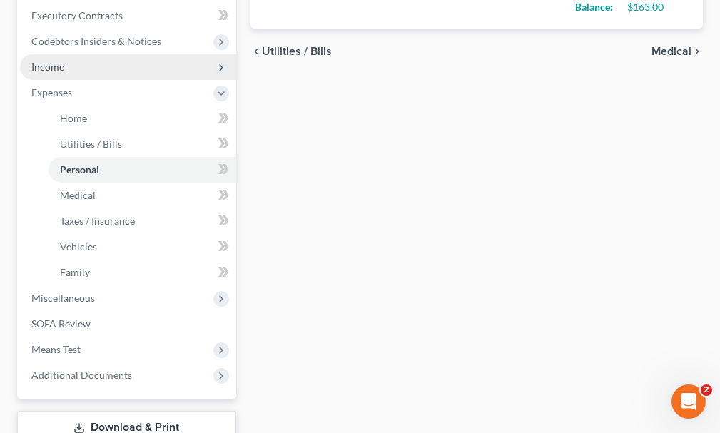
click at [46, 61] on span "Income" at bounding box center [47, 67] width 33 height 12
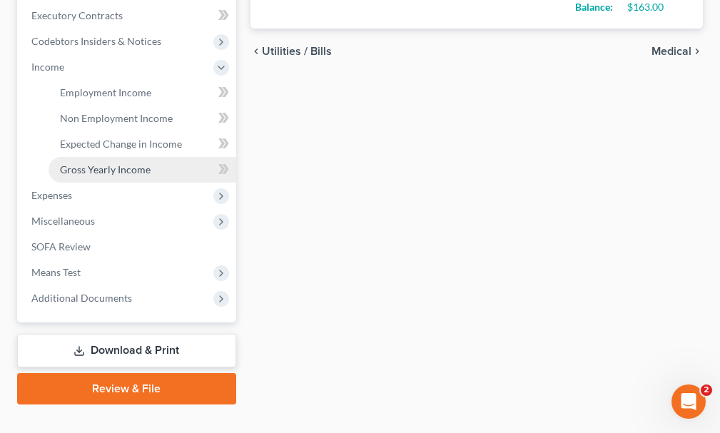
click at [88, 163] on span "Gross Yearly Income" at bounding box center [105, 169] width 91 height 12
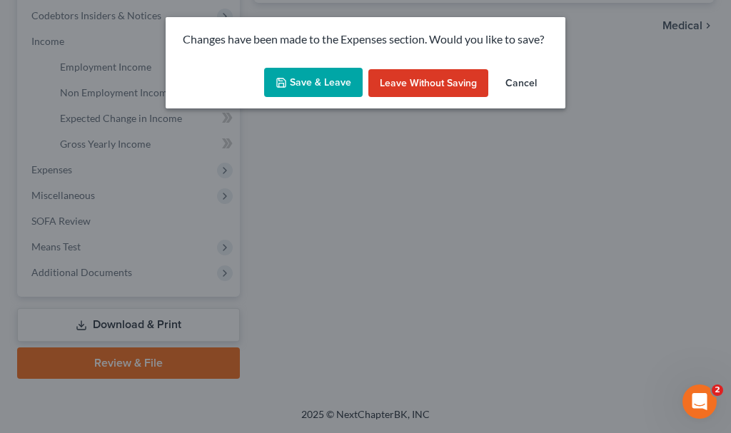
click at [305, 77] on button "Save & Leave" at bounding box center [313, 83] width 98 height 30
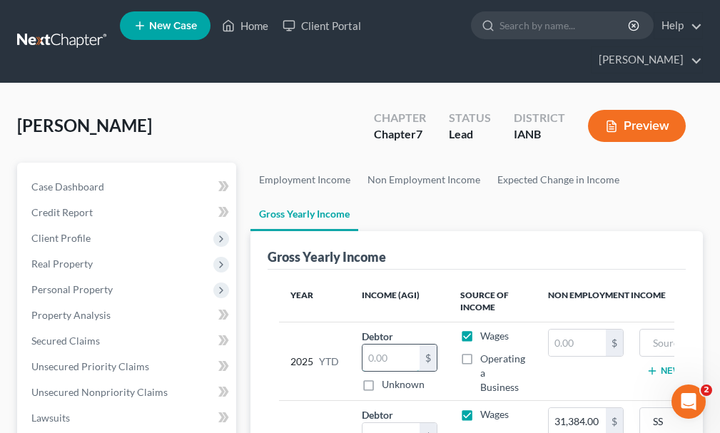
click at [374, 345] on input "text" at bounding box center [391, 358] width 57 height 27
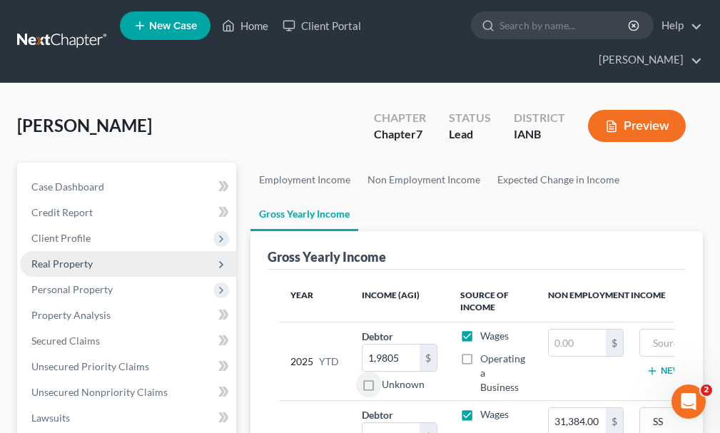
click at [68, 258] on span "Real Property" at bounding box center [61, 264] width 61 height 12
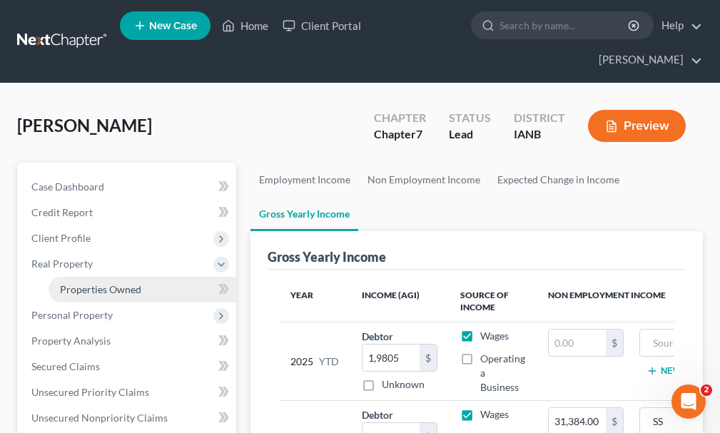
click at [77, 283] on span "Properties Owned" at bounding box center [100, 289] width 81 height 12
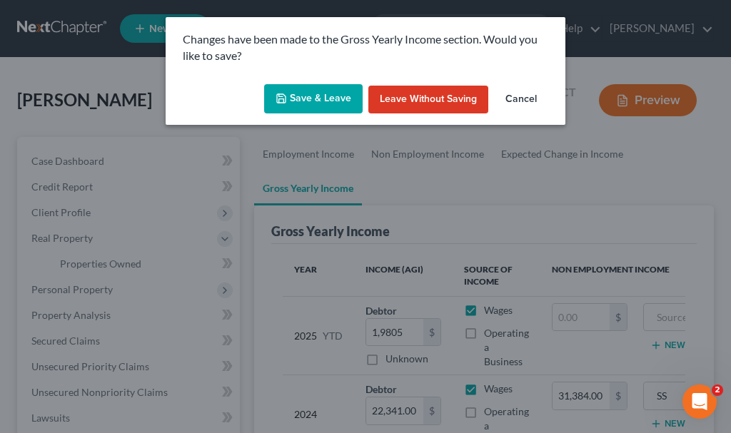
click at [291, 91] on button "Save & Leave" at bounding box center [313, 99] width 98 height 30
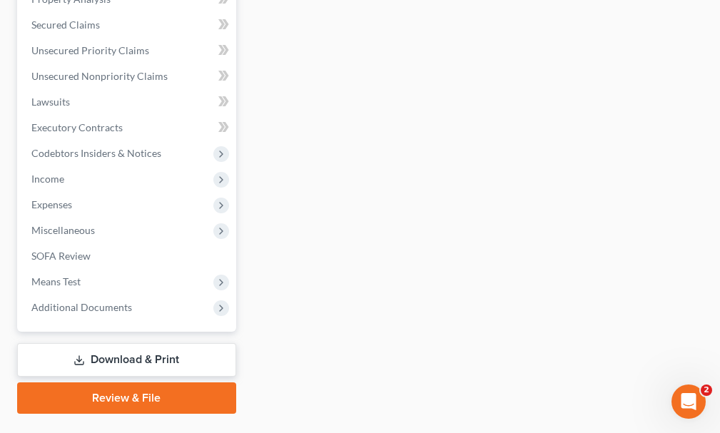
scroll to position [351, 0]
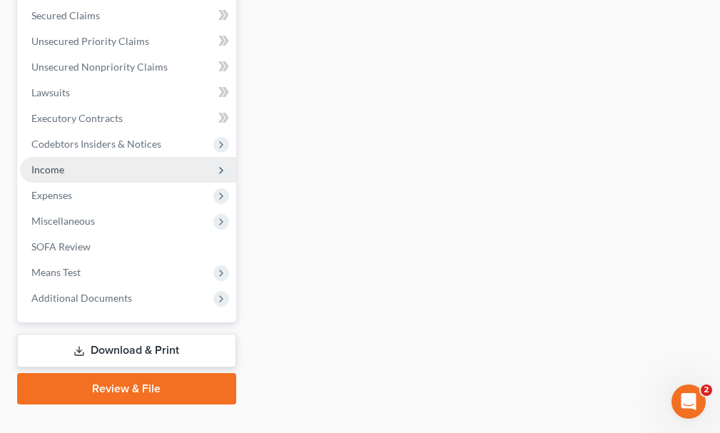
click at [46, 157] on span "Income" at bounding box center [128, 170] width 216 height 26
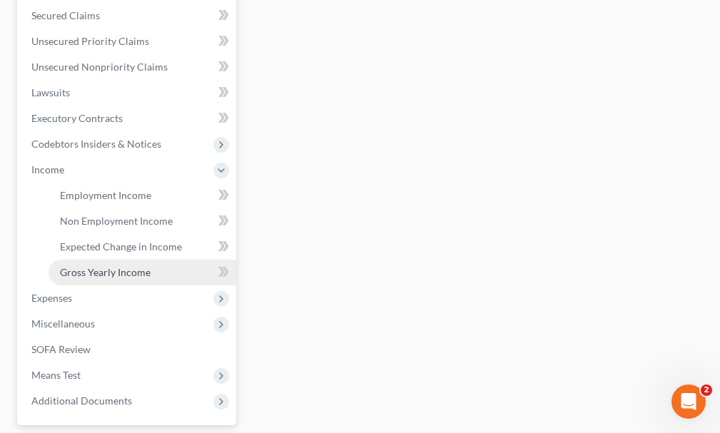
click at [76, 266] on span "Gross Yearly Income" at bounding box center [105, 272] width 91 height 12
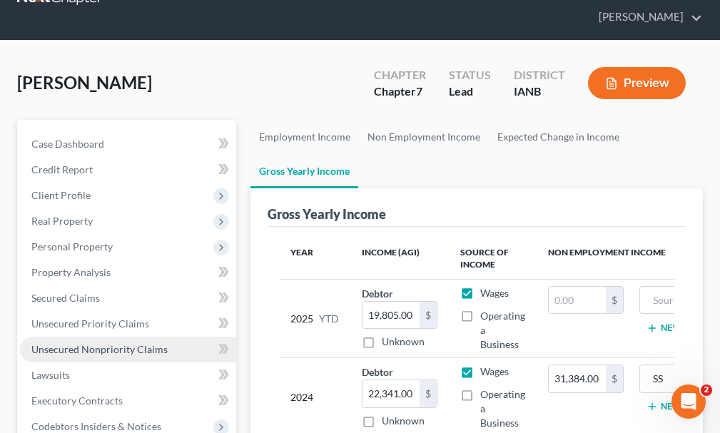
scroll to position [214, 0]
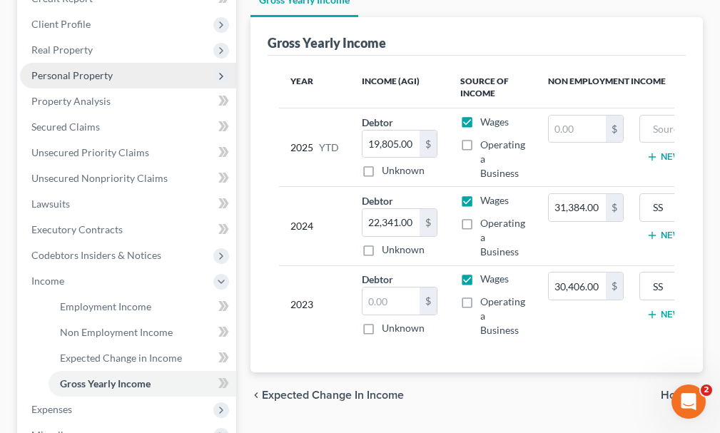
click at [59, 63] on span "Personal Property" at bounding box center [128, 76] width 216 height 26
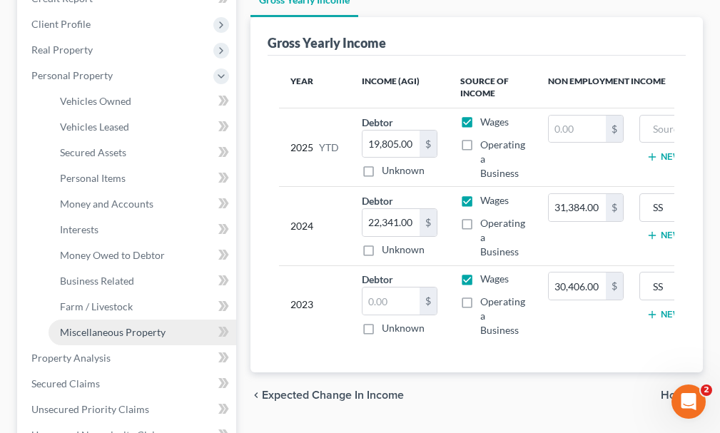
click at [80, 326] on span "Miscellaneous Property" at bounding box center [113, 332] width 106 height 12
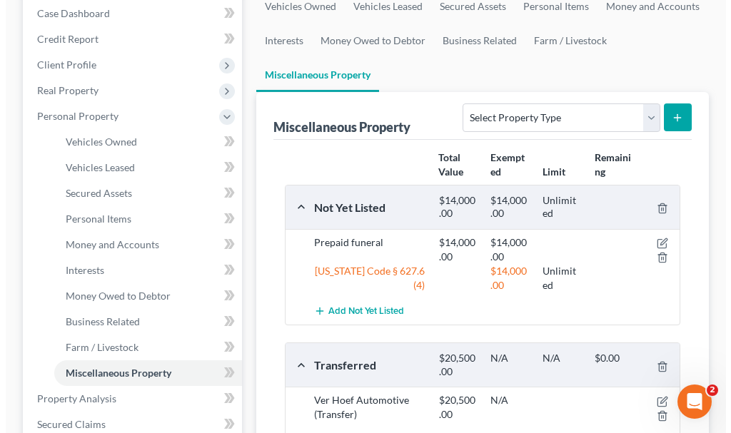
scroll to position [214, 0]
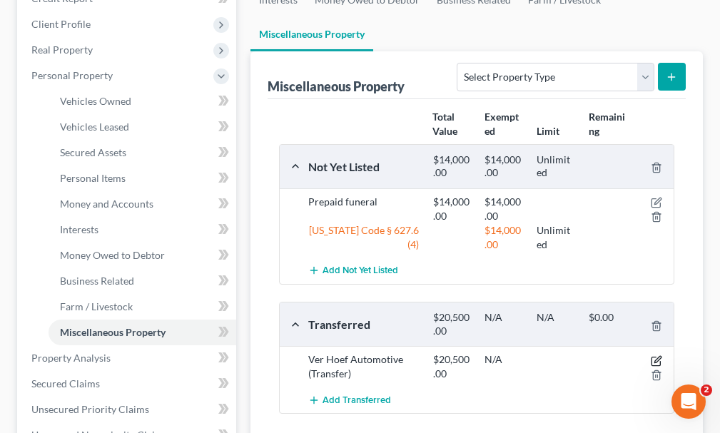
click at [656, 355] on icon "button" at bounding box center [656, 360] width 11 height 11
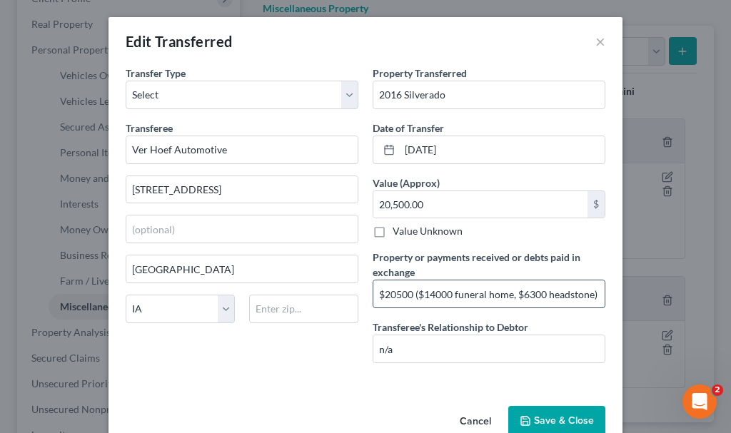
click at [460, 298] on input "$20500 ($14000 funeral home, $6300 headstone)" at bounding box center [488, 293] width 231 height 27
click at [552, 418] on button "Save & Close" at bounding box center [556, 421] width 97 height 30
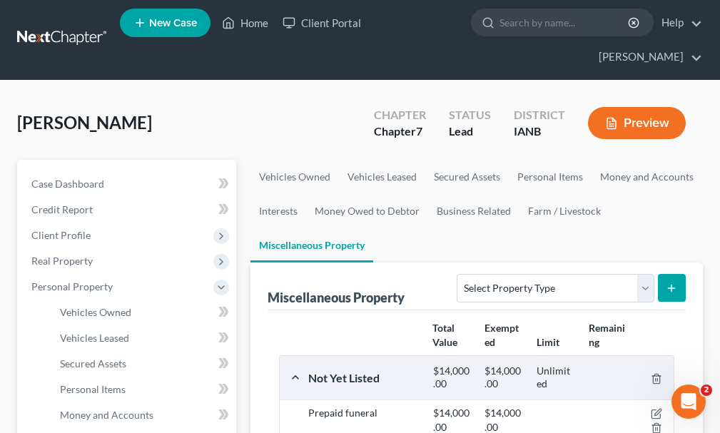
scroll to position [0, 0]
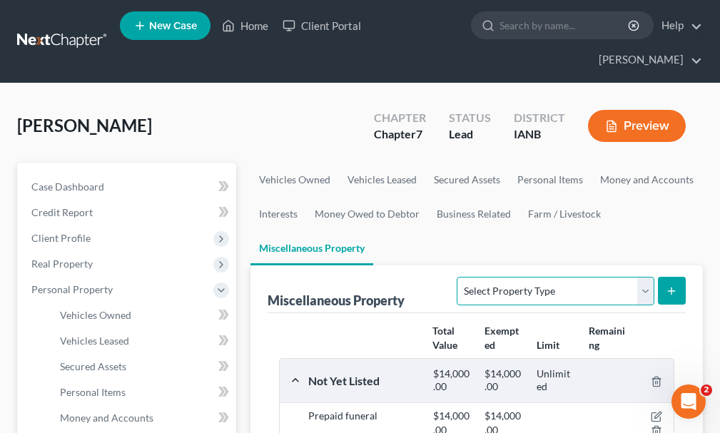
click at [495, 277] on select "Select Property Type Assigned for Creditor Benefit [DATE] Holding for Another N…" at bounding box center [555, 291] width 197 height 29
click at [457, 277] on select "Select Property Type Assigned for Creditor Benefit [DATE] Holding for Another N…" at bounding box center [555, 291] width 197 height 29
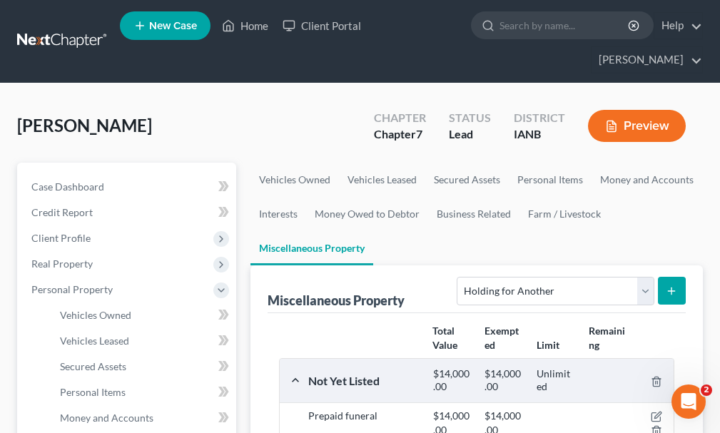
click at [670, 285] on icon "submit" at bounding box center [671, 290] width 11 height 11
click at [89, 309] on span "Vehicles Owned" at bounding box center [95, 315] width 71 height 12
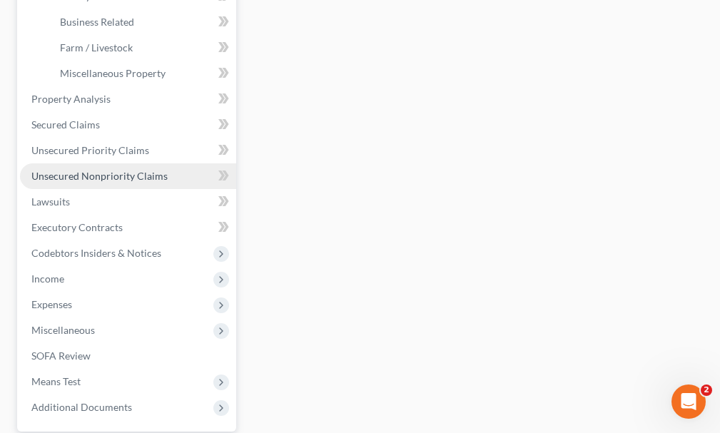
scroll to position [428, 0]
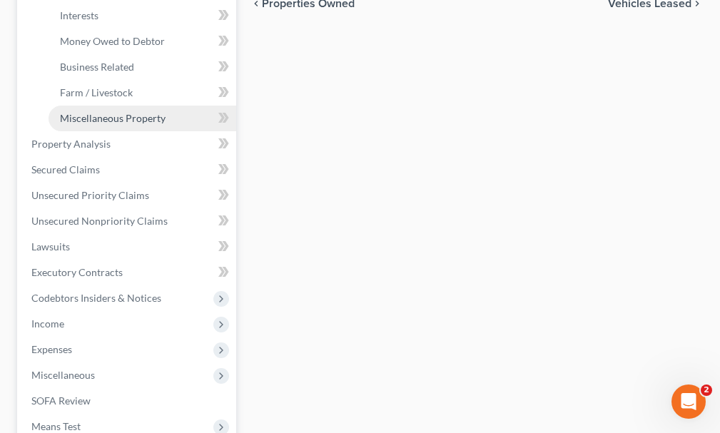
click at [101, 112] on span "Miscellaneous Property" at bounding box center [113, 118] width 106 height 12
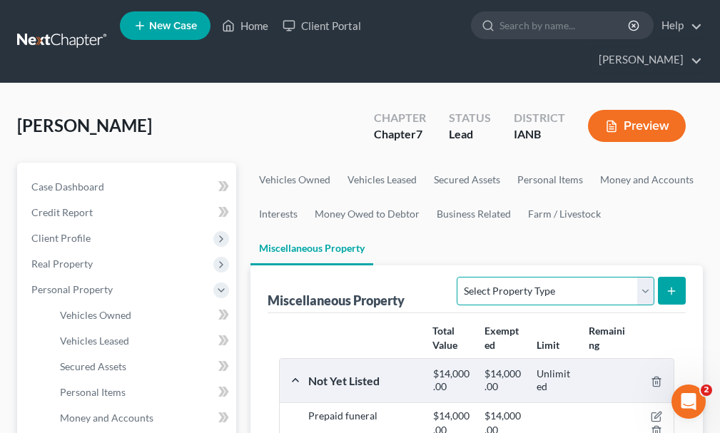
click at [544, 277] on select "Select Property Type Assigned for Creditor Benefit [DATE] Holding for Another N…" at bounding box center [555, 291] width 197 height 29
click at [457, 277] on select "Select Property Type Assigned for Creditor Benefit [DATE] Holding for Another N…" at bounding box center [555, 291] width 197 height 29
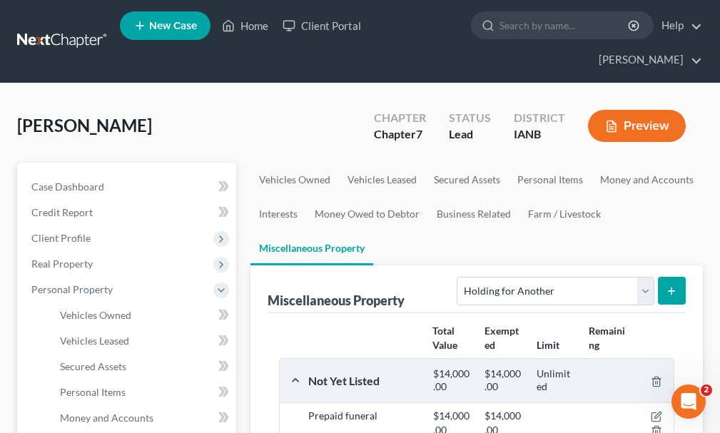
click at [669, 285] on icon "submit" at bounding box center [671, 290] width 11 height 11
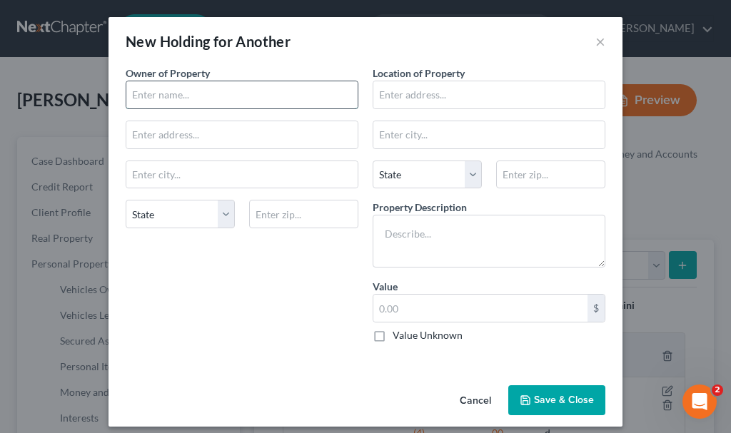
click at [166, 96] on input "text" at bounding box center [241, 94] width 231 height 27
click at [394, 98] on input "text" at bounding box center [488, 94] width 231 height 27
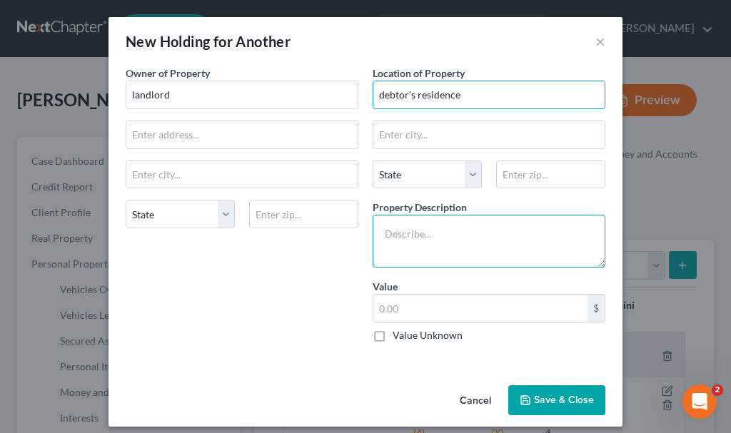
click at [425, 233] on textarea at bounding box center [489, 241] width 233 height 53
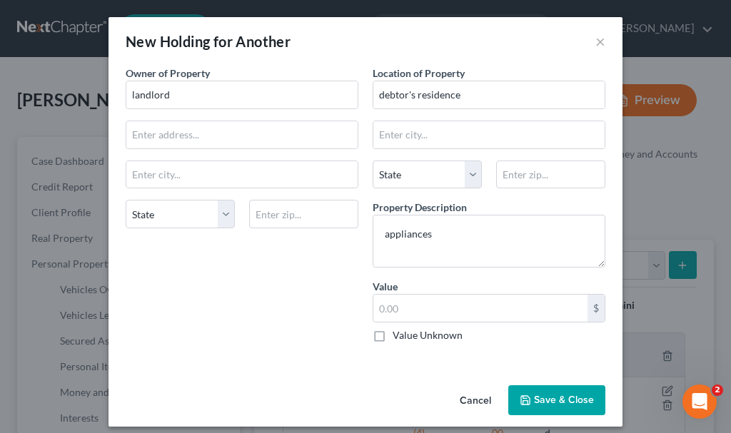
click at [392, 334] on label "Value Unknown" at bounding box center [427, 335] width 70 height 14
click at [398, 334] on input "Value Unknown" at bounding box center [402, 332] width 9 height 9
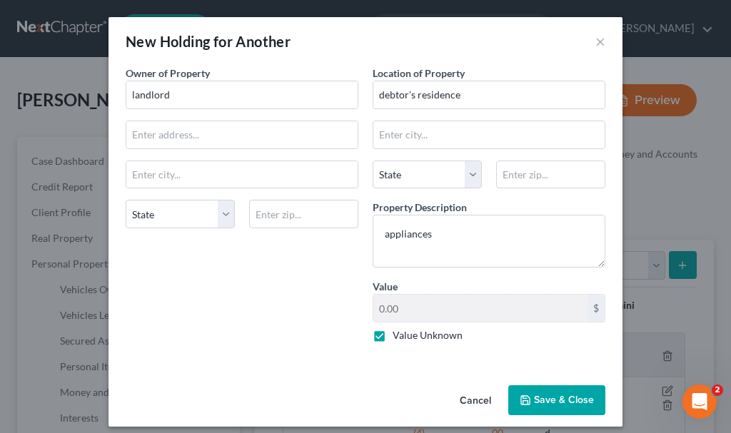
click at [532, 399] on button "Save & Close" at bounding box center [556, 400] width 97 height 30
